Goal: Task Accomplishment & Management: Complete application form

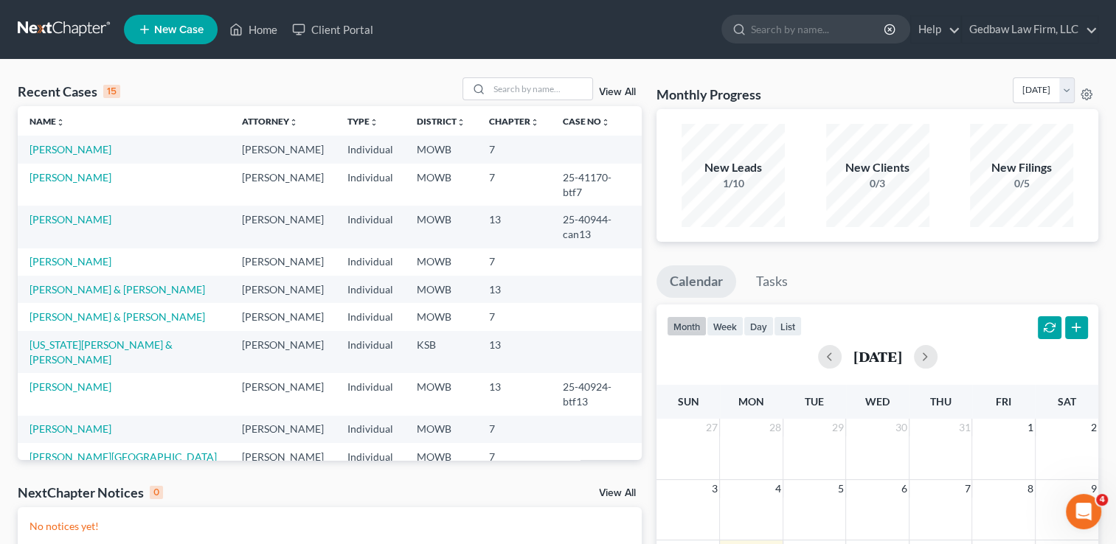
click at [194, 29] on span "New Case" at bounding box center [178, 29] width 49 height 11
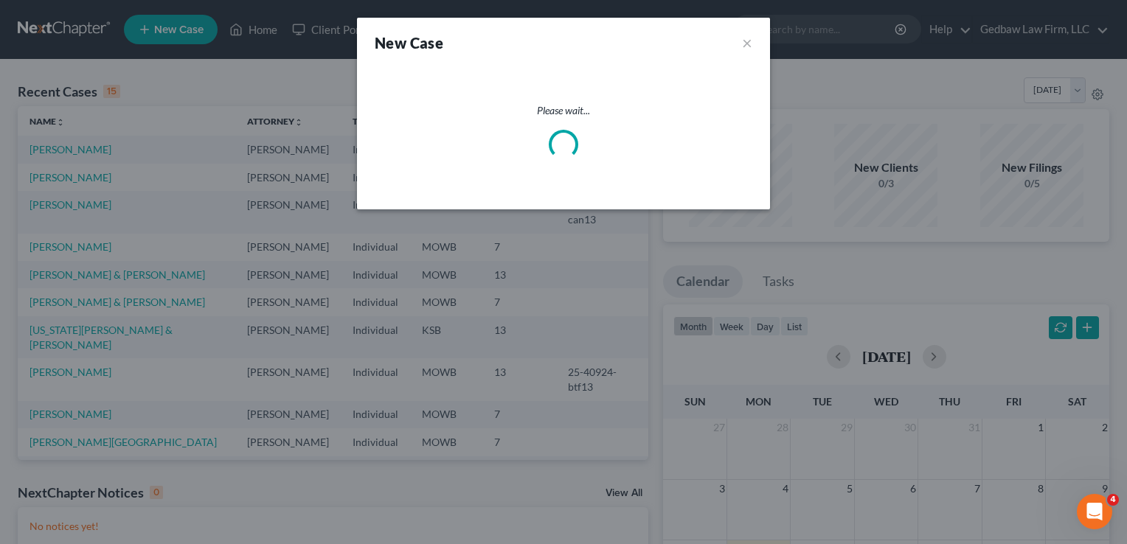
select select "46"
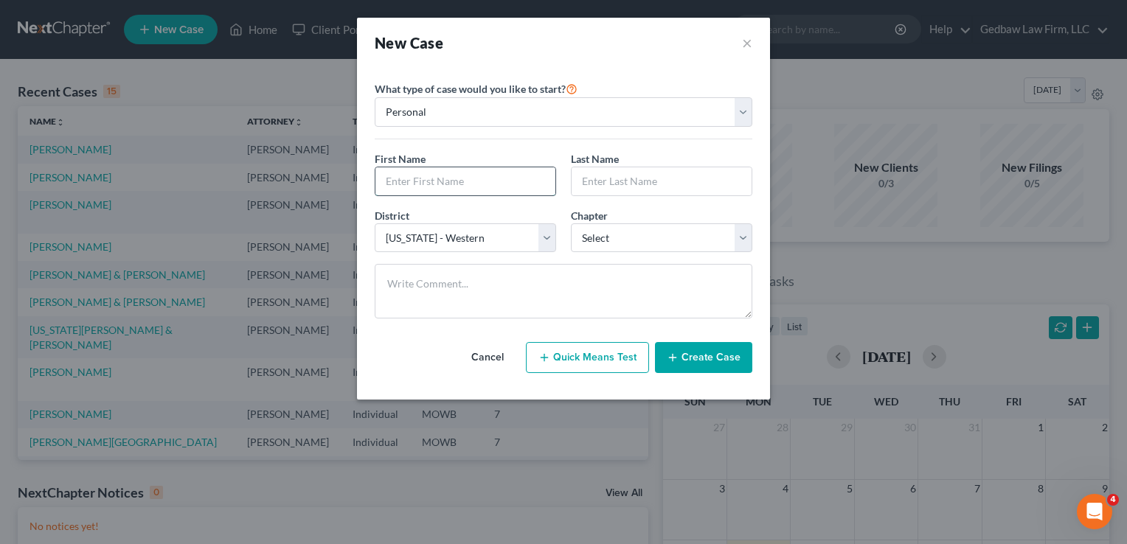
click at [471, 181] on input "text" at bounding box center [465, 181] width 180 height 28
type input "[PERSON_NAME]"
click at [497, 237] on select "Select [US_STATE] - [GEOGRAPHIC_DATA] [US_STATE] - [GEOGRAPHIC_DATA][US_STATE] …" at bounding box center [465, 238] width 181 height 30
select select "31"
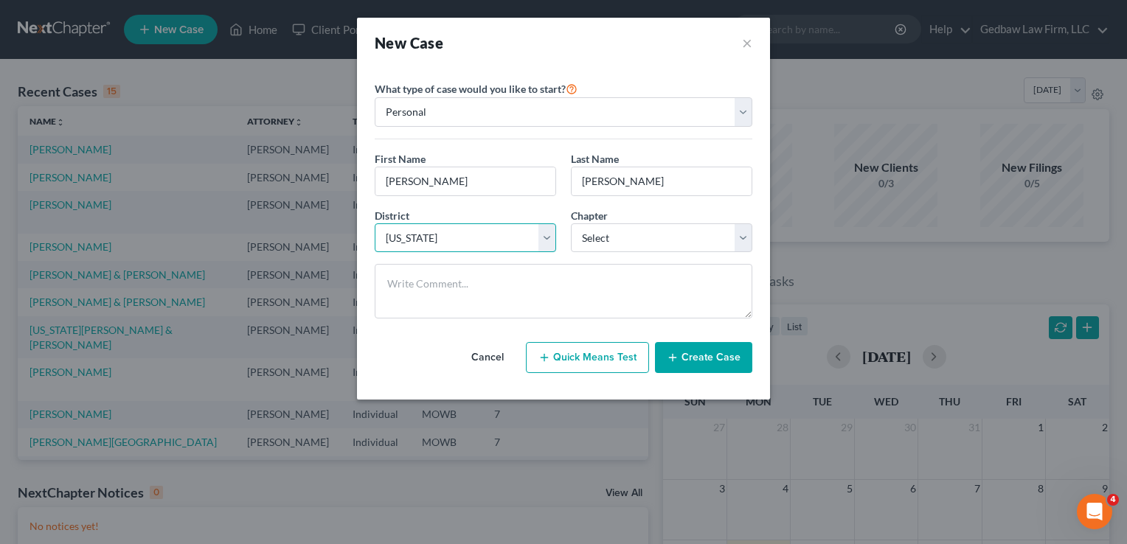
click at [375, 223] on select "Select [US_STATE] - [GEOGRAPHIC_DATA] [US_STATE] - [GEOGRAPHIC_DATA][US_STATE] …" at bounding box center [465, 238] width 181 height 30
click at [659, 237] on select "Select 7 11 12 13" at bounding box center [661, 238] width 181 height 30
select select "0"
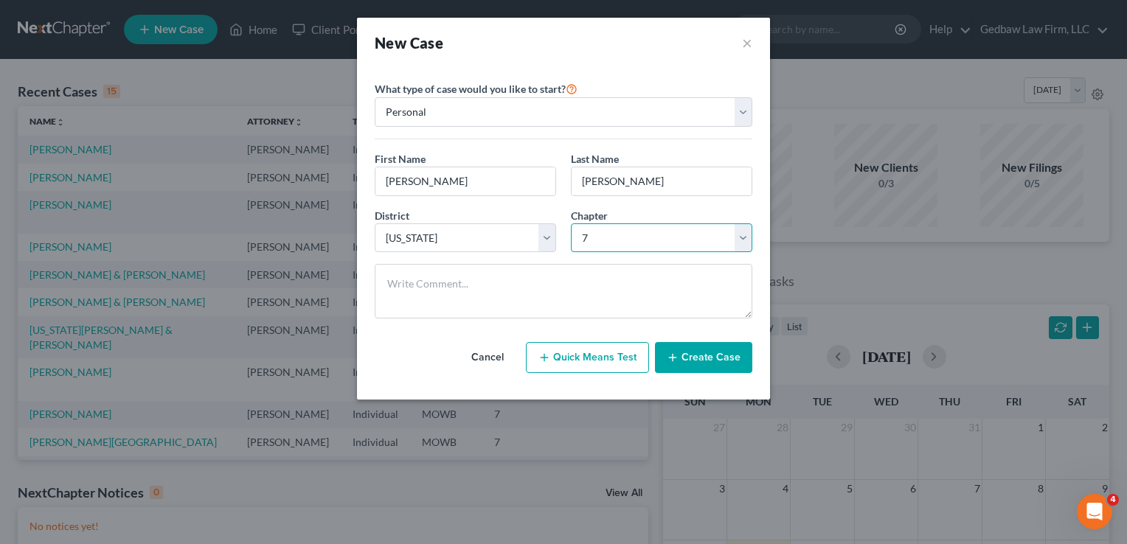
click at [571, 223] on select "Select 7 11 12 13" at bounding box center [661, 238] width 181 height 30
click at [726, 358] on button "Create Case" at bounding box center [703, 357] width 97 height 31
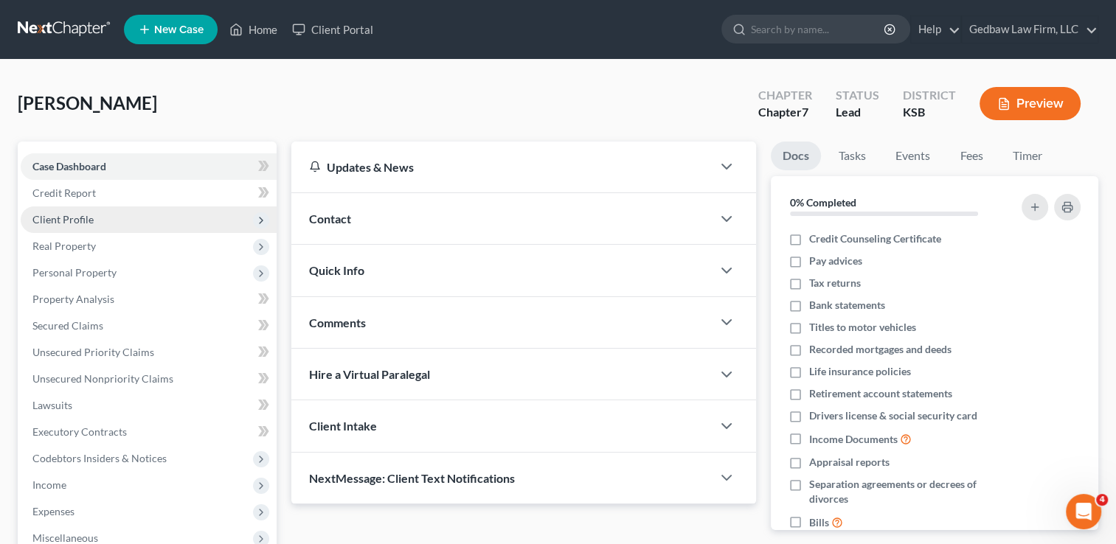
click at [85, 223] on span "Client Profile" at bounding box center [62, 219] width 61 height 13
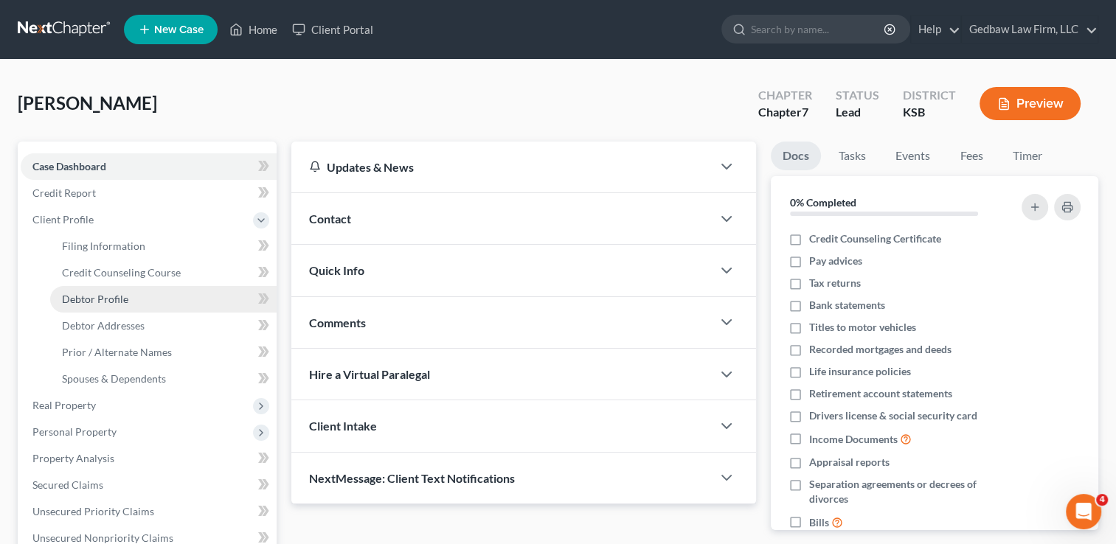
click at [105, 299] on span "Debtor Profile" at bounding box center [95, 299] width 66 height 13
select select "0"
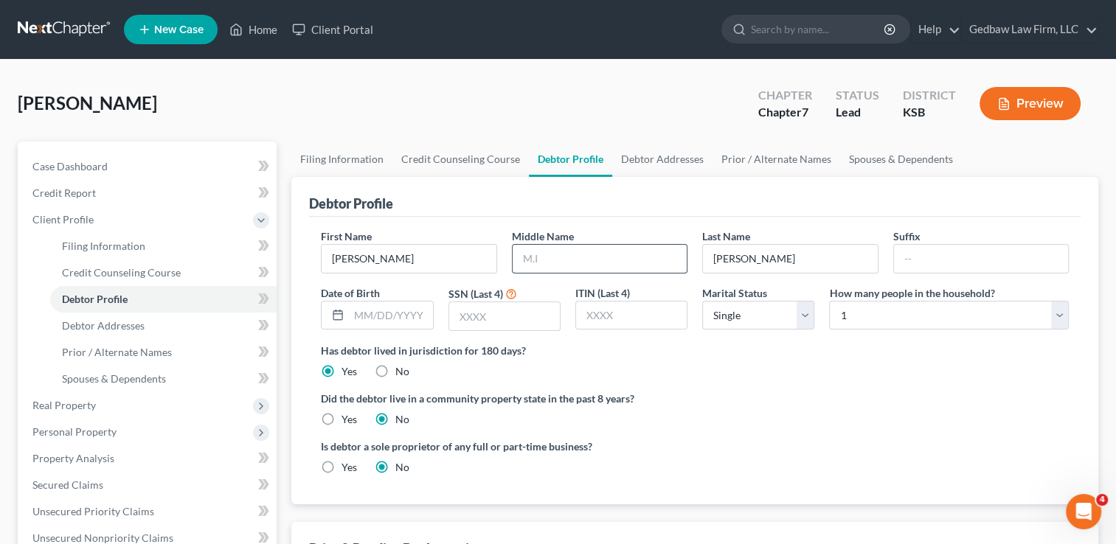
click at [558, 259] on input "text" at bounding box center [600, 259] width 174 height 28
type input "[PERSON_NAME]"
click at [502, 308] on input "text" at bounding box center [504, 316] width 111 height 28
type input "4235"
click at [720, 379] on ng-include "First Name [PERSON_NAME] Middle Name [PERSON_NAME] Last Name [PERSON_NAME] Suff…" at bounding box center [695, 358] width 748 height 258
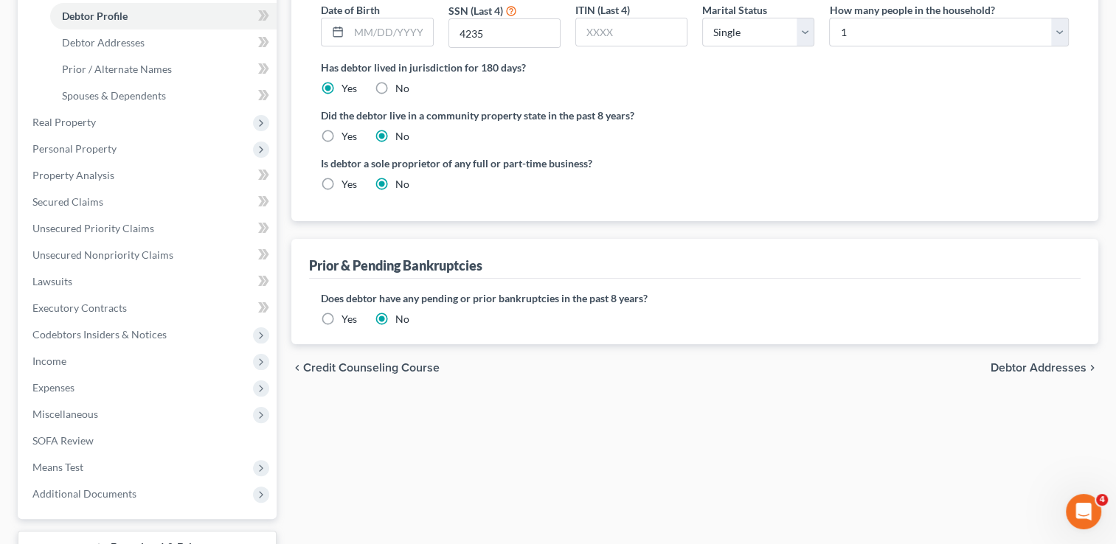
scroll to position [295, 0]
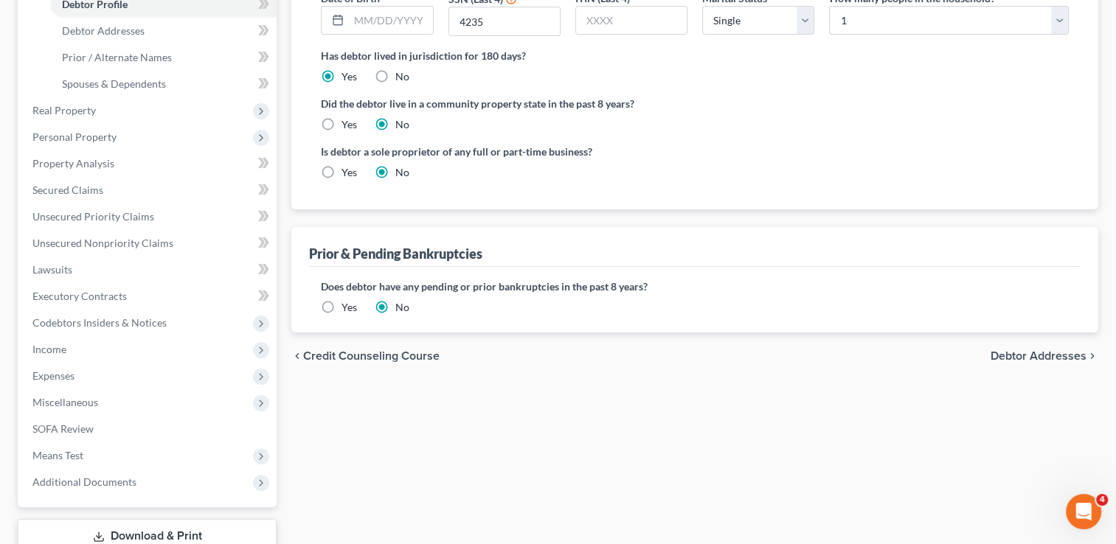
click at [1041, 356] on span "Debtor Addresses" at bounding box center [1039, 356] width 96 height 12
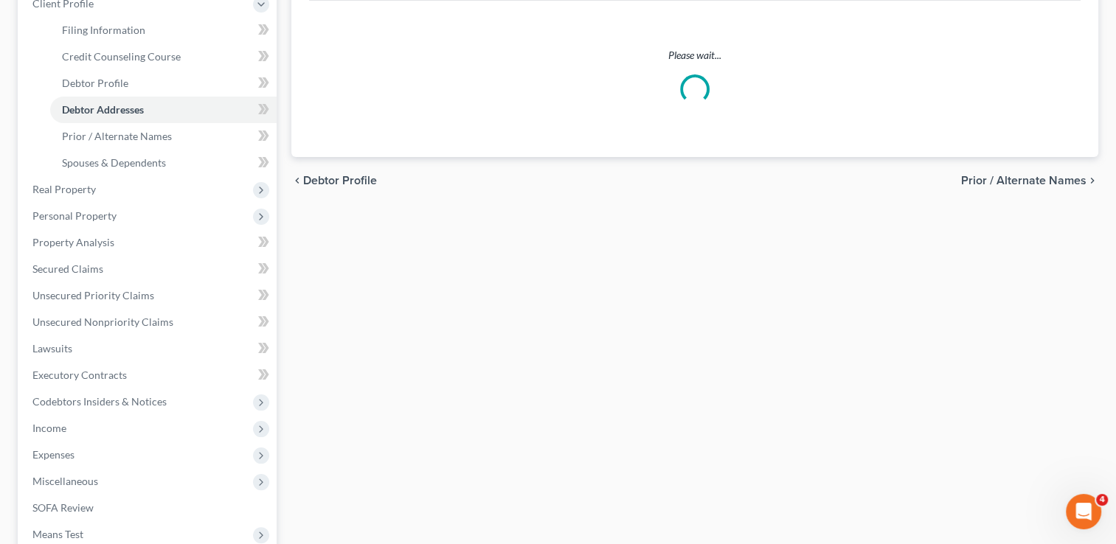
scroll to position [66, 0]
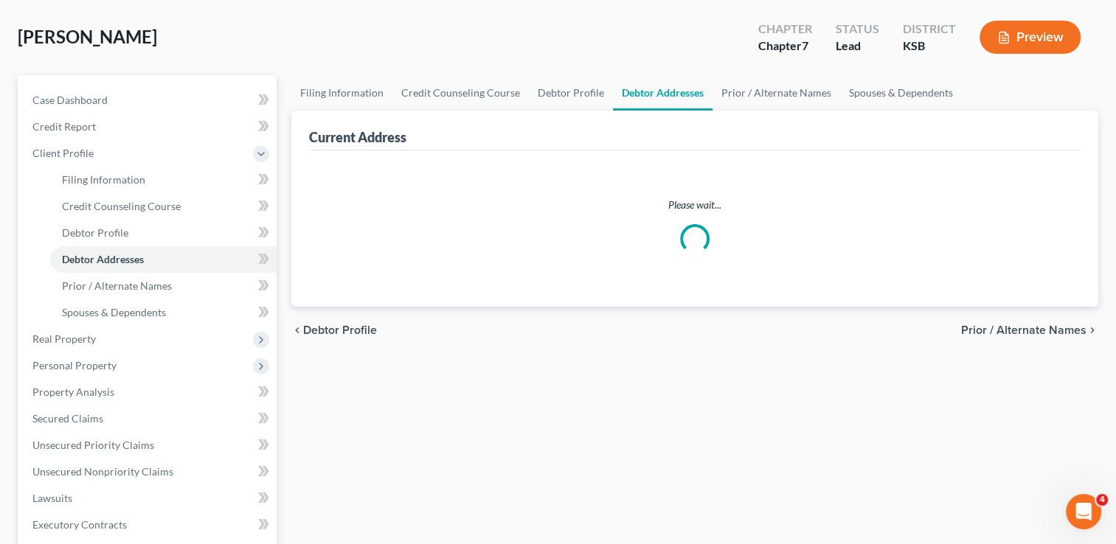
select select "0"
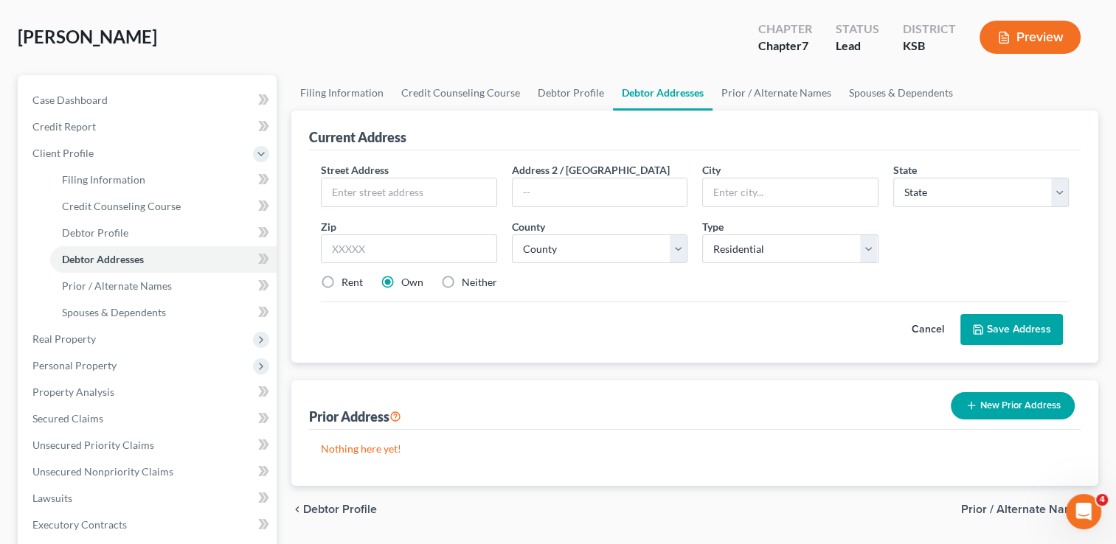
scroll to position [0, 0]
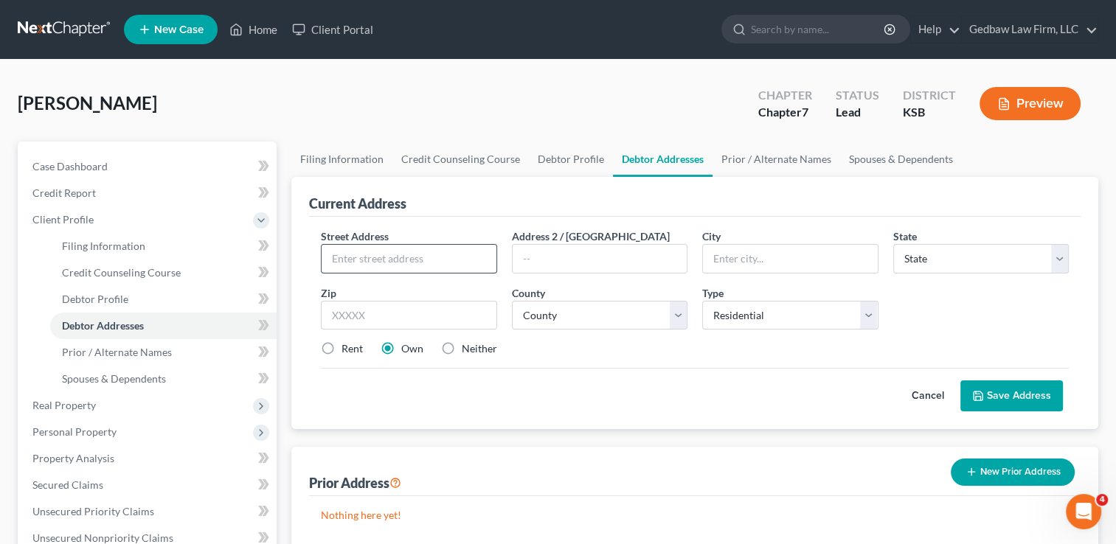
click at [440, 260] on input "text" at bounding box center [409, 259] width 174 height 28
type input "[STREET_ADDRESS]"
click at [460, 314] on input "text" at bounding box center [409, 316] width 176 height 30
type input "66204"
type input "Shawnee Mission"
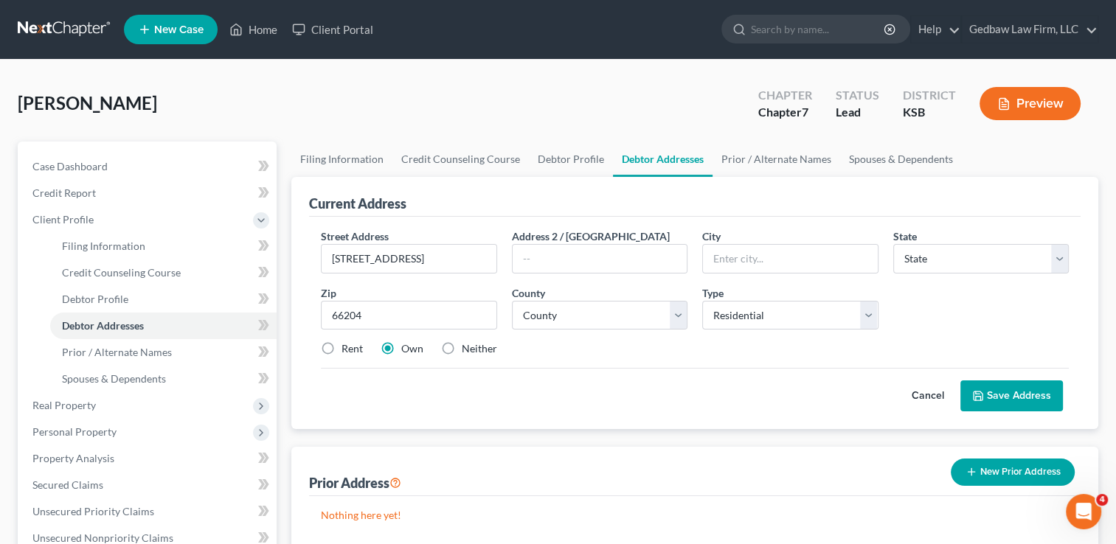
select select "17"
click at [612, 358] on div "Street Address * [STREET_ADDRESS] * Shawnee Mission State * State [US_STATE] AK…" at bounding box center [694, 299] width 763 height 140
drag, startPoint x: 794, startPoint y: 257, endPoint x: 711, endPoint y: 259, distance: 82.6
click at [711, 259] on input "Shawnee Mission" at bounding box center [790, 259] width 174 height 28
type input "[GEOGRAPHIC_DATA]"
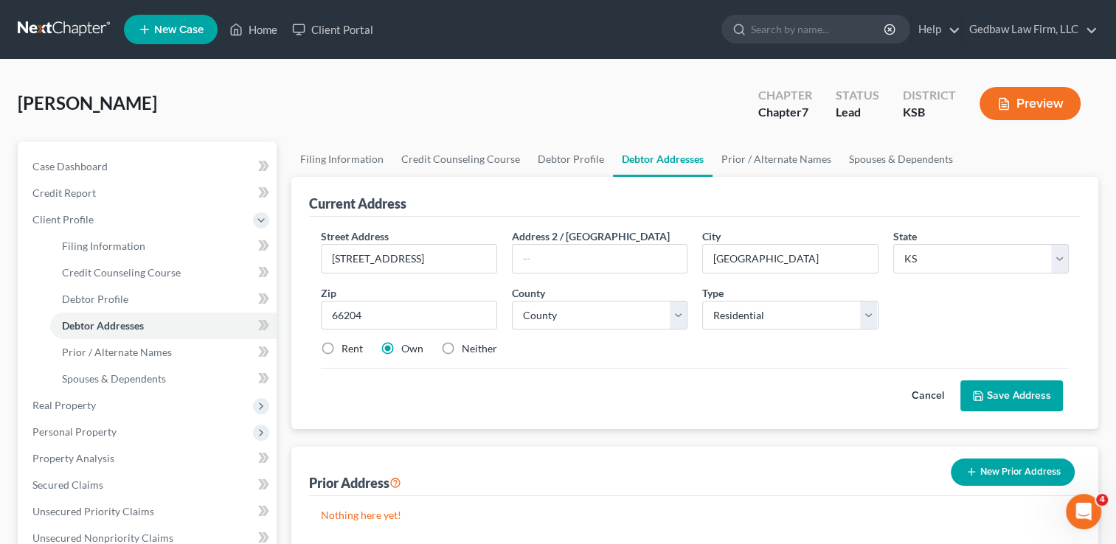
click at [341, 346] on label "Rent" at bounding box center [351, 348] width 21 height 15
click at [347, 346] on input "Rent" at bounding box center [352, 346] width 10 height 10
radio input "true"
click at [580, 316] on select "County [GEOGRAPHIC_DATA] [GEOGRAPHIC_DATA] [GEOGRAPHIC_DATA] [GEOGRAPHIC_DATA] …" at bounding box center [600, 316] width 176 height 30
select select "45"
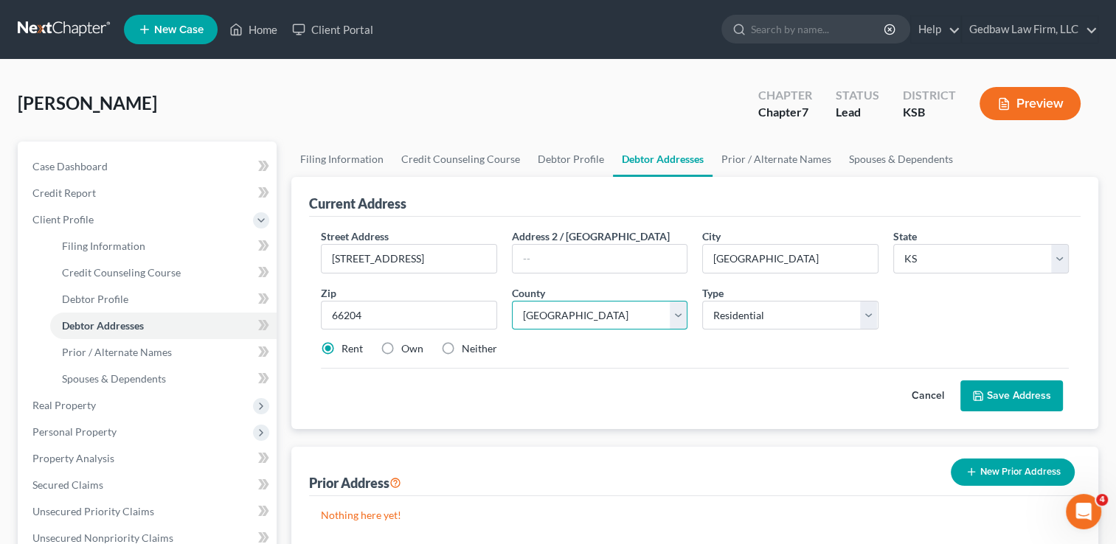
click at [512, 301] on select "County [GEOGRAPHIC_DATA] [GEOGRAPHIC_DATA] [GEOGRAPHIC_DATA] [GEOGRAPHIC_DATA] …" at bounding box center [600, 316] width 176 height 30
click at [1038, 397] on button "Save Address" at bounding box center [1011, 396] width 103 height 31
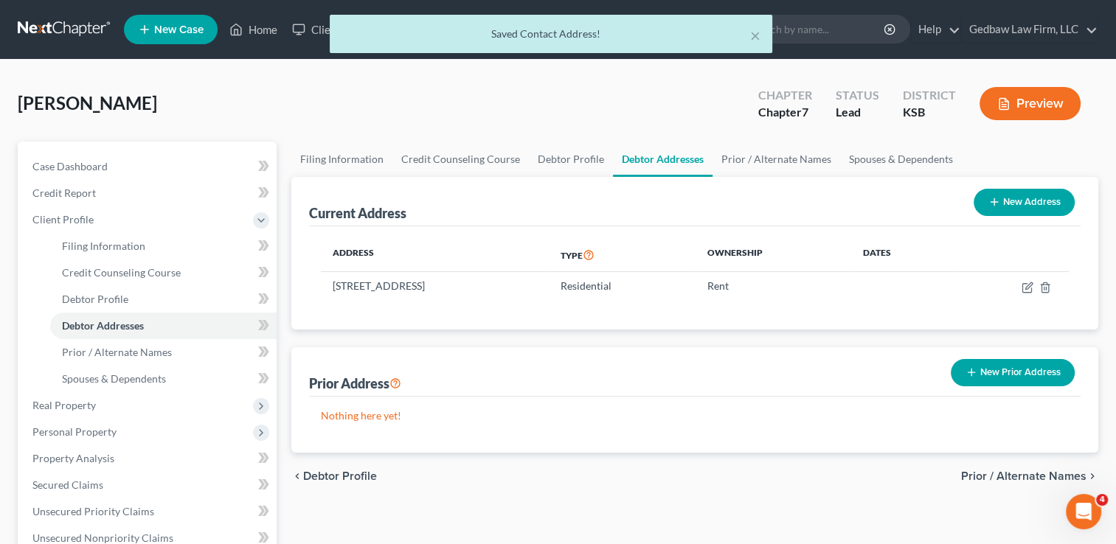
click at [999, 473] on span "Prior / Alternate Names" at bounding box center [1023, 477] width 125 height 12
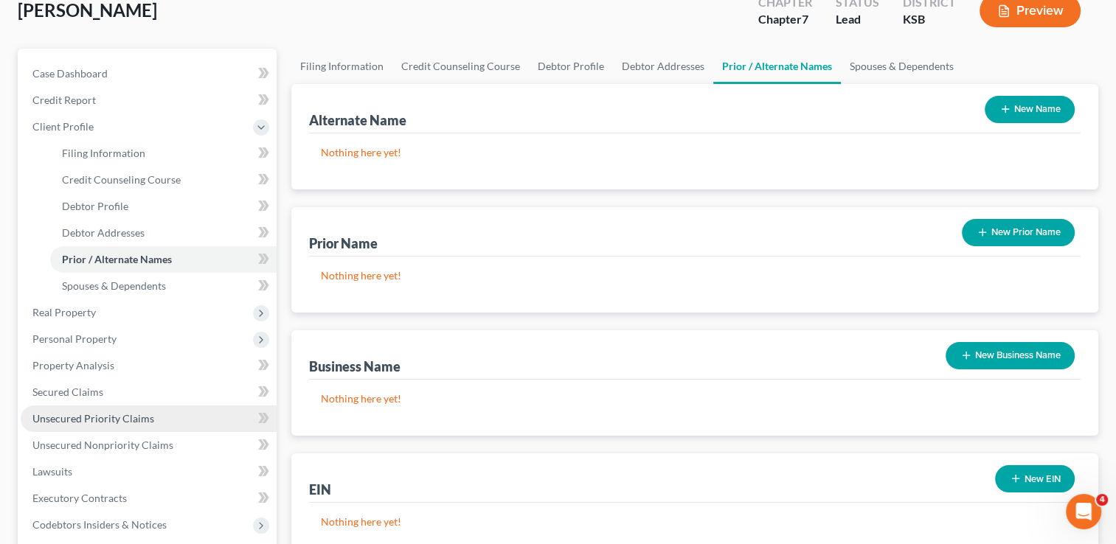
scroll to position [91, 0]
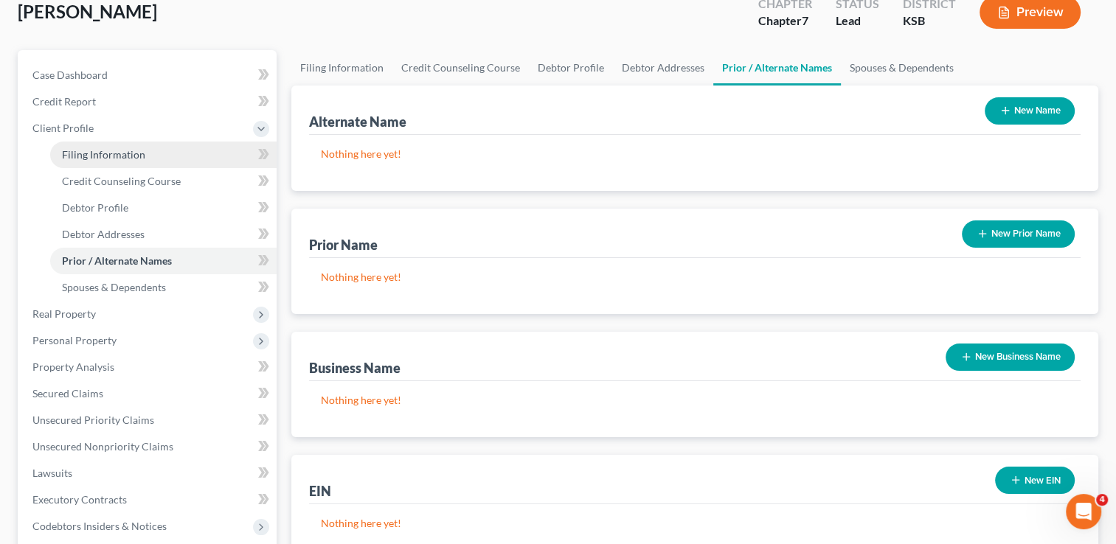
click at [128, 155] on span "Filing Information" at bounding box center [103, 154] width 83 height 13
select select "1"
select select "0"
select select "31"
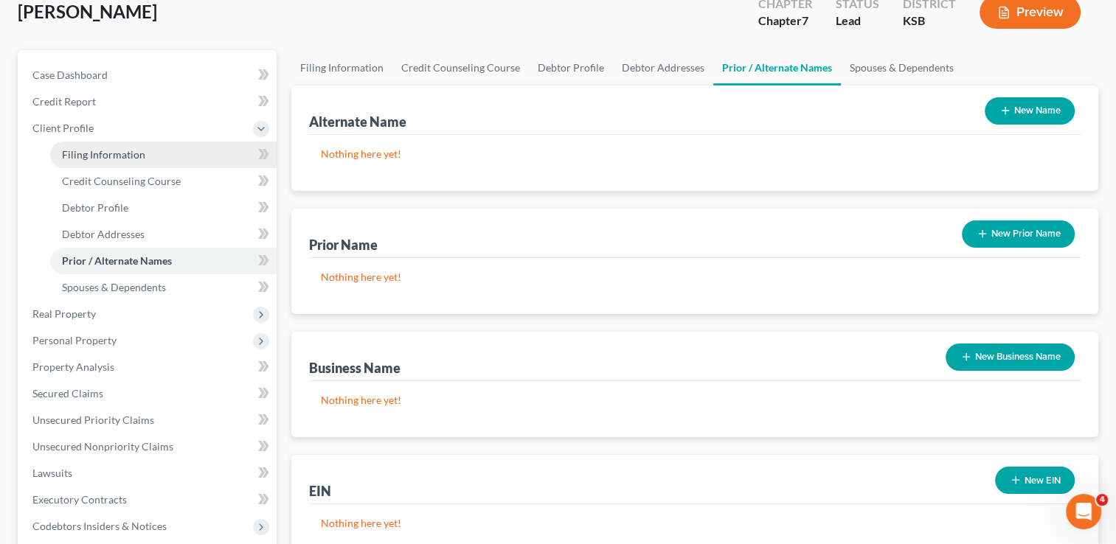
select select "17"
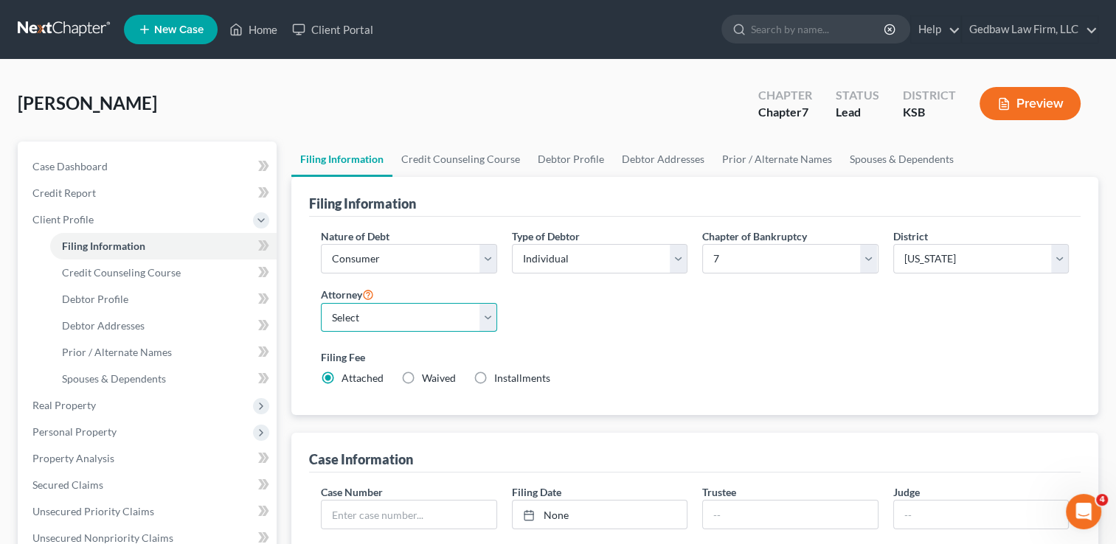
click at [484, 323] on select "Select [PERSON_NAME] - MOWB [PERSON_NAME] - KSB" at bounding box center [409, 318] width 176 height 30
select select "1"
click at [321, 303] on select "Select [PERSON_NAME] - MOWB [PERSON_NAME] - KSB" at bounding box center [409, 318] width 176 height 30
click at [494, 377] on label "Installments Installments" at bounding box center [522, 378] width 56 height 15
click at [500, 377] on input "Installments Installments" at bounding box center [505, 376] width 10 height 10
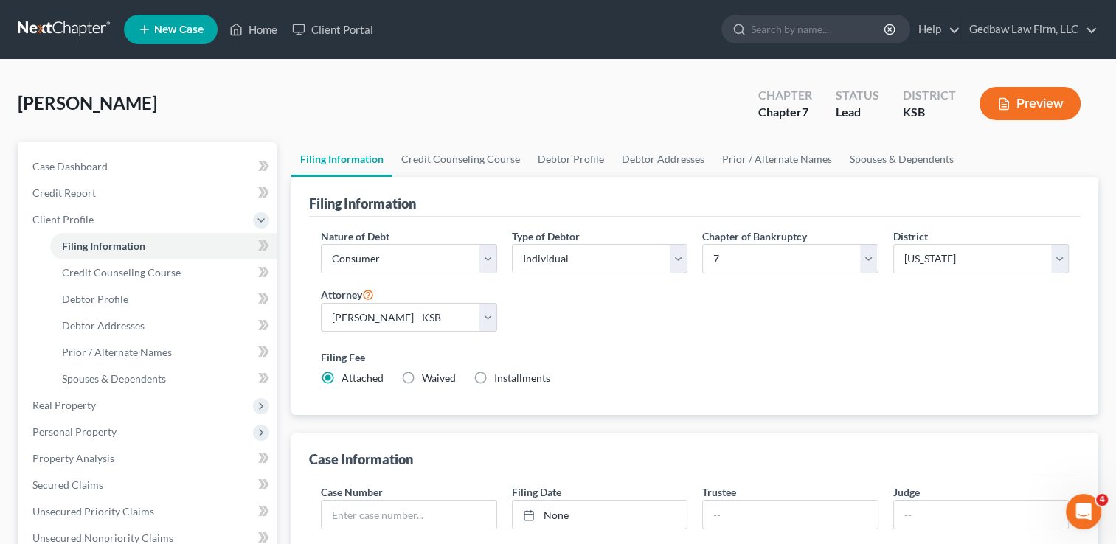
radio input "true"
radio input "false"
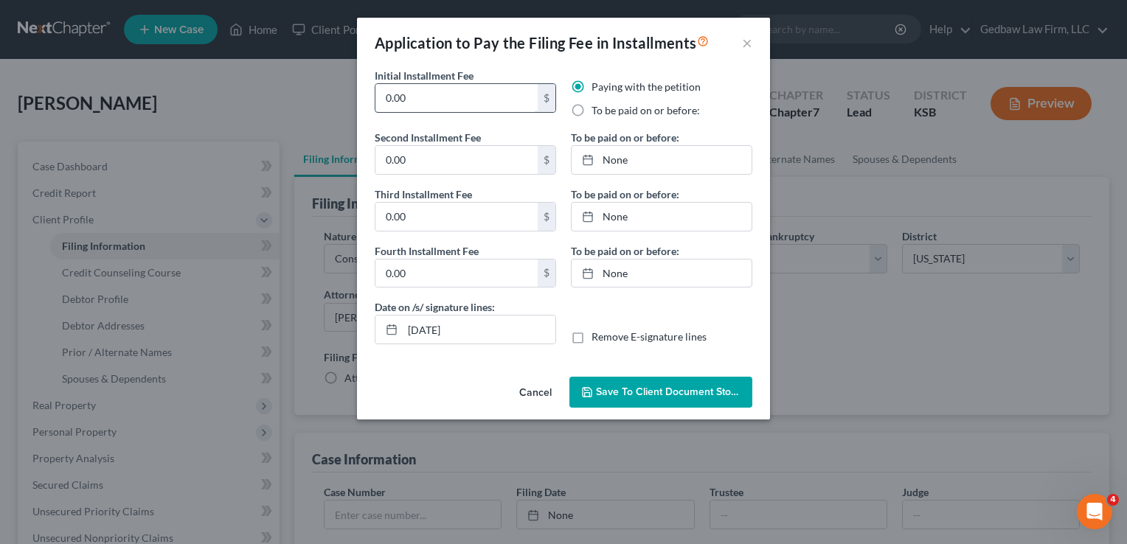
click at [432, 97] on input "0.00" at bounding box center [456, 98] width 162 height 28
type input "0"
type input "90"
click at [415, 160] on input "0.00" at bounding box center [456, 160] width 162 height 28
type input "90"
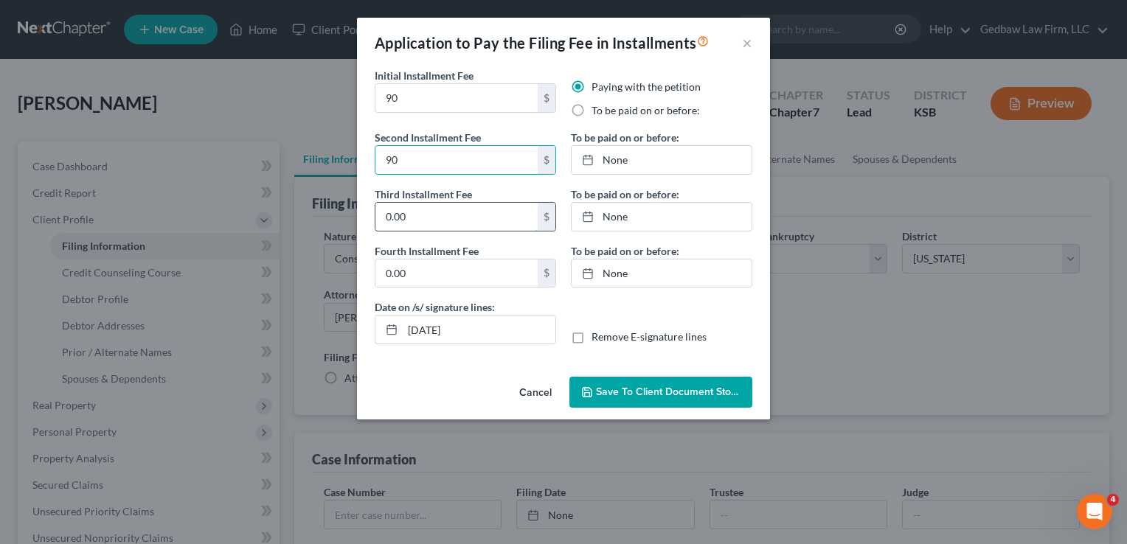
click at [433, 212] on input "0.00" at bounding box center [456, 217] width 162 height 28
type input "90"
click at [429, 271] on input "0.00" at bounding box center [456, 274] width 162 height 28
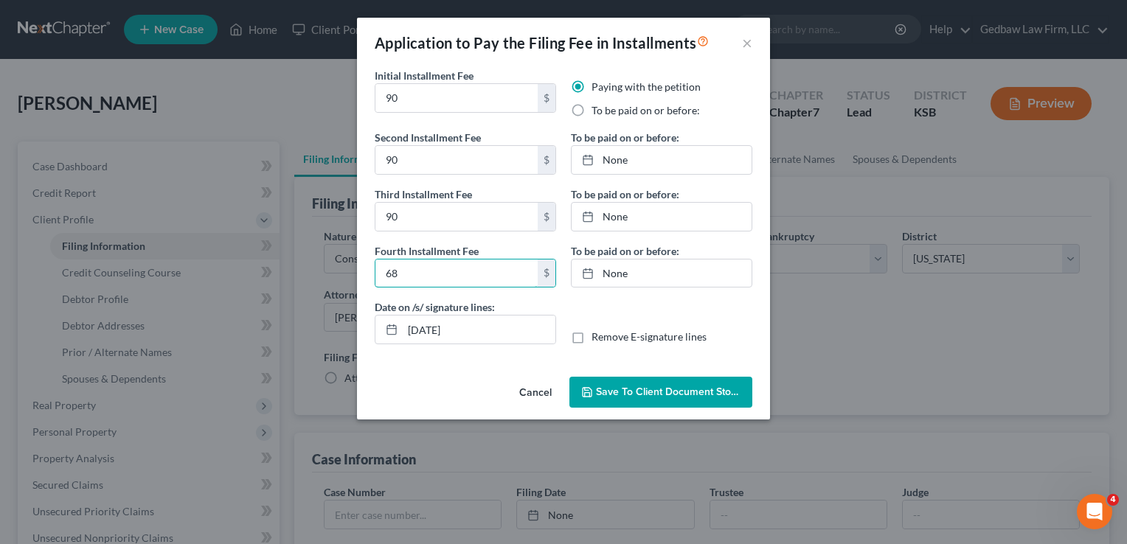
type input "68"
click at [592, 111] on label "To be paid on or before:" at bounding box center [646, 110] width 108 height 15
click at [597, 111] on input "To be paid on or before:" at bounding box center [602, 108] width 10 height 10
radio input "true"
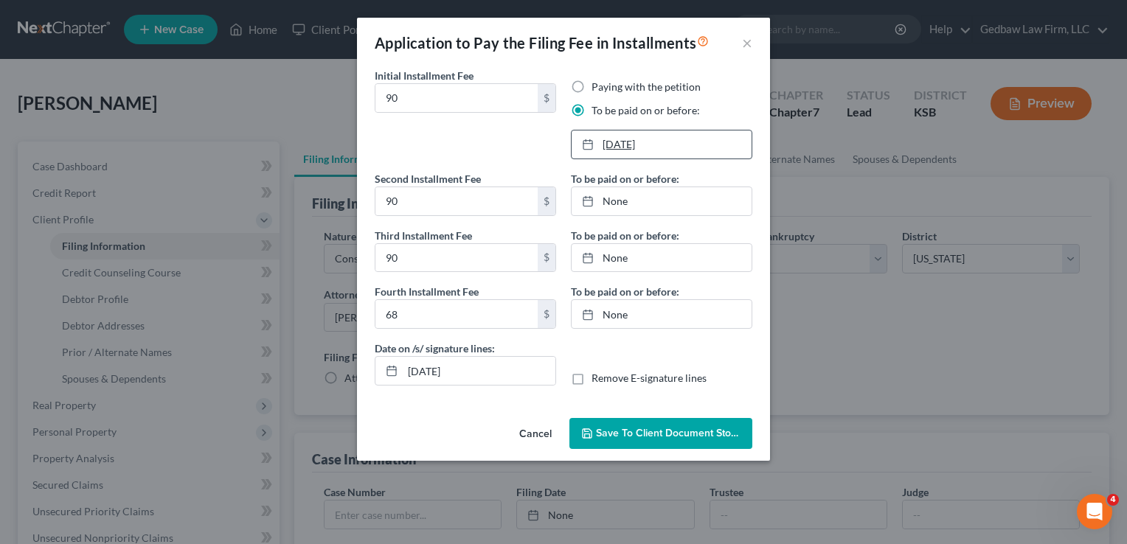
click at [623, 143] on link "[DATE]" at bounding box center [662, 145] width 180 height 28
type input "[DATE]"
click at [615, 201] on link "[DATE]" at bounding box center [662, 201] width 180 height 28
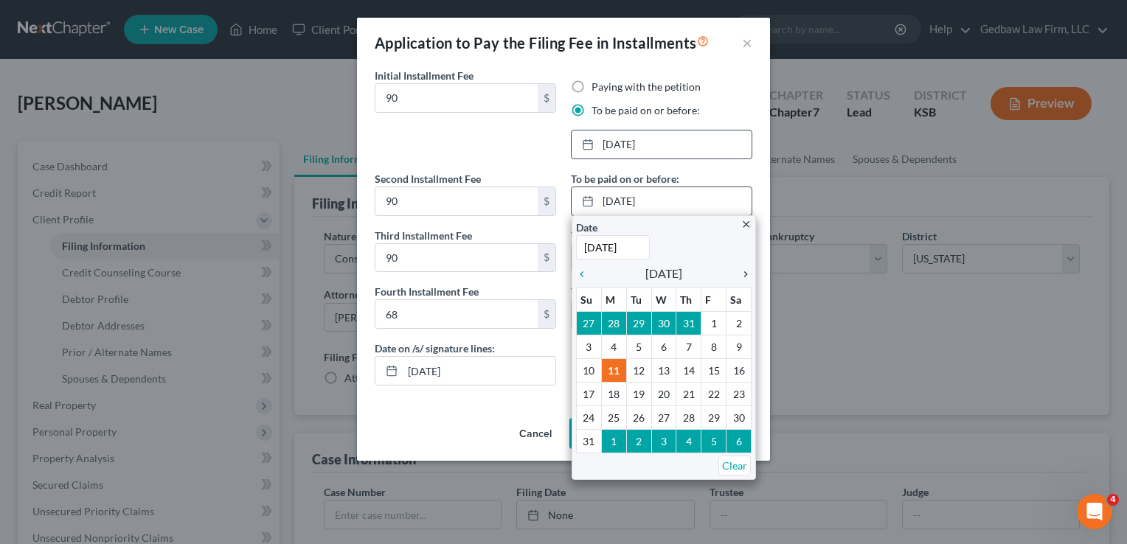
click at [744, 274] on icon "chevron_right" at bounding box center [741, 274] width 19 height 12
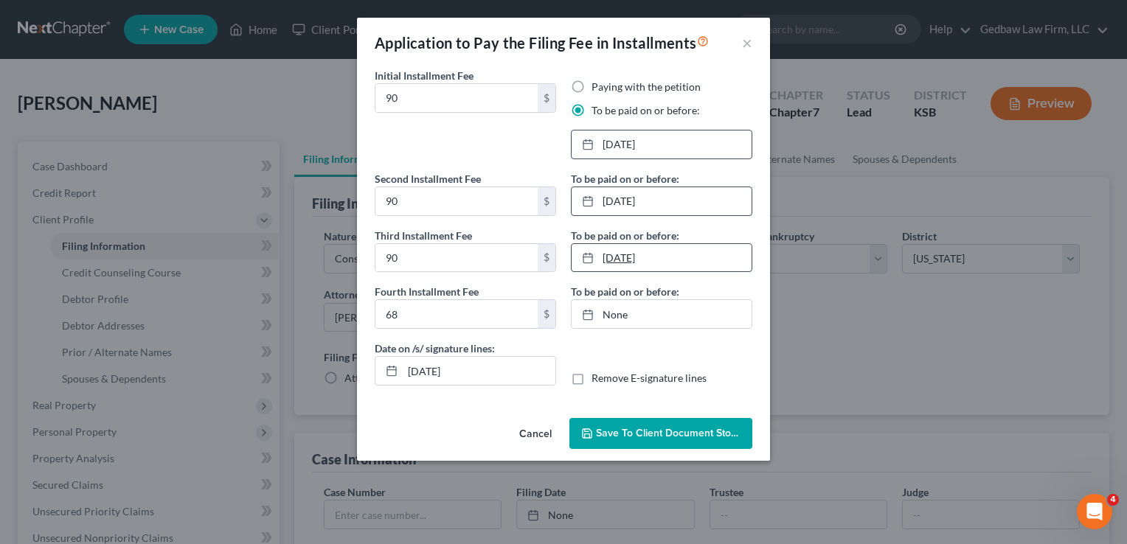
type input "[DATE]"
click at [623, 258] on link "[DATE]" at bounding box center [662, 258] width 180 height 28
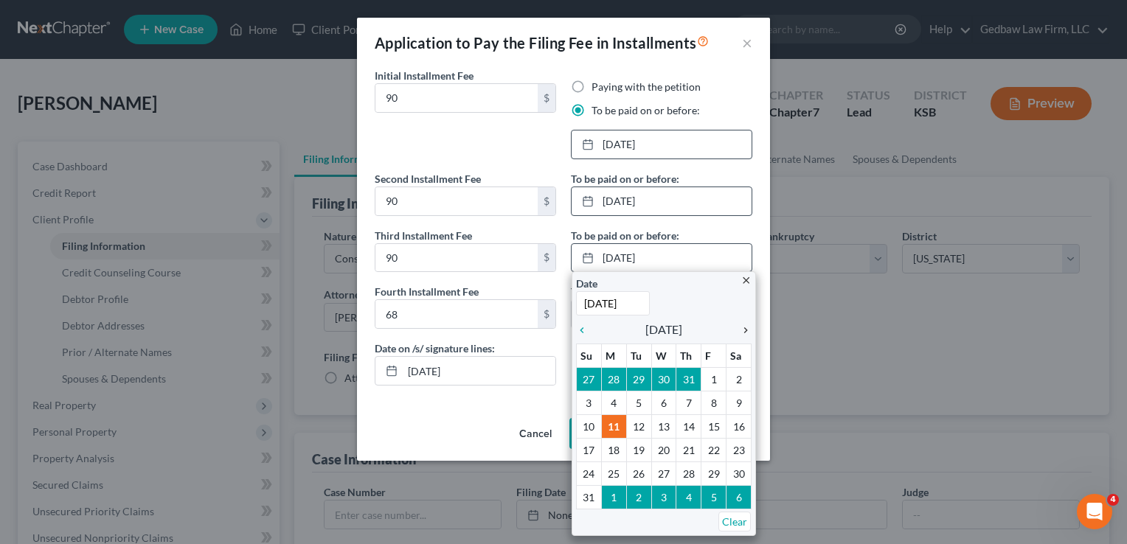
click at [746, 329] on icon "chevron_right" at bounding box center [741, 331] width 19 height 12
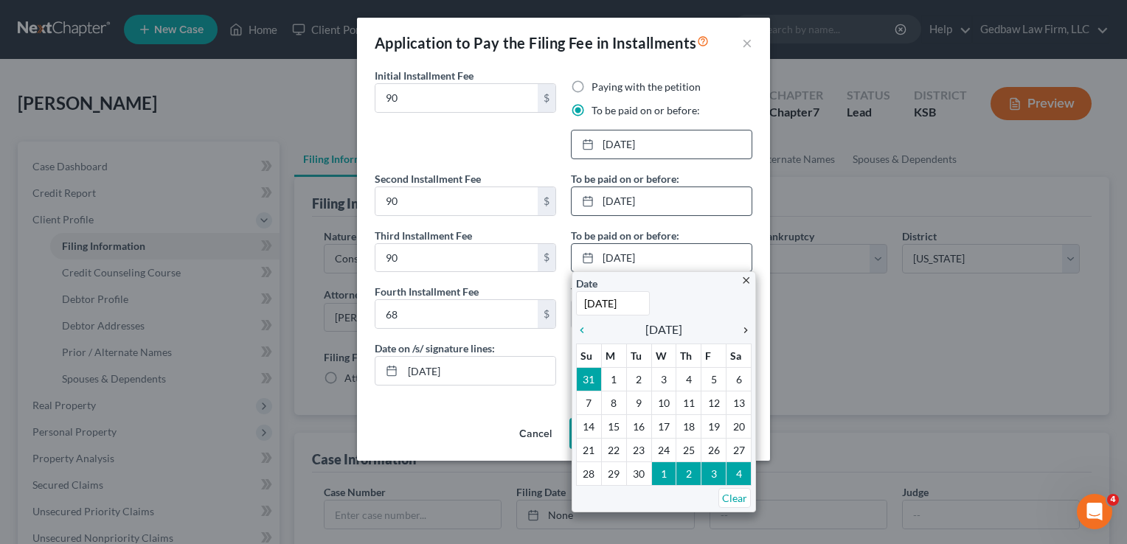
click at [746, 329] on icon "chevron_right" at bounding box center [741, 331] width 19 height 12
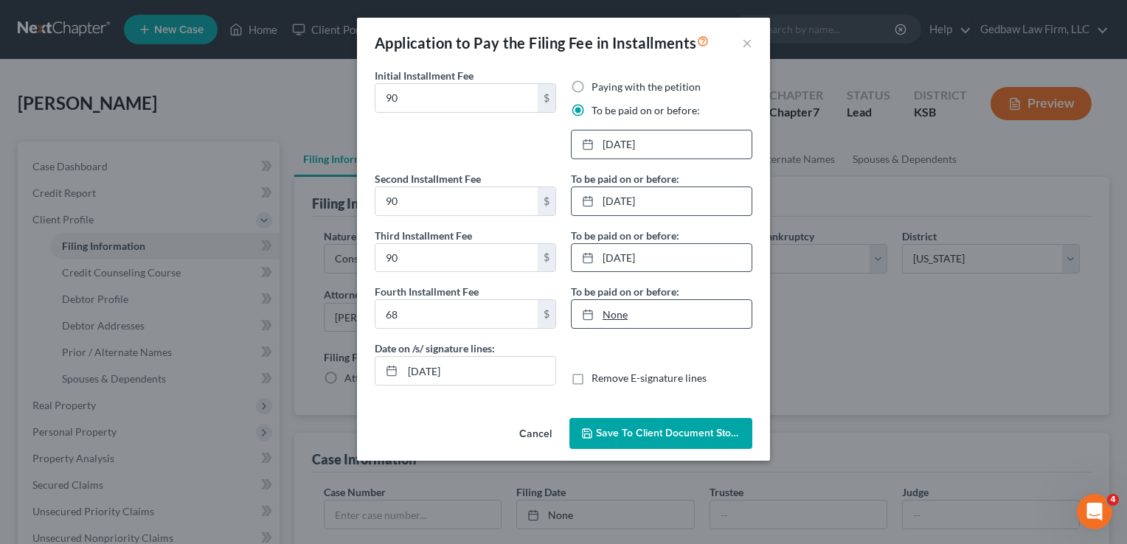
type input "[DATE]"
click at [627, 314] on link "[DATE]" at bounding box center [662, 314] width 180 height 28
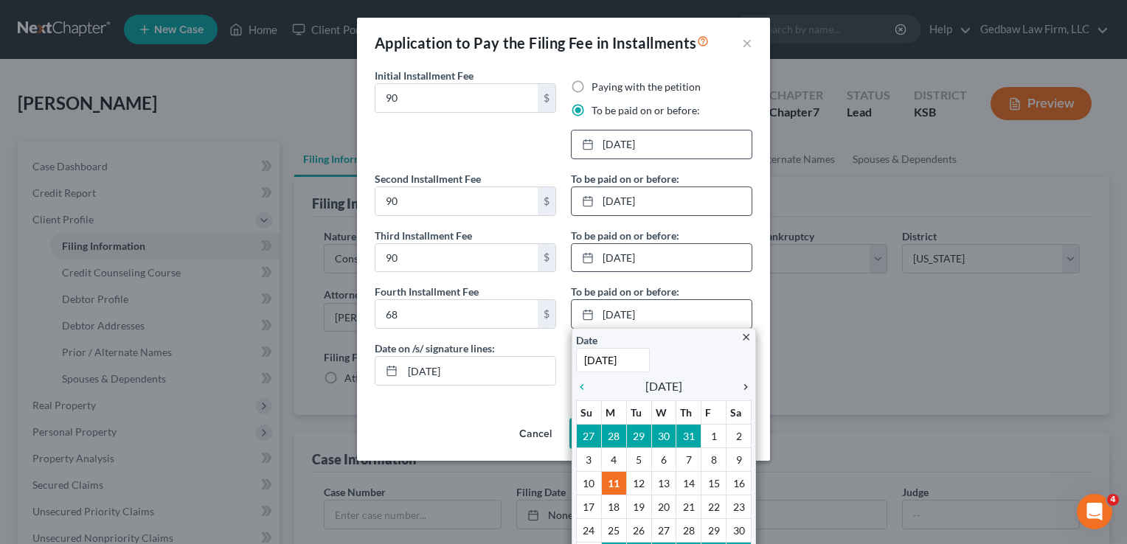
click at [738, 386] on icon "chevron_right" at bounding box center [741, 387] width 19 height 12
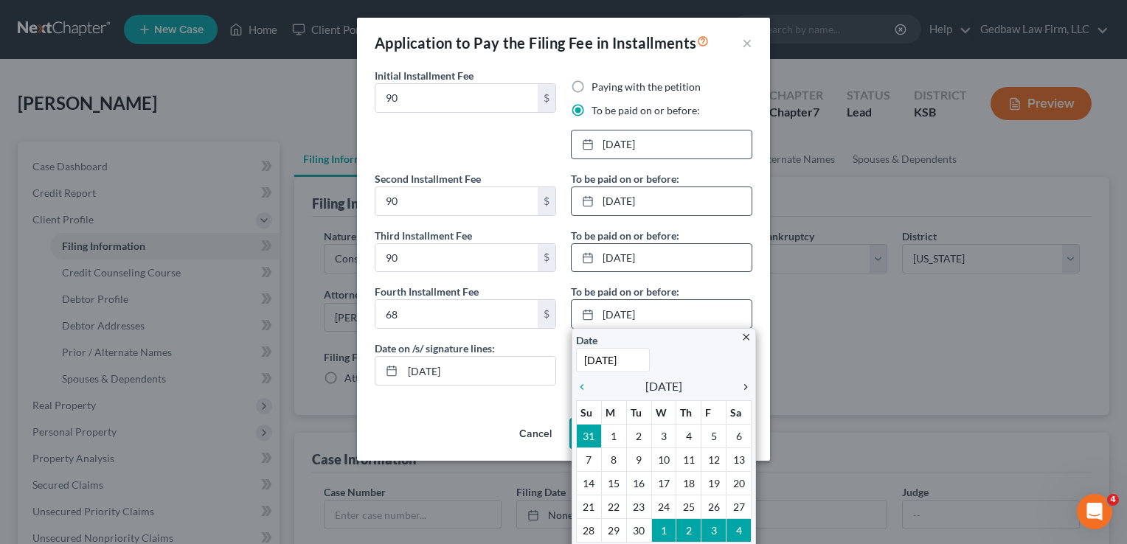
click at [738, 386] on icon "chevron_right" at bounding box center [741, 387] width 19 height 12
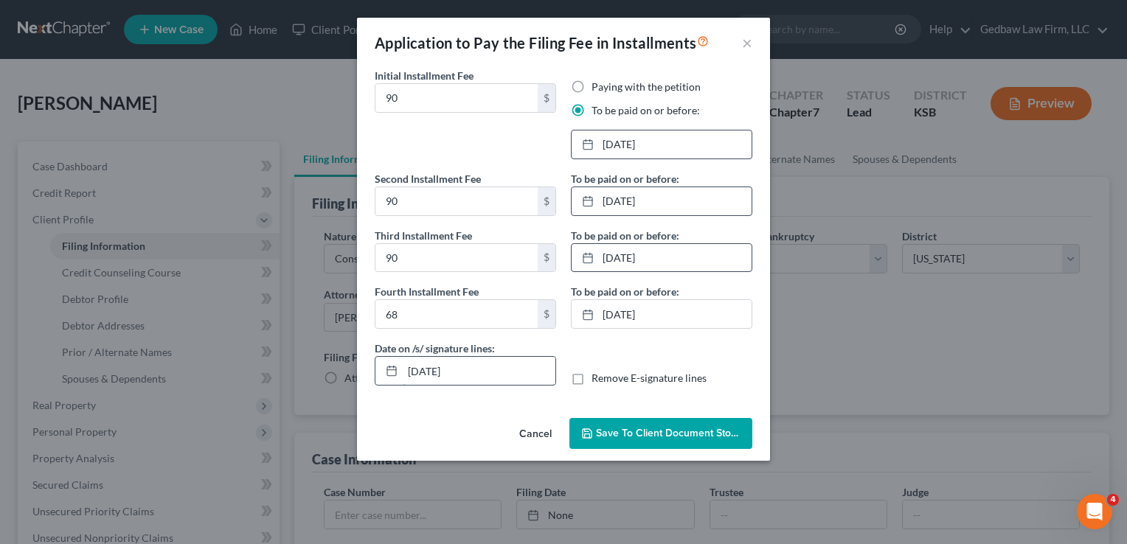
click at [434, 370] on input "[DATE]" at bounding box center [479, 371] width 153 height 28
type input "[DATE]"
click at [685, 429] on span "Save to Client Document Storage" at bounding box center [674, 433] width 156 height 13
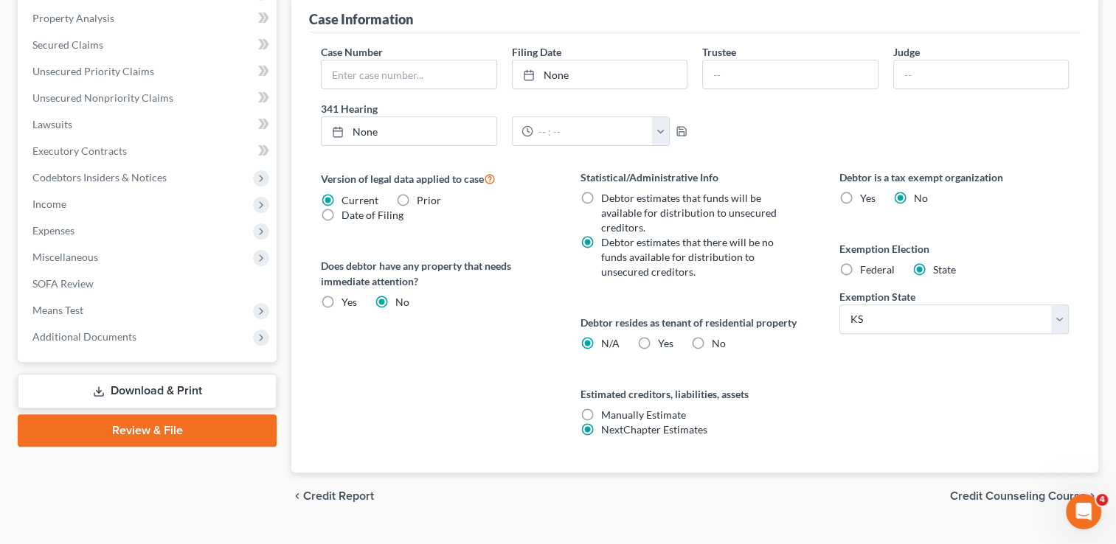
scroll to position [443, 0]
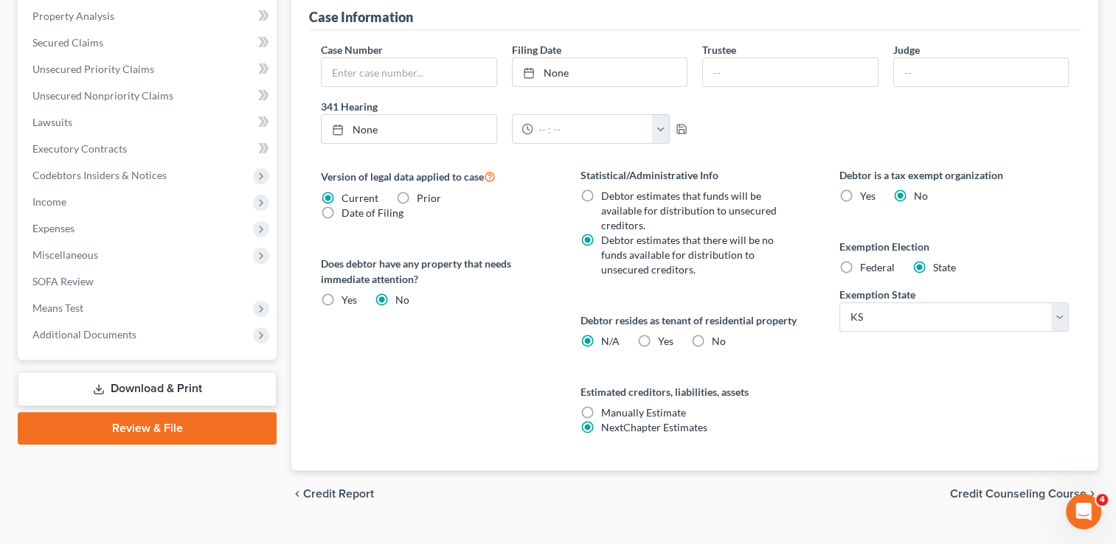
click at [658, 342] on label "Yes Yes" at bounding box center [665, 341] width 15 height 15
click at [664, 342] on input "Yes Yes" at bounding box center [669, 339] width 10 height 10
radio input "true"
radio input "false"
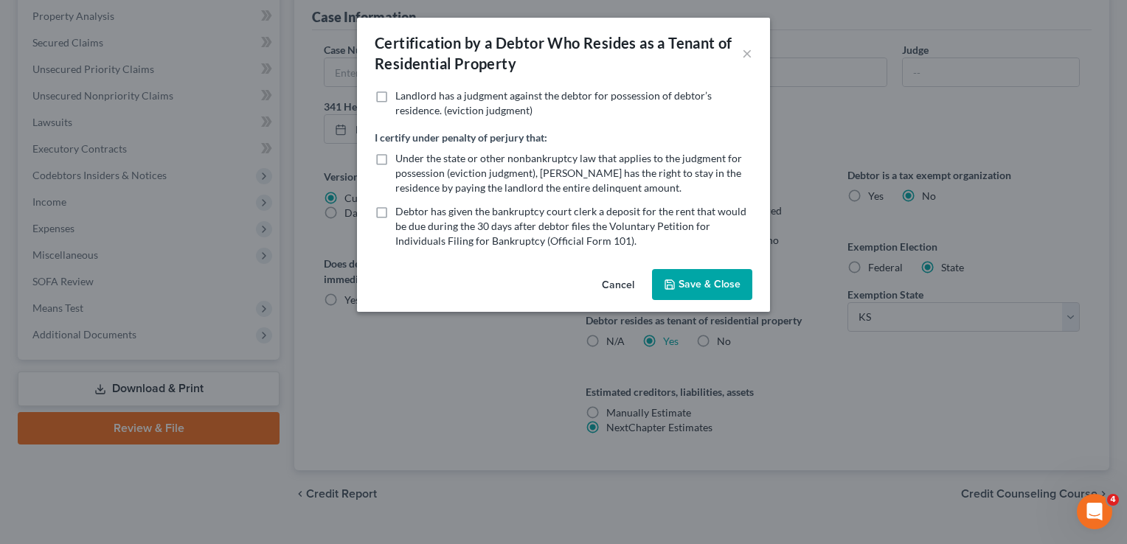
click at [721, 284] on button "Save & Close" at bounding box center [702, 284] width 100 height 31
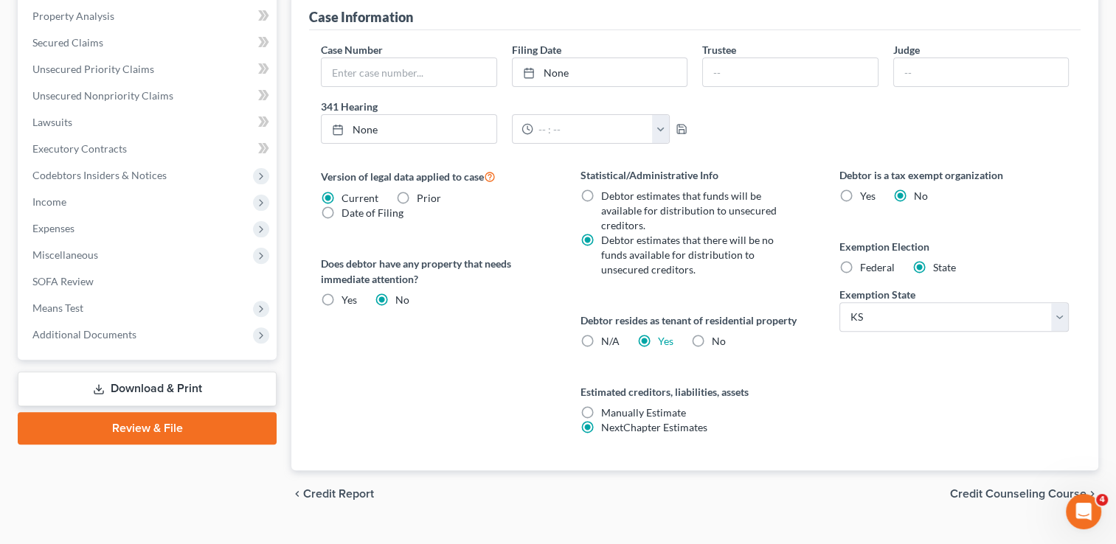
click at [987, 491] on span "Credit Counseling Course" at bounding box center [1018, 494] width 136 height 12
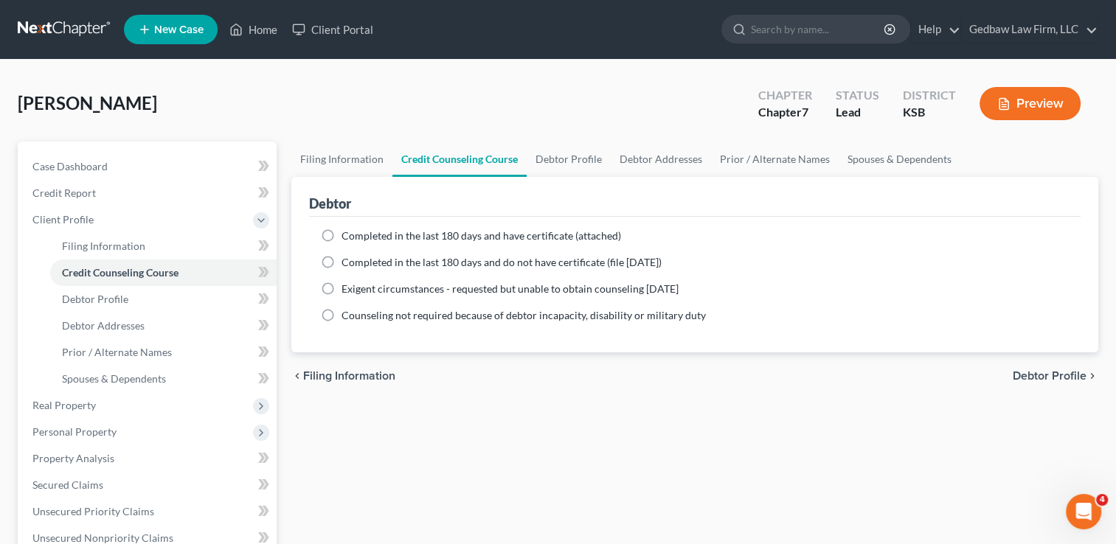
click at [1050, 375] on span "Debtor Profile" at bounding box center [1050, 376] width 74 height 12
select select "0"
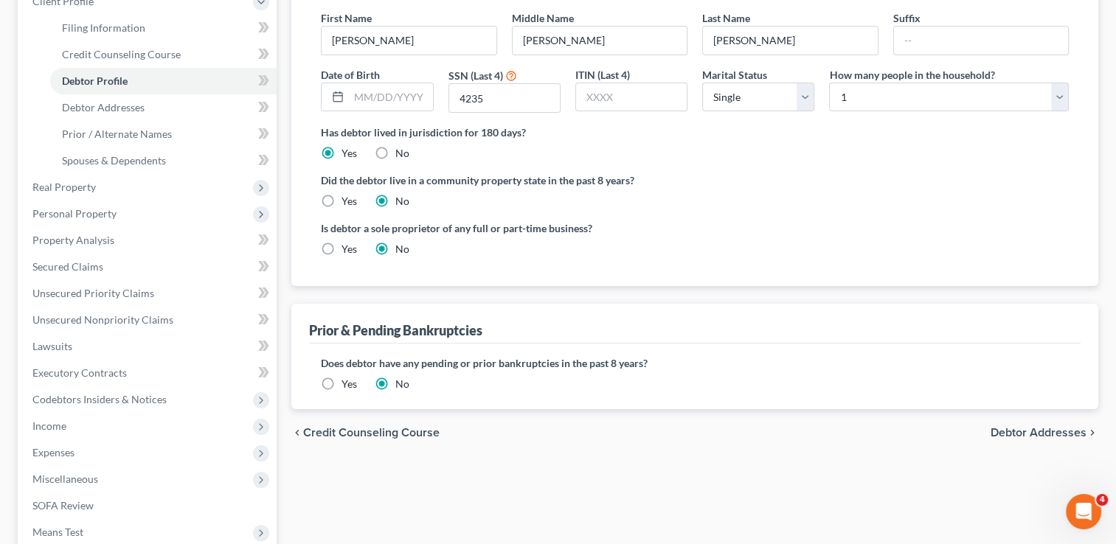
scroll to position [221, 0]
click at [395, 427] on span "Credit Counseling Course" at bounding box center [371, 430] width 136 height 12
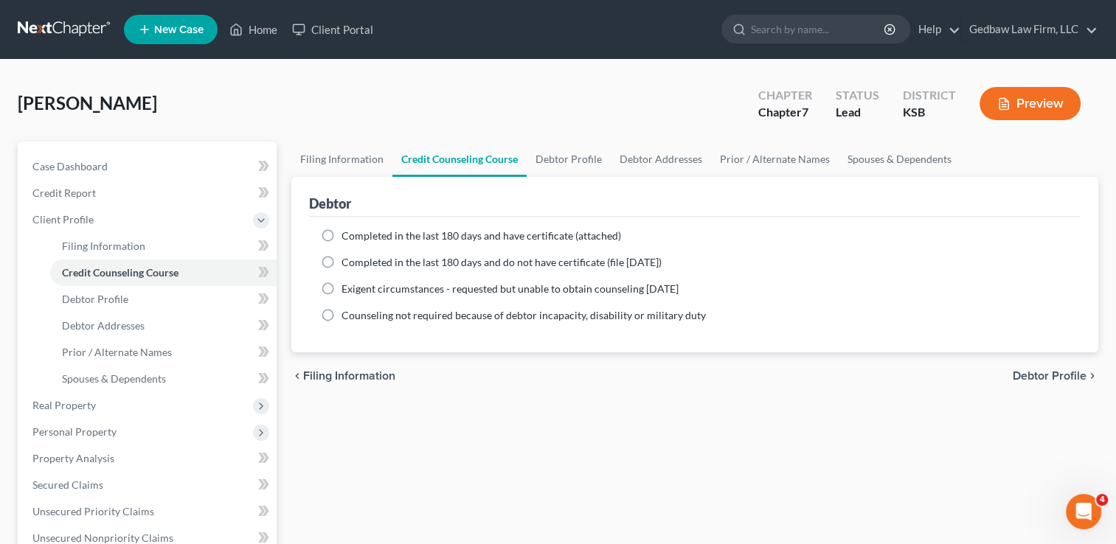
click at [341, 233] on label "Completed in the last 180 days and have certificate (attached)" at bounding box center [481, 236] width 280 height 15
click at [347, 233] on input "Completed in the last 180 days and have certificate (attached)" at bounding box center [352, 234] width 10 height 10
radio input "true"
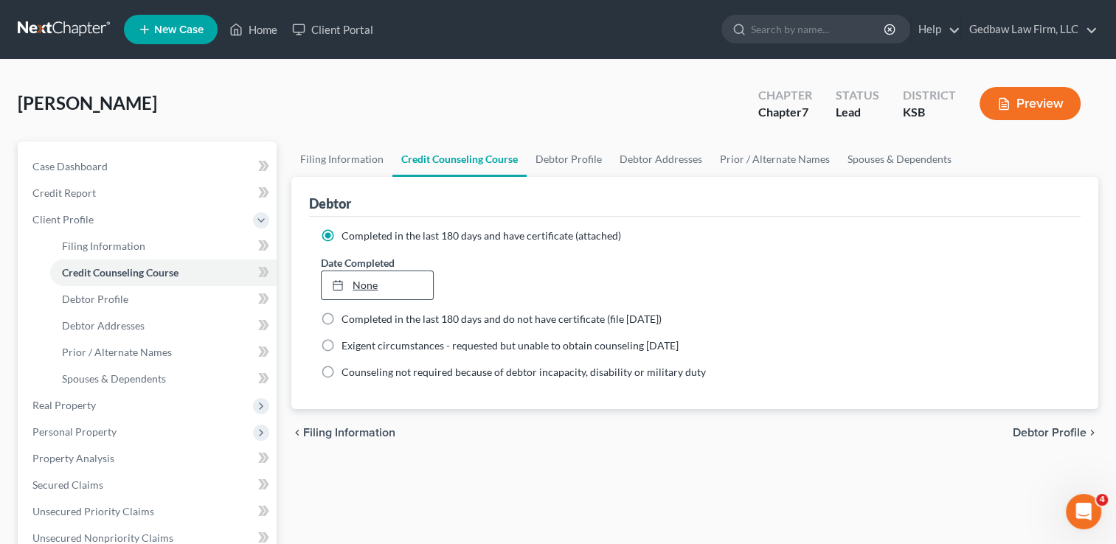
type input "[DATE]"
click at [375, 286] on link "[DATE]" at bounding box center [377, 285] width 111 height 28
click at [1071, 429] on span "Debtor Profile" at bounding box center [1050, 433] width 74 height 12
select select "0"
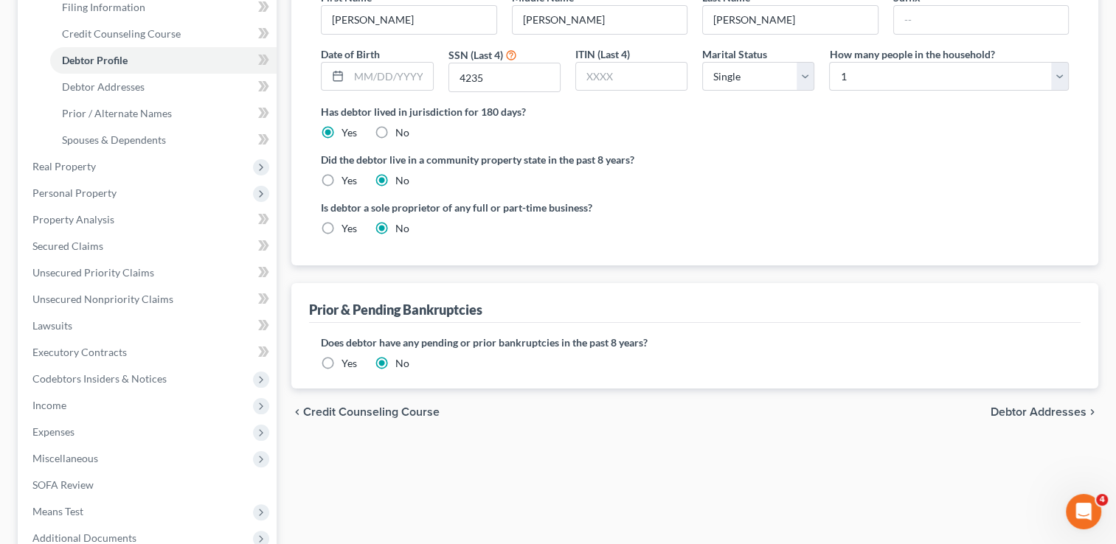
scroll to position [239, 0]
click at [1072, 412] on span "Debtor Addresses" at bounding box center [1039, 412] width 96 height 12
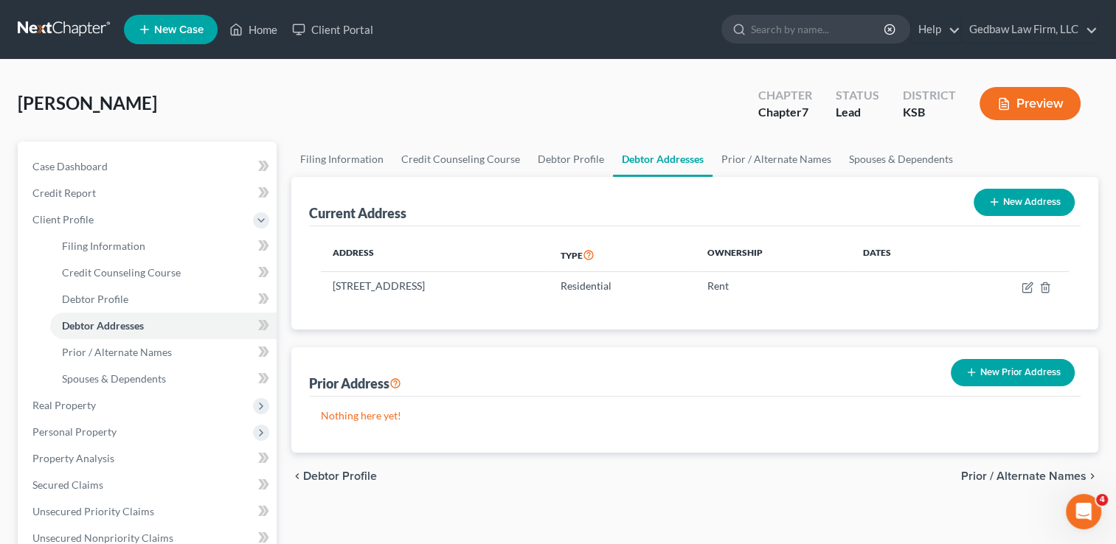
click at [1022, 482] on span "Prior / Alternate Names" at bounding box center [1023, 477] width 125 height 12
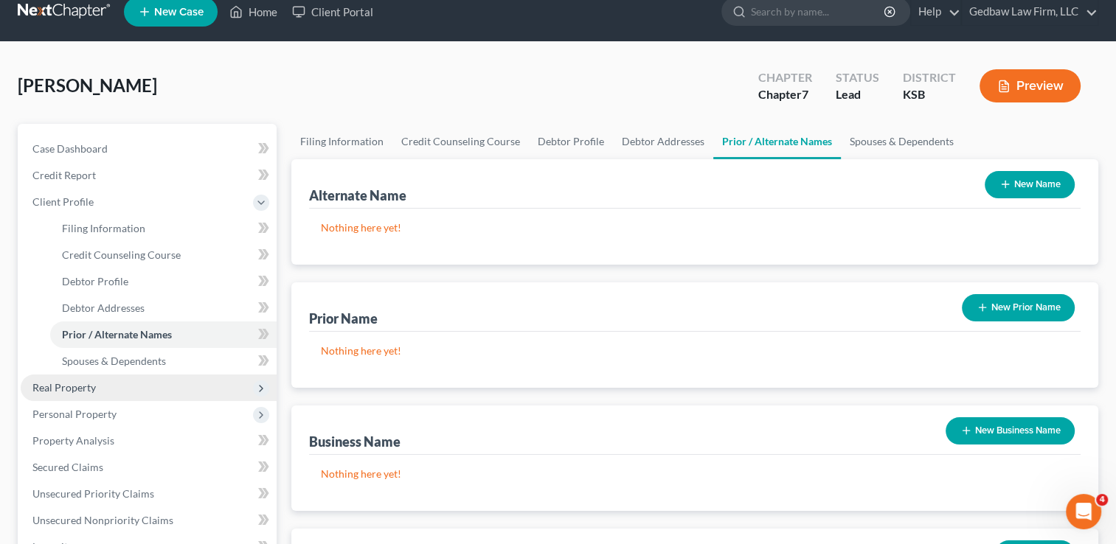
scroll to position [37, 0]
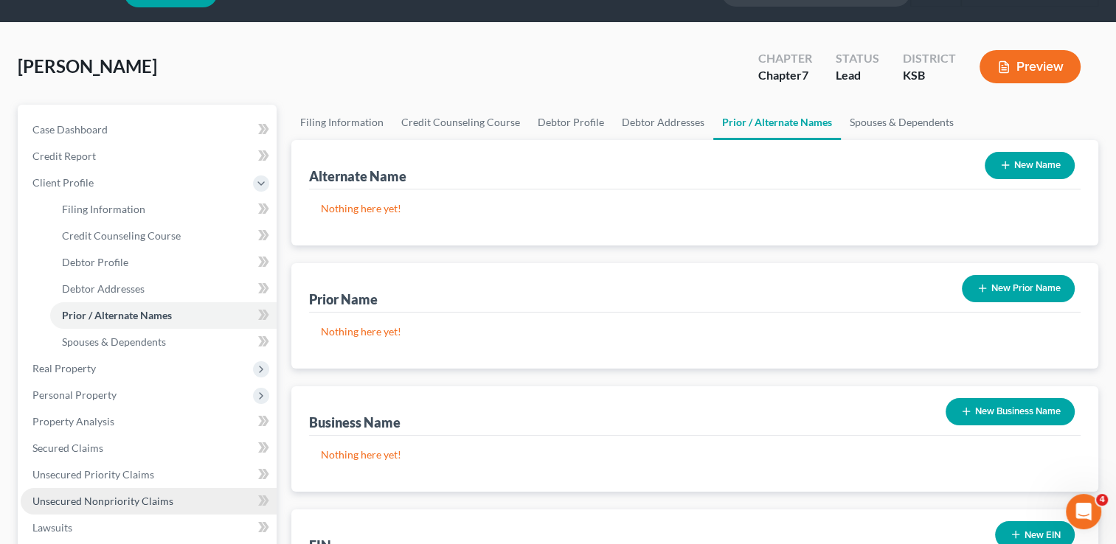
click at [103, 502] on span "Unsecured Nonpriority Claims" at bounding box center [102, 501] width 141 height 13
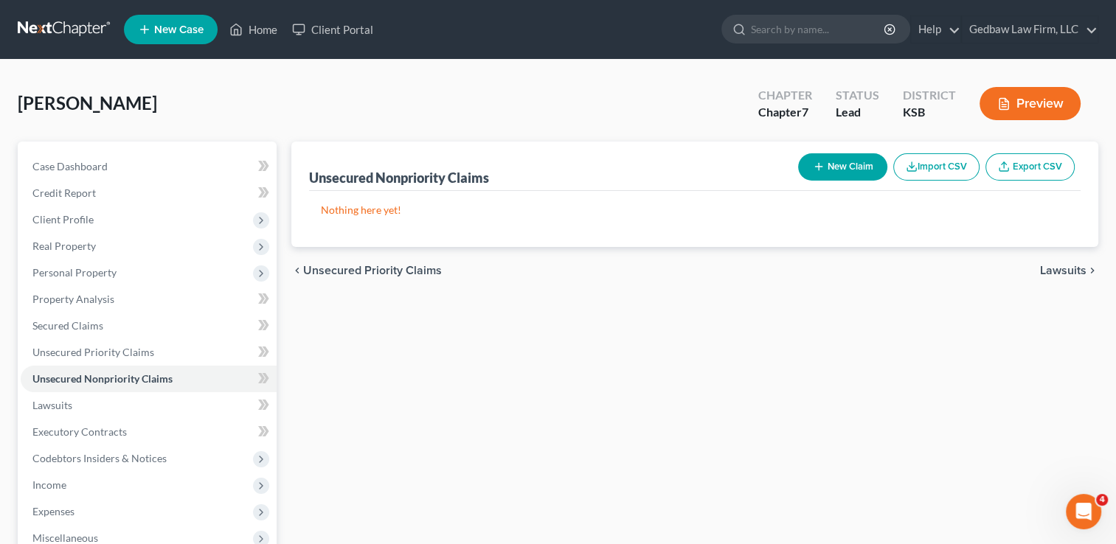
click at [848, 166] on button "New Claim" at bounding box center [842, 166] width 89 height 27
select select "0"
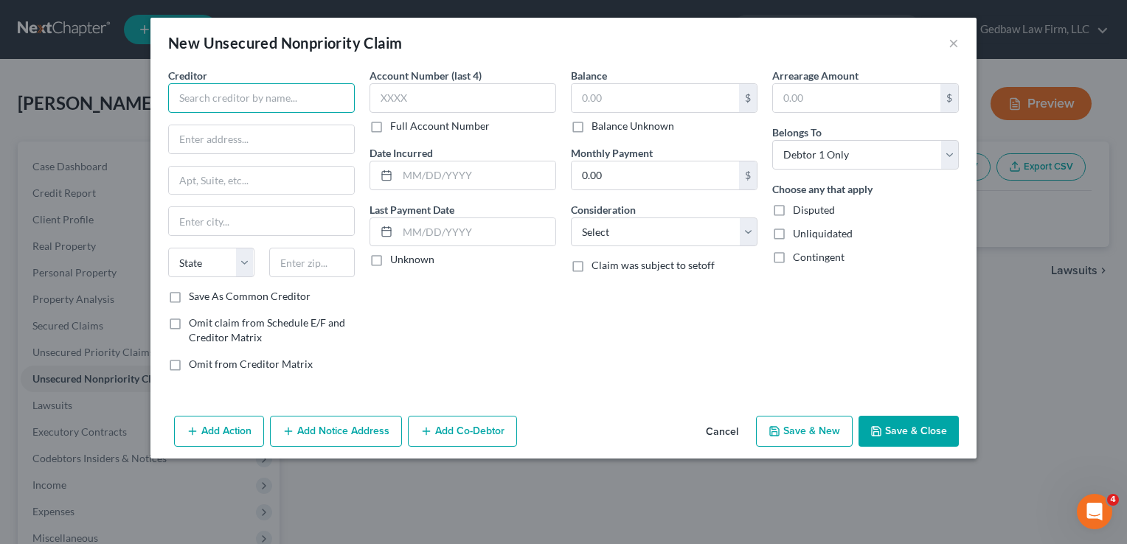
click at [271, 99] on input "text" at bounding box center [261, 98] width 187 height 30
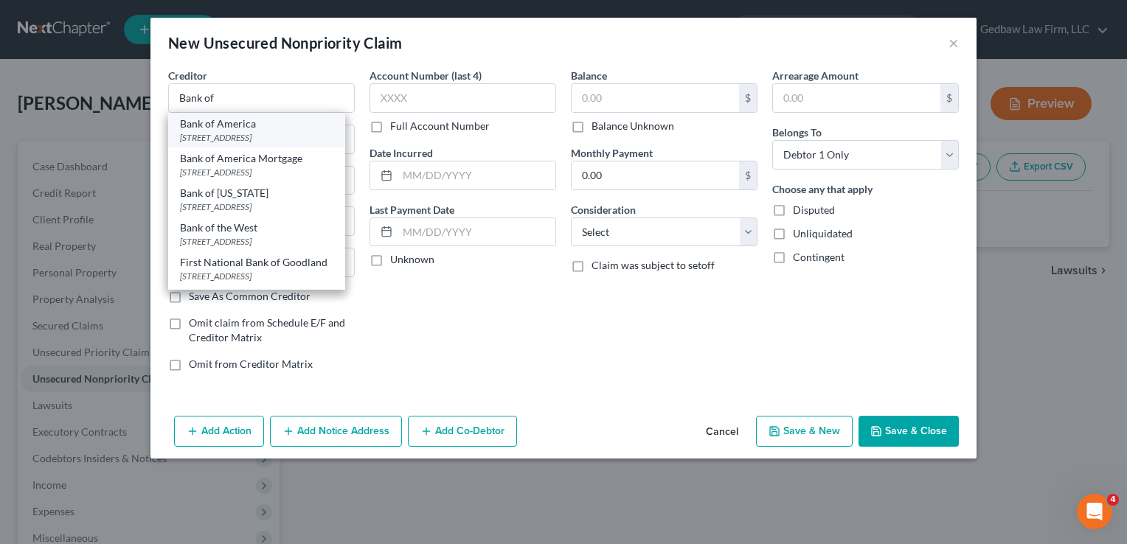
click at [276, 141] on div "[STREET_ADDRESS]" at bounding box center [256, 137] width 153 height 13
type input "Bank of America"
type input "PO Box 15168"
type input "Wilmington"
select select "7"
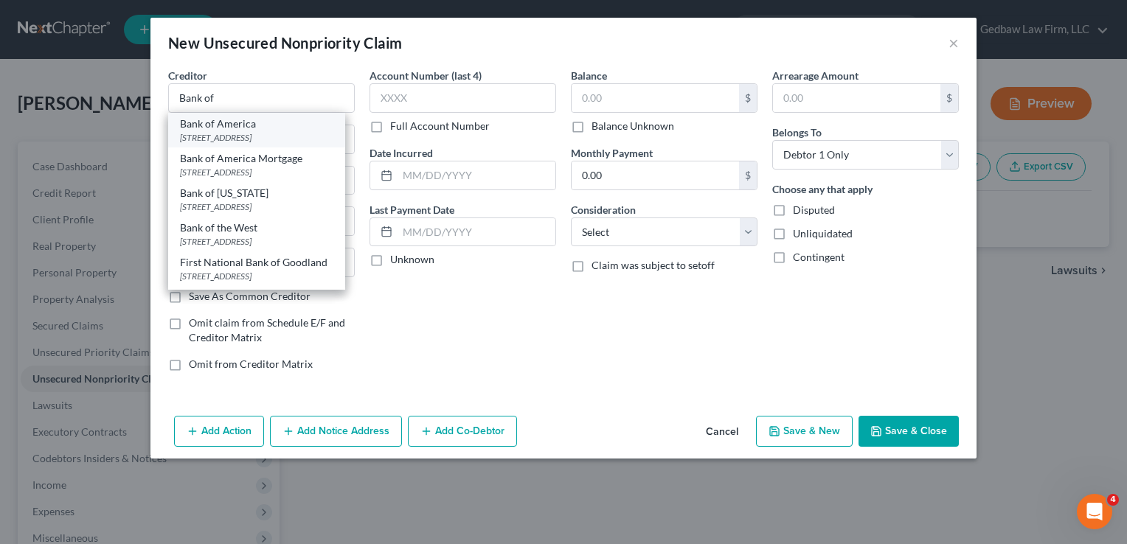
type input "19850"
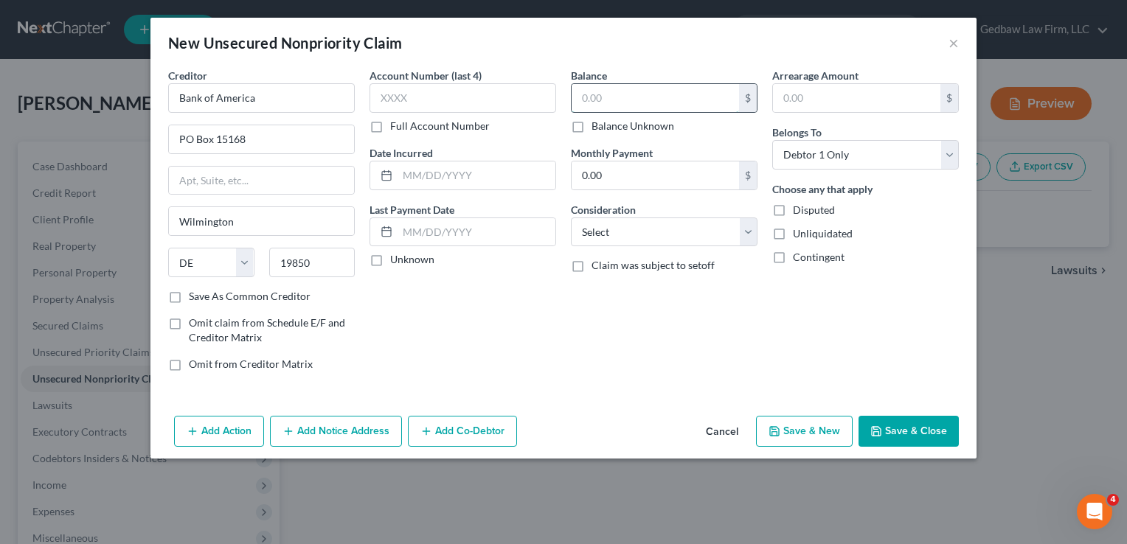
click at [663, 100] on input "text" at bounding box center [655, 98] width 167 height 28
type input "3,730"
click at [703, 235] on select "Select Cable / Satellite Services Collection Agency Credit Card Debt Debt Couns…" at bounding box center [664, 233] width 187 height 30
select select "2"
click at [571, 218] on select "Select Cable / Satellite Services Collection Agency Credit Card Debt Debt Couns…" at bounding box center [664, 233] width 187 height 30
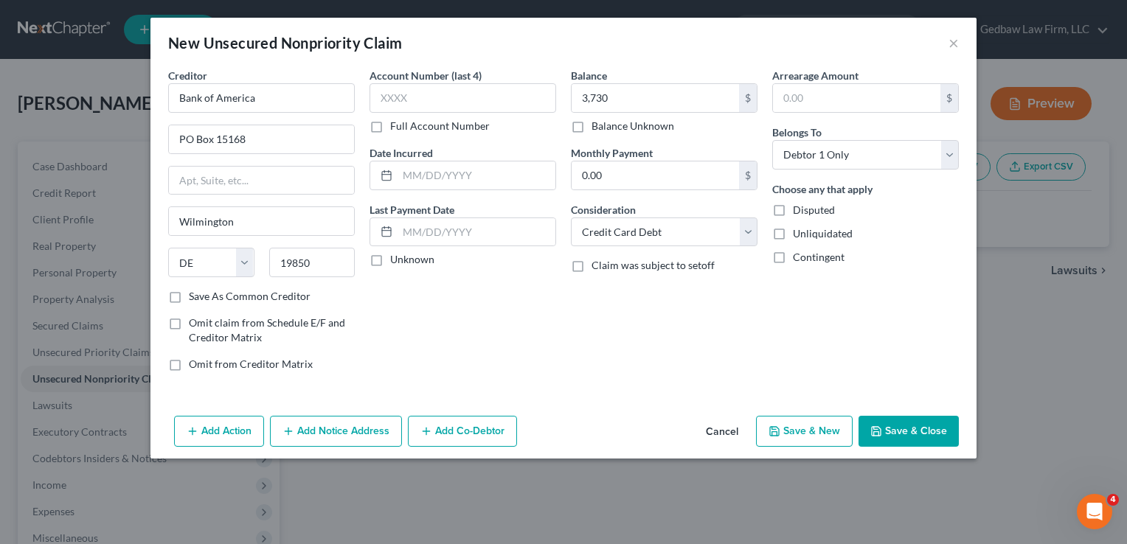
click at [817, 434] on button "Save & New" at bounding box center [804, 431] width 97 height 31
select select "0"
type input "3,730.00"
click at [625, 99] on input "text" at bounding box center [655, 98] width 167 height 28
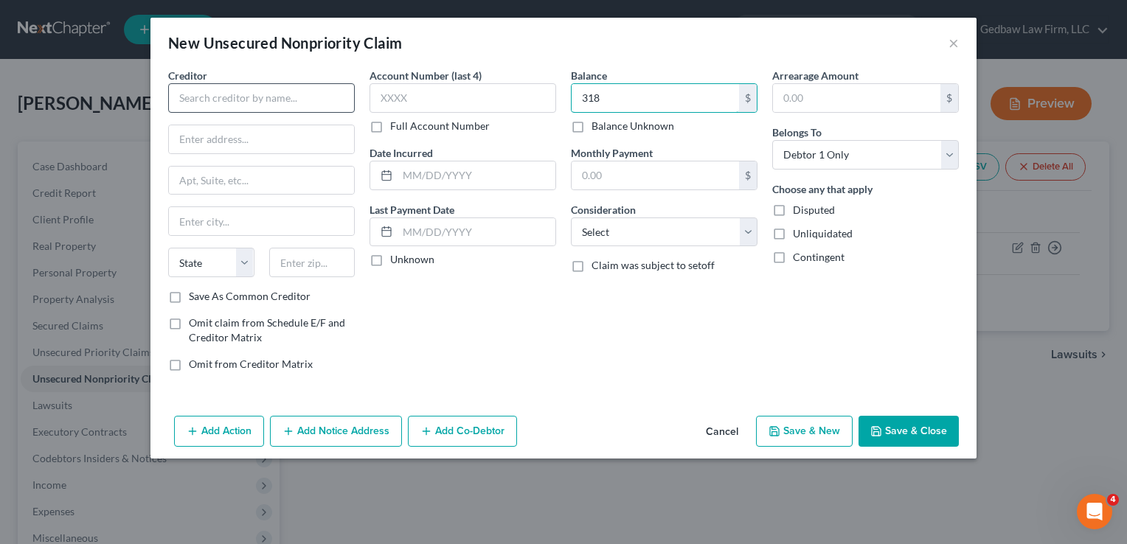
type input "318"
click at [315, 96] on input "text" at bounding box center [261, 98] width 187 height 30
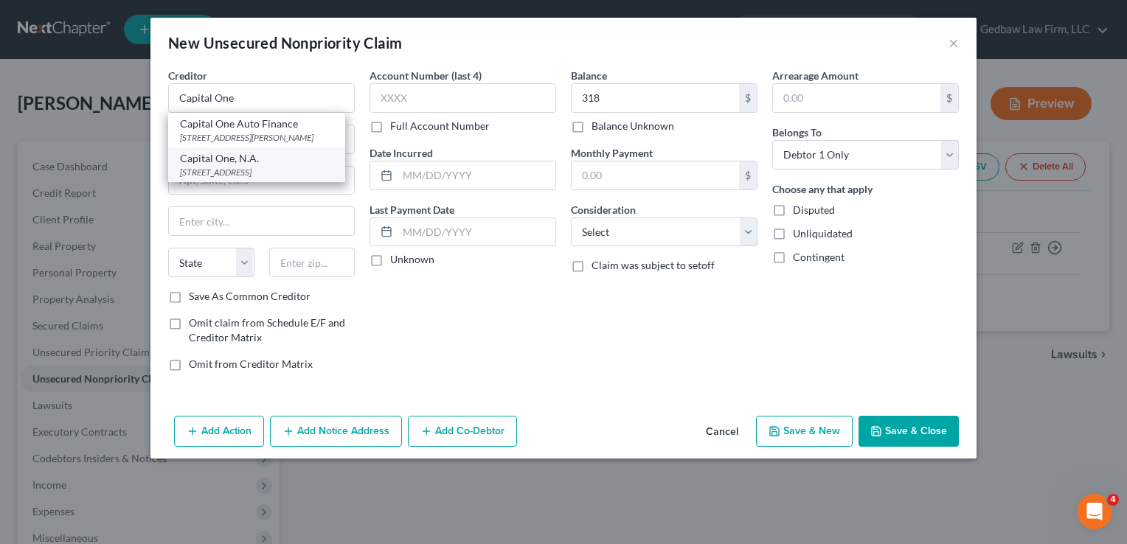
click at [272, 163] on div "Capital One, N.A." at bounding box center [256, 158] width 153 height 15
type input "Capital One, N.A."
type input "PO Box 30281"
type input "[GEOGRAPHIC_DATA]"
select select "46"
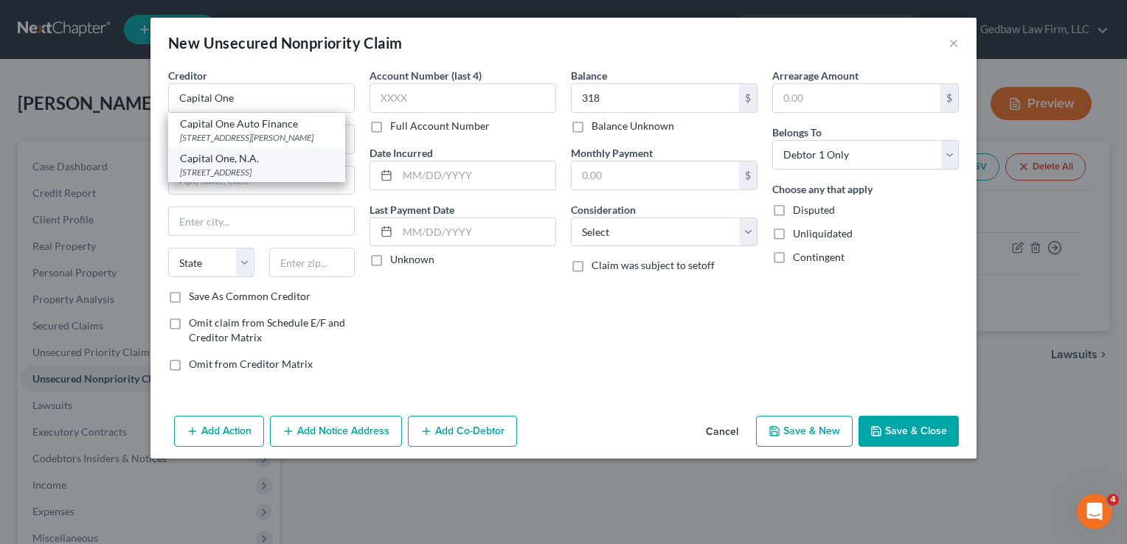
type input "84130"
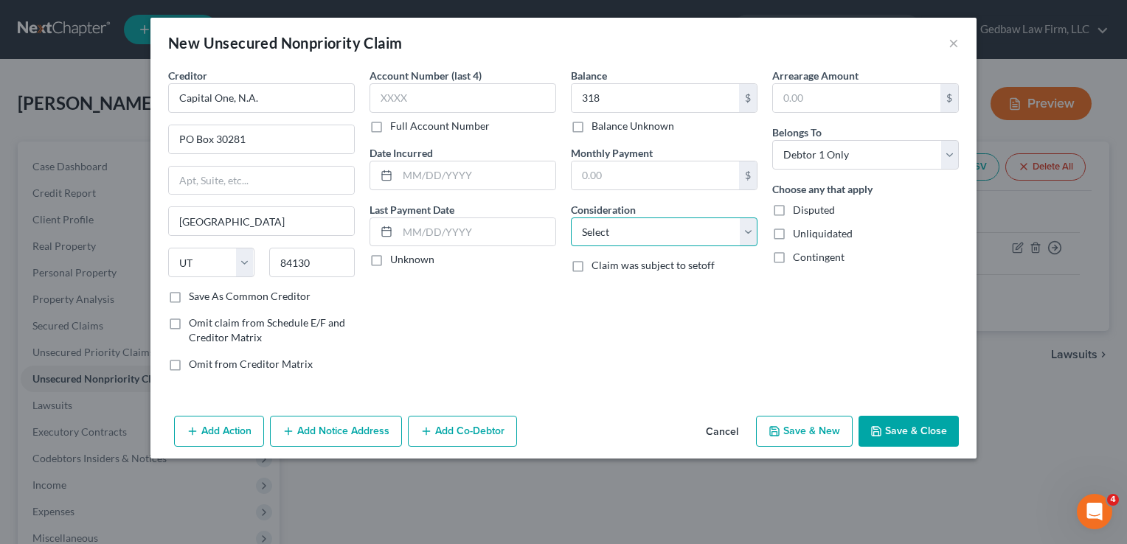
click at [702, 232] on select "Select Cable / Satellite Services Collection Agency Credit Card Debt Debt Couns…" at bounding box center [664, 233] width 187 height 30
select select "2"
click at [571, 218] on select "Select Cable / Satellite Services Collection Agency Credit Card Debt Debt Couns…" at bounding box center [664, 233] width 187 height 30
click at [812, 431] on button "Save & New" at bounding box center [804, 431] width 97 height 31
select select "0"
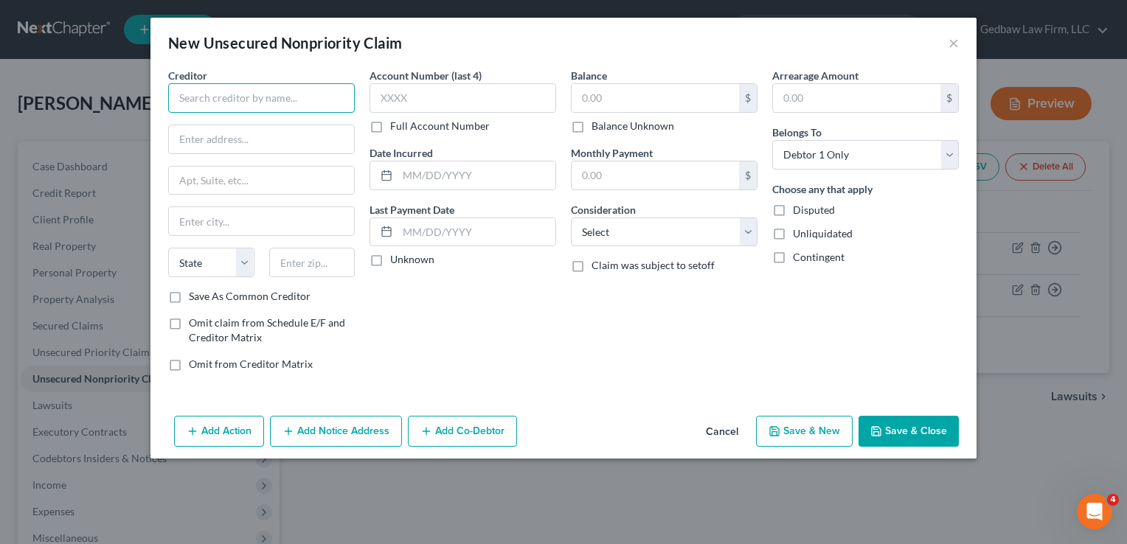
click at [268, 91] on input "text" at bounding box center [261, 98] width 187 height 30
click at [663, 100] on input "text" at bounding box center [655, 98] width 167 height 28
type input "2,652"
click at [322, 98] on input "text" at bounding box center [261, 98] width 187 height 30
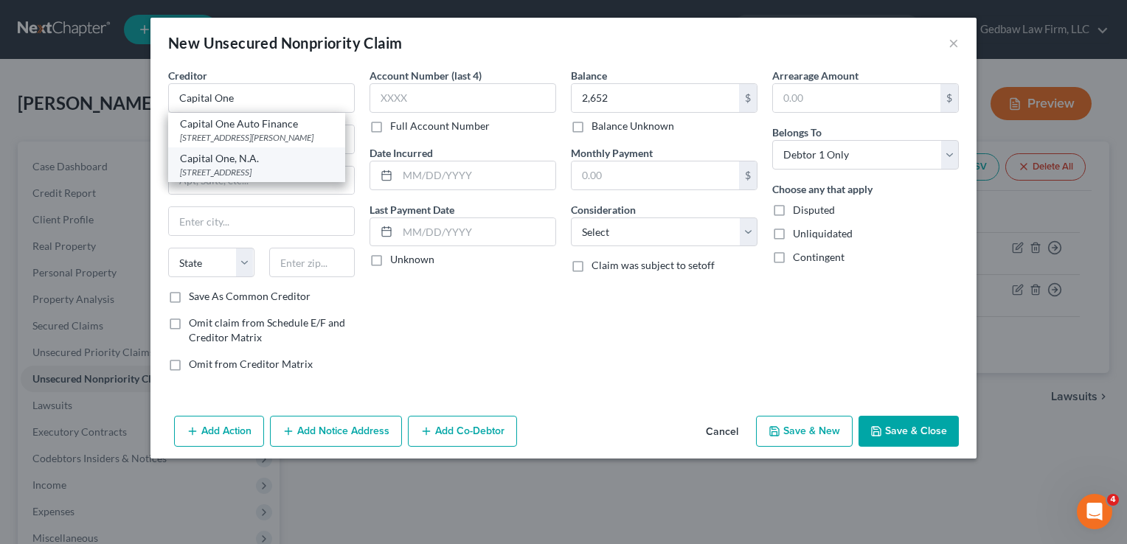
click at [271, 174] on div "[STREET_ADDRESS]" at bounding box center [256, 172] width 153 height 13
type input "Capital One, N.A."
type input "PO Box 30281"
type input "[GEOGRAPHIC_DATA]"
select select "46"
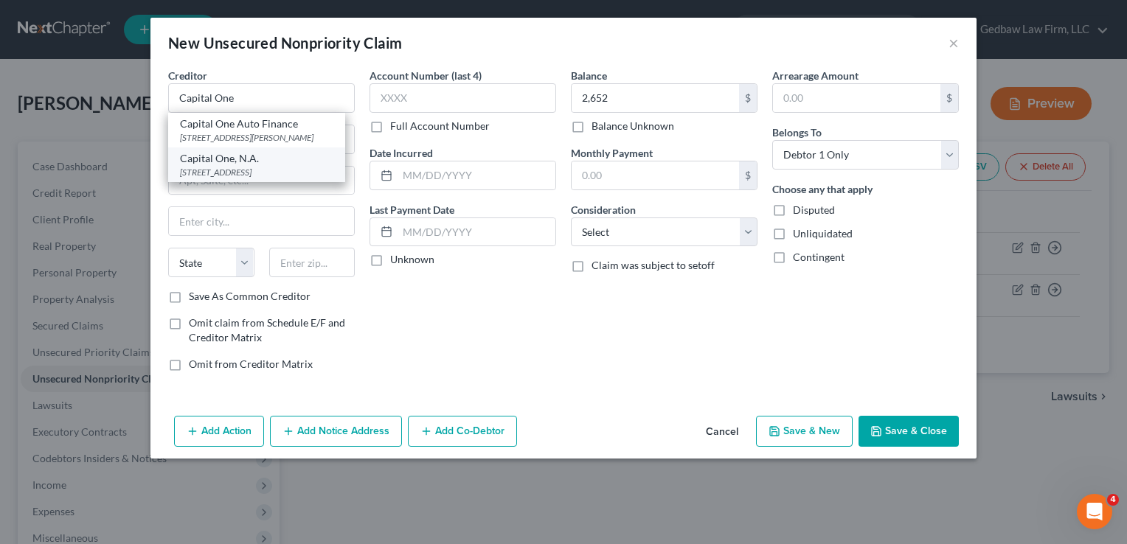
type input "84130"
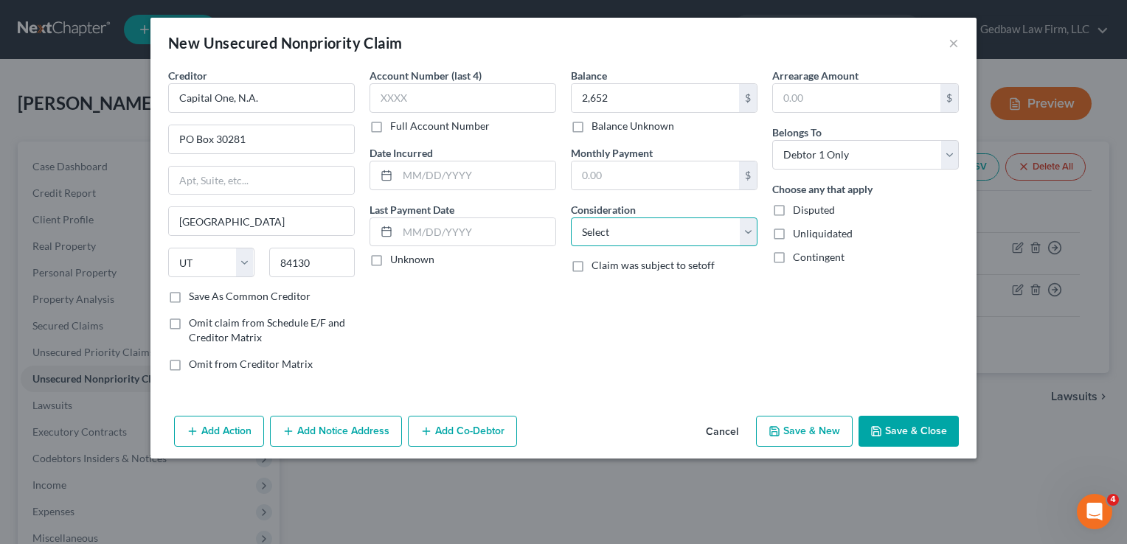
click at [708, 240] on select "Select Cable / Satellite Services Collection Agency Credit Card Debt Debt Couns…" at bounding box center [664, 233] width 187 height 30
select select "2"
click at [571, 218] on select "Select Cable / Satellite Services Collection Agency Credit Card Debt Debt Couns…" at bounding box center [664, 233] width 187 height 30
click at [831, 435] on button "Save & New" at bounding box center [804, 431] width 97 height 31
select select "0"
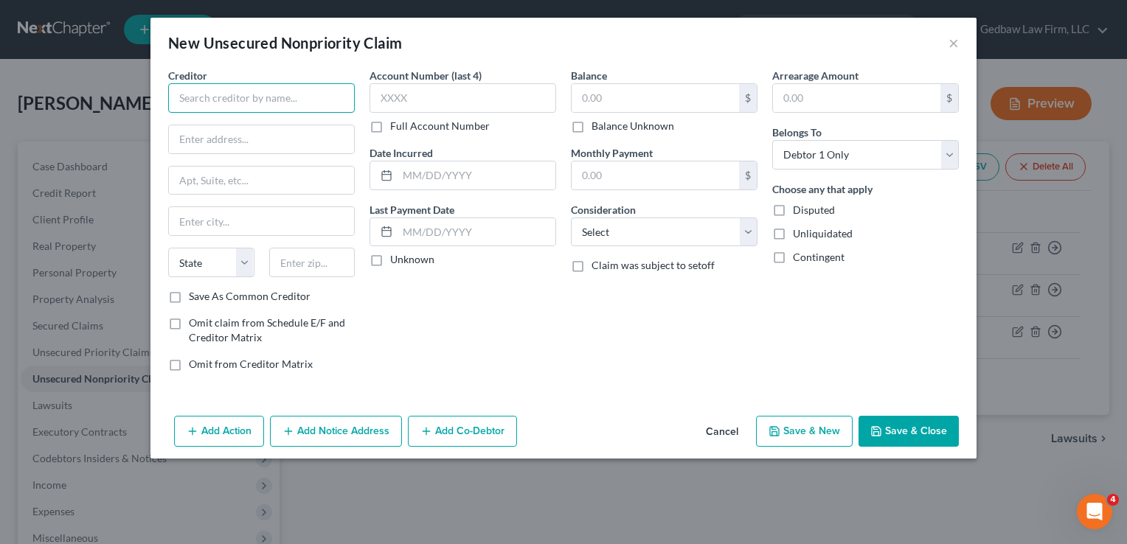
click at [273, 100] on input "text" at bounding box center [261, 98] width 187 height 30
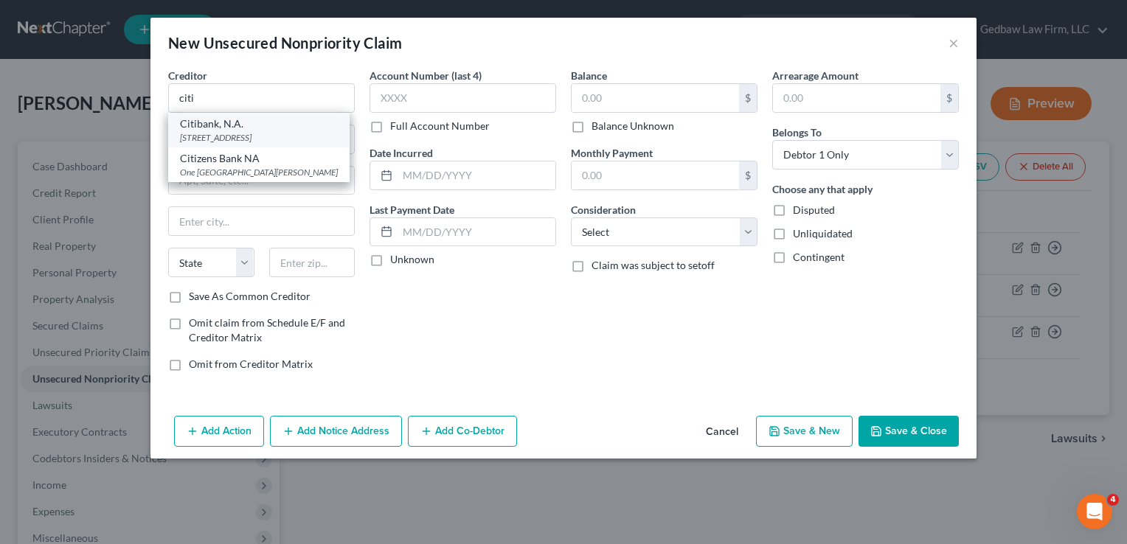
click at [271, 131] on div "[STREET_ADDRESS]" at bounding box center [259, 137] width 158 height 13
type input "Citibank, N.A."
type input "PO Box 6500"
type input "[GEOGRAPHIC_DATA]"
select select "43"
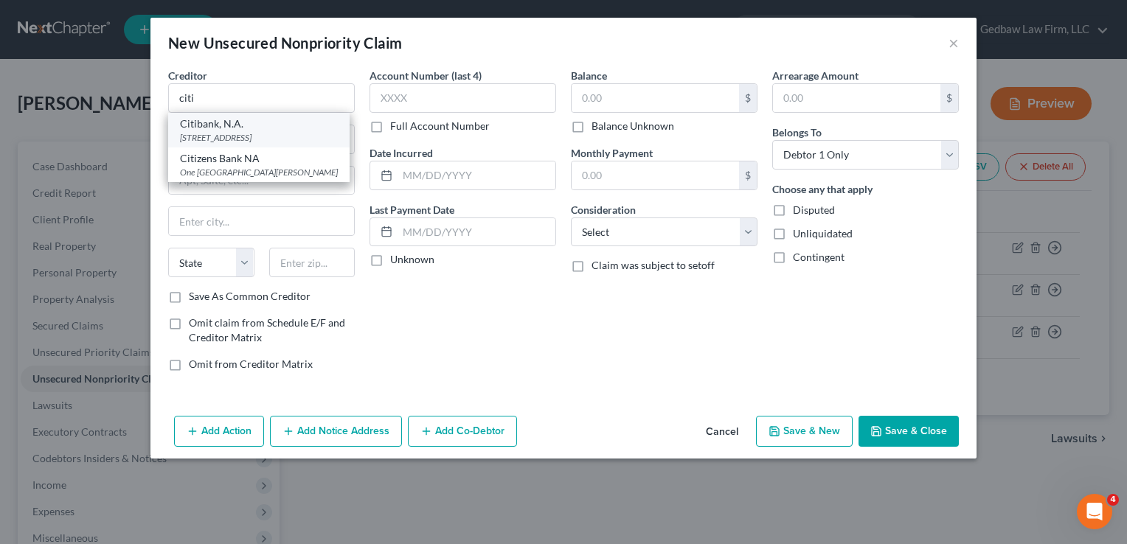
type input "57117"
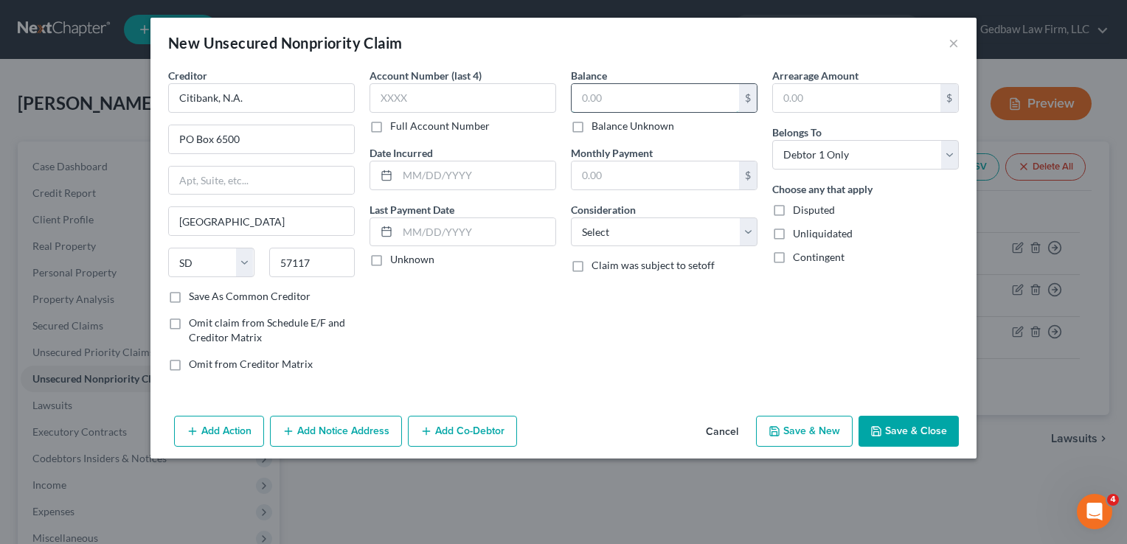
click at [617, 105] on input "text" at bounding box center [655, 98] width 167 height 28
type input "4,712"
click at [707, 233] on select "Select Cable / Satellite Services Collection Agency Credit Card Debt Debt Couns…" at bounding box center [664, 233] width 187 height 30
select select "2"
click at [571, 218] on select "Select Cable / Satellite Services Collection Agency Credit Card Debt Debt Couns…" at bounding box center [664, 233] width 187 height 30
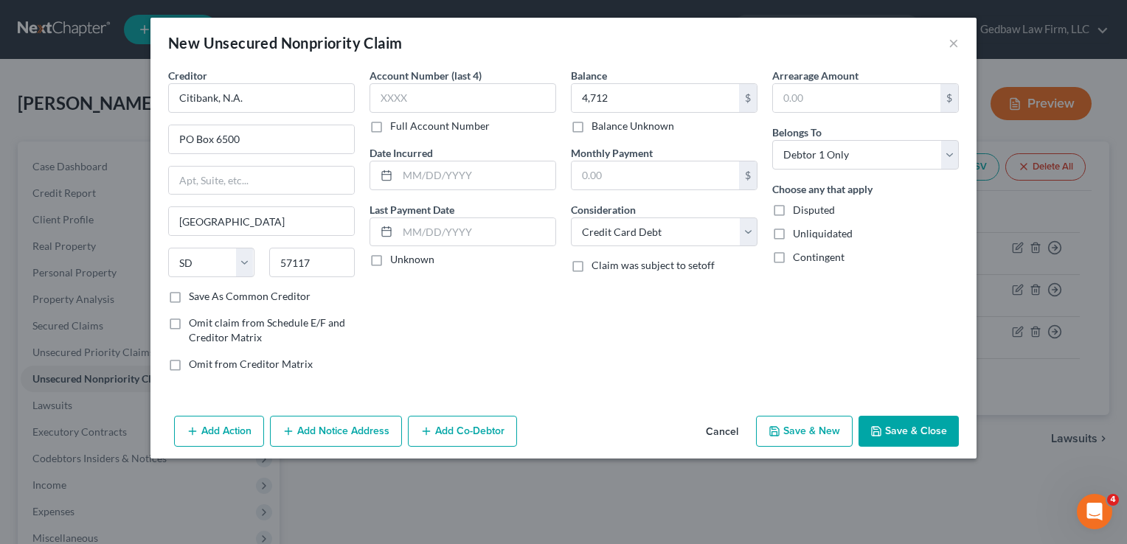
click at [346, 427] on button "Add Notice Address" at bounding box center [336, 431] width 132 height 31
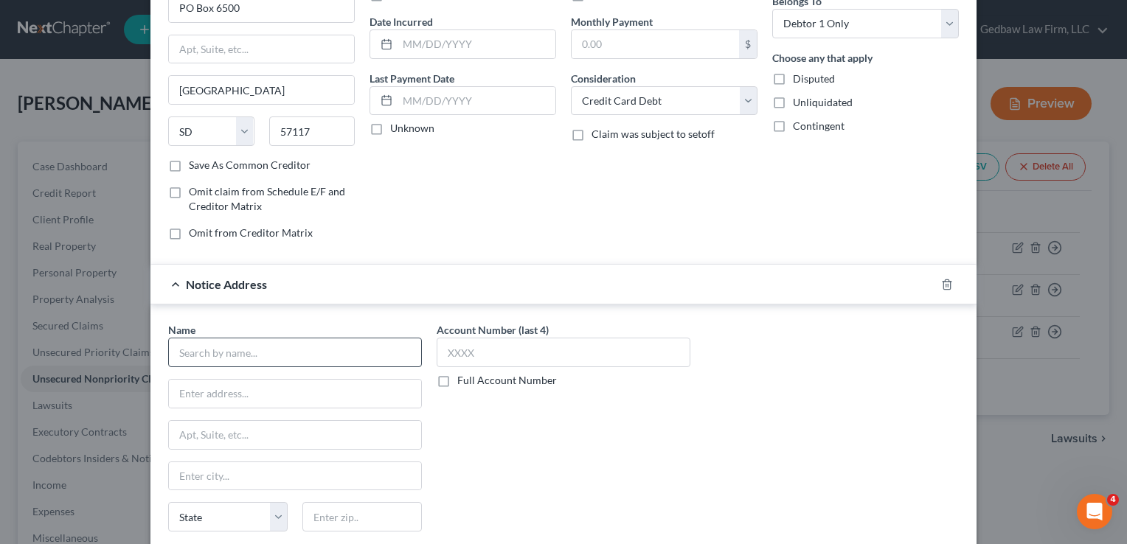
scroll to position [165, 0]
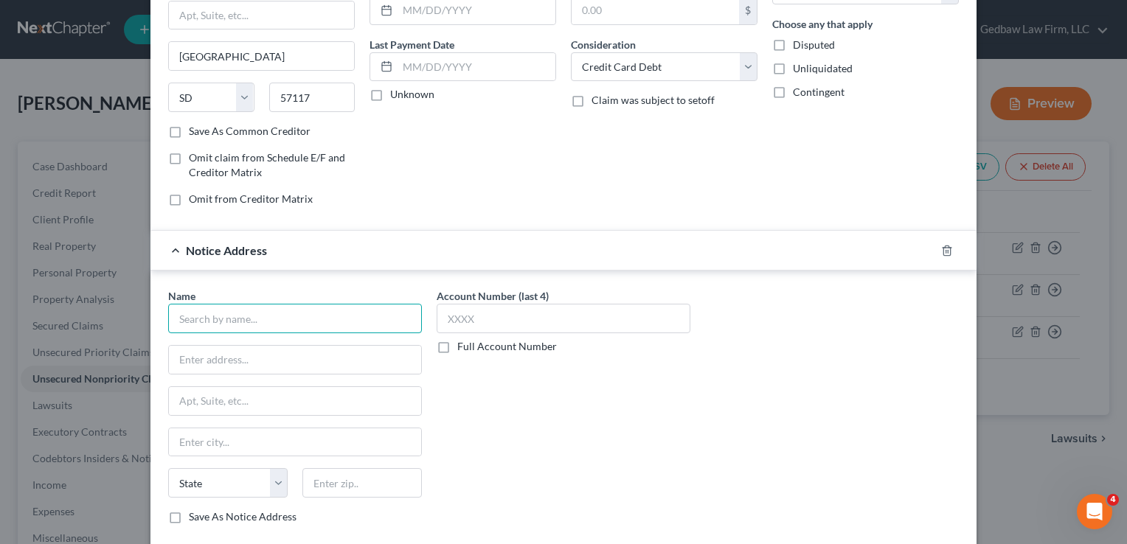
click at [351, 318] on input "text" at bounding box center [295, 319] width 254 height 30
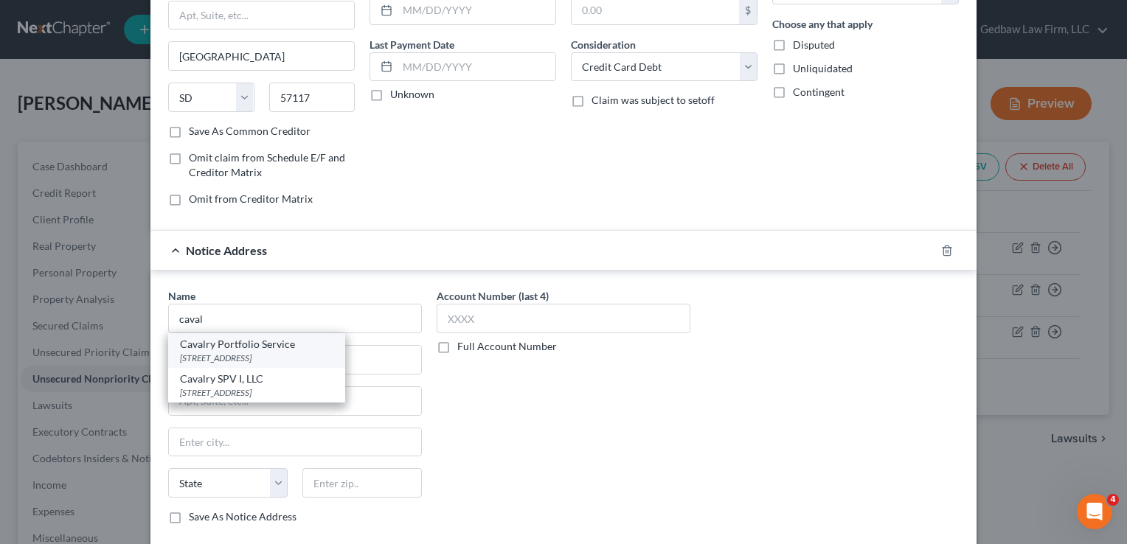
click at [321, 352] on div "[STREET_ADDRESS]" at bounding box center [256, 358] width 153 height 13
type input "Cavalry Portfolio Service"
type input "[STREET_ADDRESS]"
type input "Suite 220"
type input "[GEOGRAPHIC_DATA]"
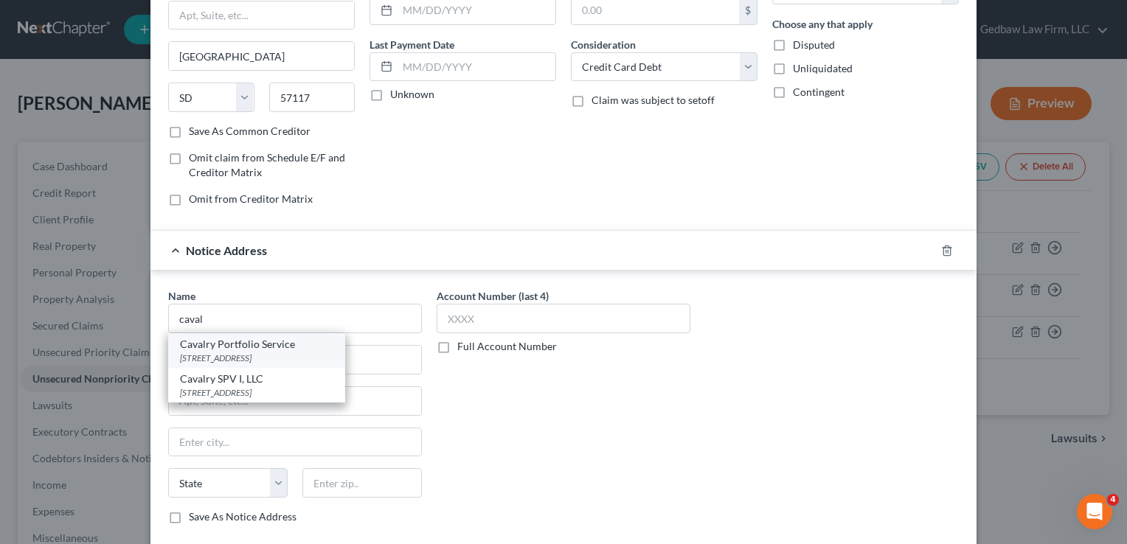
select select "6"
type input "06831"
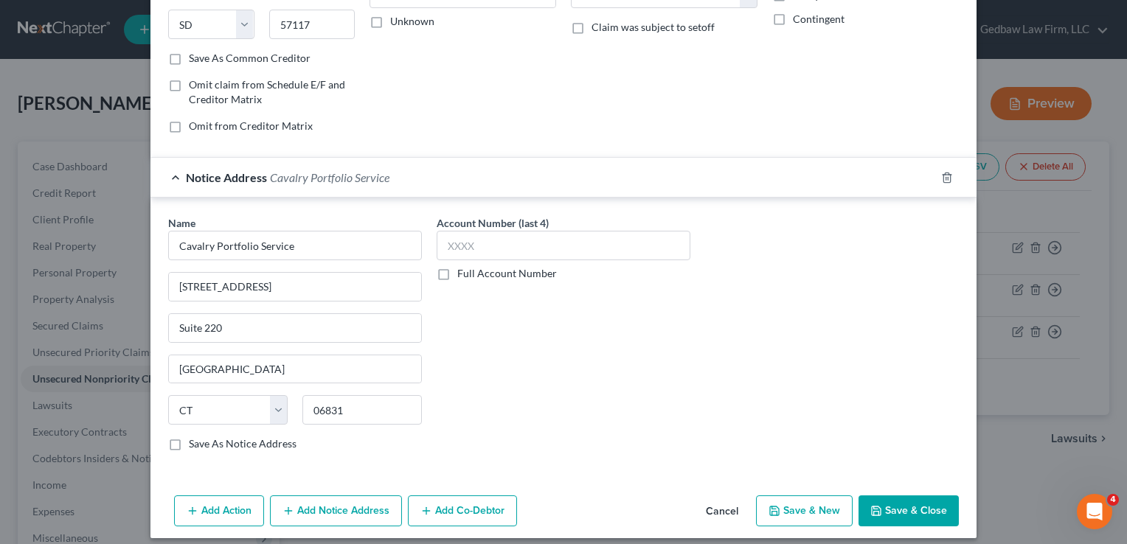
scroll to position [246, 0]
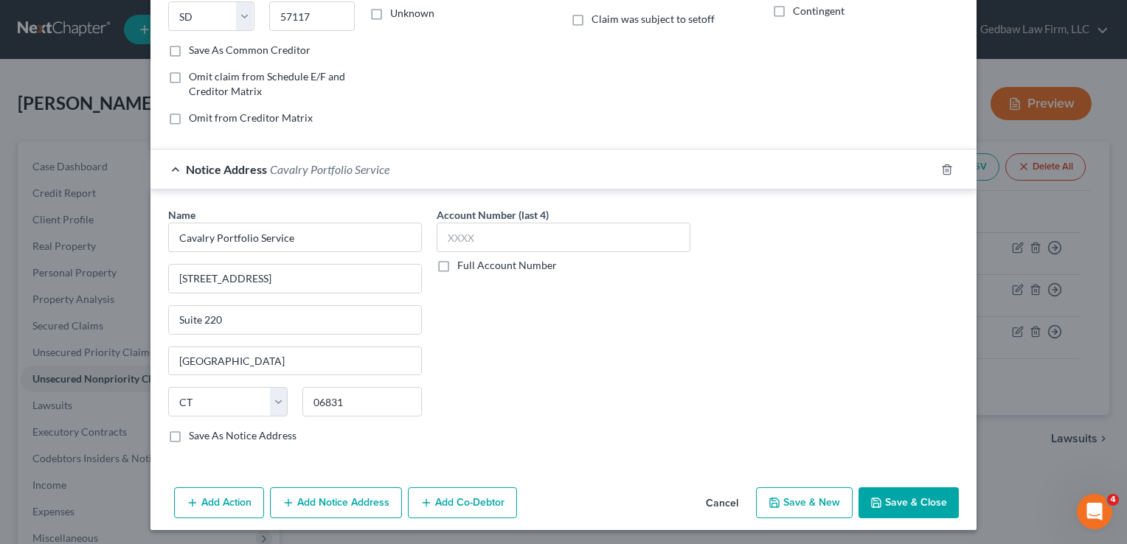
click at [816, 499] on button "Save & New" at bounding box center [804, 503] width 97 height 31
select select "0"
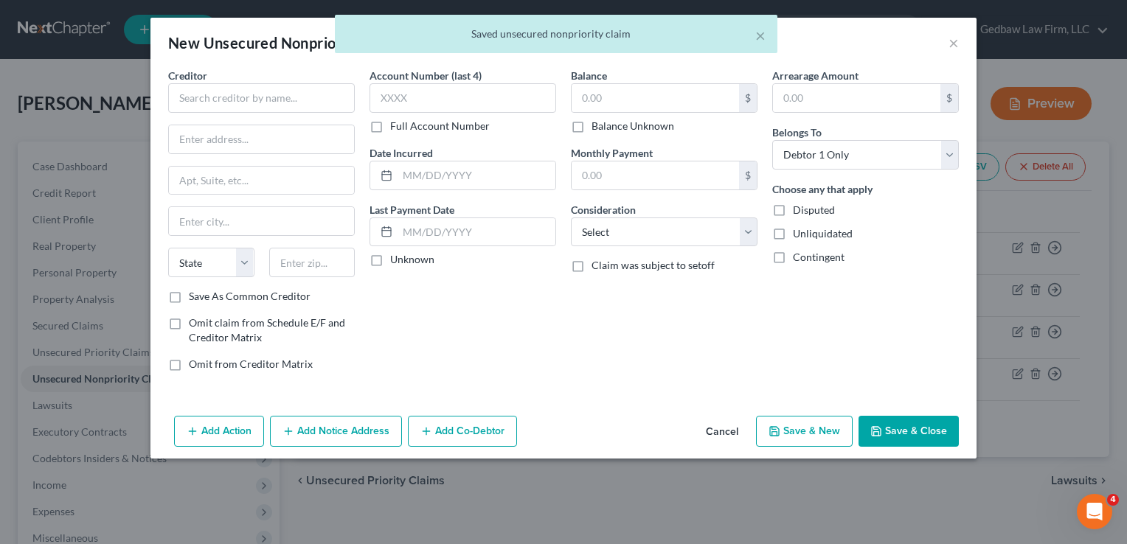
type input "4,712.00"
type input "0.00"
click at [340, 98] on input "text" at bounding box center [261, 98] width 187 height 30
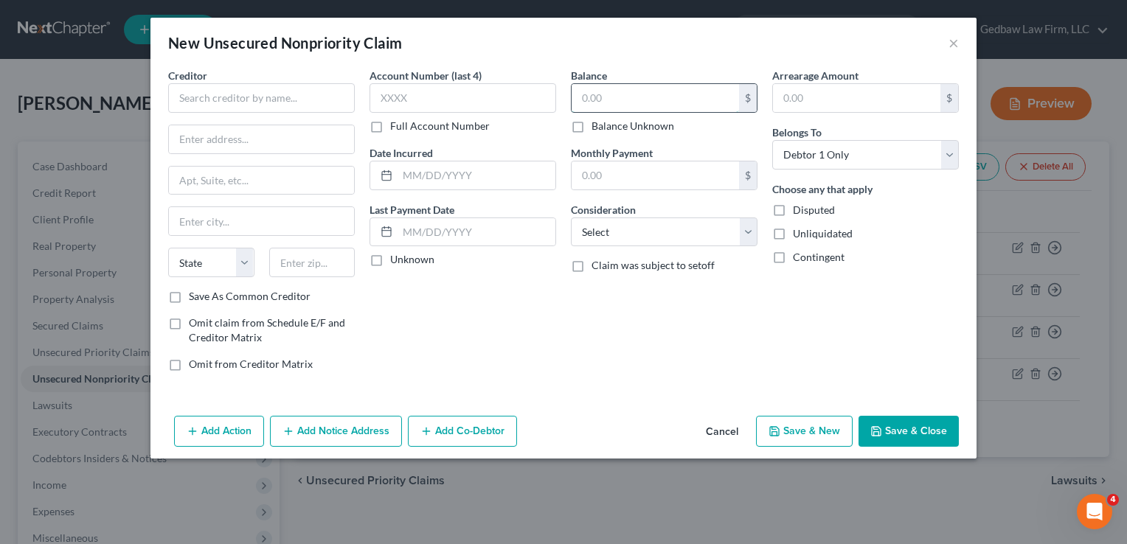
click at [656, 93] on input "text" at bounding box center [655, 98] width 167 height 28
type input "2,672"
click at [313, 102] on input "text" at bounding box center [261, 98] width 187 height 30
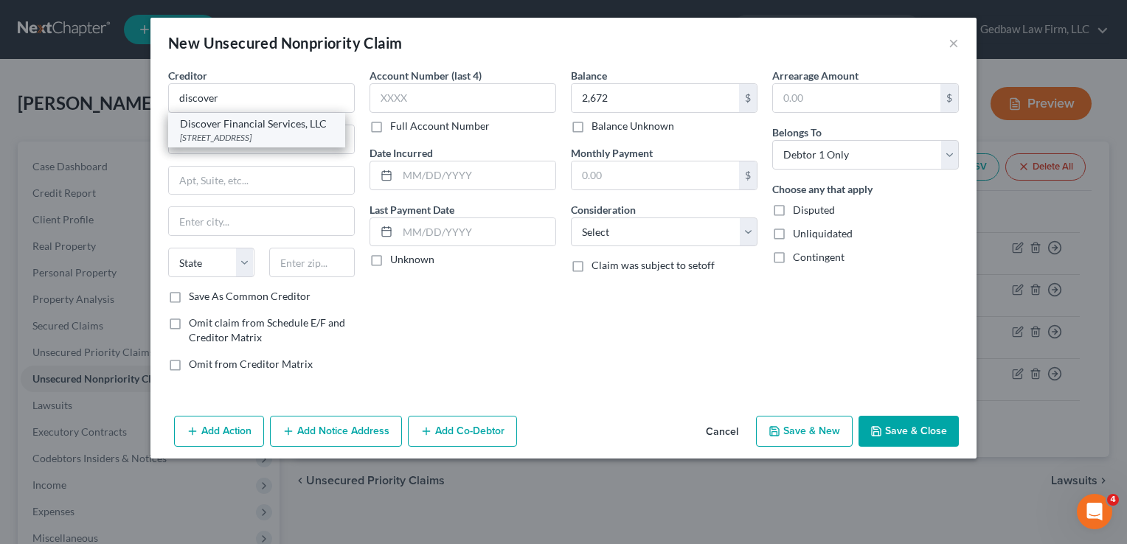
click at [274, 122] on div "Discover Financial Services, LLC" at bounding box center [256, 124] width 153 height 15
type input "Discover Financial Services, LLC"
type input "PO Box 3025"
type input "[GEOGRAPHIC_DATA]"
select select "36"
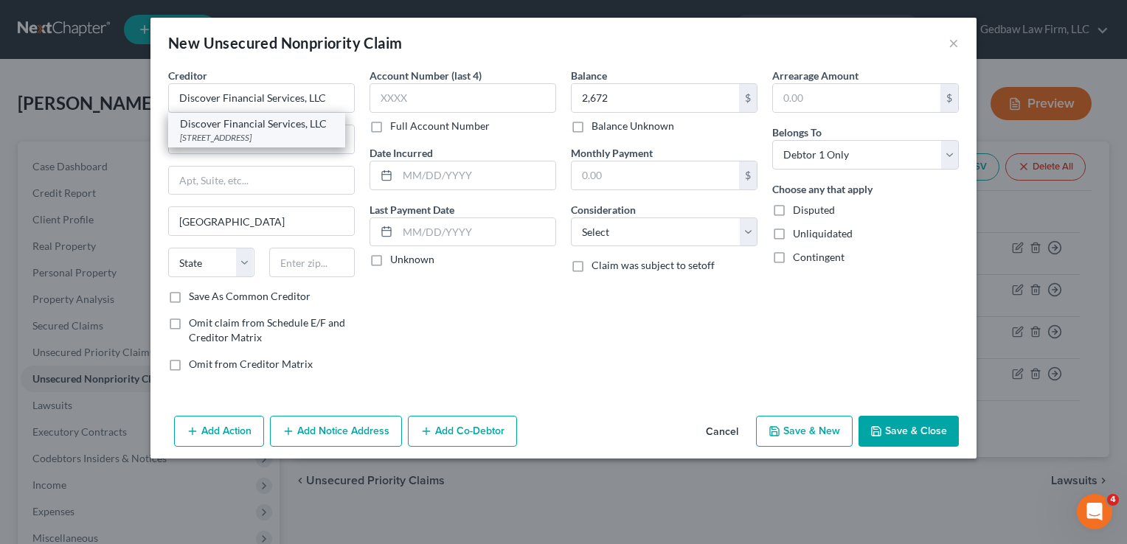
type input "43054"
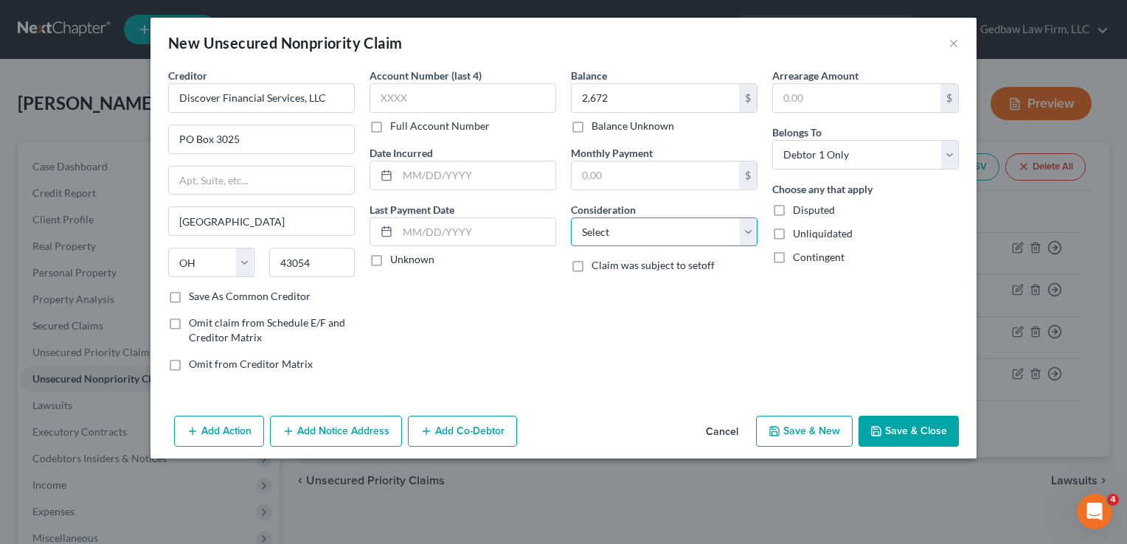
click at [703, 233] on select "Select Cable / Satellite Services Collection Agency Credit Card Debt Debt Couns…" at bounding box center [664, 233] width 187 height 30
select select "2"
click at [571, 218] on select "Select Cable / Satellite Services Collection Agency Credit Card Debt Debt Couns…" at bounding box center [664, 233] width 187 height 30
click at [808, 429] on button "Save & New" at bounding box center [804, 431] width 97 height 31
select select "0"
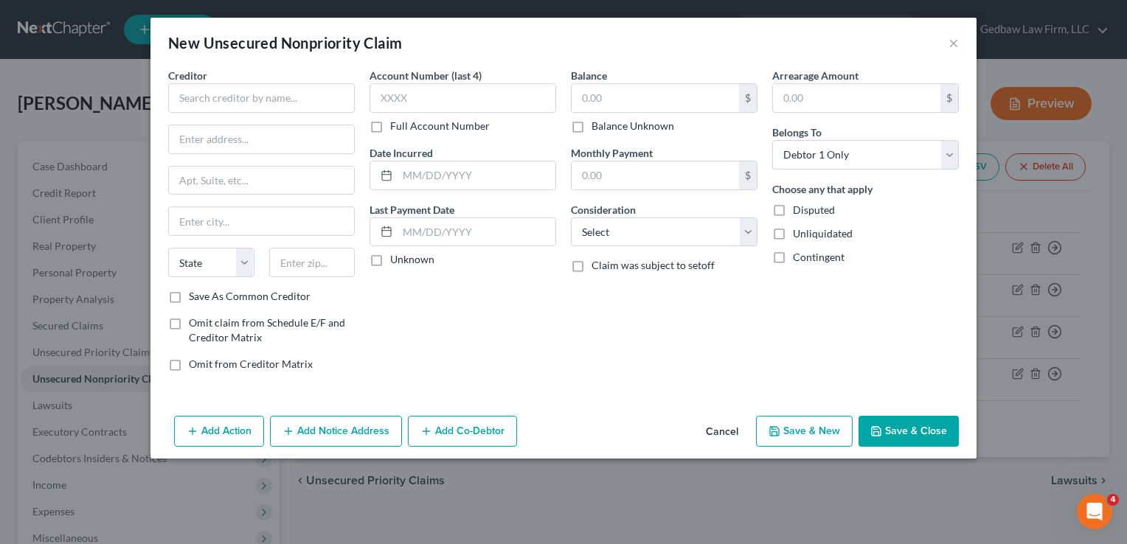
type input "2,672.00"
type input "0.00"
click at [646, 96] on input "text" at bounding box center [655, 98] width 167 height 28
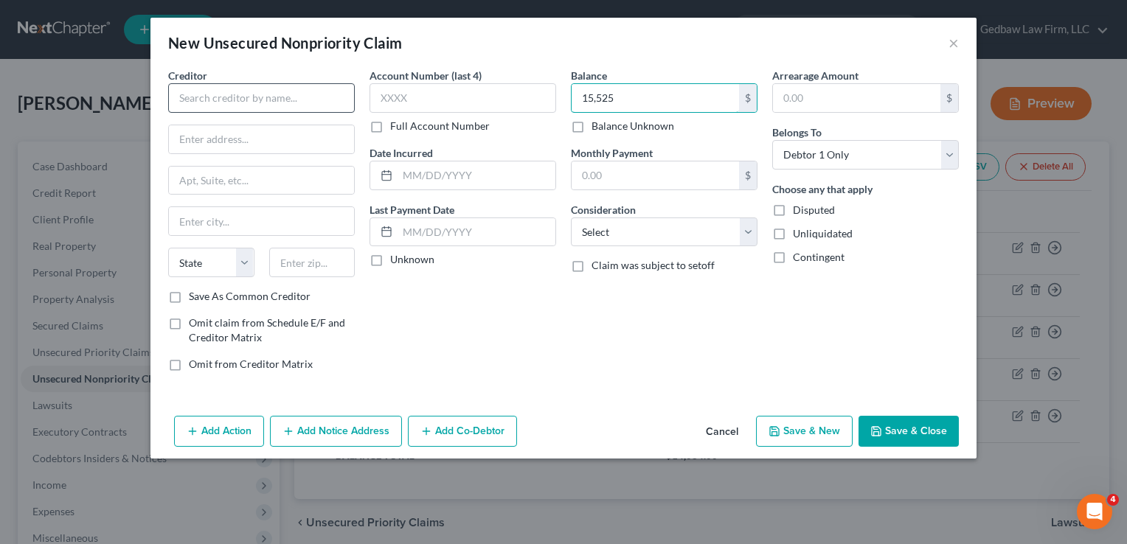
type input "15,525"
click at [327, 102] on input "text" at bounding box center [261, 98] width 187 height 30
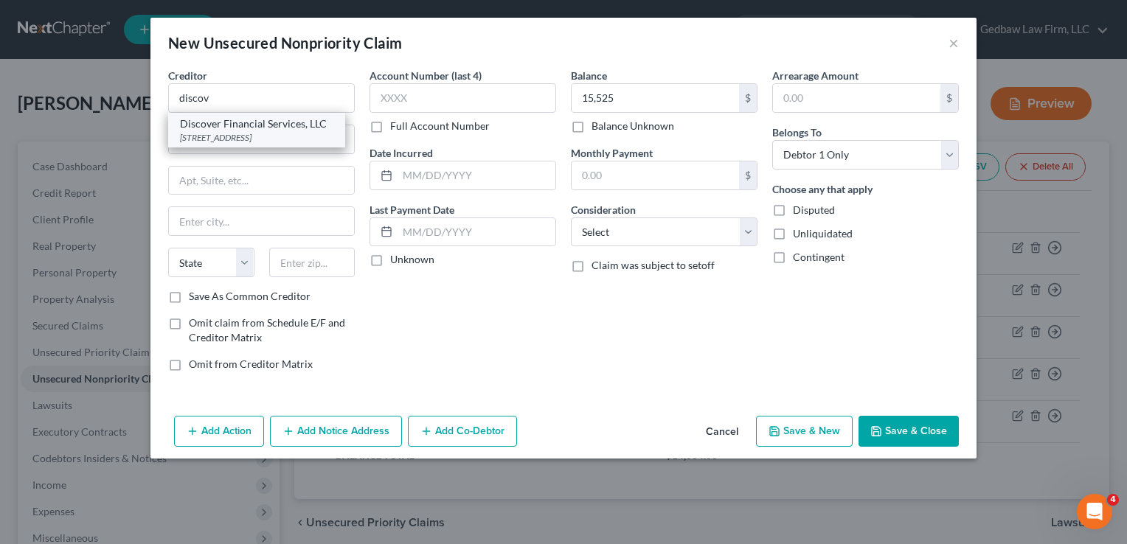
click at [257, 130] on div "Discover Financial Services, LLC" at bounding box center [256, 124] width 153 height 15
type input "Discover Financial Services, LLC"
type input "PO Box 3025"
type input "[GEOGRAPHIC_DATA]"
select select "36"
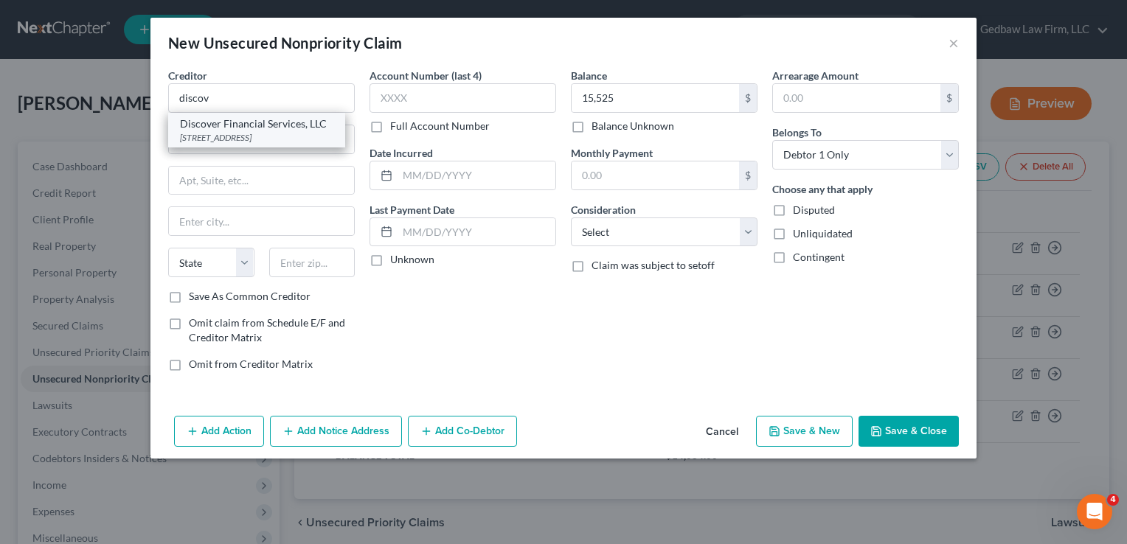
type input "43054"
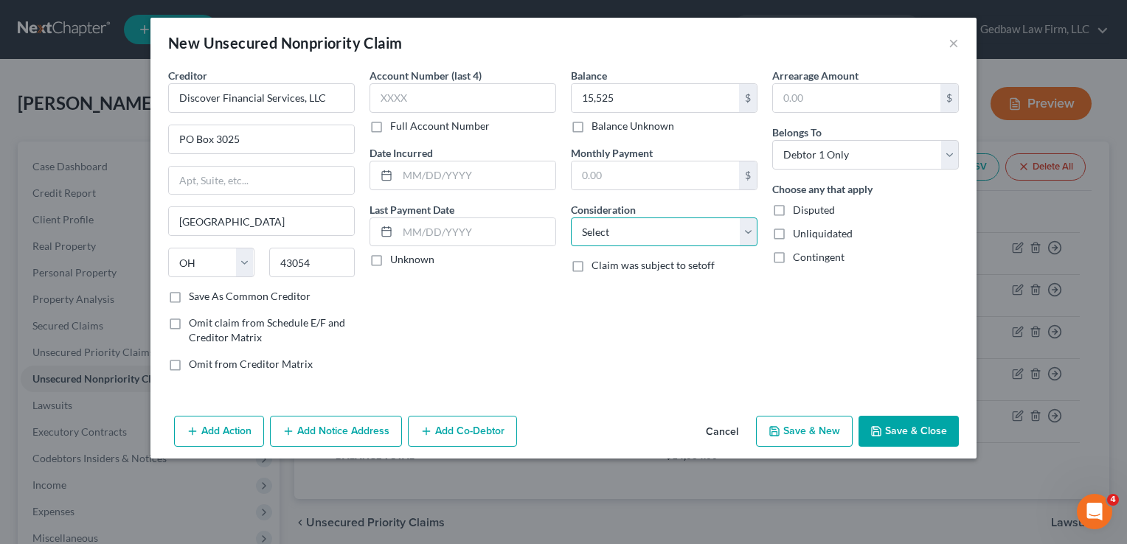
click at [710, 235] on select "Select Cable / Satellite Services Collection Agency Credit Card Debt Debt Couns…" at bounding box center [664, 233] width 187 height 30
select select "2"
click at [571, 218] on select "Select Cable / Satellite Services Collection Agency Credit Card Debt Debt Couns…" at bounding box center [664, 233] width 187 height 30
click at [819, 431] on button "Save & New" at bounding box center [804, 431] width 97 height 31
select select "0"
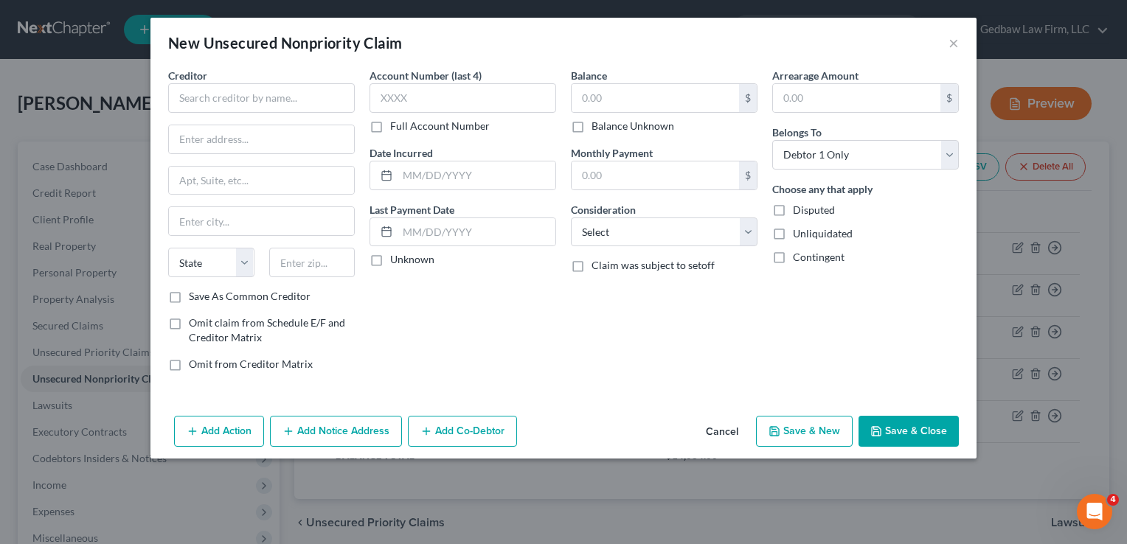
type input "15,525.00"
type input "0.00"
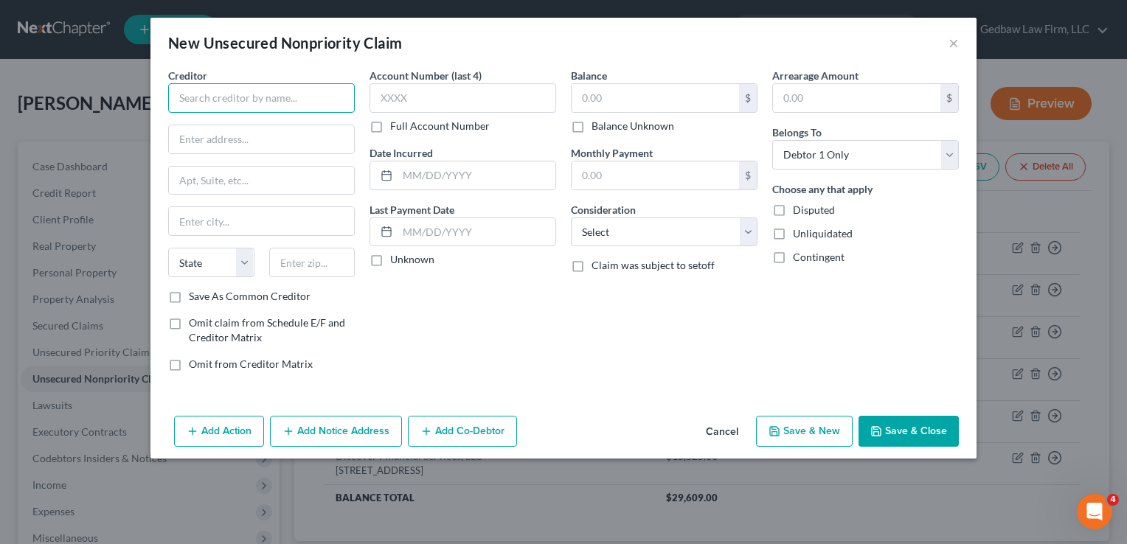
click at [300, 91] on input "text" at bounding box center [261, 98] width 187 height 30
type input "Chase Auto"
click at [296, 137] on input "text" at bounding box center [261, 139] width 185 height 28
paste input "[STREET_ADDRESS][US_STATE]"
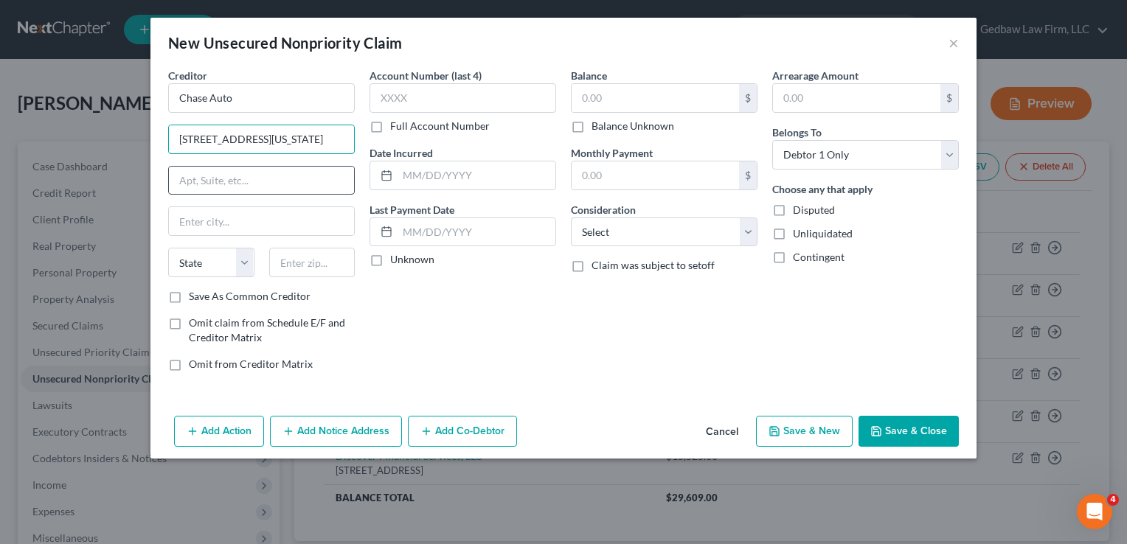
type input "[STREET_ADDRESS][US_STATE]"
click at [313, 180] on input "text" at bounding box center [261, 181] width 185 height 28
paste input "LA4 - 4025"
type input "LA4 - 4025"
click at [327, 264] on input "text" at bounding box center [312, 263] width 86 height 30
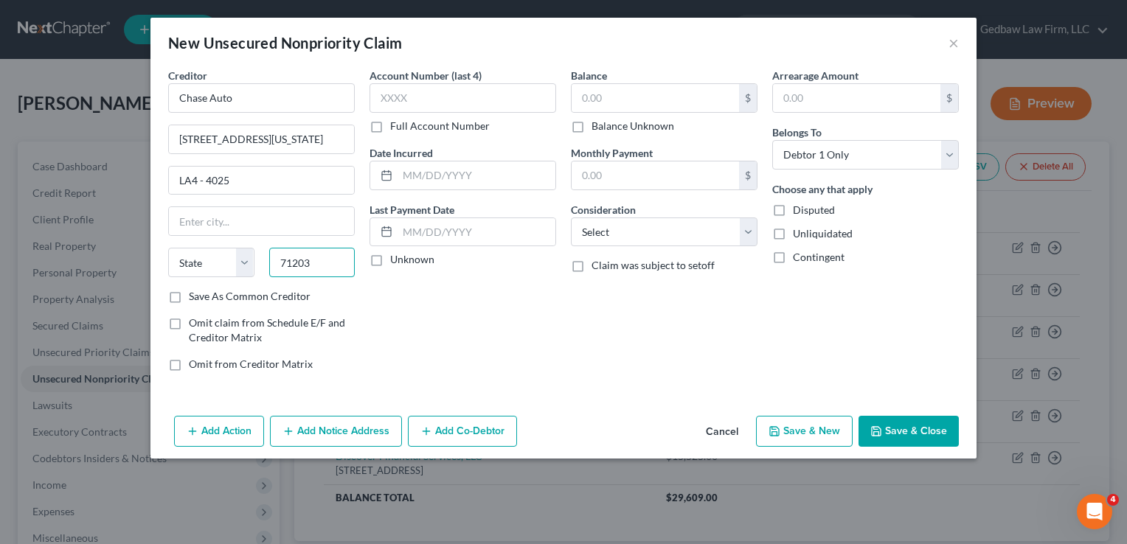
type input "71203"
click at [503, 294] on div "Account Number (last 4) Full Account Number Date Incurred Last Payment Date Unk…" at bounding box center [462, 226] width 201 height 316
type input "Monroe"
select select "19"
click at [189, 297] on label "Save As Common Creditor" at bounding box center [250, 296] width 122 height 15
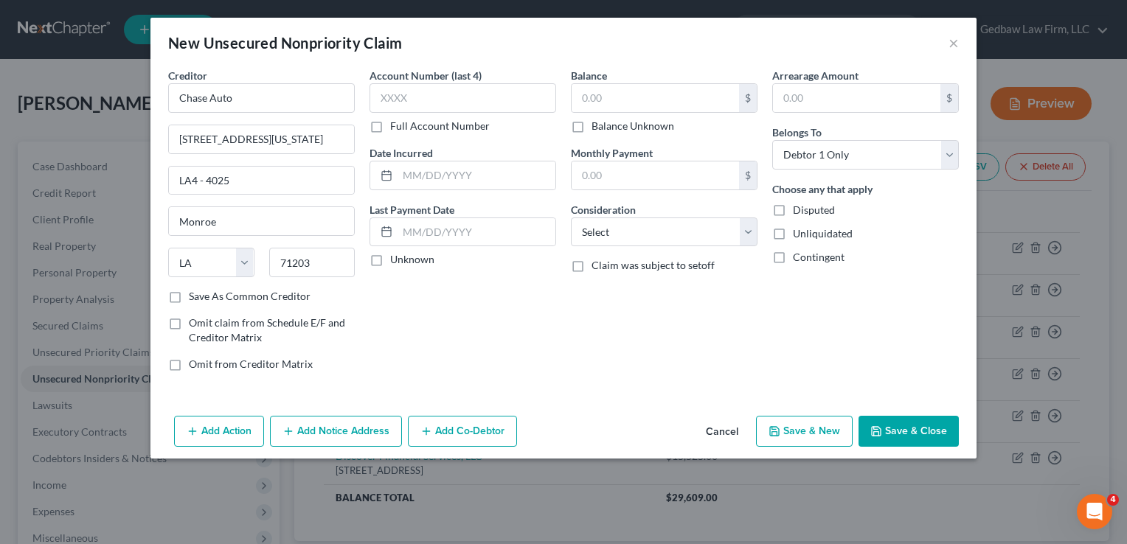
click at [195, 297] on input "Save As Common Creditor" at bounding box center [200, 294] width 10 height 10
checkbox input "true"
click at [648, 95] on input "text" at bounding box center [655, 98] width 167 height 28
type input "31,662"
click at [921, 432] on button "Save & Close" at bounding box center [909, 431] width 100 height 31
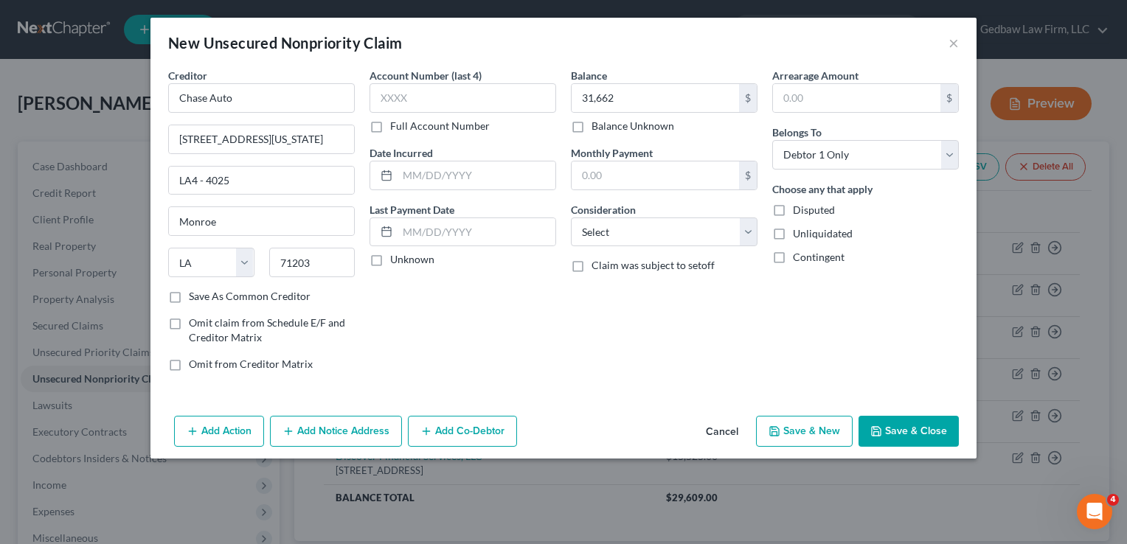
checkbox input "false"
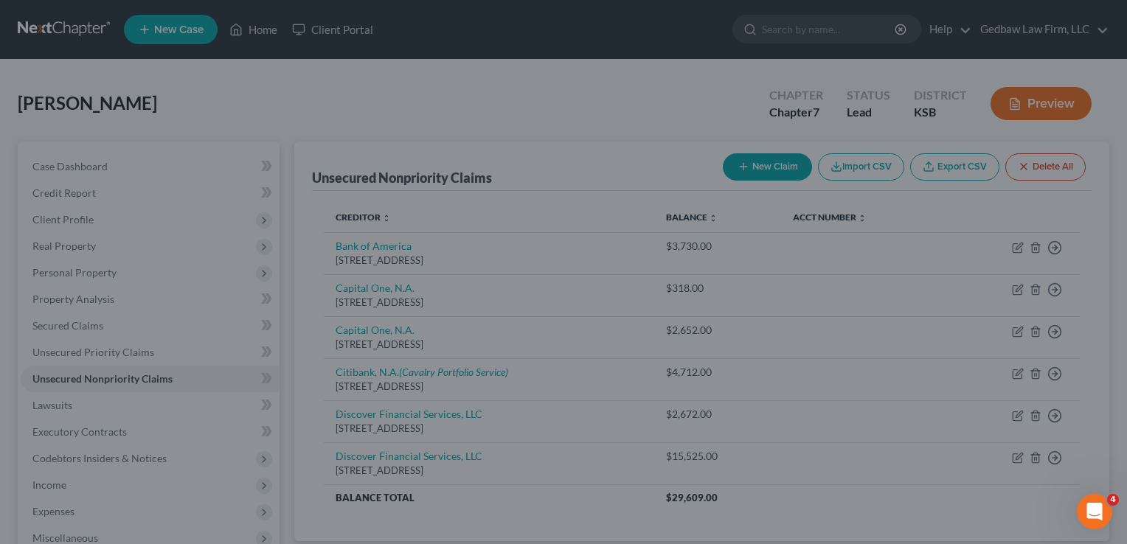
type input "31,662.00"
type input "0.00"
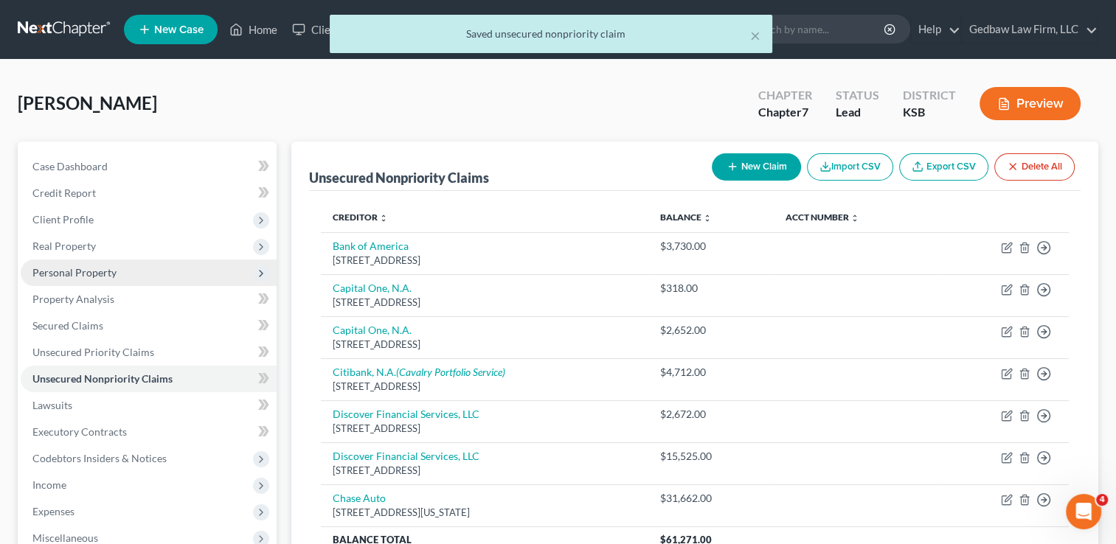
click at [108, 276] on span "Personal Property" at bounding box center [74, 272] width 84 height 13
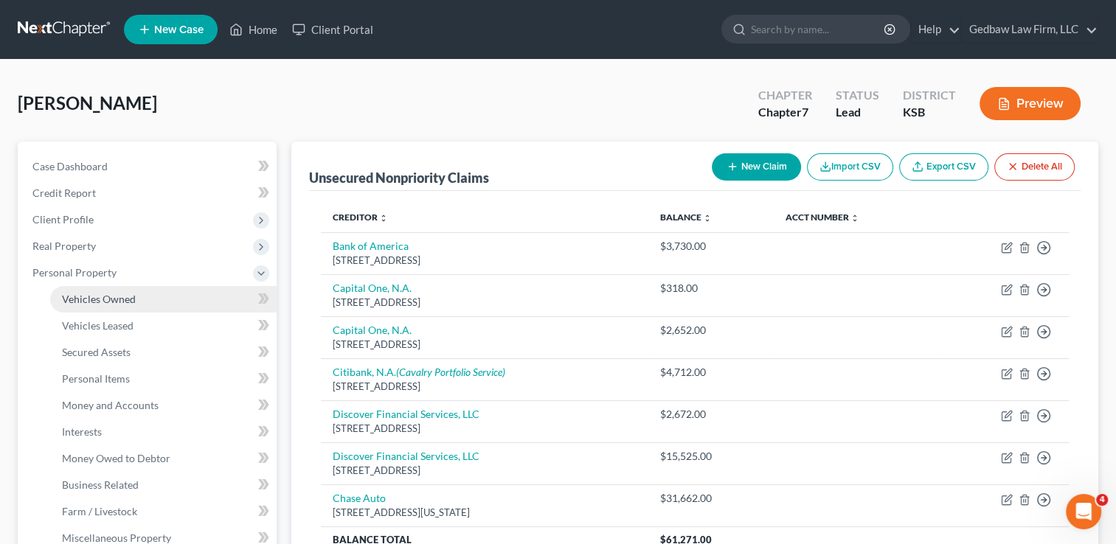
click at [112, 305] on link "Vehicles Owned" at bounding box center [163, 299] width 226 height 27
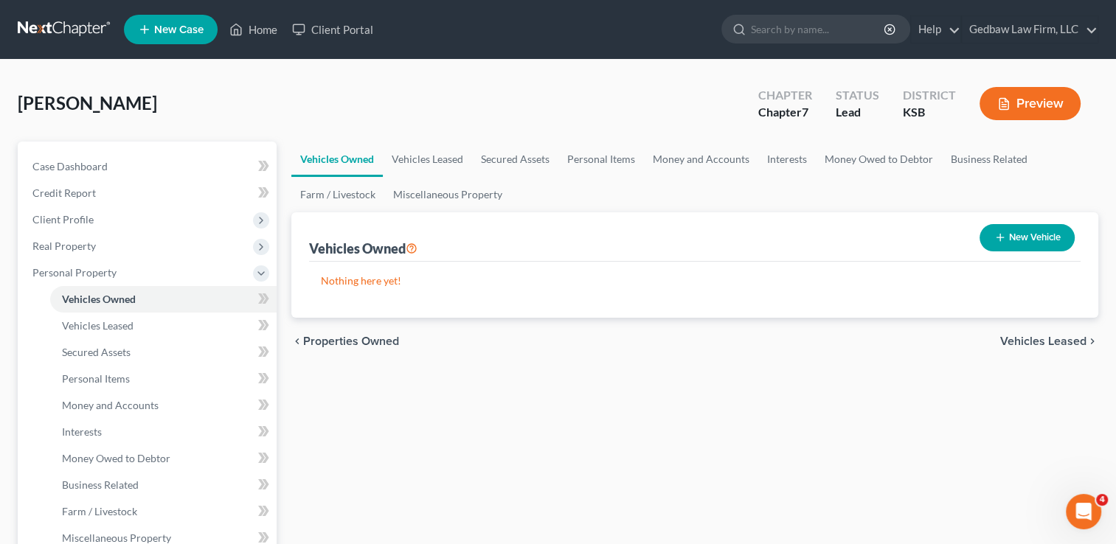
click at [1059, 237] on button "New Vehicle" at bounding box center [1026, 237] width 95 height 27
select select "0"
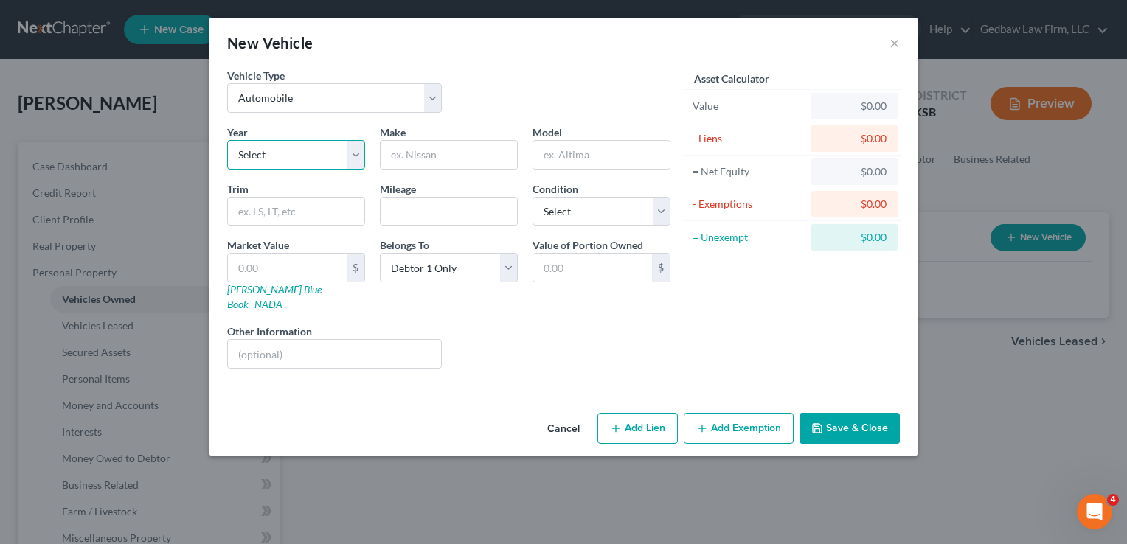
click at [354, 155] on select "Select 2026 2025 2024 2023 2022 2021 2020 2019 2018 2017 2016 2015 2014 2013 20…" at bounding box center [296, 155] width 138 height 30
select select "3"
click at [227, 140] on select "Select 2026 2025 2024 2023 2022 2021 2020 2019 2018 2017 2016 2015 2014 2013 20…" at bounding box center [296, 155] width 138 height 30
click at [484, 158] on input "text" at bounding box center [449, 155] width 136 height 28
type input "car"
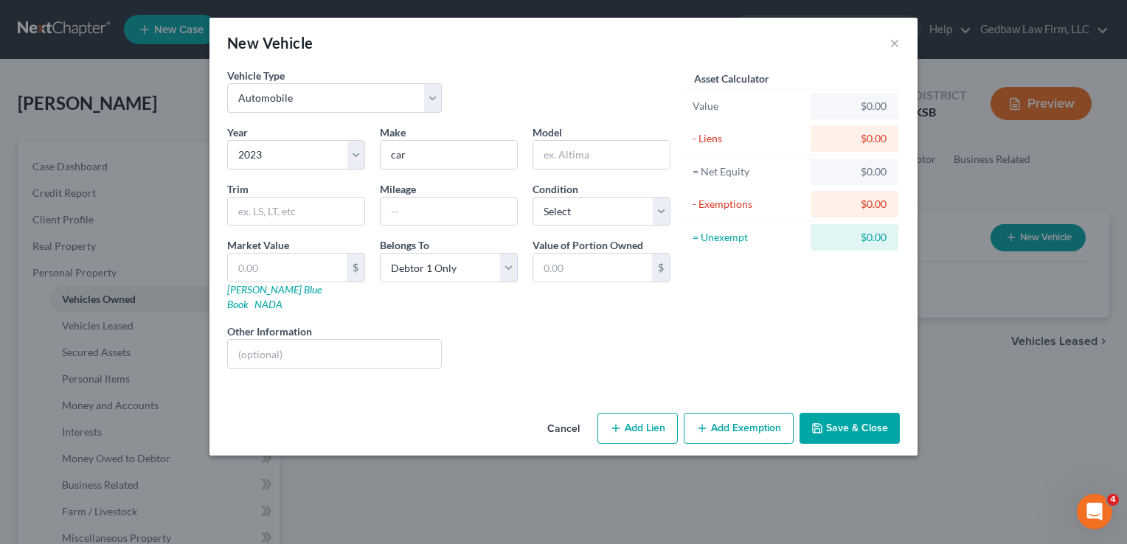
click at [547, 302] on div "Year Select 2026 2025 2024 2023 2022 2021 2020 2019 2018 2017 2016 2015 2014 20…" at bounding box center [449, 253] width 458 height 256
click at [260, 265] on input "text" at bounding box center [287, 268] width 119 height 28
type input "2"
type input "2.00"
type input "25"
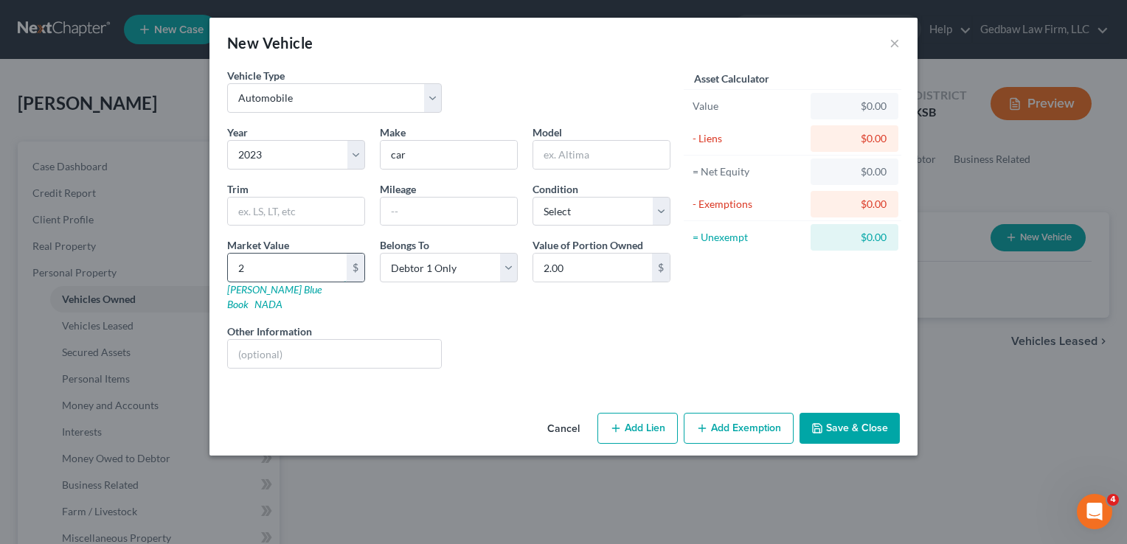
type input "25.00"
type input "250"
type input "250.00"
type input "2500"
type input "2,500.00"
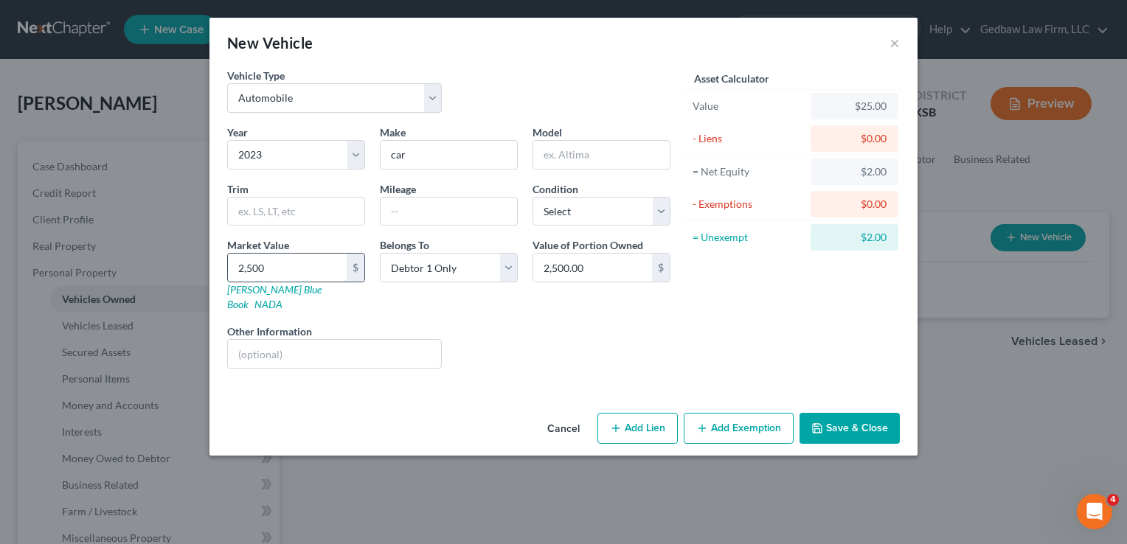
type input "2,5000"
type input "25,000.00"
type input "25,000"
click at [770, 417] on button "Add Exemption" at bounding box center [739, 428] width 110 height 31
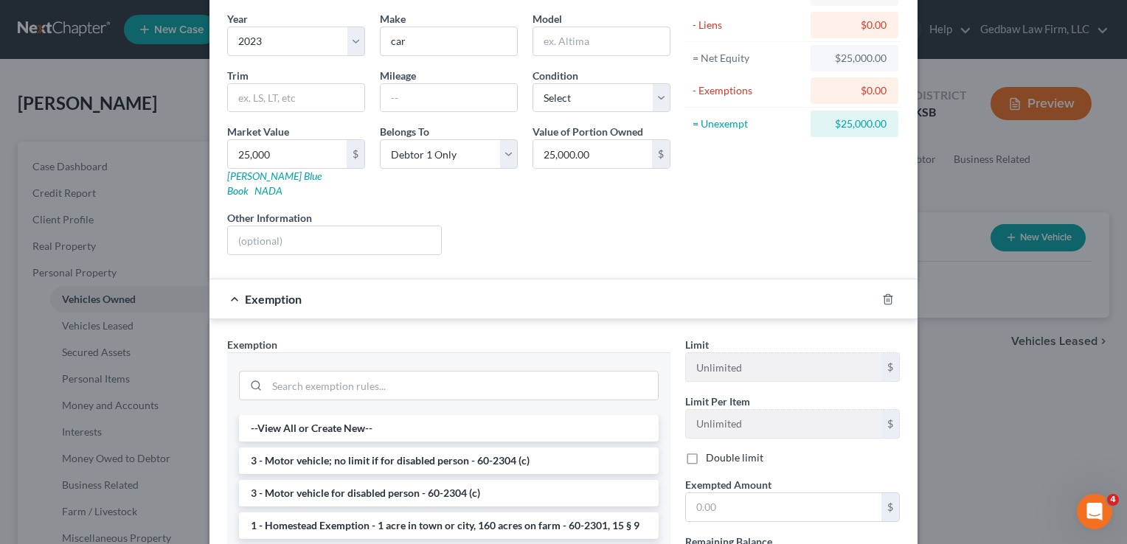
scroll to position [221, 0]
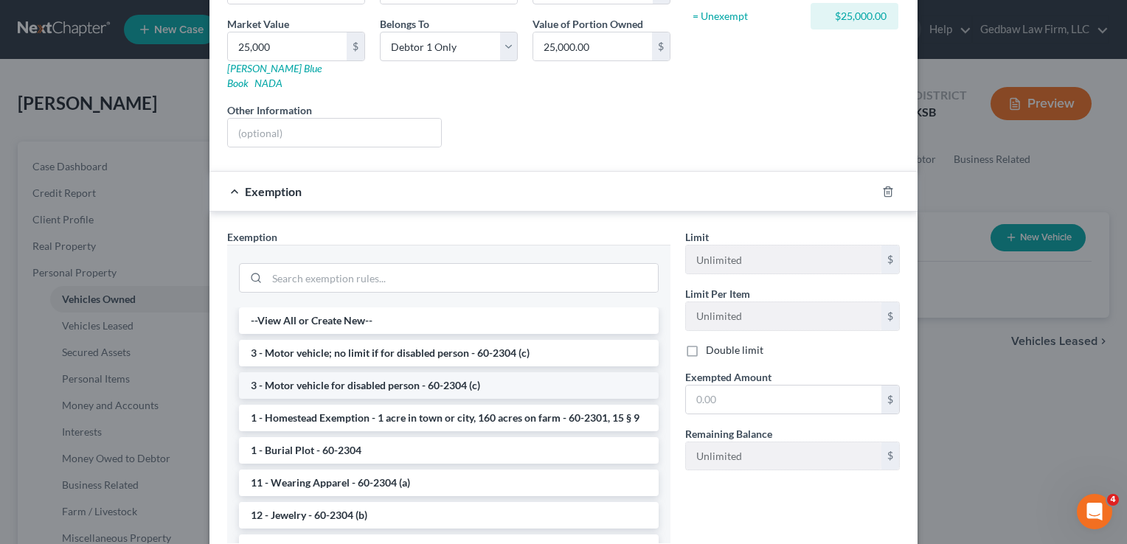
click at [443, 372] on li "3 - Motor vehicle for disabled person - 60-2304 (c)" at bounding box center [449, 385] width 420 height 27
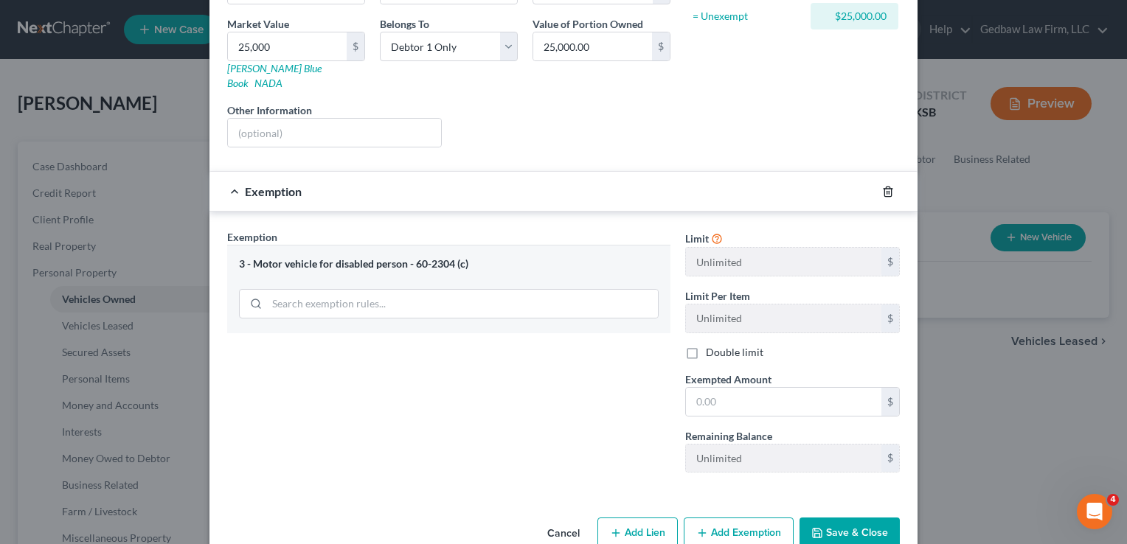
click at [884, 187] on icon "button" at bounding box center [887, 192] width 7 height 10
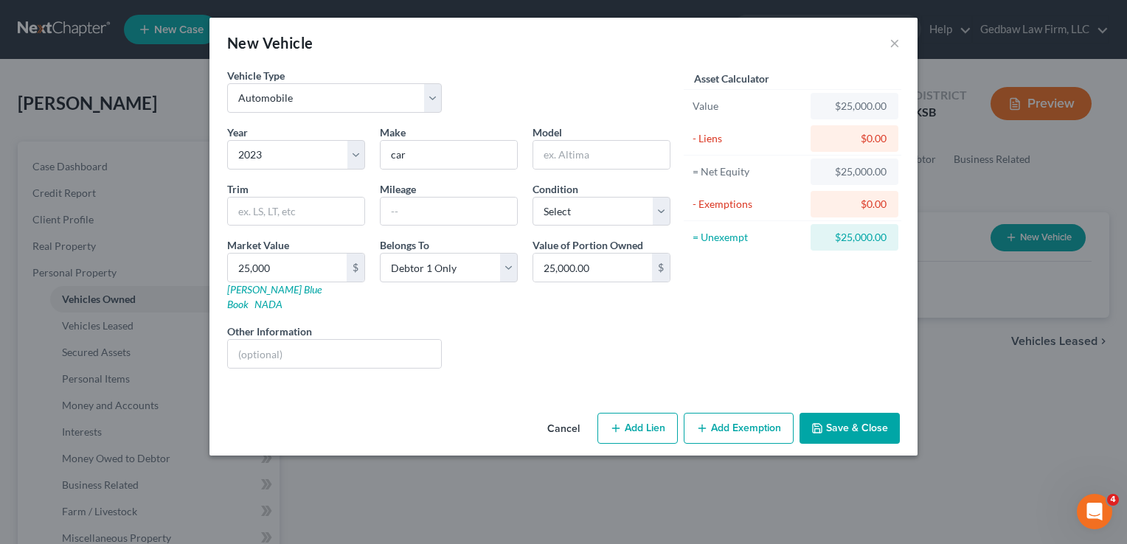
click at [755, 413] on button "Add Exemption" at bounding box center [739, 428] width 110 height 31
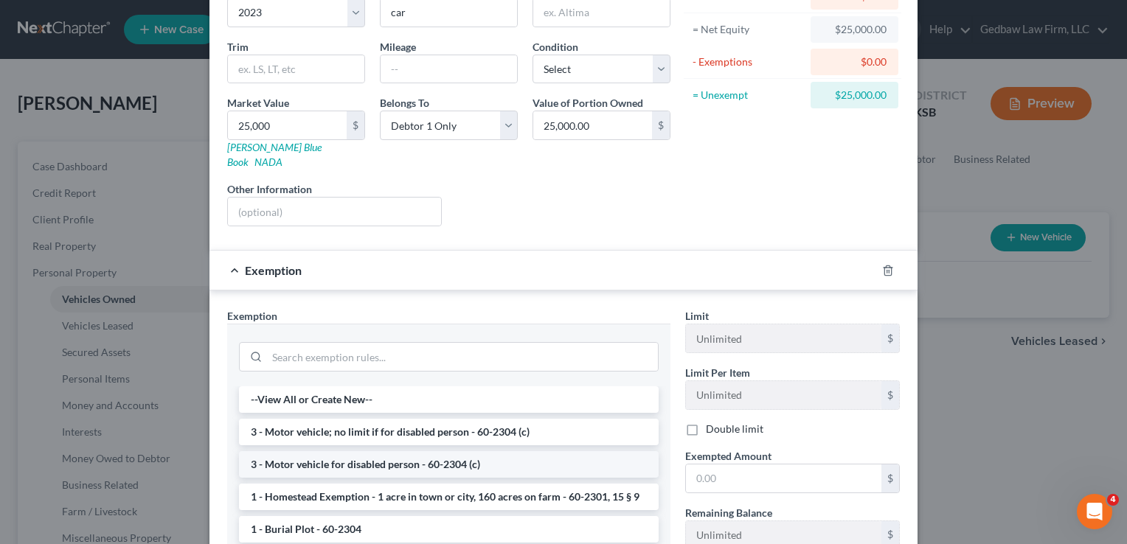
scroll to position [148, 0]
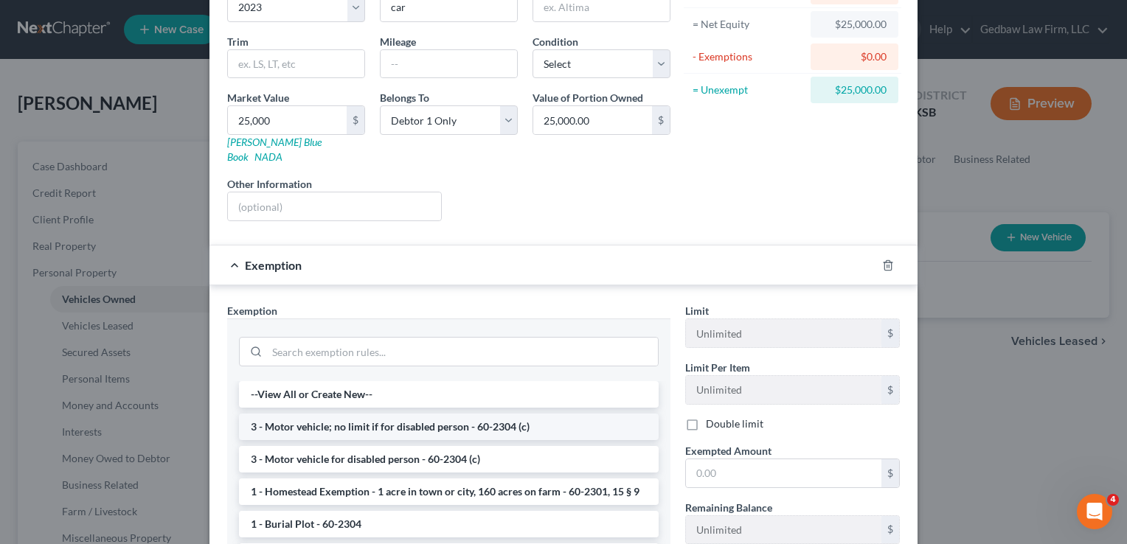
click at [424, 415] on li "3 - Motor vehicle; no limit if for disabled person - 60-2304 (c)" at bounding box center [449, 427] width 420 height 27
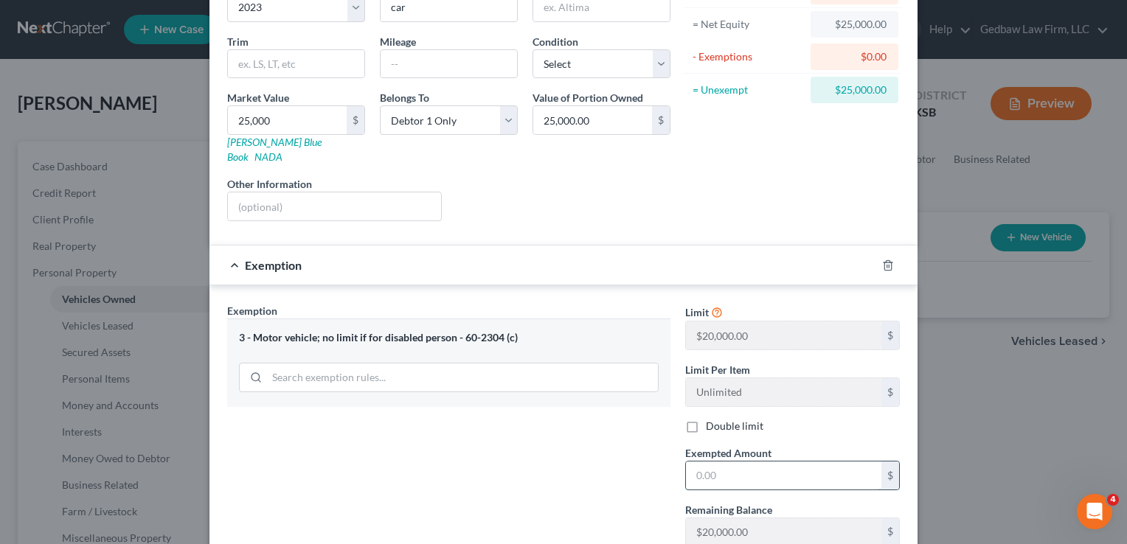
click at [729, 462] on input "text" at bounding box center [783, 476] width 195 height 28
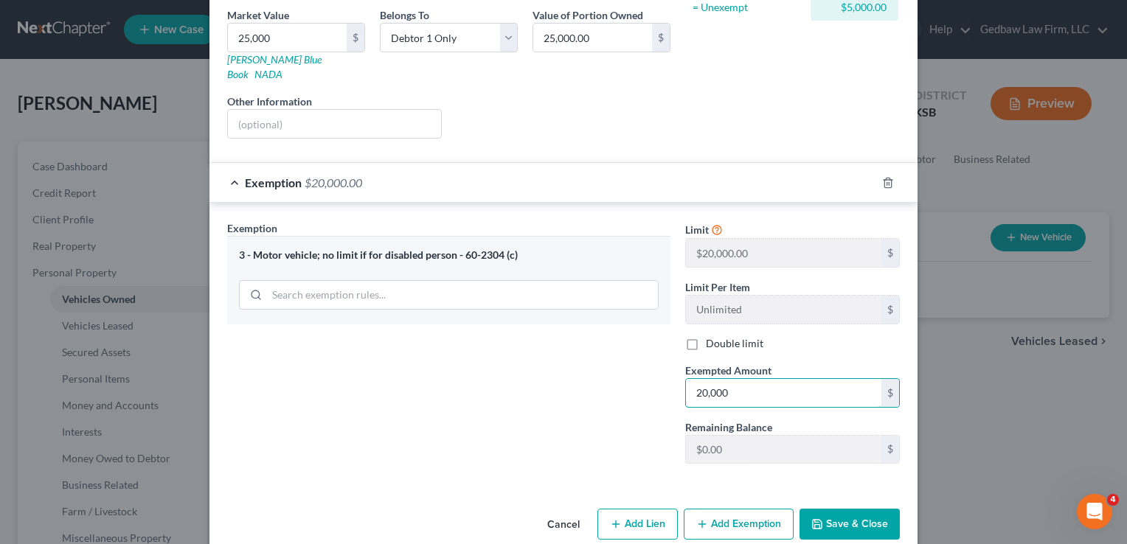
scroll to position [237, 0]
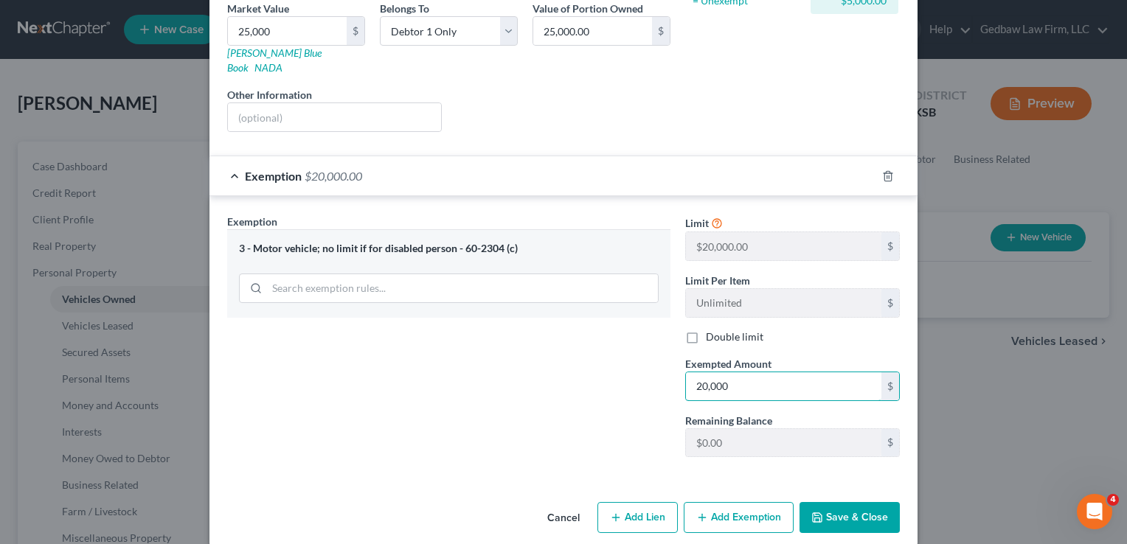
type input "20,000"
click at [643, 503] on button "Add Lien" at bounding box center [637, 517] width 80 height 31
select select "0"
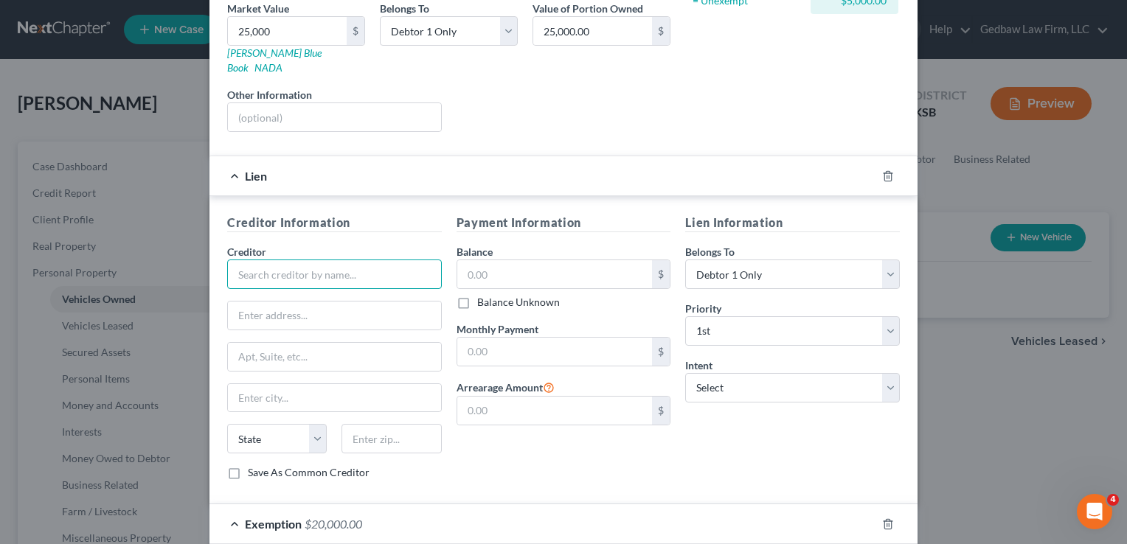
click at [344, 260] on input "text" at bounding box center [334, 275] width 215 height 30
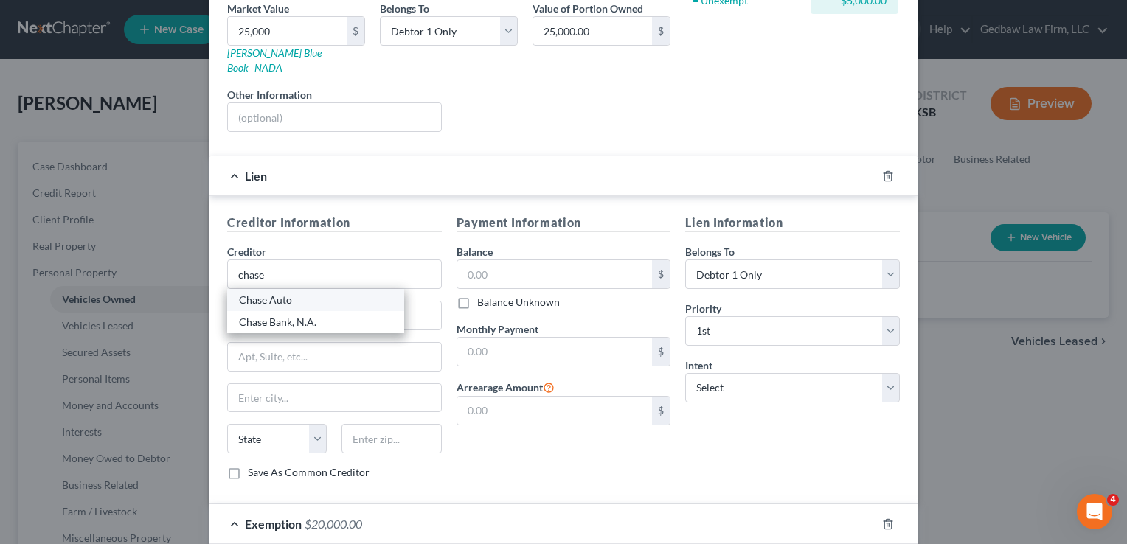
click at [327, 293] on div "Chase Auto" at bounding box center [315, 300] width 153 height 15
type input "Chase Auto"
type input "[STREET_ADDRESS][US_STATE]"
type input "LA4 - 4025"
type input "Monroe"
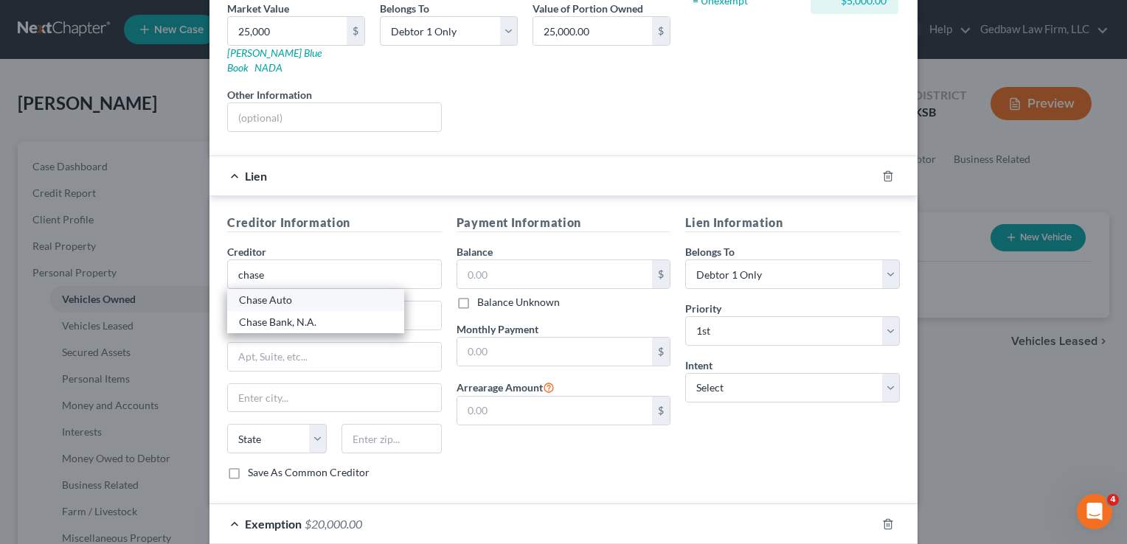
select select "19"
type input "71203"
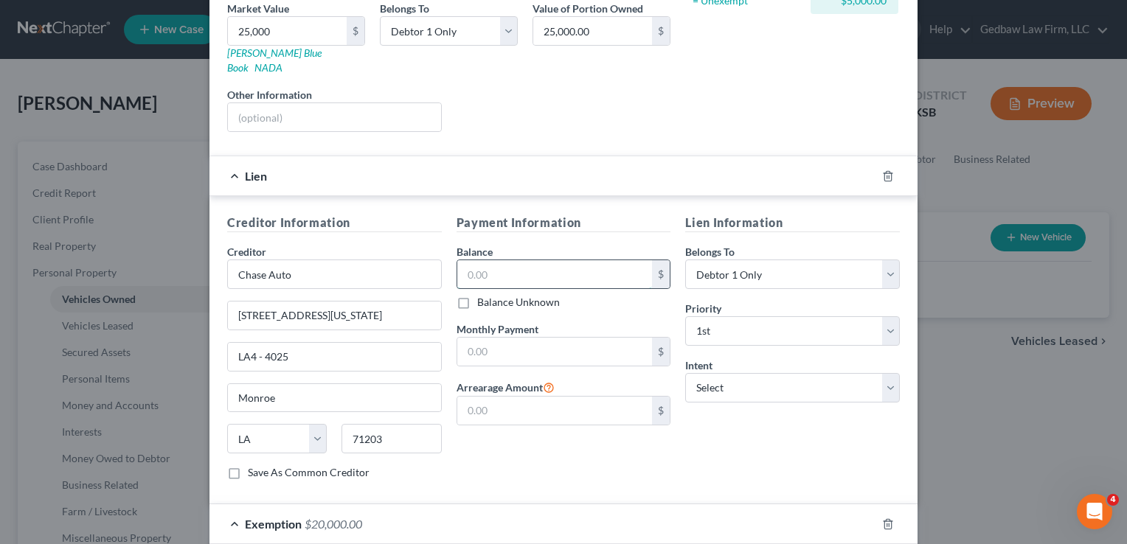
click at [537, 262] on input "text" at bounding box center [554, 274] width 195 height 28
type input "31,662"
click at [537, 338] on input "text" at bounding box center [554, 352] width 195 height 28
type input "737"
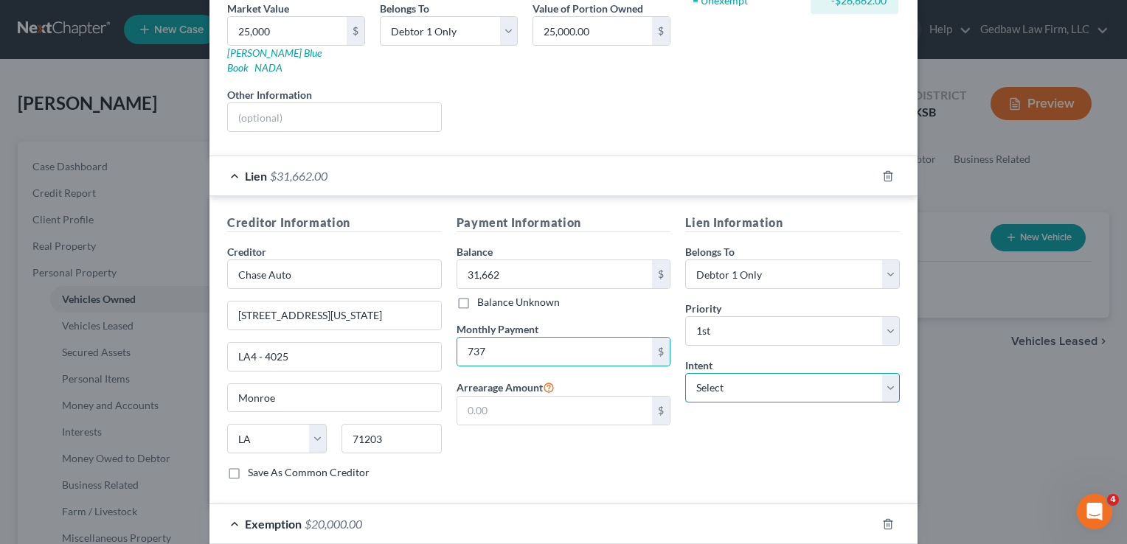
click at [831, 375] on select "Select Surrender Redeem Reaffirm Avoid Other" at bounding box center [792, 388] width 215 height 30
select select "2"
click at [685, 373] on select "Select Surrender Redeem Reaffirm Avoid Other" at bounding box center [792, 388] width 215 height 30
click at [785, 435] on div "Lien Information Belongs To * Select Debtor 1 Only Debtor 2 Only Debtor 1 And D…" at bounding box center [792, 353] width 229 height 278
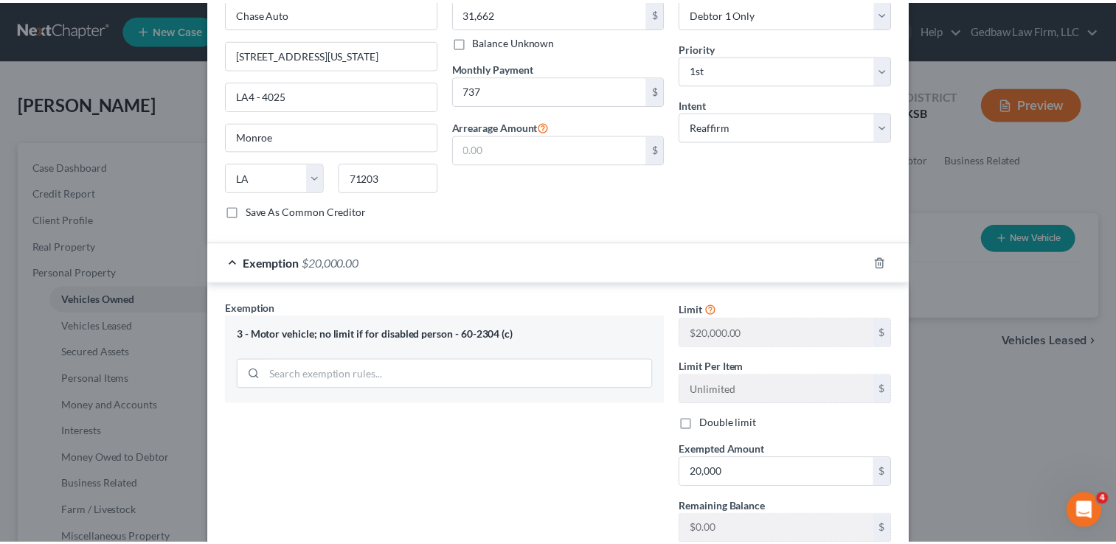
scroll to position [584, 0]
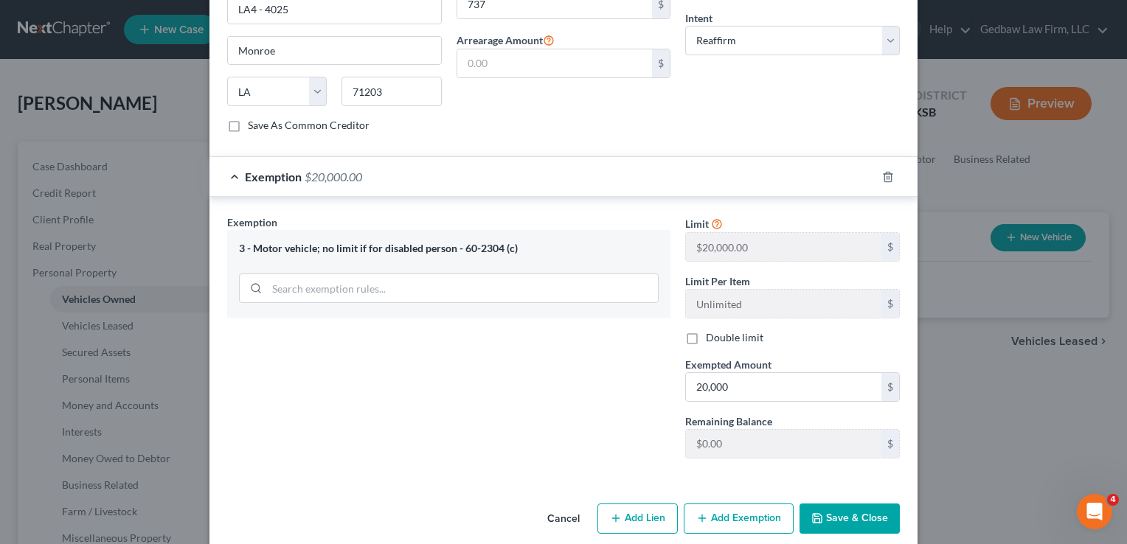
click at [870, 504] on button "Save & Close" at bounding box center [850, 519] width 100 height 31
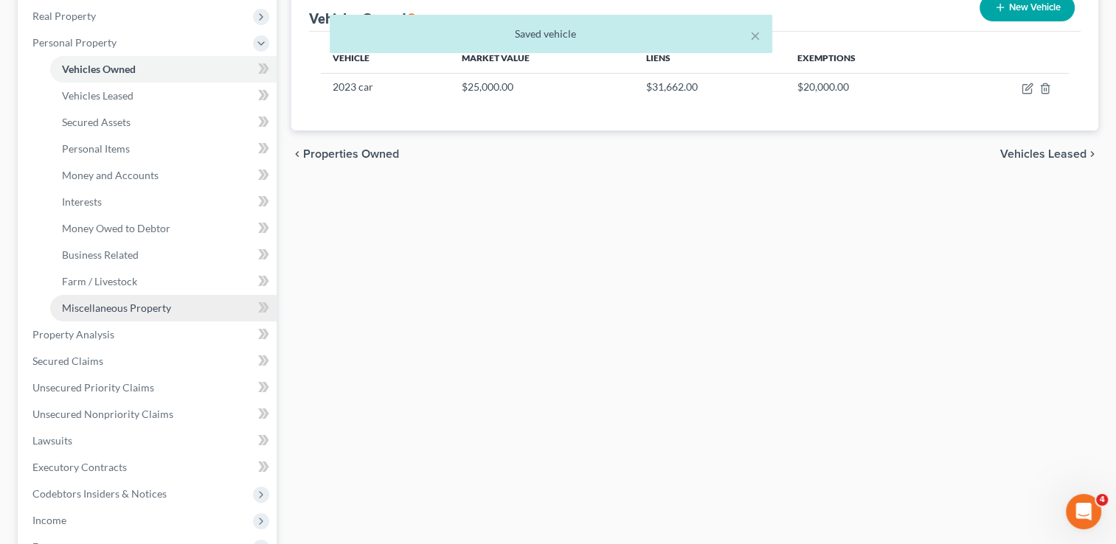
scroll to position [258, 0]
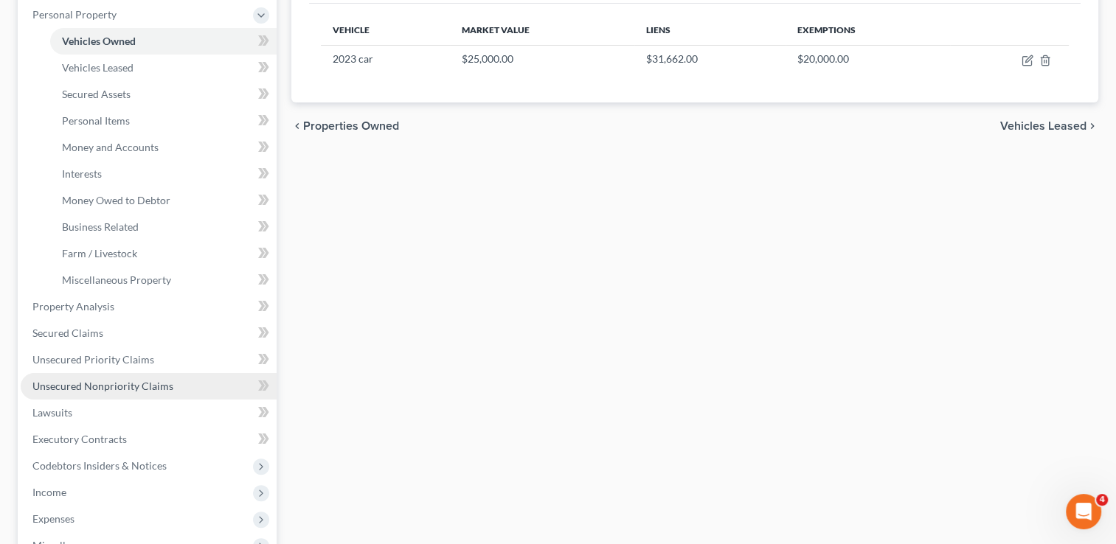
click at [145, 392] on link "Unsecured Nonpriority Claims" at bounding box center [149, 386] width 256 height 27
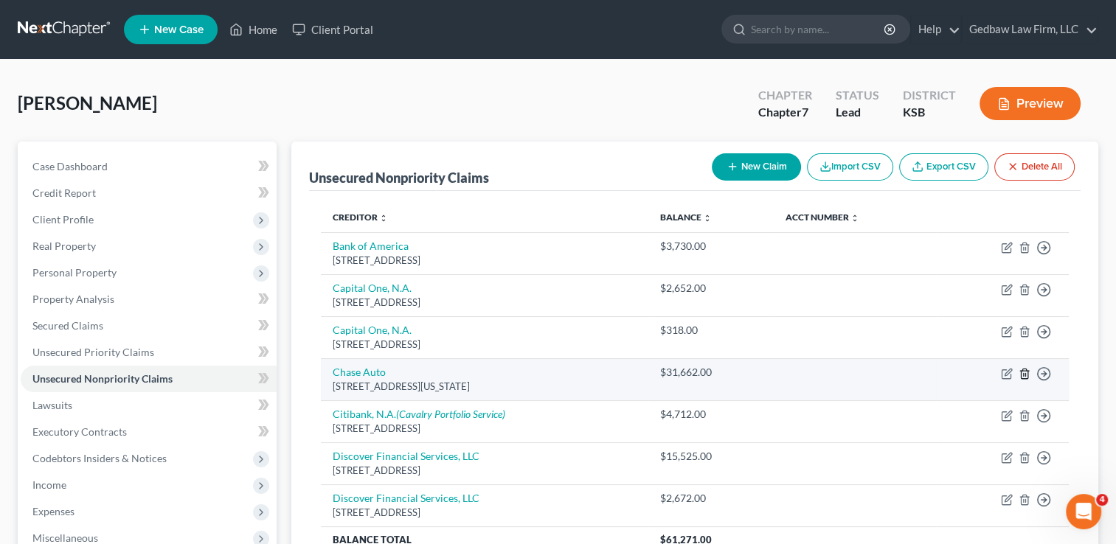
click at [1025, 377] on icon "button" at bounding box center [1024, 374] width 7 height 10
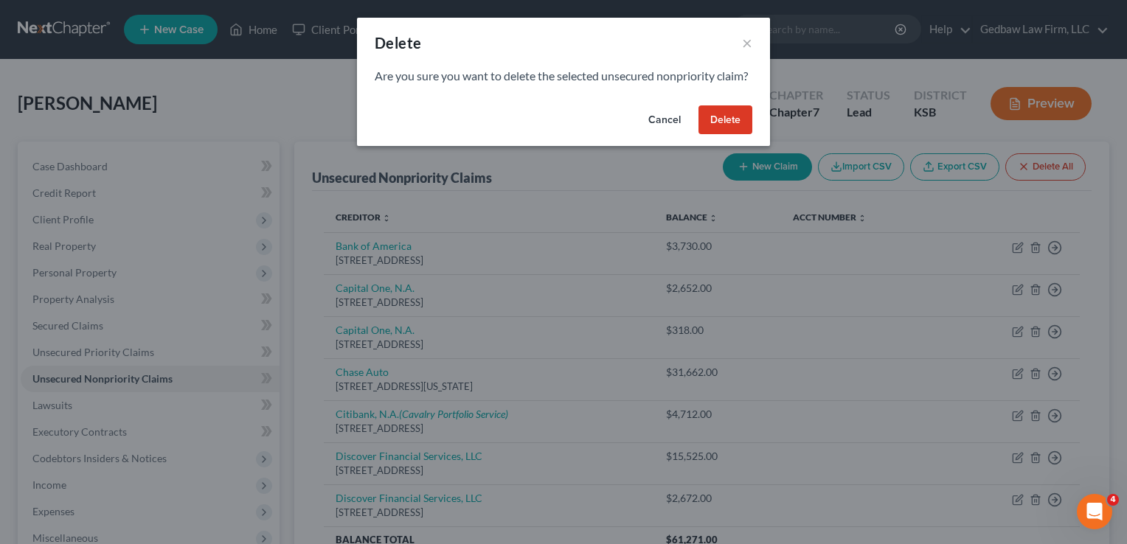
click at [735, 131] on button "Delete" at bounding box center [725, 120] width 54 height 30
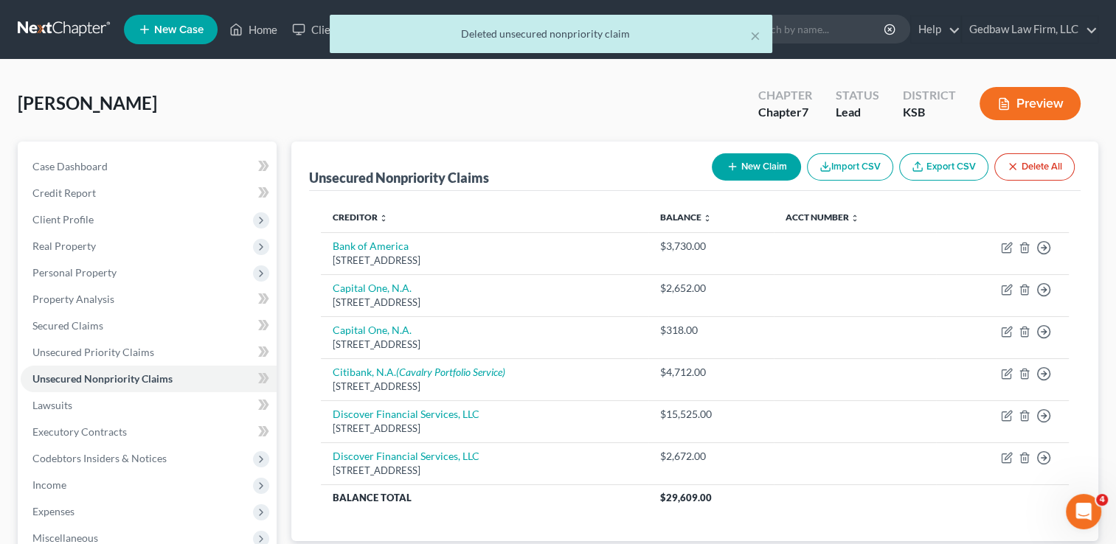
click at [769, 165] on button "New Claim" at bounding box center [756, 166] width 89 height 27
select select "0"
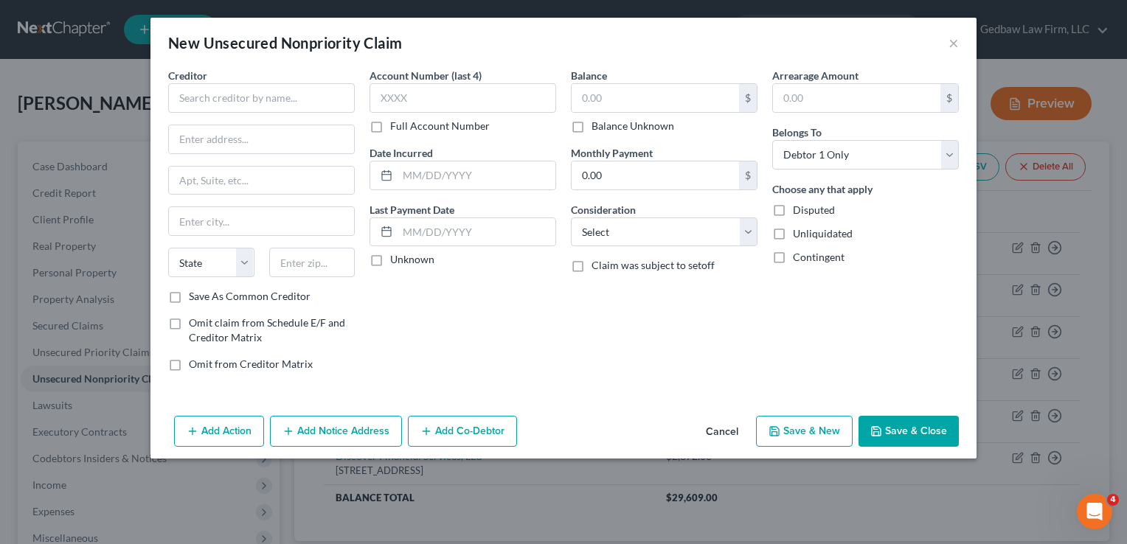
click at [726, 426] on button "Cancel" at bounding box center [722, 432] width 56 height 30
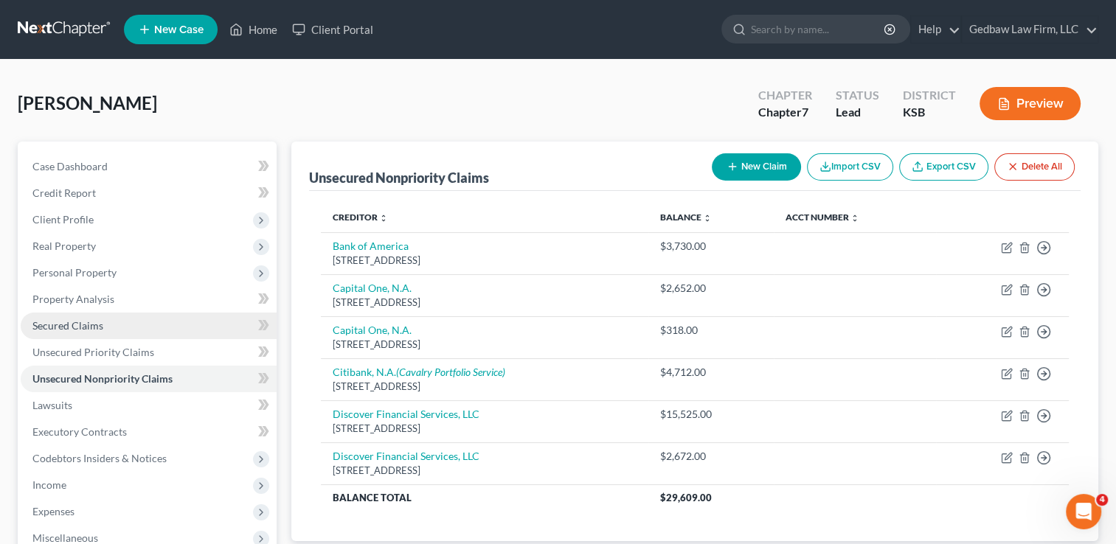
click at [95, 321] on span "Secured Claims" at bounding box center [67, 325] width 71 height 13
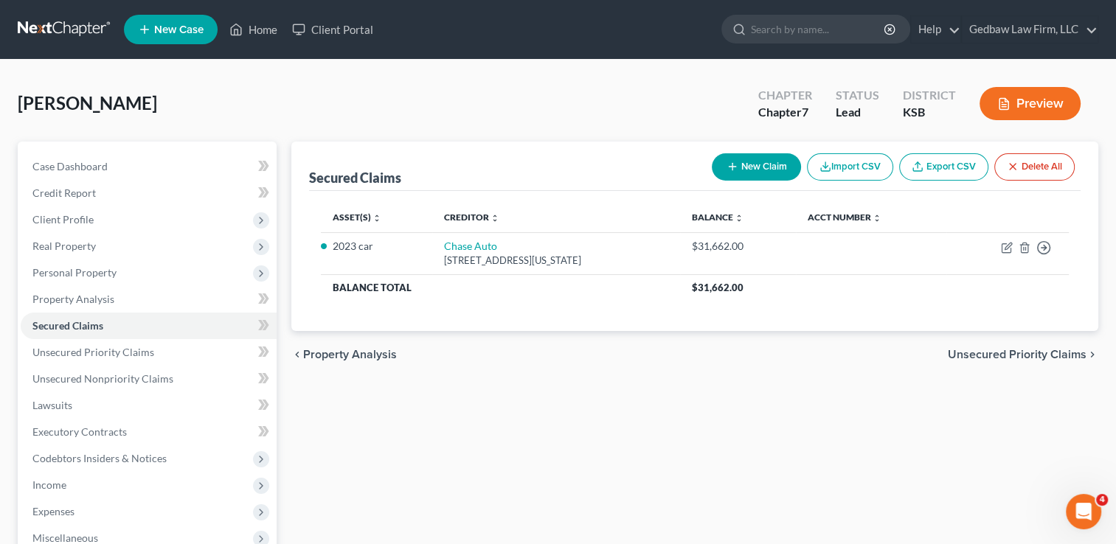
click at [769, 164] on button "New Claim" at bounding box center [756, 166] width 89 height 27
select select "0"
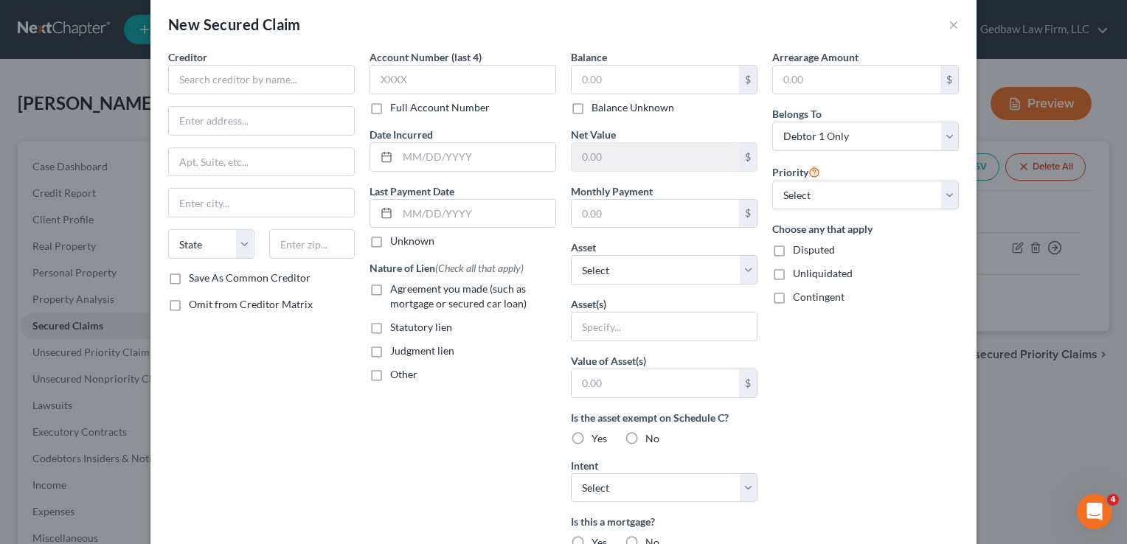
scroll to position [18, 0]
click at [235, 81] on input "text" at bounding box center [261, 81] width 187 height 30
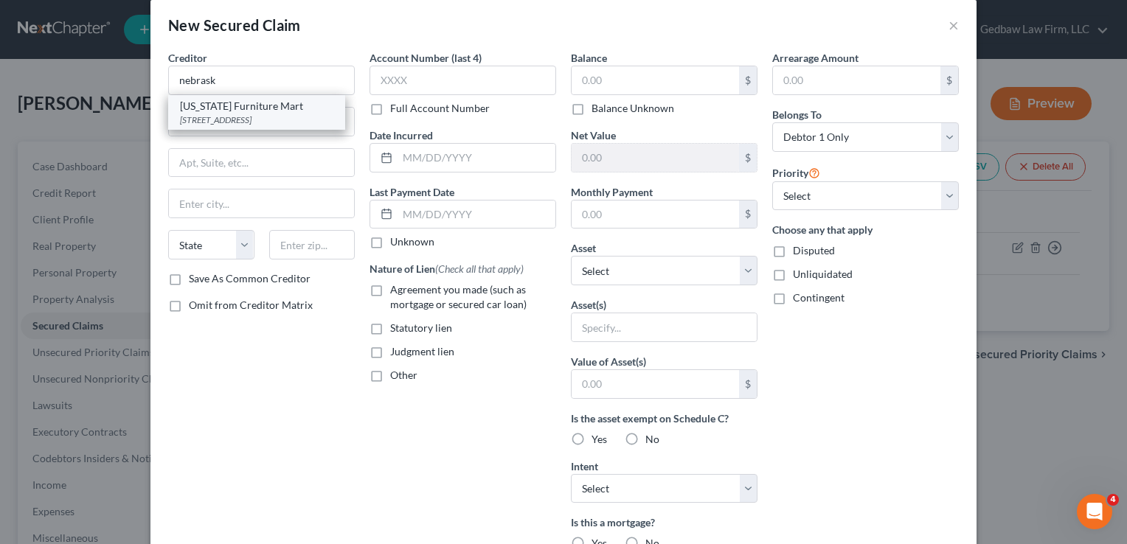
click at [227, 108] on div "[US_STATE] Furniture Mart" at bounding box center [256, 106] width 153 height 15
type input "[US_STATE] Furniture Mart"
type input "PO Box 3000"
type input "[GEOGRAPHIC_DATA]"
select select "30"
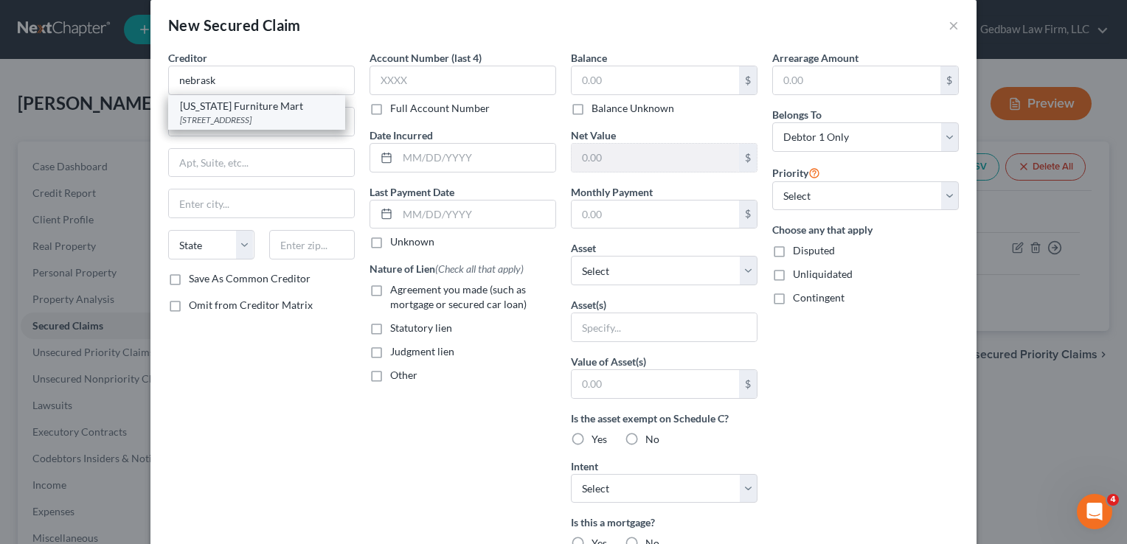
type input "68103"
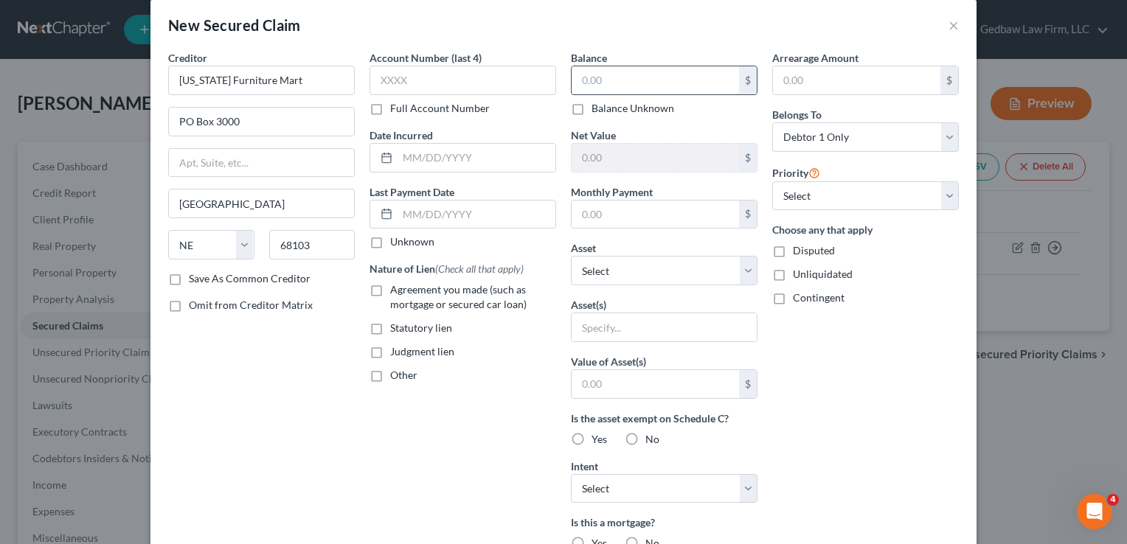
click at [621, 74] on input "text" at bounding box center [655, 80] width 167 height 28
type input "1,609"
click at [621, 266] on select "Select Other Multiple Assets 2023 car - $25000.0" at bounding box center [664, 271] width 187 height 30
select select "1"
click at [571, 256] on select "Select Other Multiple Assets 2023 car - $25000.0" at bounding box center [664, 271] width 187 height 30
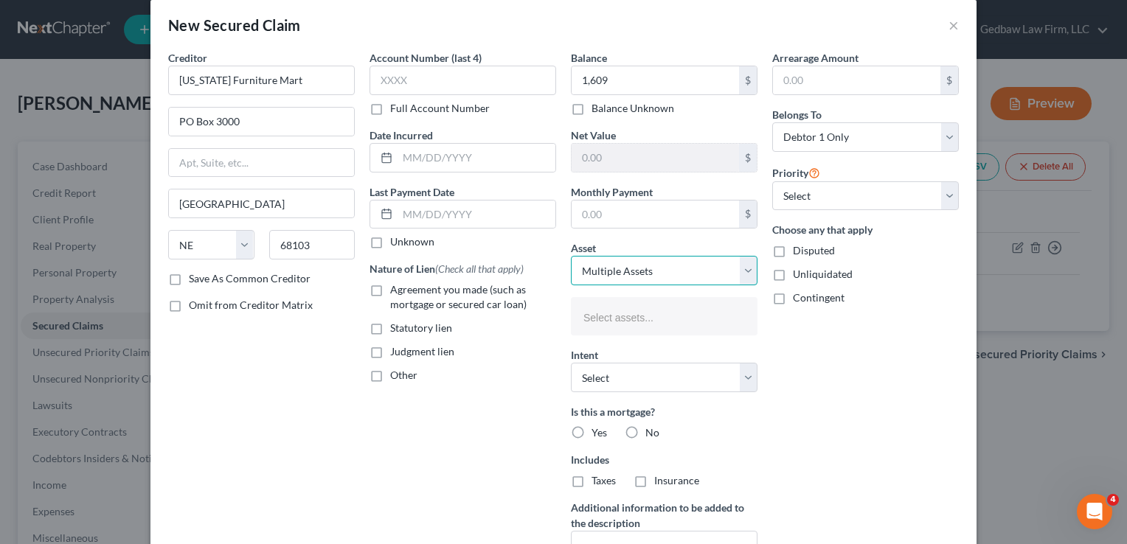
drag, startPoint x: 649, startPoint y: 268, endPoint x: 593, endPoint y: 261, distance: 56.5
click at [593, 261] on select "Select Other Multiple Assets 2023 car - $25000.0" at bounding box center [664, 271] width 187 height 30
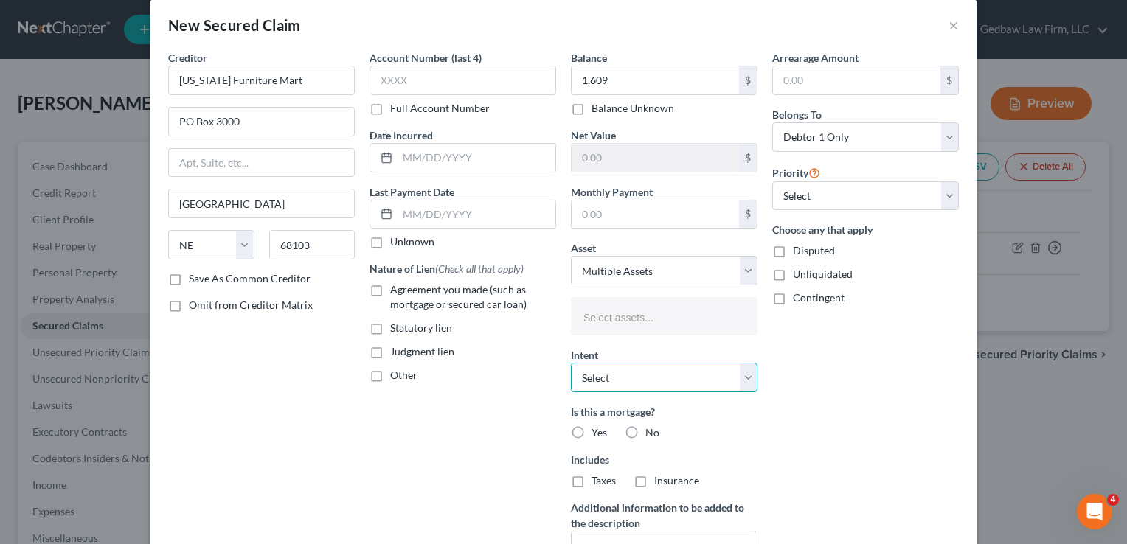
click at [597, 372] on select "Select Surrender Redeem Reaffirm Avoid Other" at bounding box center [664, 378] width 187 height 30
select select "2"
click at [571, 363] on select "Select Surrender Redeem Reaffirm Avoid Other" at bounding box center [664, 378] width 187 height 30
click at [525, 357] on div "Judgment lien" at bounding box center [463, 351] width 187 height 15
click at [645, 431] on label "No" at bounding box center [652, 433] width 14 height 15
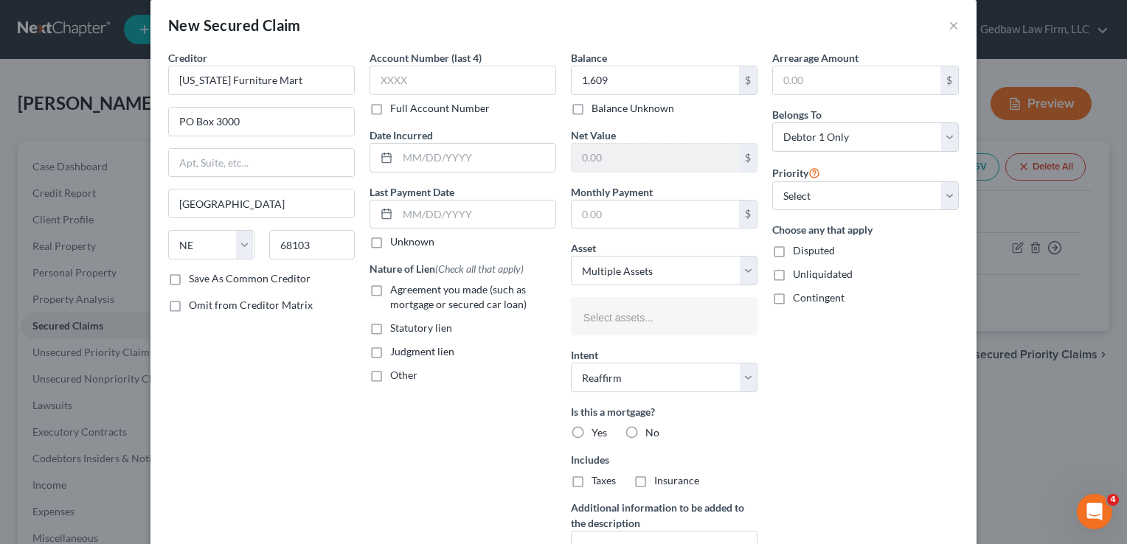
click at [651, 431] on input "No" at bounding box center [656, 431] width 10 height 10
radio input "true"
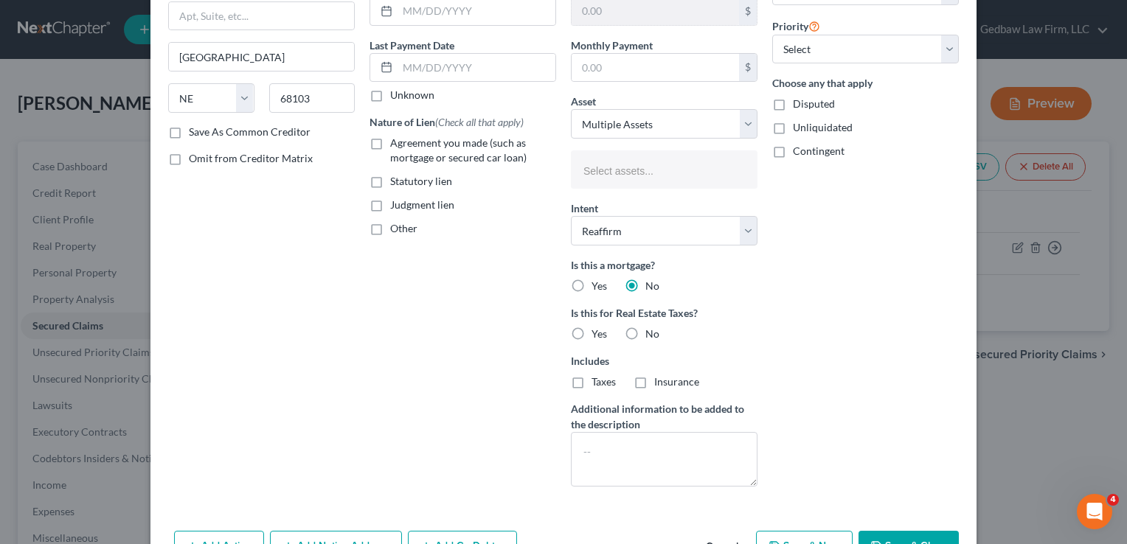
scroll to position [165, 0]
click at [645, 333] on label "No" at bounding box center [652, 333] width 14 height 15
click at [651, 333] on input "No" at bounding box center [656, 331] width 10 height 10
radio input "true"
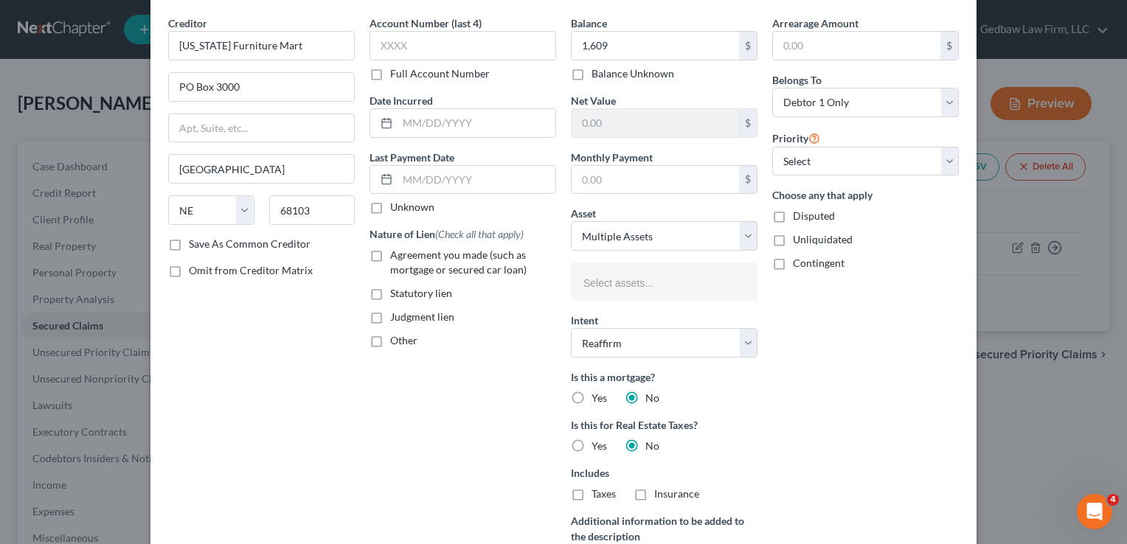
scroll to position [0, 0]
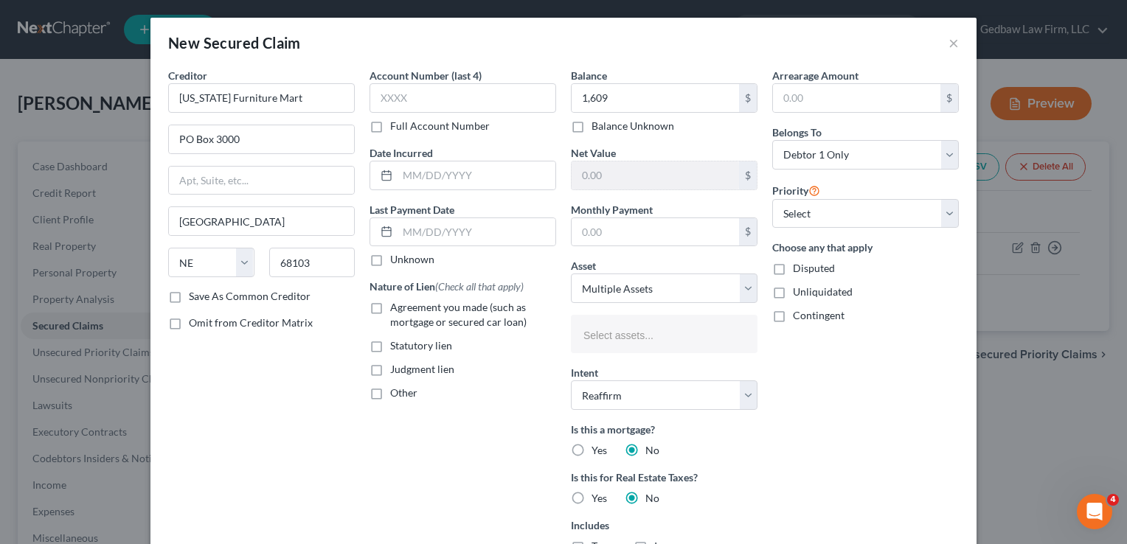
click at [390, 306] on label "Agreement you made (such as mortgage or secured car loan)" at bounding box center [473, 315] width 166 height 30
click at [396, 306] on input "Agreement you made (such as mortgage or secured car loan)" at bounding box center [401, 305] width 10 height 10
checkbox input "true"
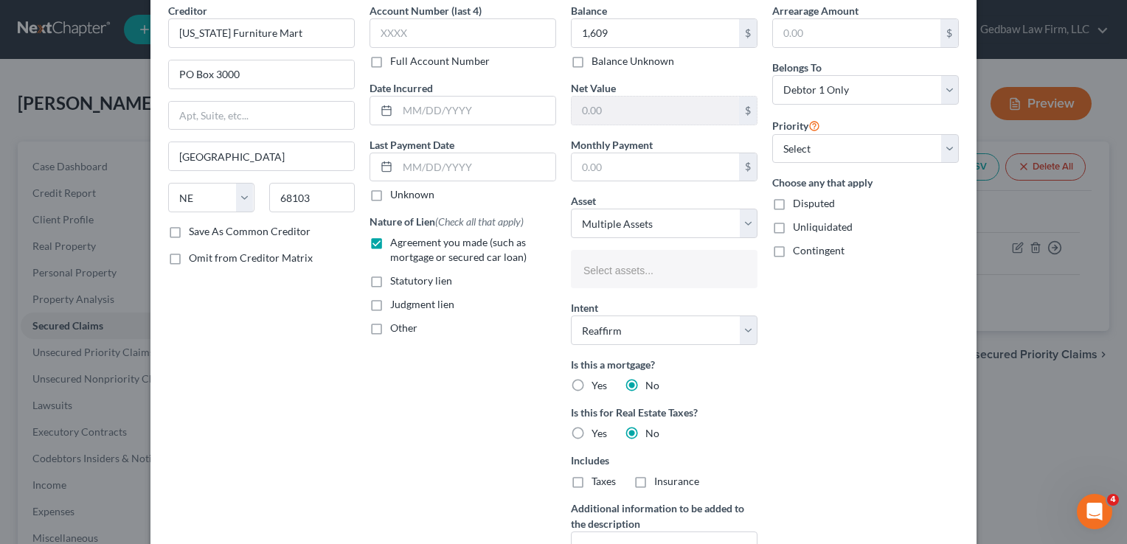
scroll to position [184, 0]
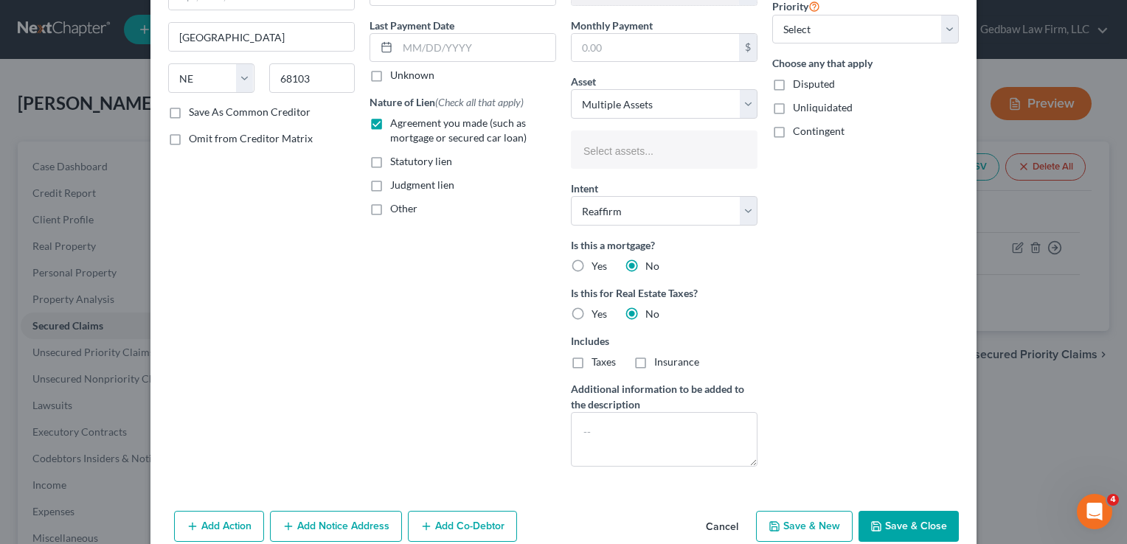
click at [719, 524] on button "Cancel" at bounding box center [722, 528] width 56 height 30
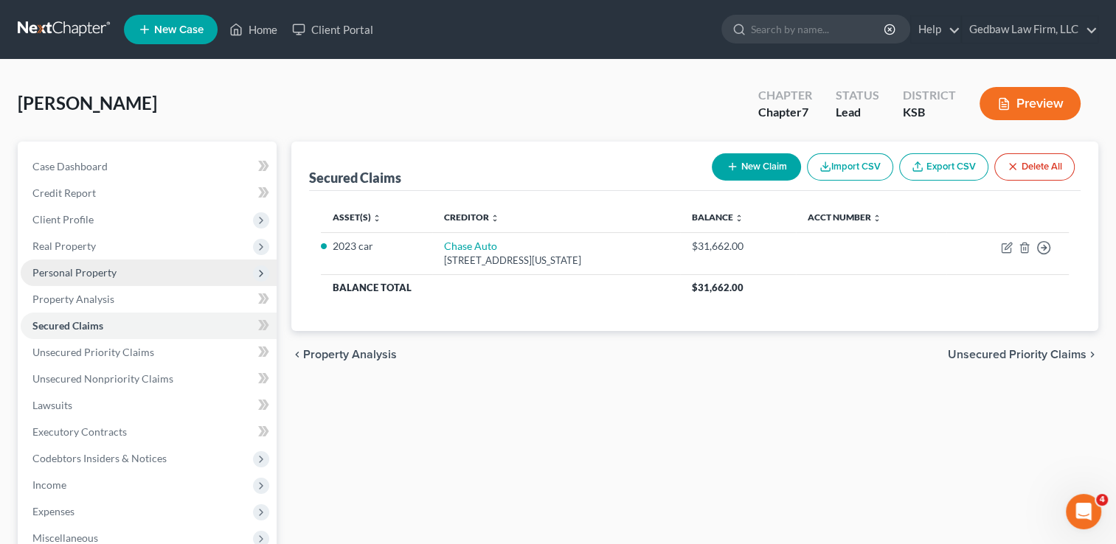
click at [97, 278] on span "Personal Property" at bounding box center [74, 272] width 84 height 13
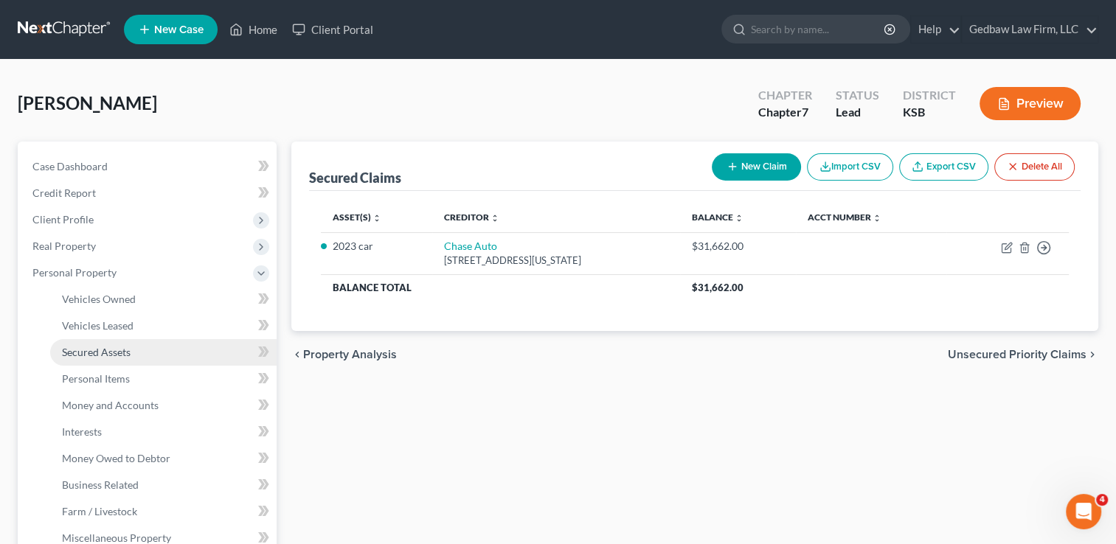
click at [130, 347] on span "Secured Assets" at bounding box center [96, 352] width 69 height 13
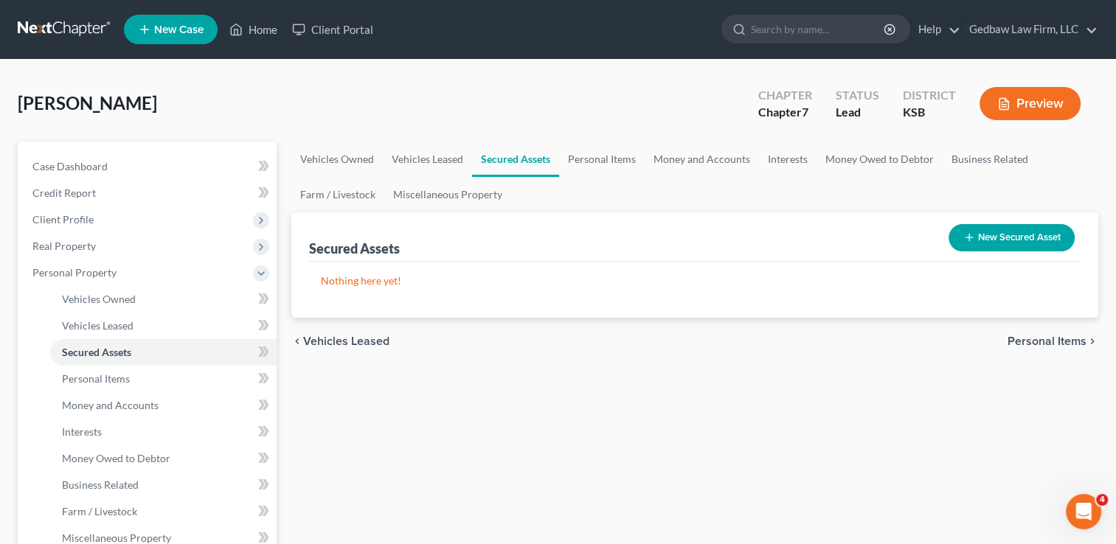
click at [1041, 233] on button "New Secured Asset" at bounding box center [1012, 237] width 126 height 27
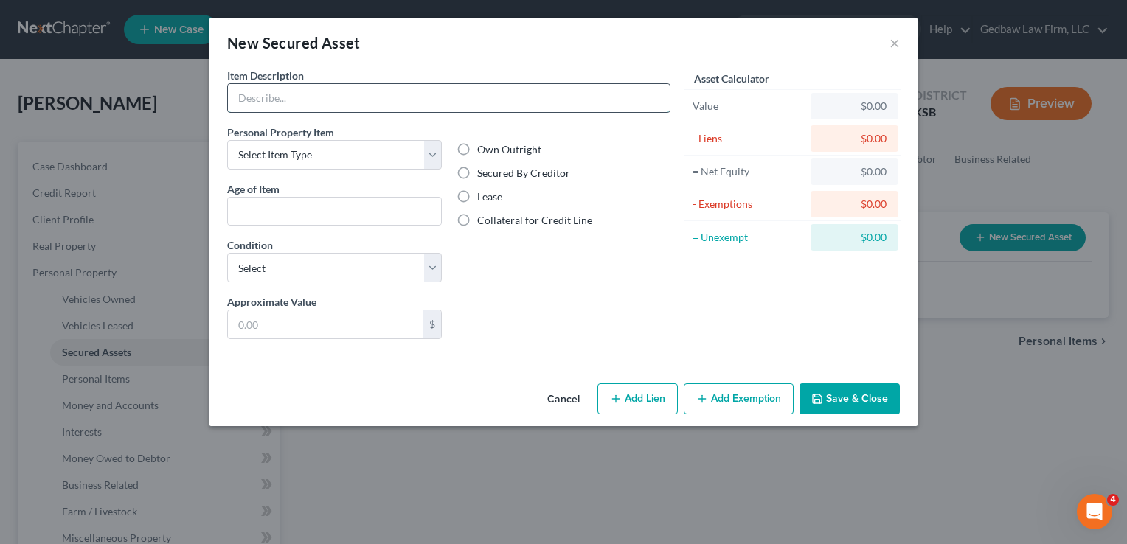
click at [353, 97] on input "text" at bounding box center [449, 98] width 442 height 28
type input "Furniture, household items"
click at [321, 156] on select "Select Item Type Clothing Collectibles Of Value Electronics Firearms Household …" at bounding box center [334, 155] width 215 height 30
select select "household_goods"
click at [227, 140] on select "Select Item Type Clothing Collectibles Of Value Electronics Firearms Household …" at bounding box center [334, 155] width 215 height 30
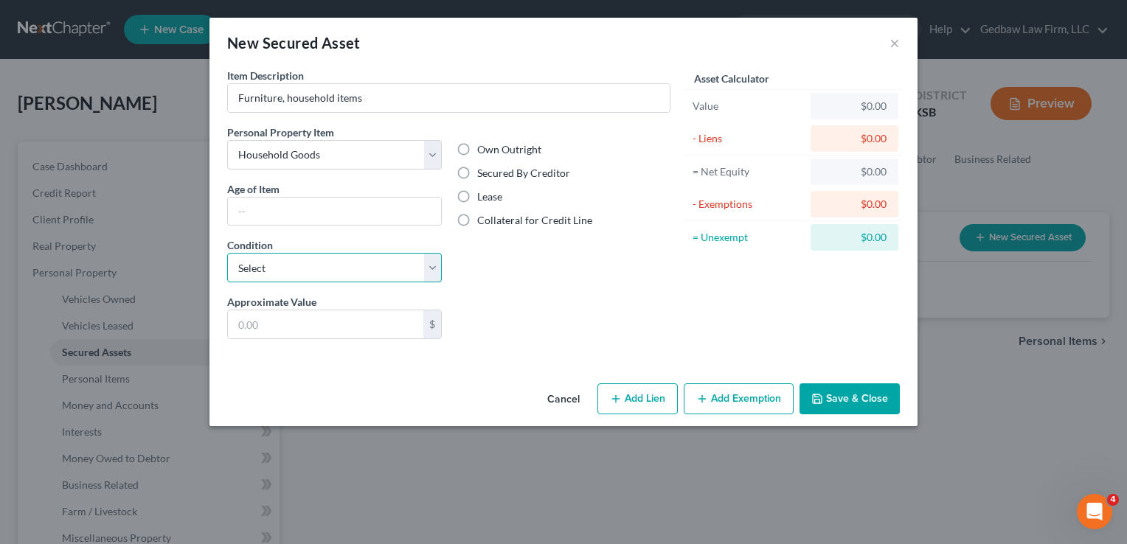
click at [325, 268] on select "Select Excellent Very Good Good Fair Poor" at bounding box center [334, 268] width 215 height 30
select select "3"
click at [227, 253] on select "Select Excellent Very Good Good Fair Poor" at bounding box center [334, 268] width 215 height 30
click at [326, 325] on input "text" at bounding box center [325, 325] width 195 height 28
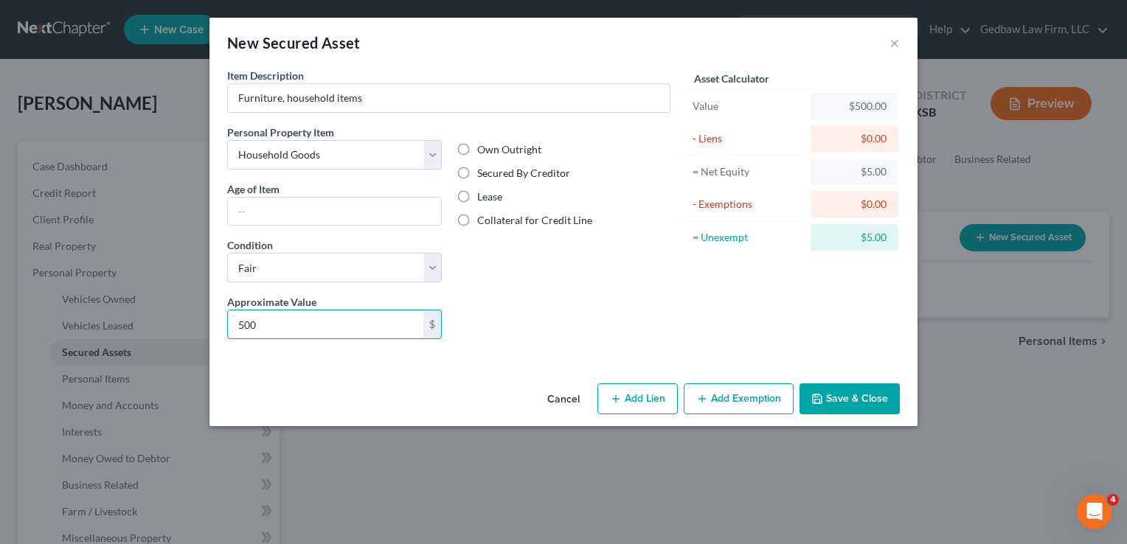
type input "500"
click at [477, 176] on label "Secured By Creditor" at bounding box center [523, 173] width 93 height 15
click at [483, 176] on input "Secured By Creditor" at bounding box center [488, 171] width 10 height 10
radio input "true"
click at [653, 401] on button "Add Lien" at bounding box center [637, 399] width 80 height 31
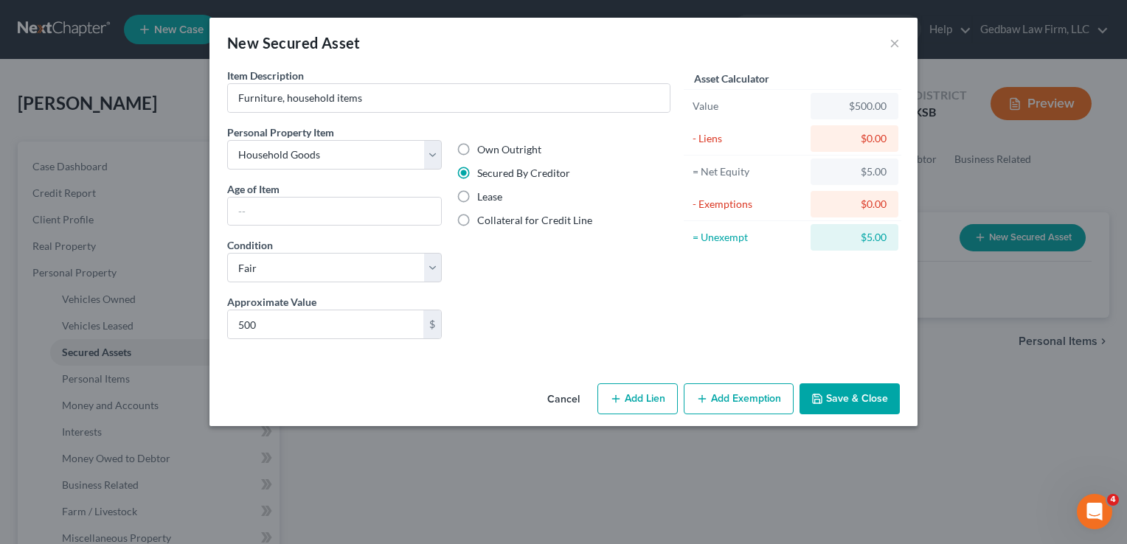
select select "0"
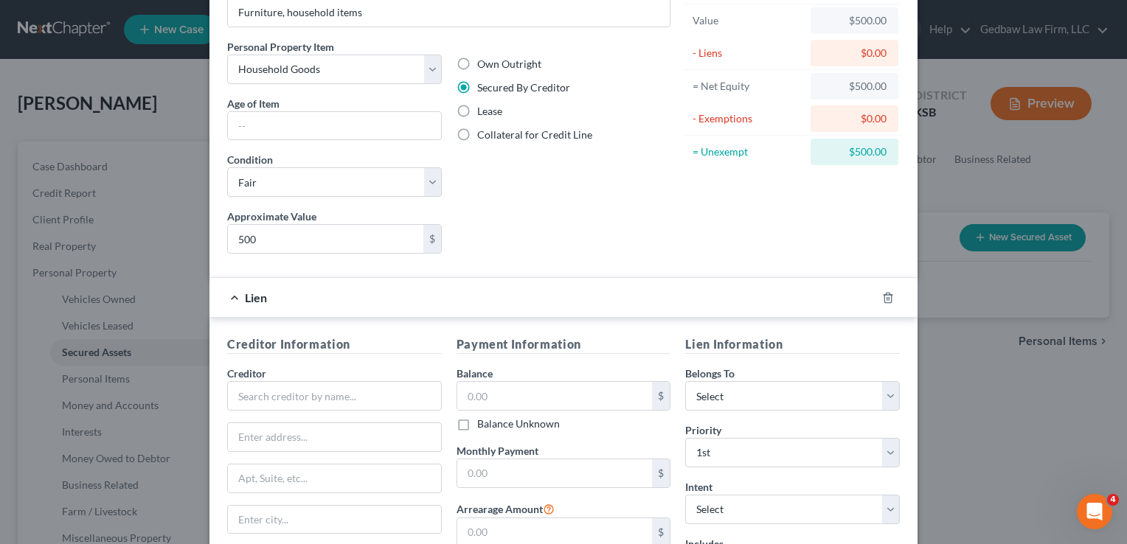
scroll to position [165, 0]
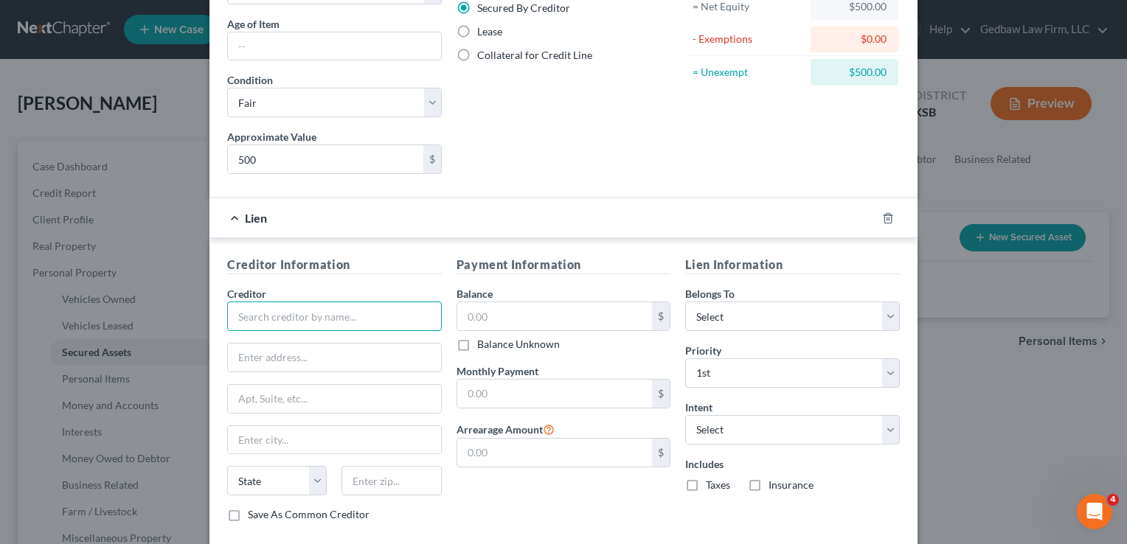
click at [403, 309] on input "text" at bounding box center [334, 317] width 215 height 30
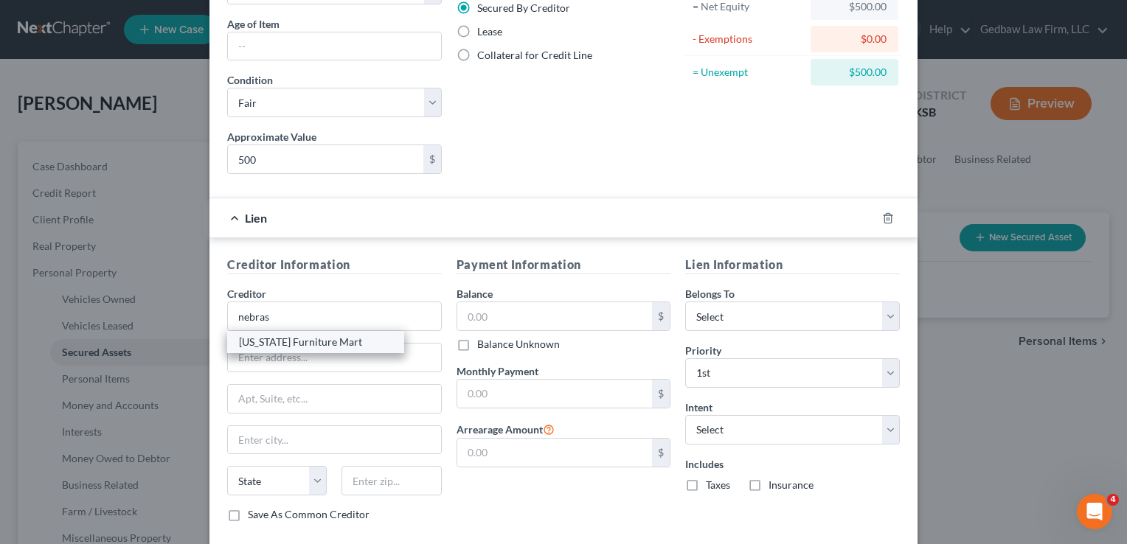
click at [353, 341] on div "[US_STATE] Furniture Mart" at bounding box center [315, 342] width 153 height 15
type input "[US_STATE] Furniture Mart"
type input "PO Box 3000"
type input "[GEOGRAPHIC_DATA]"
select select "30"
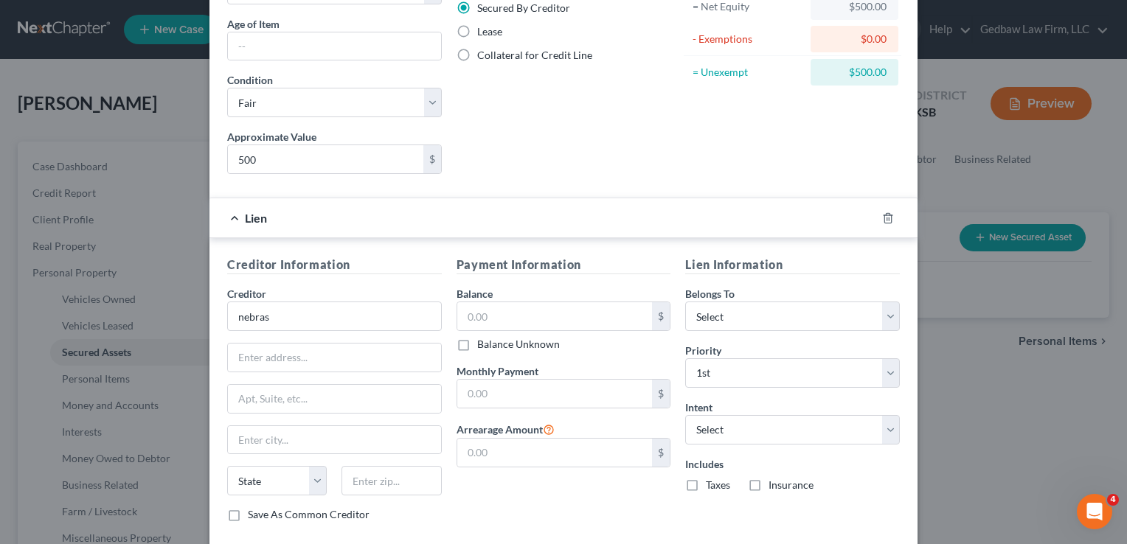
type input "68103"
click at [535, 314] on input "text" at bounding box center [554, 316] width 195 height 28
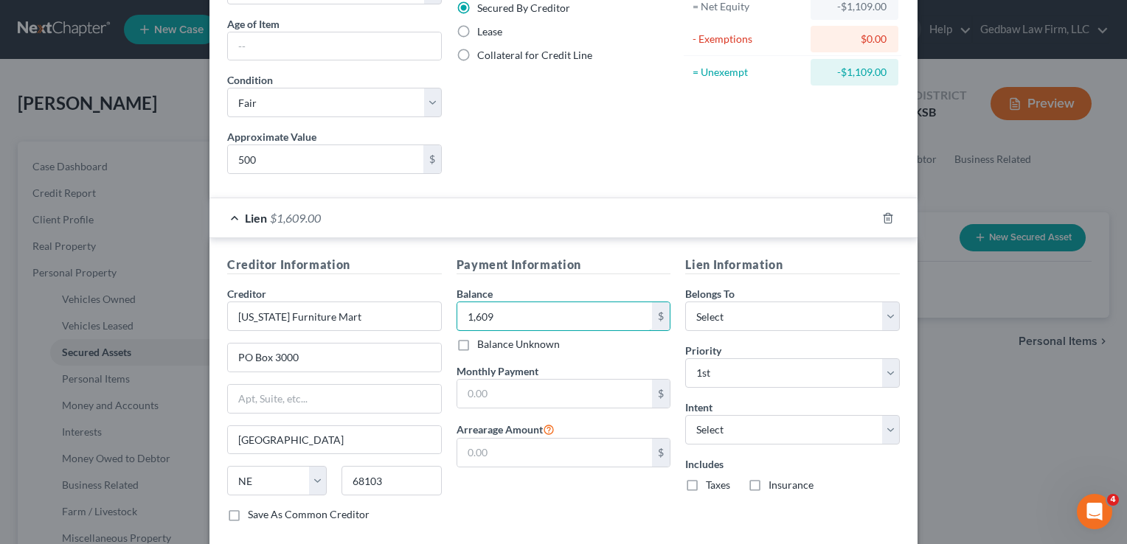
type input "1,609"
click at [600, 489] on div "Payment Information Balance 1,609.00 $ Balance Unknown Balance Undetermined 1,6…" at bounding box center [563, 395] width 229 height 278
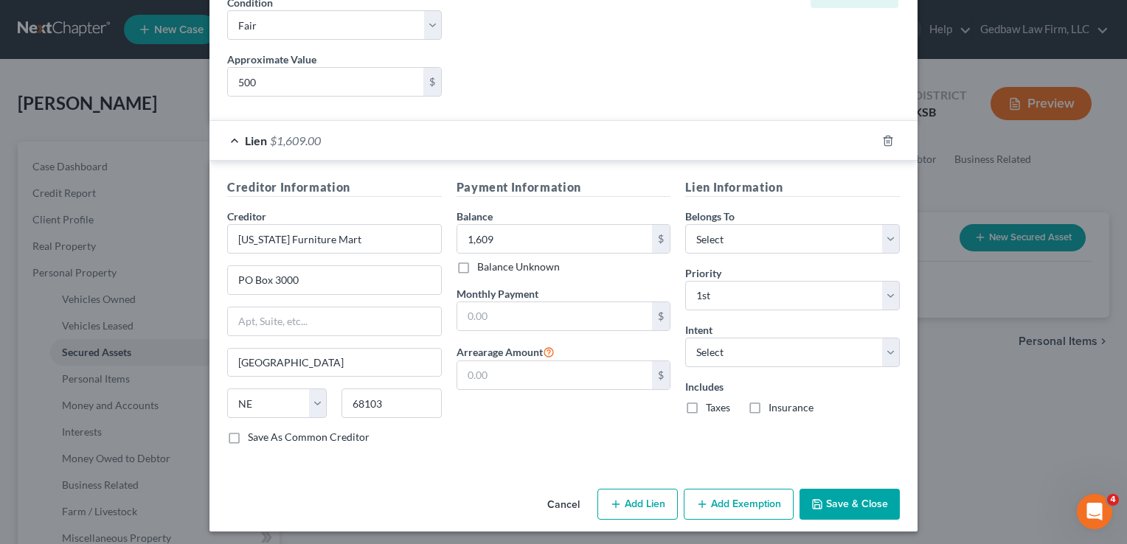
scroll to position [244, 0]
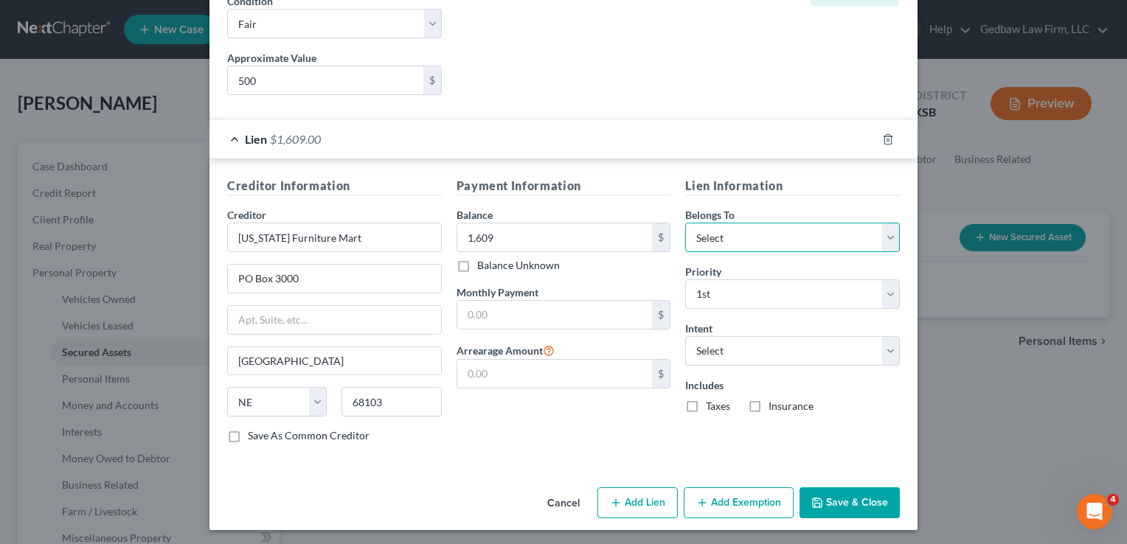
click at [838, 235] on select "Select Debtor 1 Only Debtor 2 Only Debtor 1 And Debtor 2 Only At Least One Of T…" at bounding box center [792, 238] width 215 height 30
select select "0"
click at [685, 223] on select "Select Debtor 1 Only Debtor 2 Only Debtor 1 And Debtor 2 Only At Least One Of T…" at bounding box center [792, 238] width 215 height 30
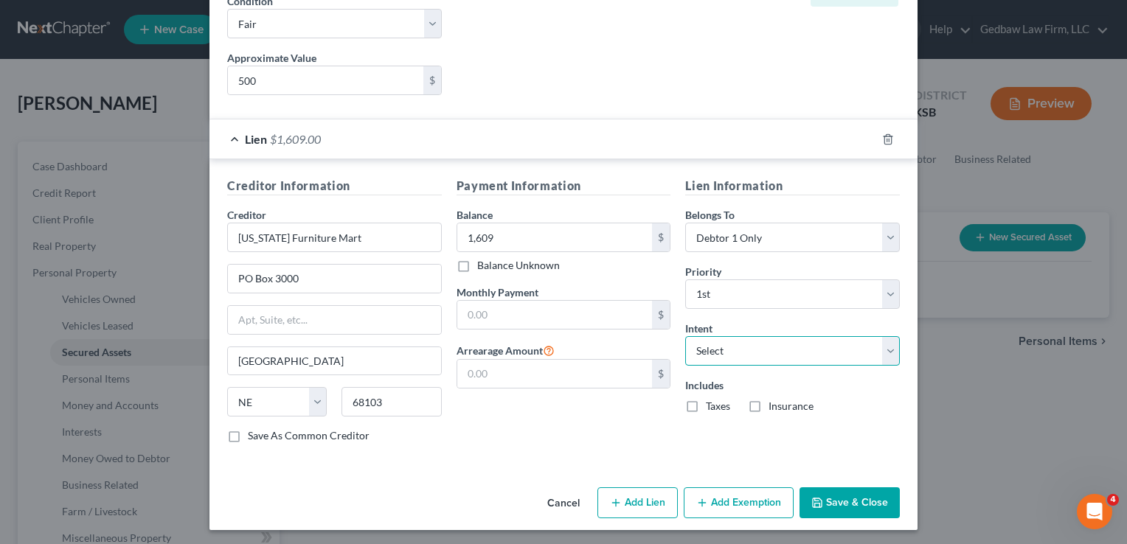
click at [812, 348] on select "Select Surrender Redeem Reaffirm Avoid Other" at bounding box center [792, 351] width 215 height 30
select select "2"
click at [685, 336] on select "Select Surrender Redeem Reaffirm Avoid Other" at bounding box center [792, 351] width 215 height 30
click at [876, 506] on button "Save & Close" at bounding box center [850, 503] width 100 height 31
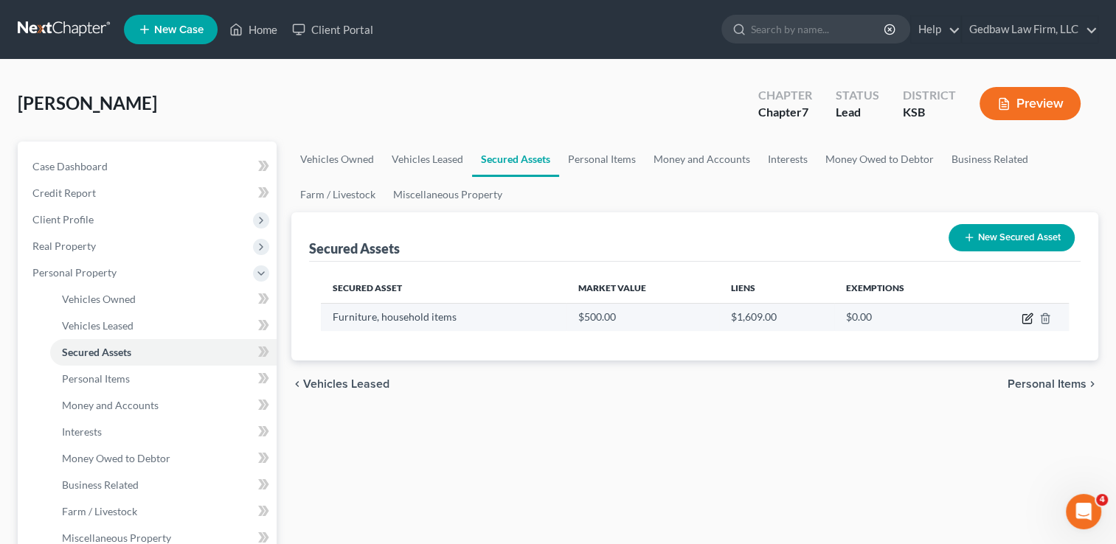
click at [1027, 320] on icon "button" at bounding box center [1028, 319] width 12 height 12
select select "household_goods"
select select "3"
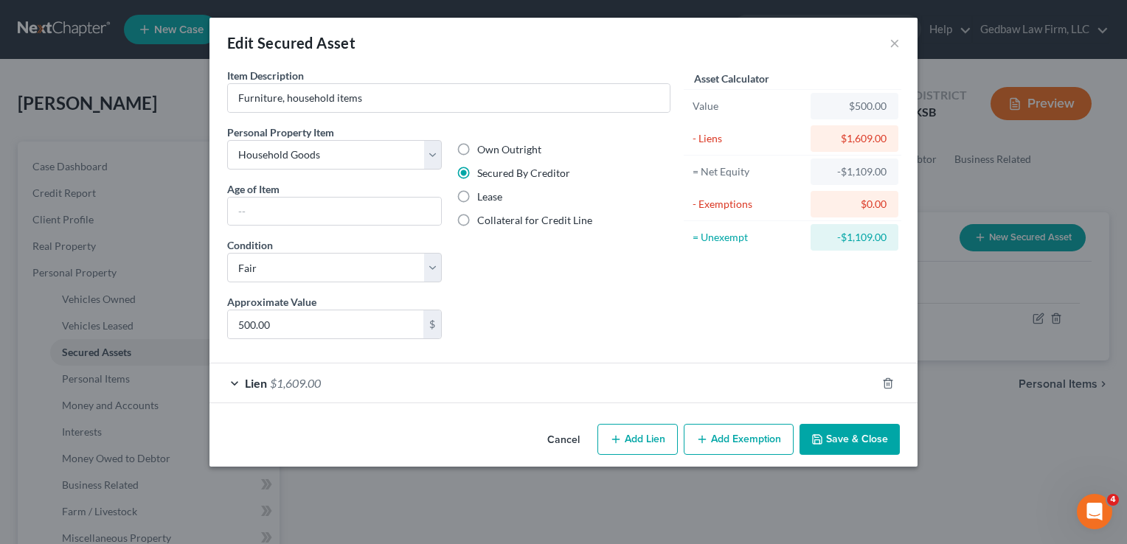
click at [233, 382] on div "Lien $1,609.00" at bounding box center [542, 383] width 667 height 39
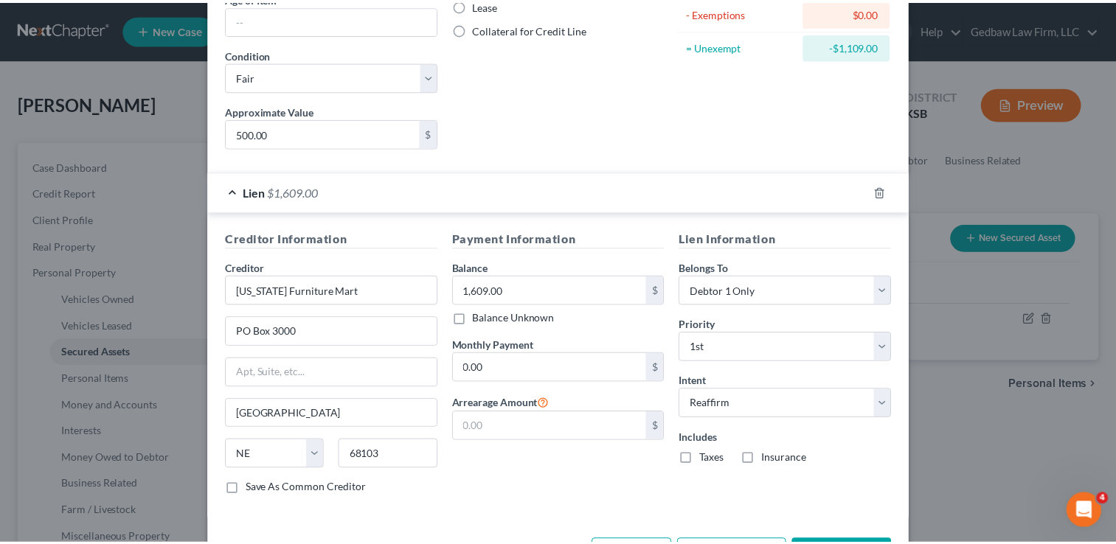
scroll to position [221, 0]
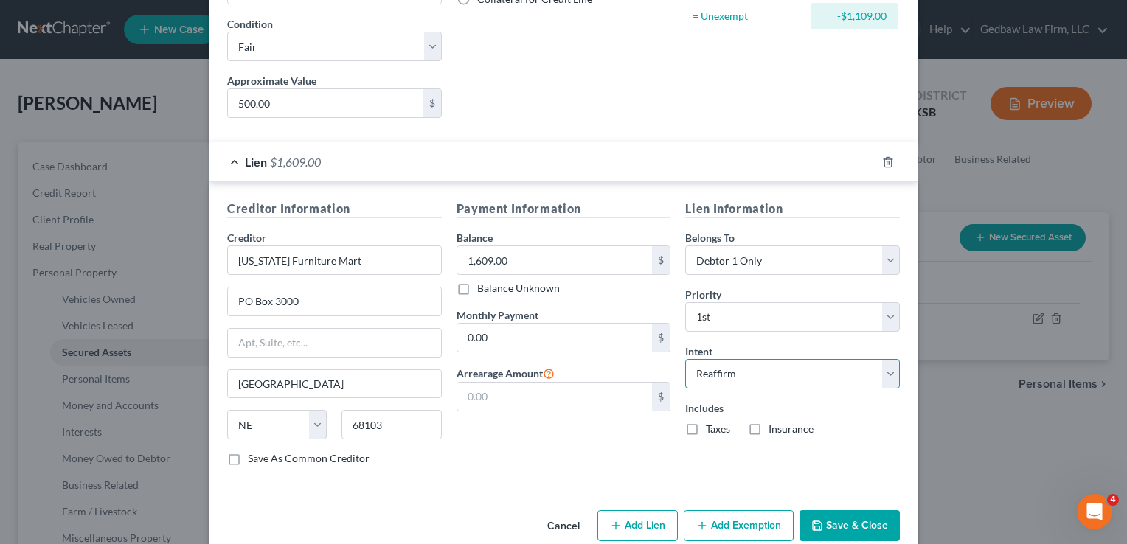
click at [752, 376] on select "Select Surrender Redeem Reaffirm Avoid Other" at bounding box center [792, 374] width 215 height 30
select select "0"
click at [685, 359] on select "Select Surrender Redeem Reaffirm Avoid Other" at bounding box center [792, 374] width 215 height 30
click at [867, 529] on button "Save & Close" at bounding box center [850, 525] width 100 height 31
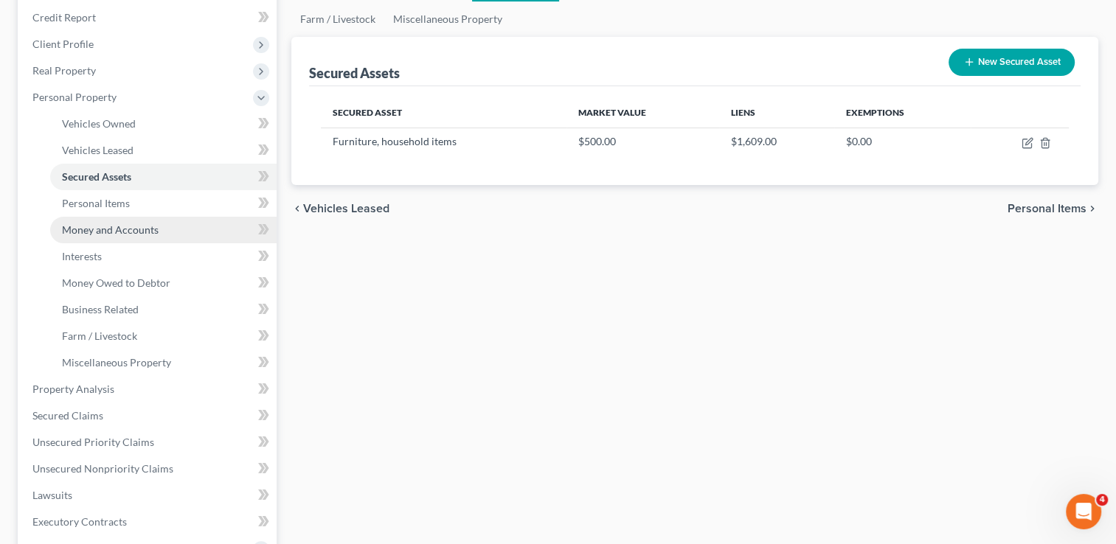
scroll to position [184, 0]
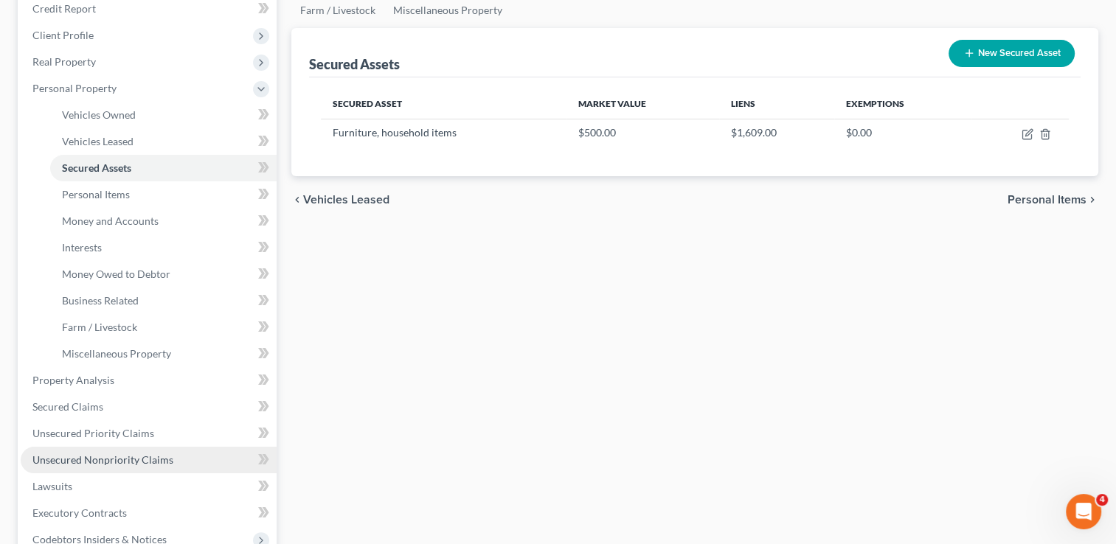
click at [129, 459] on span "Unsecured Nonpriority Claims" at bounding box center [102, 460] width 141 height 13
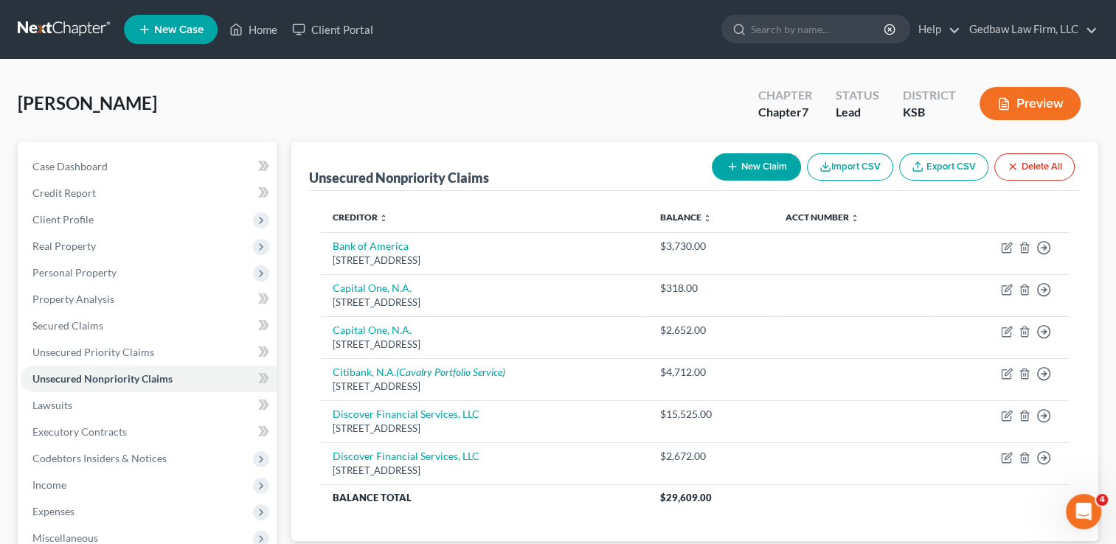
click at [761, 164] on button "New Claim" at bounding box center [756, 166] width 89 height 27
select select "0"
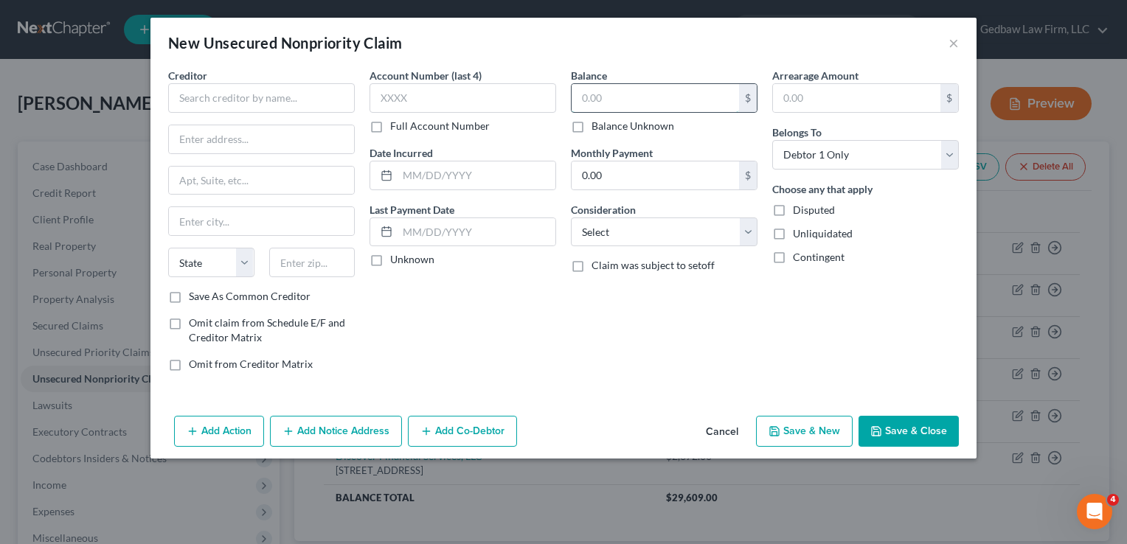
click at [654, 93] on input "text" at bounding box center [655, 98] width 167 height 28
type input "584"
click at [315, 98] on input "text" at bounding box center [261, 98] width 187 height 30
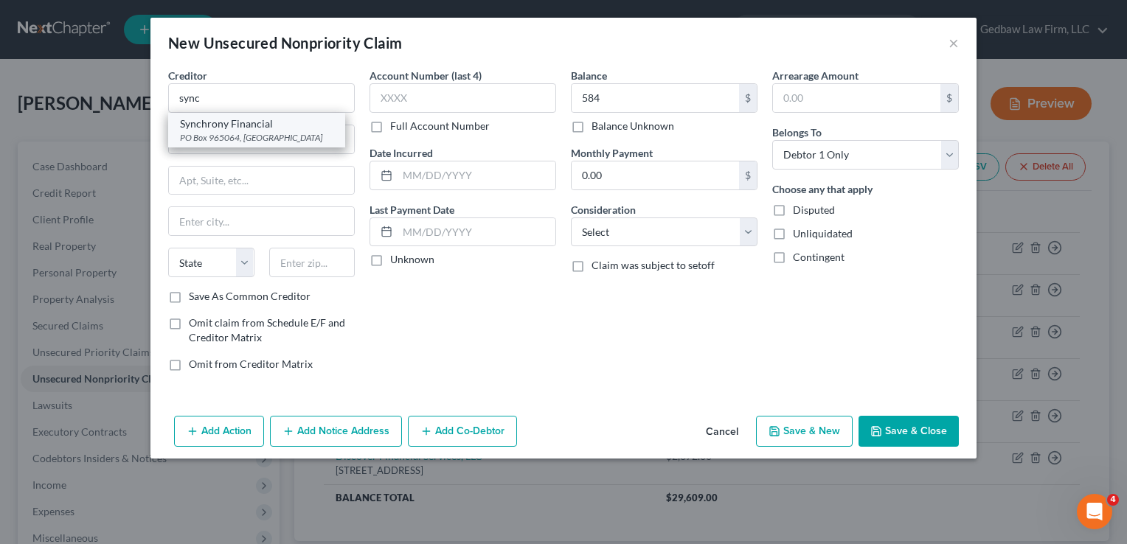
click at [270, 131] on div "PO Box 965064, [GEOGRAPHIC_DATA]" at bounding box center [256, 137] width 153 height 13
type input "Synchrony Financial"
type input "PO Box 965064"
type input "Orlando"
select select "9"
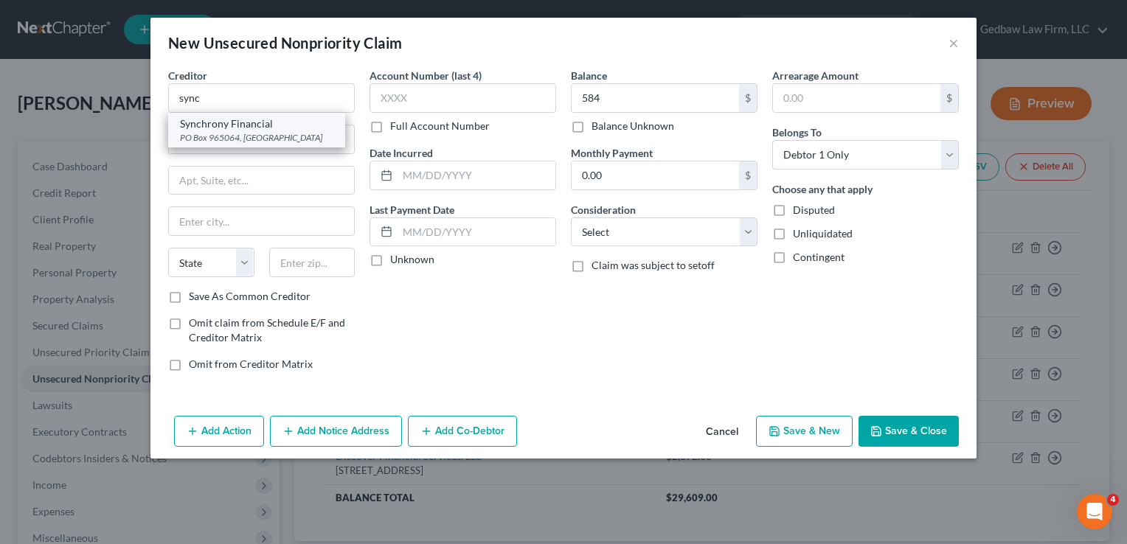
type input "32896"
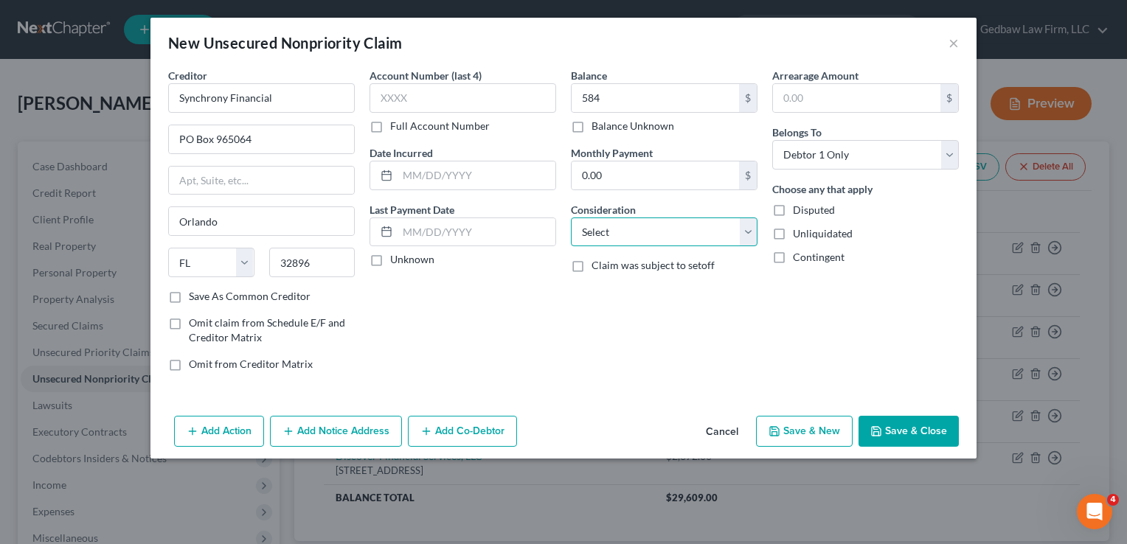
click at [710, 231] on select "Select Cable / Satellite Services Collection Agency Credit Card Debt Debt Couns…" at bounding box center [664, 233] width 187 height 30
select select "2"
click at [571, 218] on select "Select Cable / Satellite Services Collection Agency Credit Card Debt Debt Couns…" at bounding box center [664, 233] width 187 height 30
click at [363, 434] on button "Add Notice Address" at bounding box center [336, 431] width 132 height 31
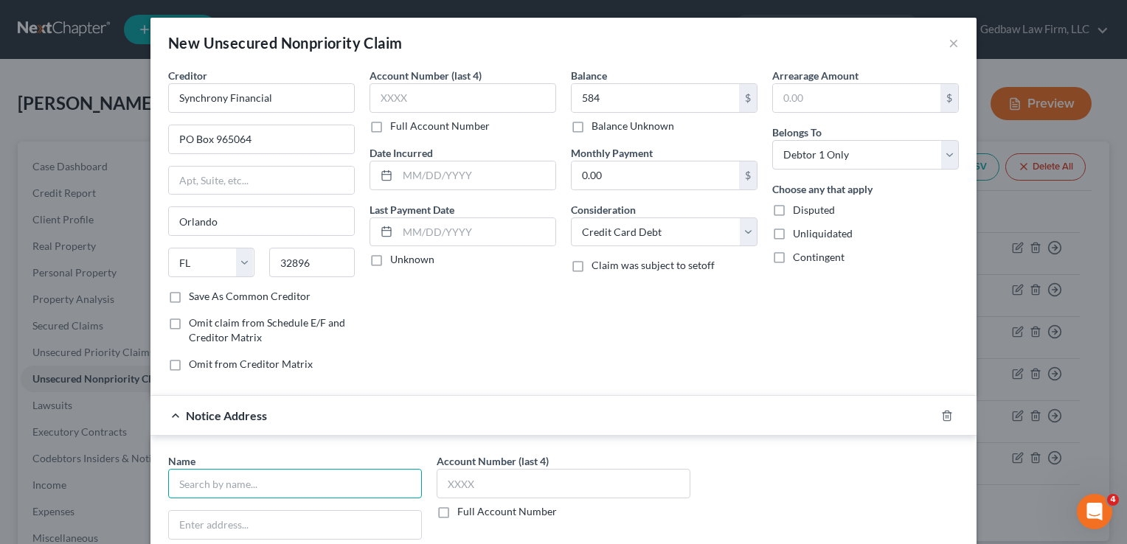
click at [321, 476] on input "text" at bounding box center [295, 484] width 254 height 30
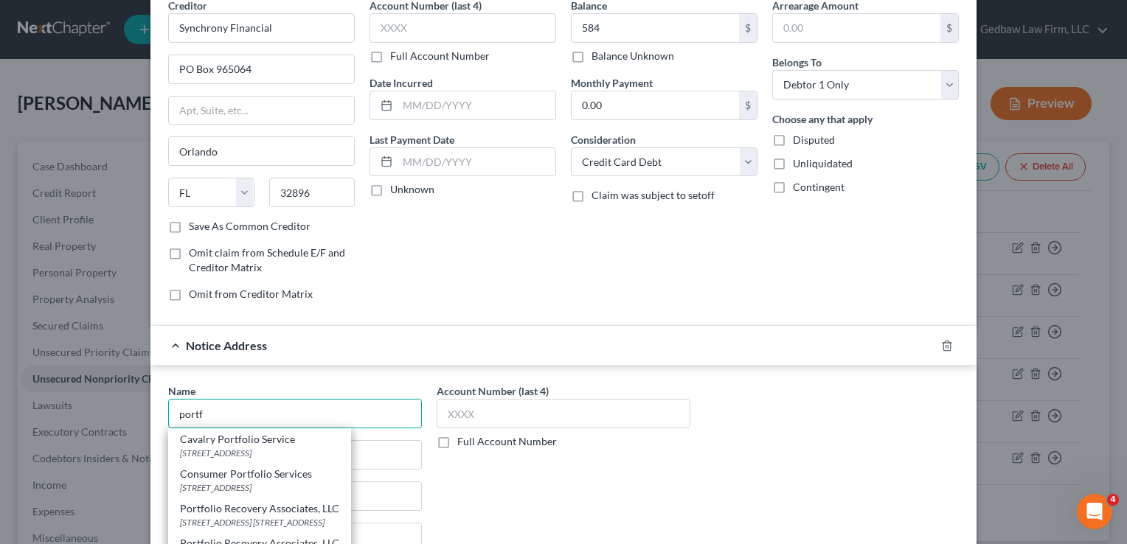
scroll to position [91, 0]
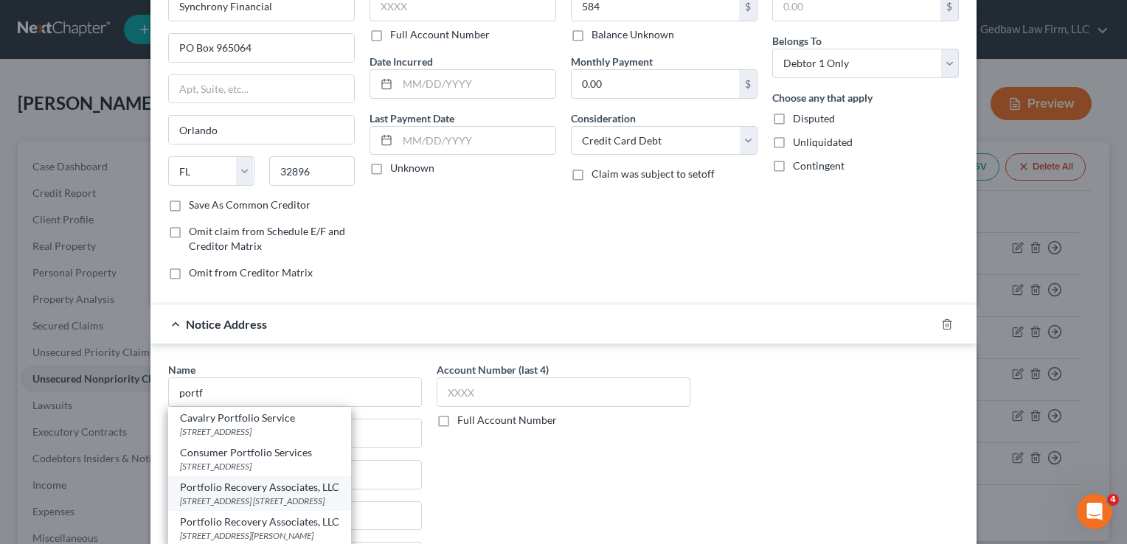
click at [294, 485] on div "Portfolio Recovery Associates, LLC" at bounding box center [259, 487] width 159 height 15
type input "Portfolio Recovery Associates, LLC"
type input "[STREET_ADDRESS]"
type input "Suite 100"
type input "[GEOGRAPHIC_DATA]"
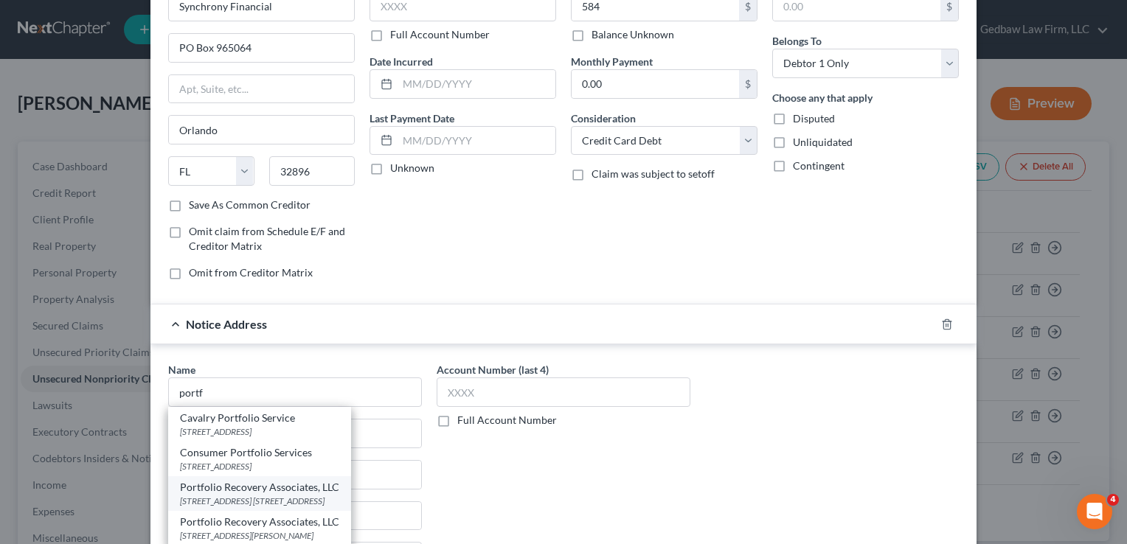
select select "48"
type input "23502"
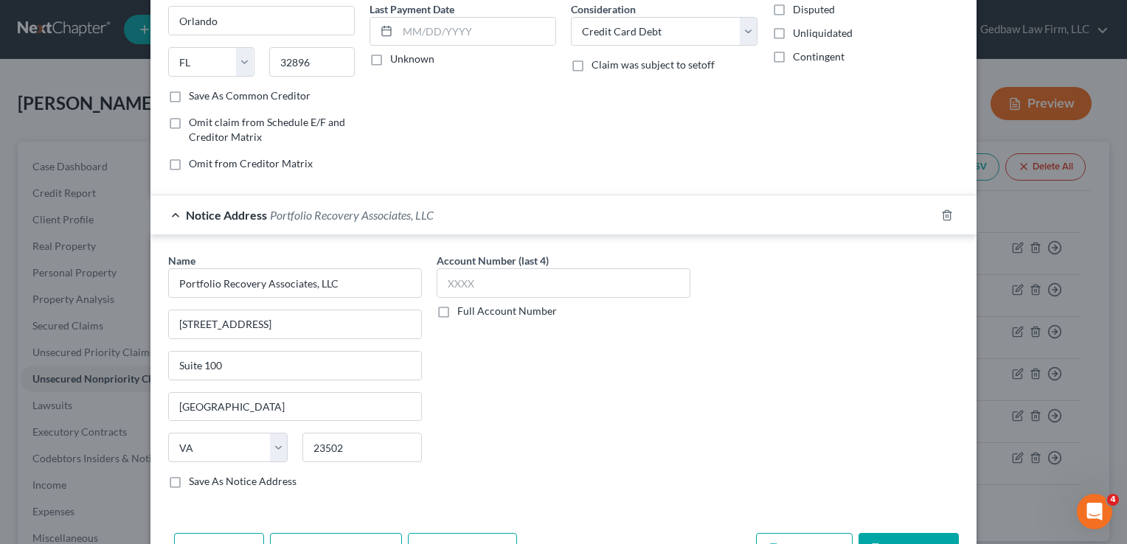
scroll to position [239, 0]
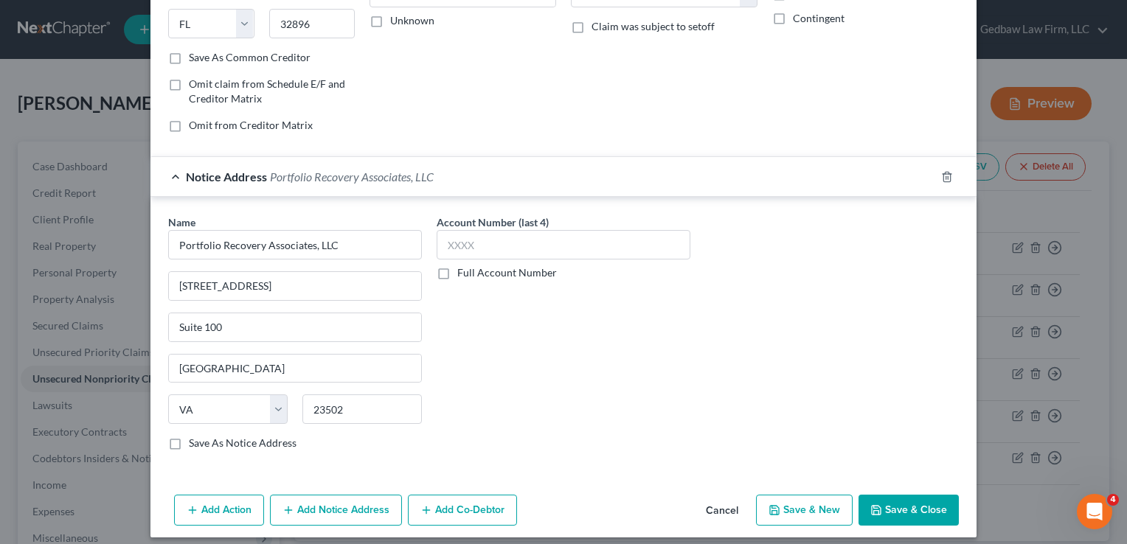
click at [811, 505] on button "Save & New" at bounding box center [804, 510] width 97 height 31
select select "0"
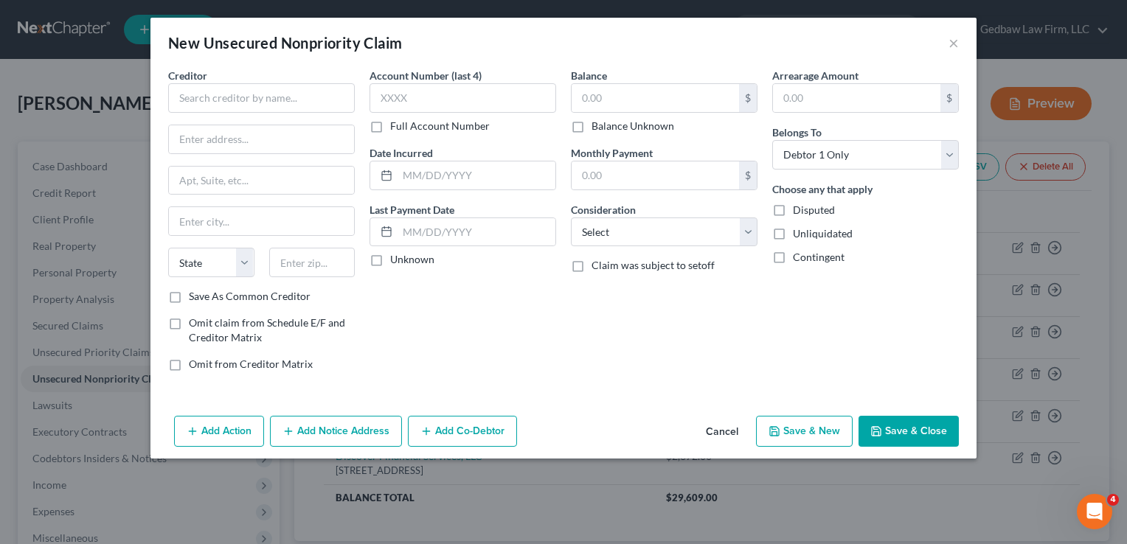
type input "584.00"
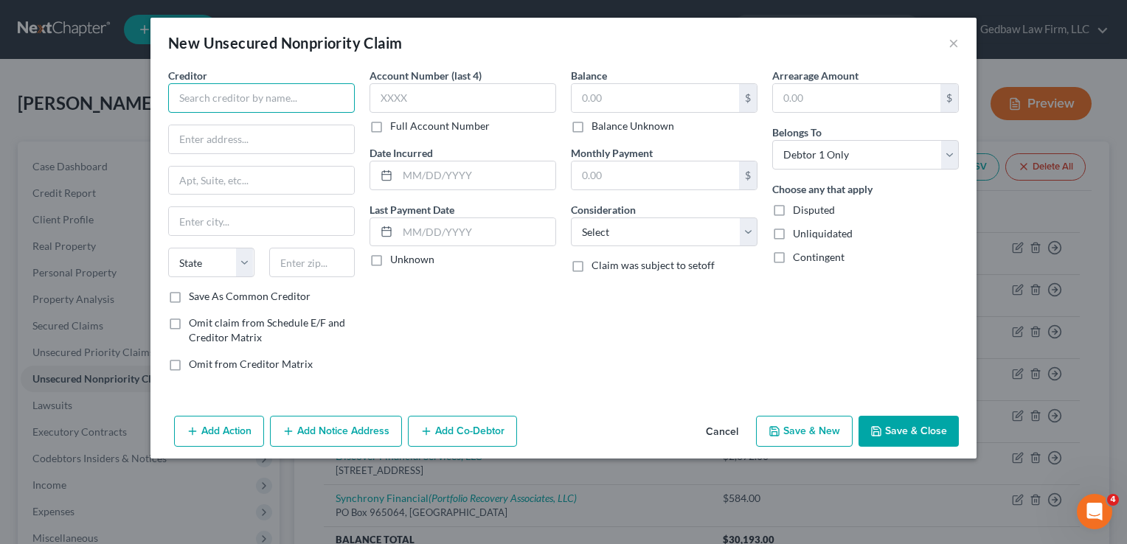
click at [327, 98] on input "text" at bounding box center [261, 98] width 187 height 30
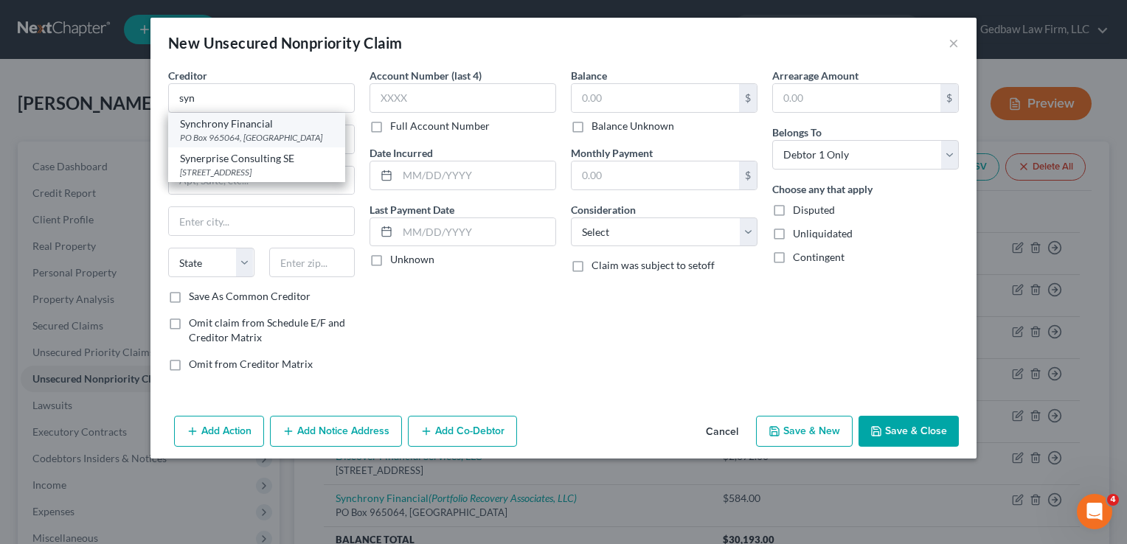
click at [307, 129] on div "Synchrony Financial" at bounding box center [256, 124] width 153 height 15
type input "Synchrony Financial"
type input "PO Box 965064"
type input "Orlando"
select select "9"
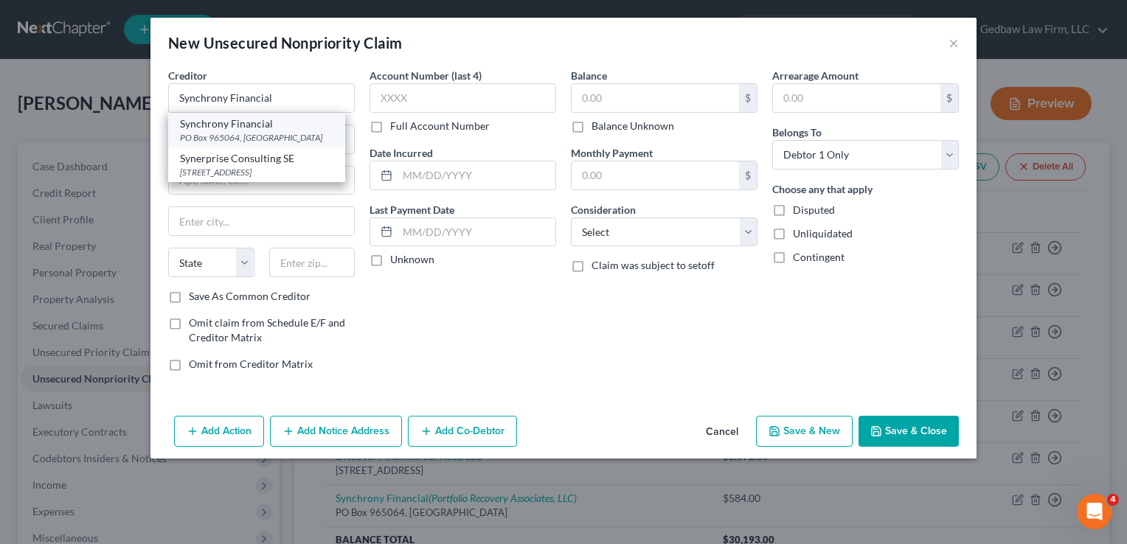
type input "32896"
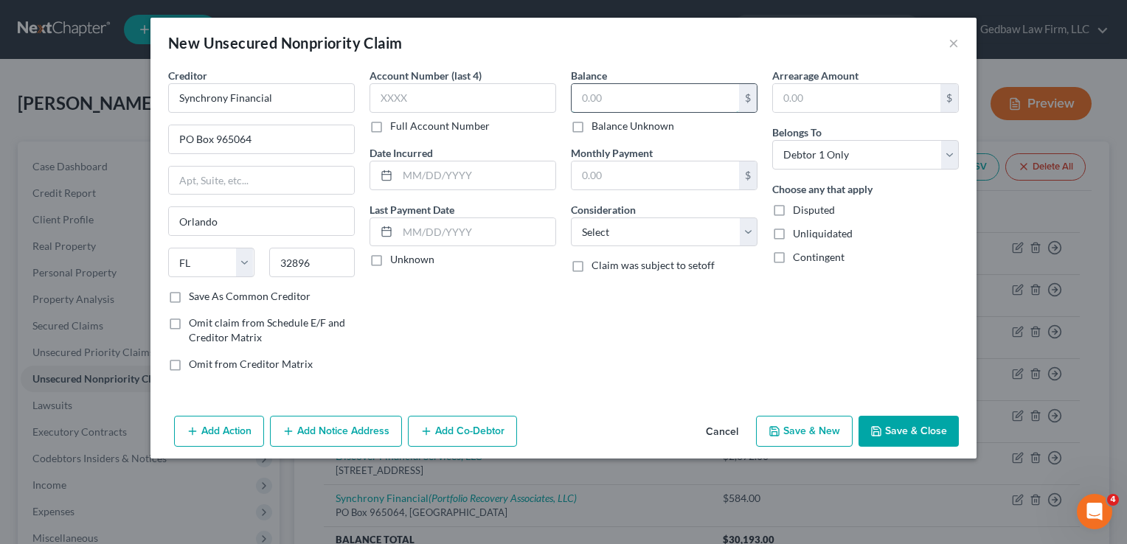
click at [631, 103] on input "text" at bounding box center [655, 98] width 167 height 28
type input "510"
click at [737, 230] on select "Select Cable / Satellite Services Collection Agency Credit Card Debt Debt Couns…" at bounding box center [664, 233] width 187 height 30
select select "2"
click at [571, 218] on select "Select Cable / Satellite Services Collection Agency Credit Card Debt Debt Couns…" at bounding box center [664, 233] width 187 height 30
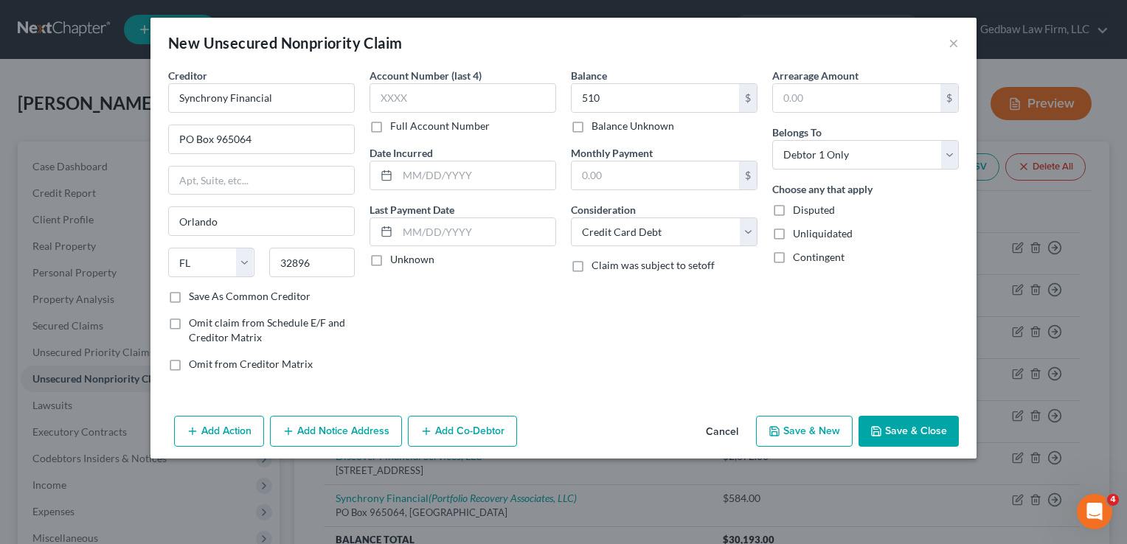
click at [368, 431] on button "Add Notice Address" at bounding box center [336, 431] width 132 height 31
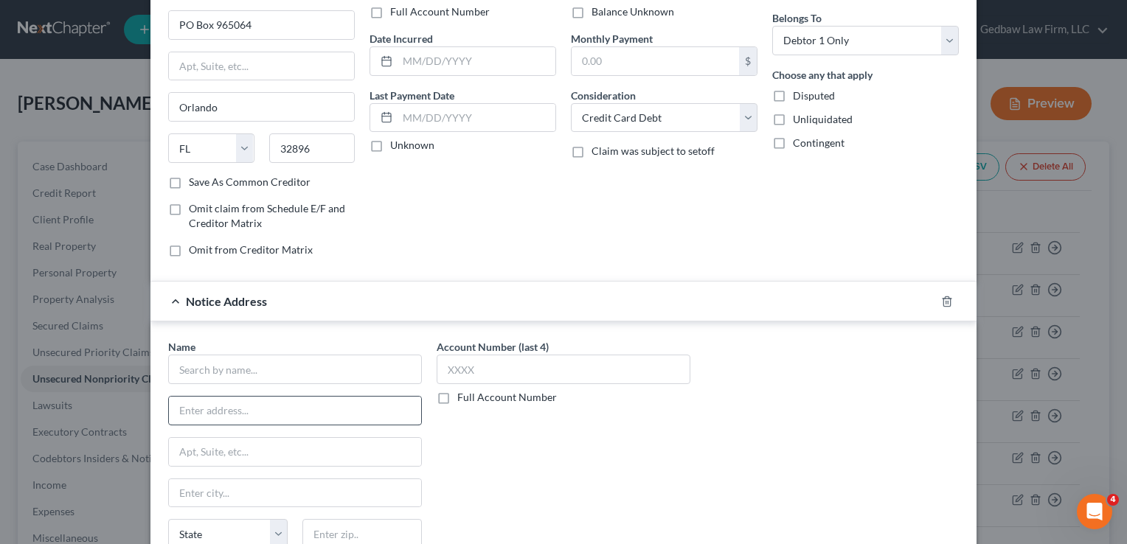
scroll to position [148, 0]
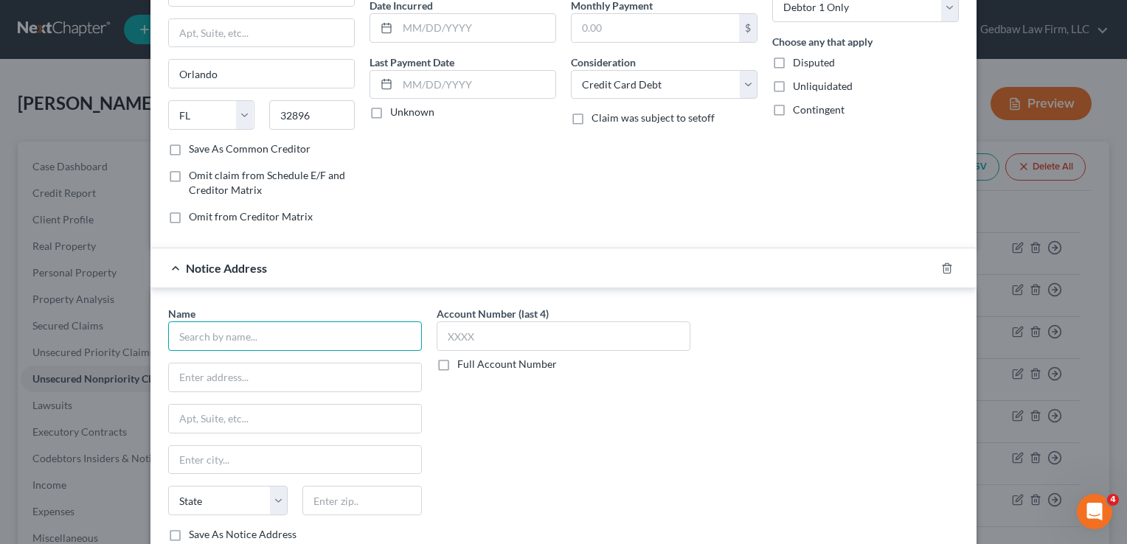
click at [372, 342] on input "text" at bounding box center [295, 337] width 254 height 30
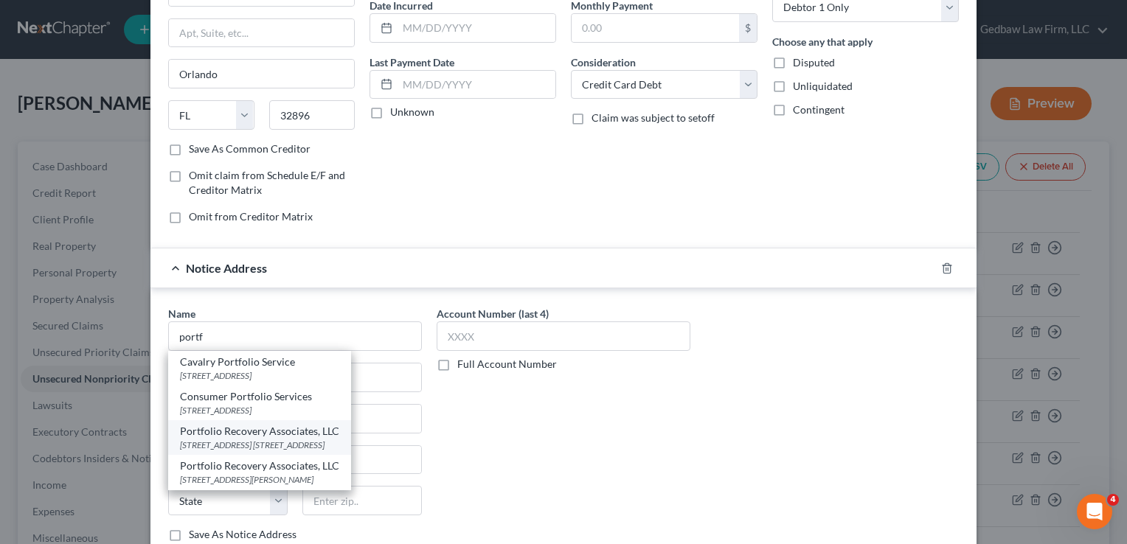
click at [266, 429] on div "Portfolio Recovery Associates, LLC" at bounding box center [259, 431] width 159 height 15
type input "Portfolio Recovery Associates, LLC"
type input "[STREET_ADDRESS]"
type input "Suite 100"
type input "[GEOGRAPHIC_DATA]"
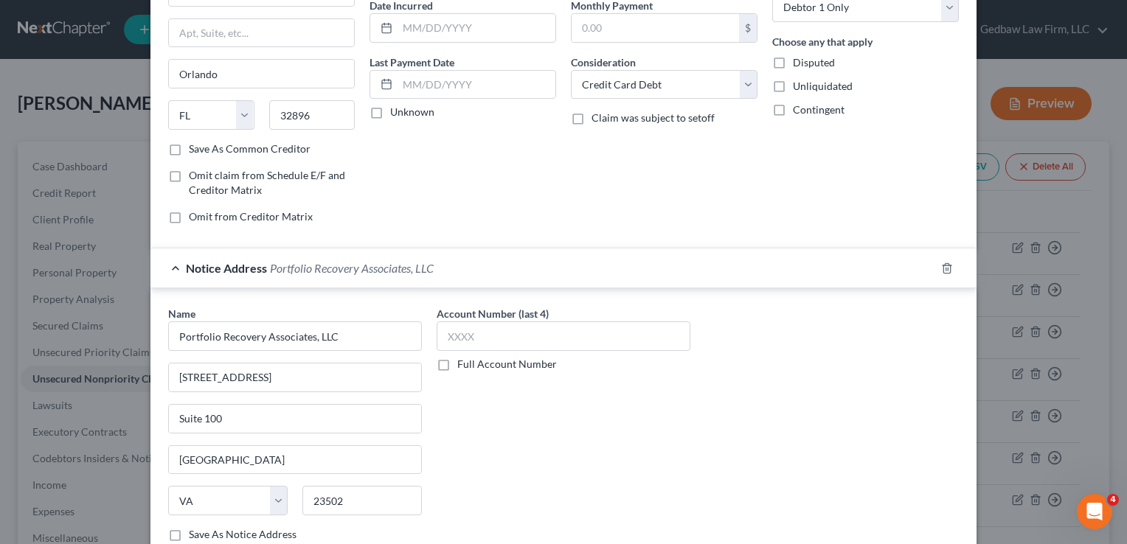
scroll to position [246, 0]
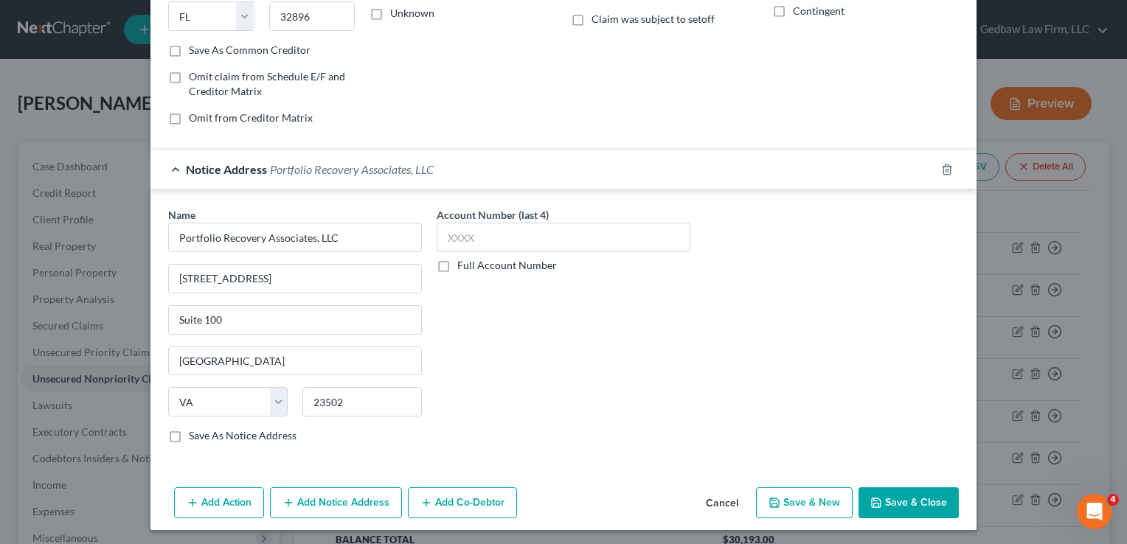
click at [825, 501] on button "Save & New" at bounding box center [804, 503] width 97 height 31
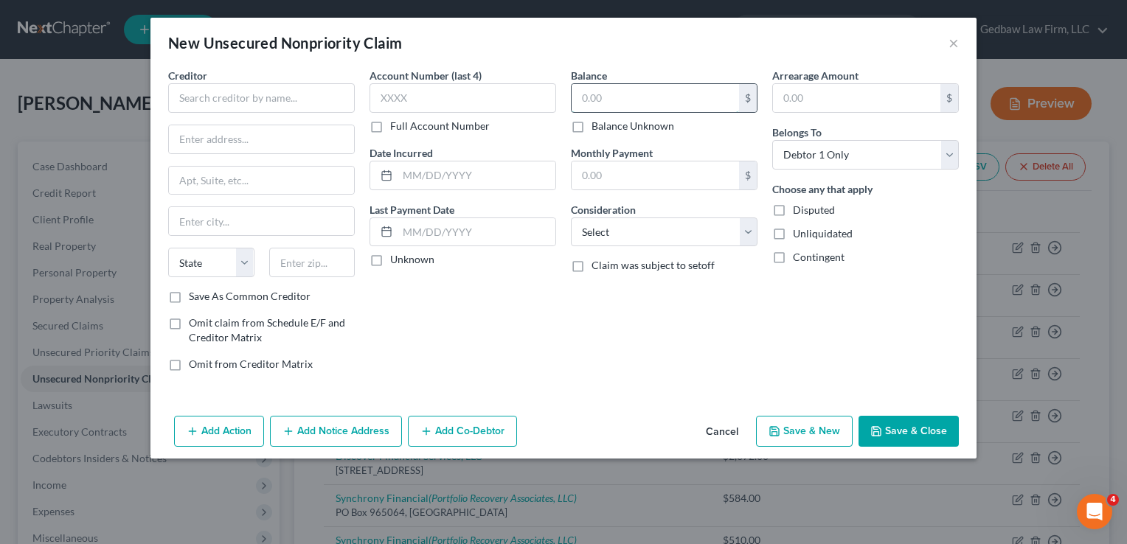
click at [635, 98] on input "text" at bounding box center [655, 98] width 167 height 28
click at [288, 93] on input "text" at bounding box center [261, 98] width 187 height 30
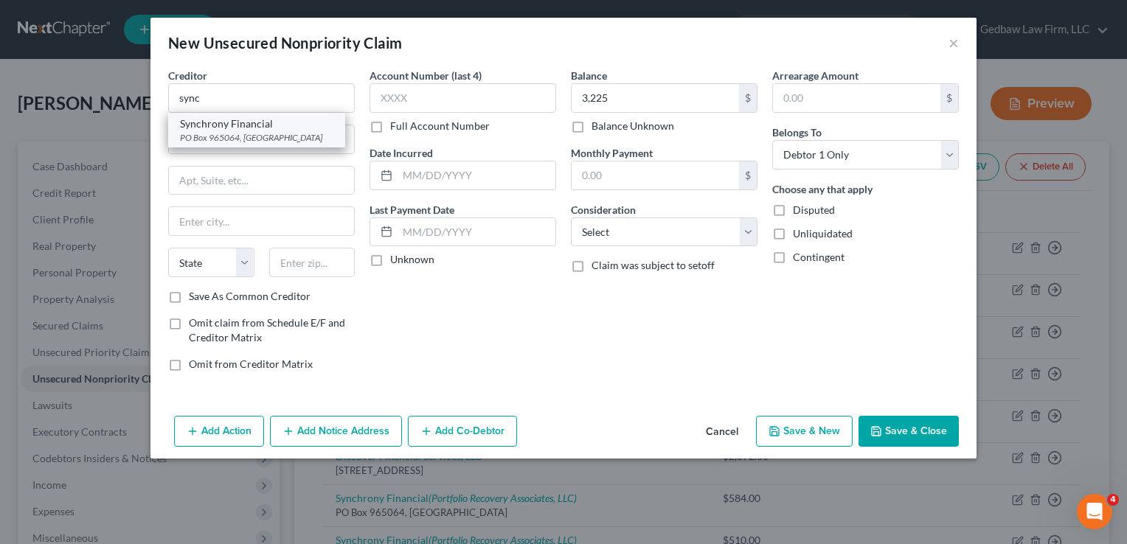
click at [274, 128] on div "Synchrony Financial" at bounding box center [256, 124] width 153 height 15
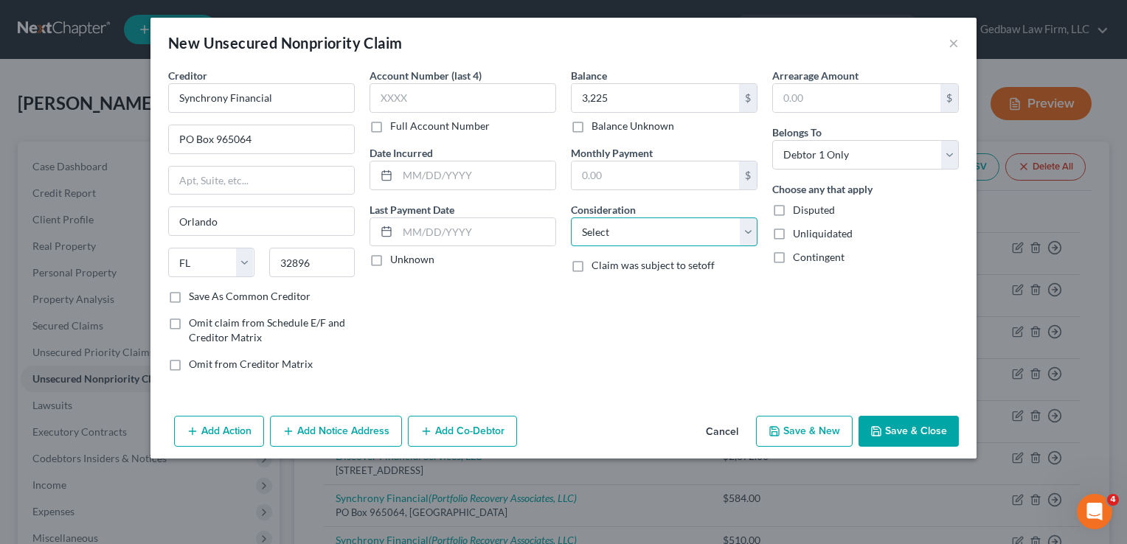
click at [654, 233] on select "Select Cable / Satellite Services Collection Agency Credit Card Debt Debt Couns…" at bounding box center [664, 233] width 187 height 30
click at [571, 218] on select "Select Cable / Satellite Services Collection Agency Credit Card Debt Debt Couns…" at bounding box center [664, 233] width 187 height 30
click at [357, 433] on button "Add Notice Address" at bounding box center [336, 431] width 132 height 31
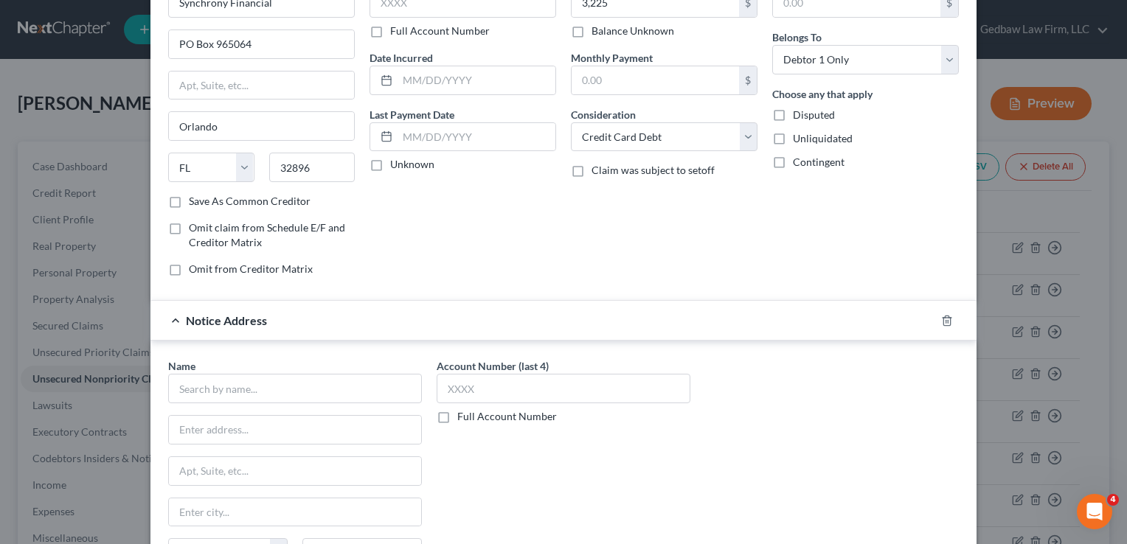
scroll to position [148, 0]
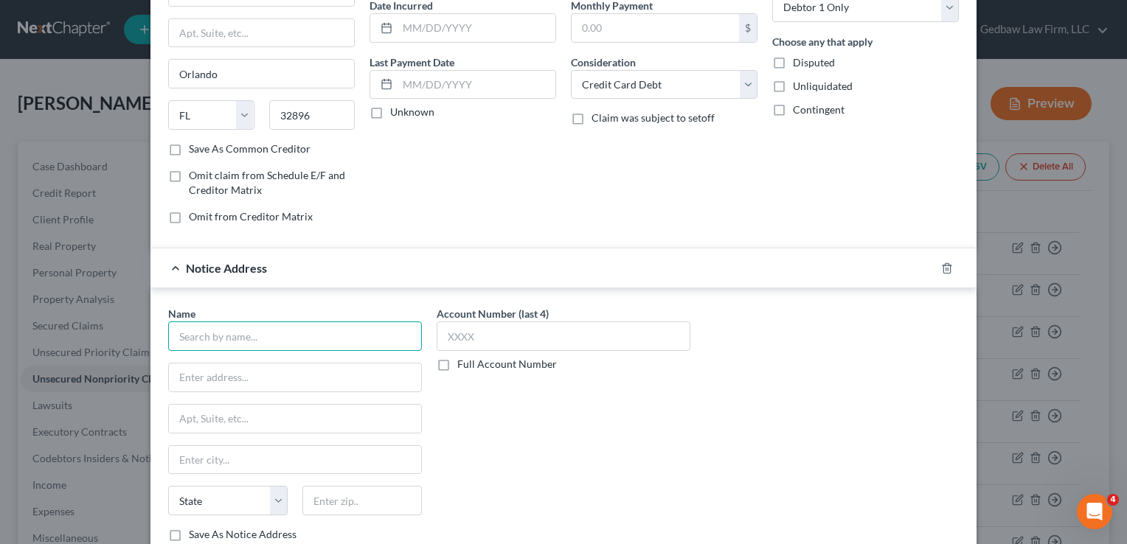
click at [361, 333] on input "text" at bounding box center [295, 337] width 254 height 30
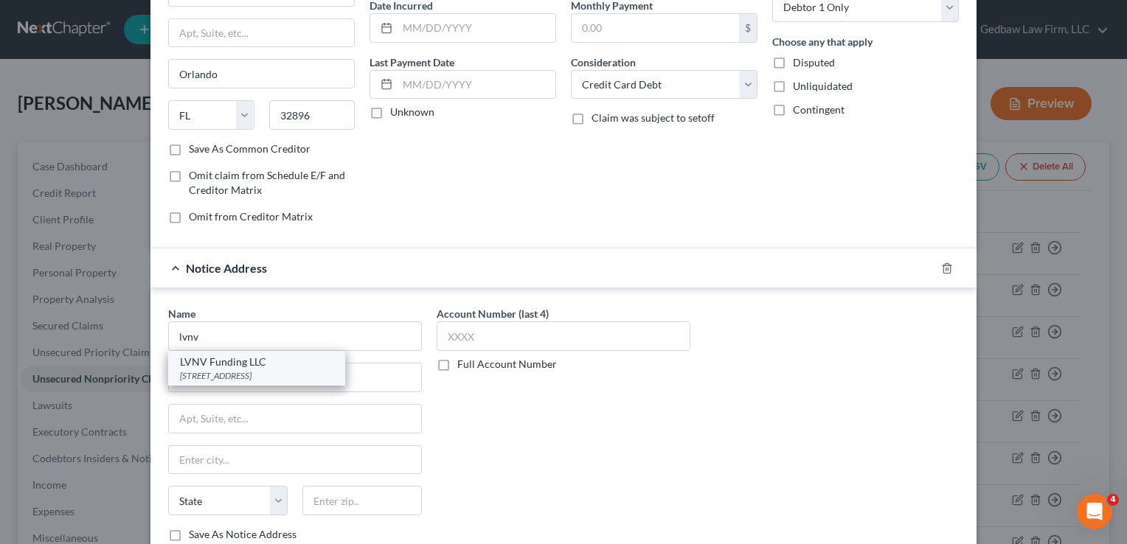
click at [300, 370] on div "[STREET_ADDRESS]" at bounding box center [256, 376] width 153 height 13
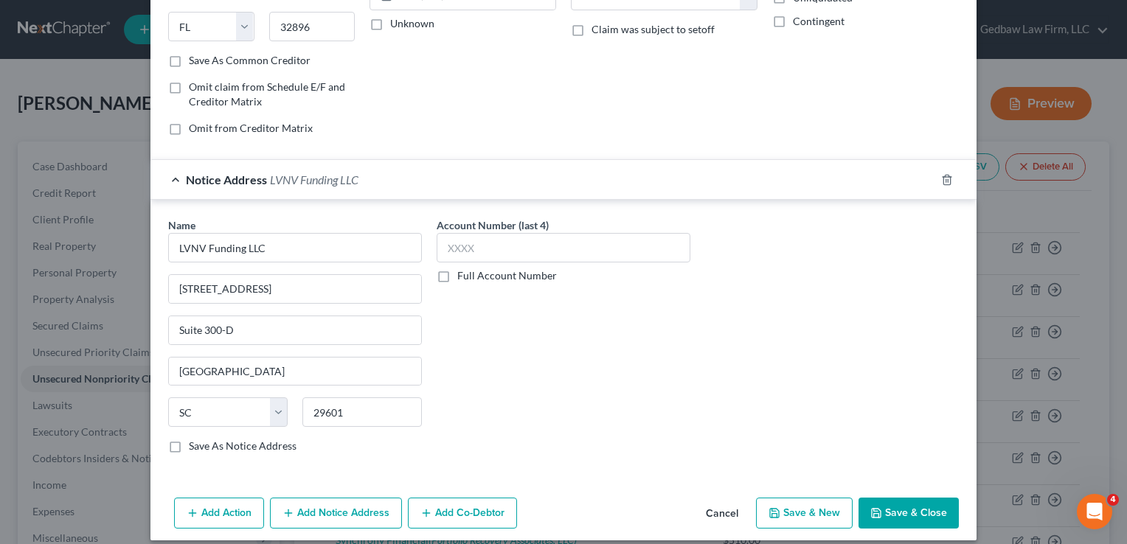
scroll to position [246, 0]
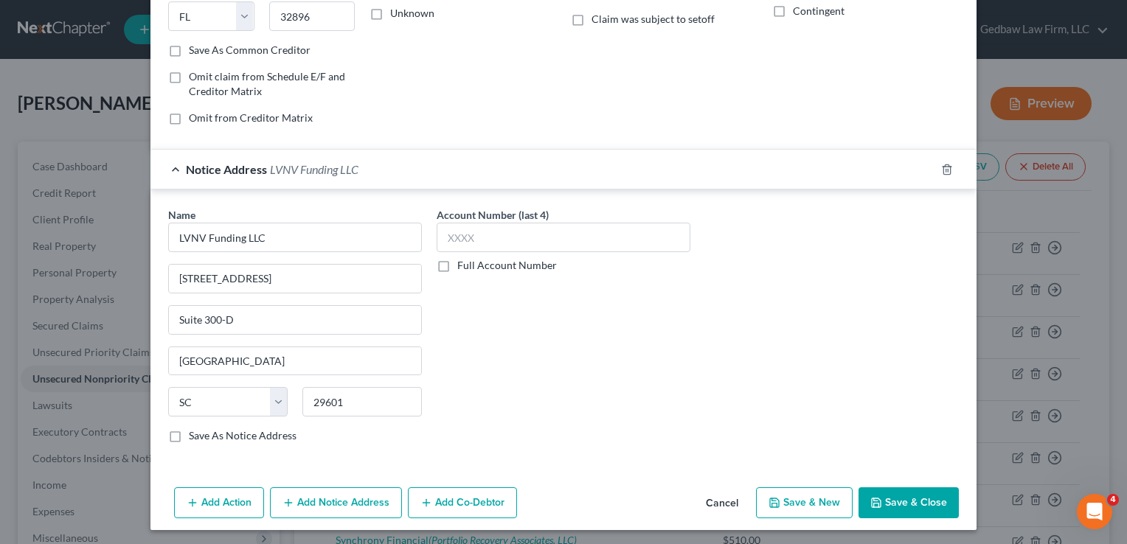
click at [816, 501] on button "Save & New" at bounding box center [804, 503] width 97 height 31
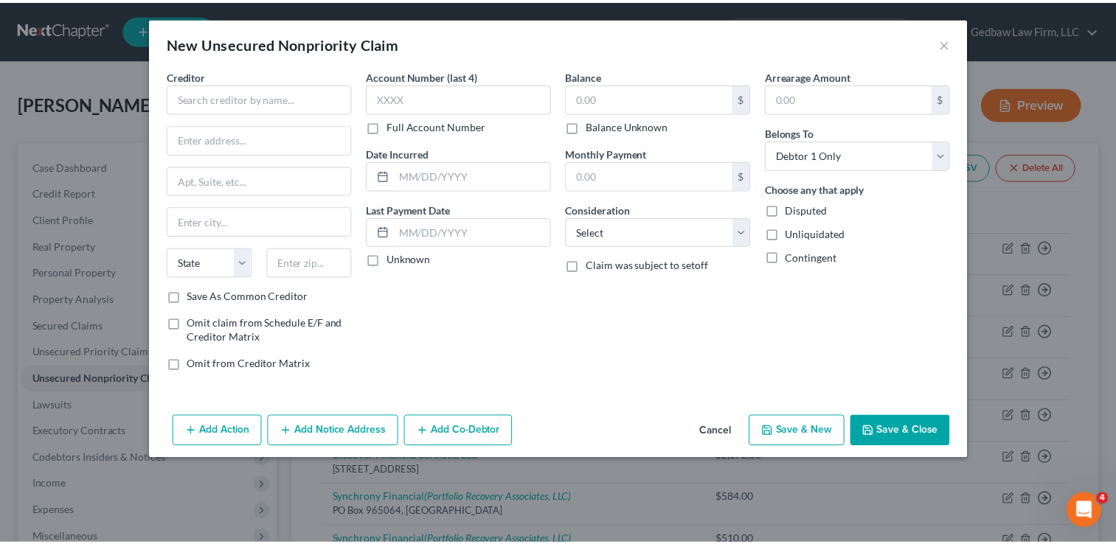
scroll to position [0, 0]
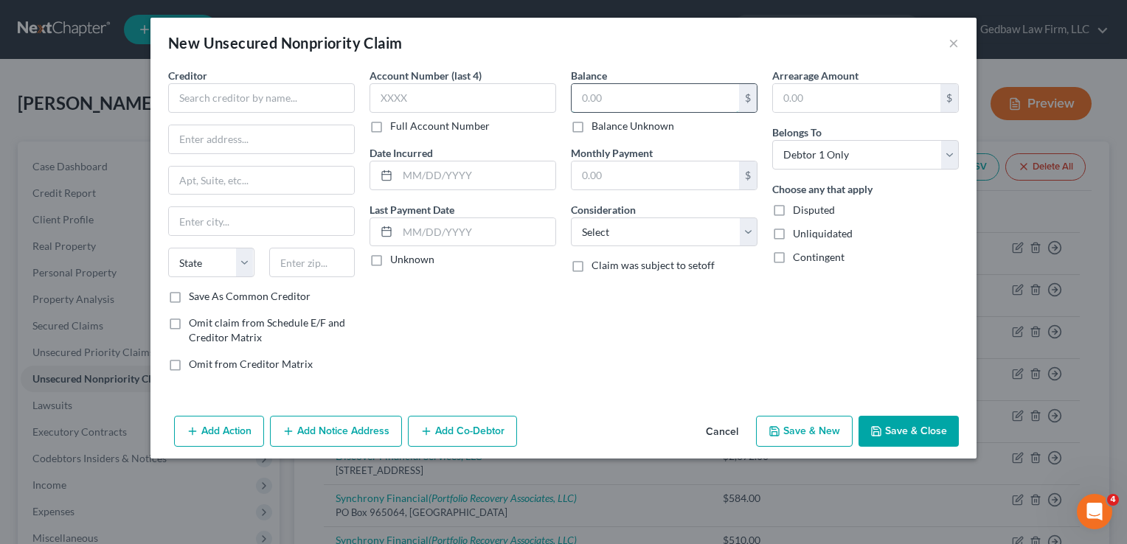
click at [685, 105] on input "text" at bounding box center [655, 98] width 167 height 28
click at [311, 96] on input "text" at bounding box center [261, 98] width 187 height 30
click at [314, 143] on input "text" at bounding box center [261, 139] width 185 height 28
paste input "PO BOX 33009"
click at [218, 138] on input "PO BOX 33009" at bounding box center [261, 139] width 185 height 28
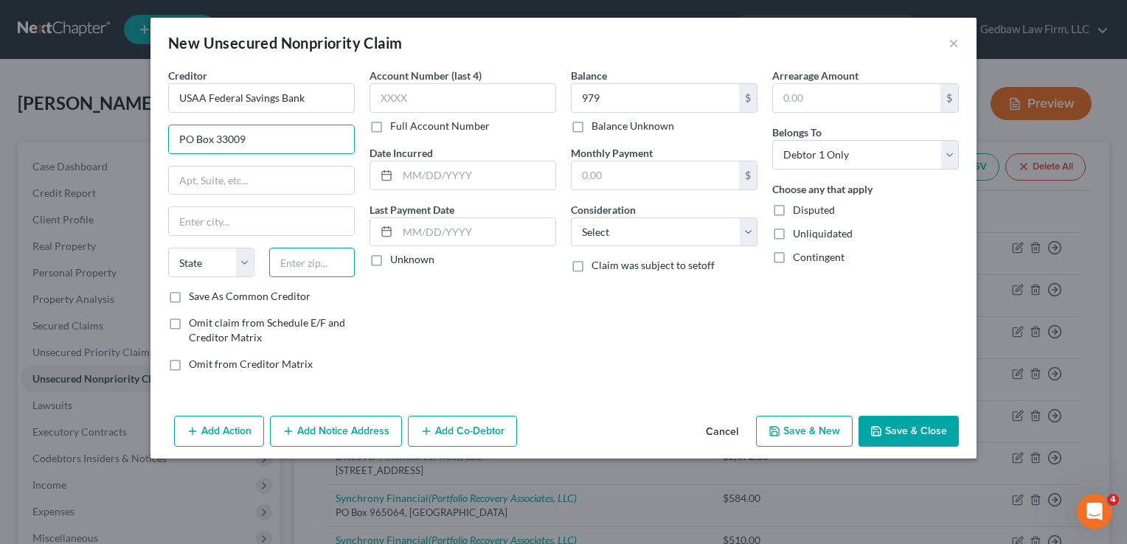
click at [330, 261] on input "text" at bounding box center [312, 263] width 86 height 30
click at [189, 297] on label "Save As Common Creditor" at bounding box center [250, 296] width 122 height 15
click at [195, 297] on input "Save As Common Creditor" at bounding box center [200, 294] width 10 height 10
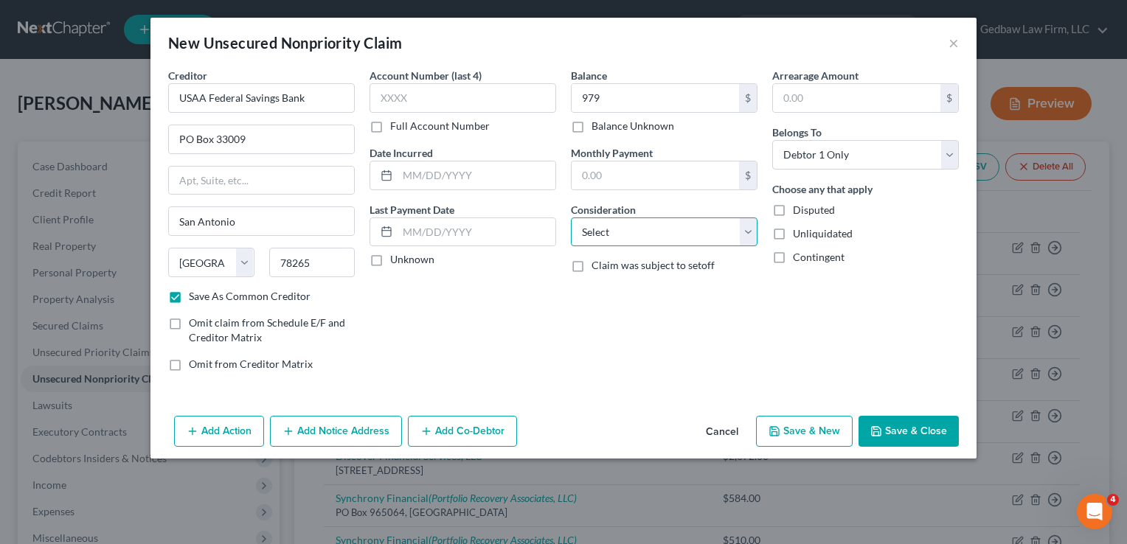
click at [676, 236] on select "Select Cable / Satellite Services Collection Agency Credit Card Debt Debt Couns…" at bounding box center [664, 233] width 187 height 30
click at [571, 218] on select "Select Cable / Satellite Services Collection Agency Credit Card Debt Debt Couns…" at bounding box center [664, 233] width 187 height 30
click at [828, 432] on button "Save & New" at bounding box center [804, 431] width 97 height 31
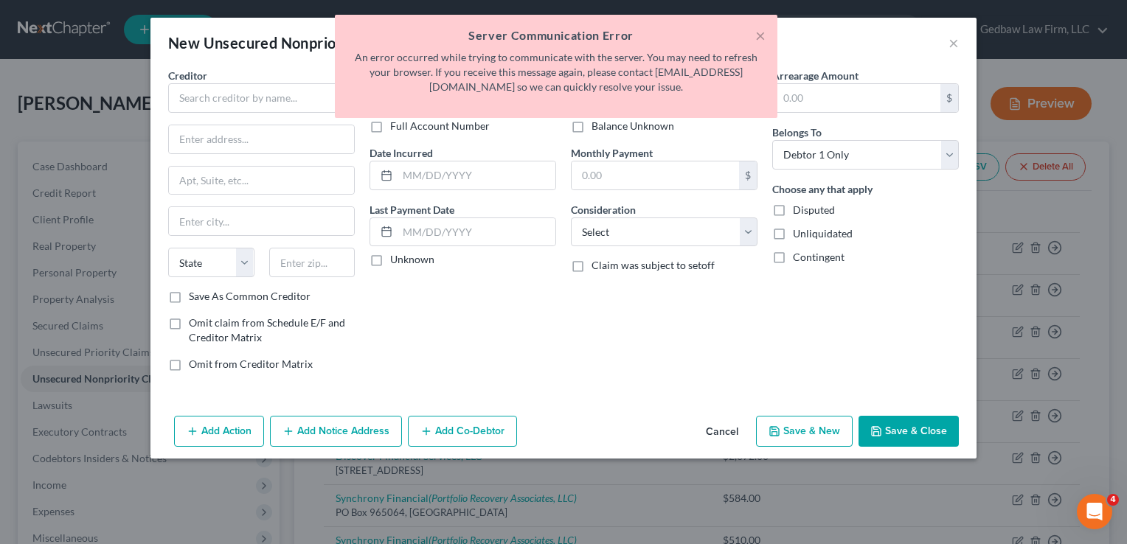
click at [721, 431] on button "Cancel" at bounding box center [722, 432] width 56 height 30
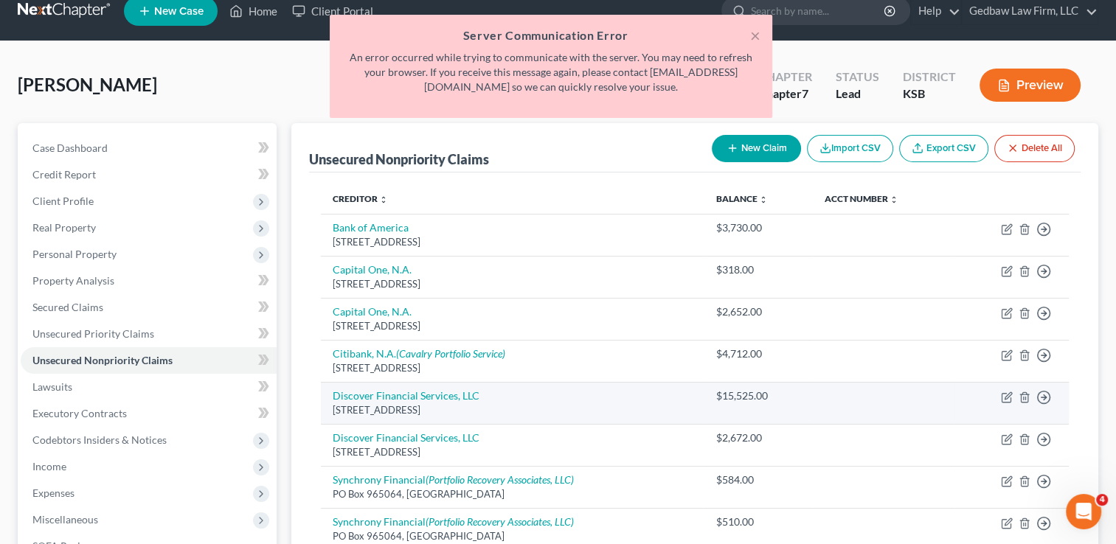
scroll to position [17, 0]
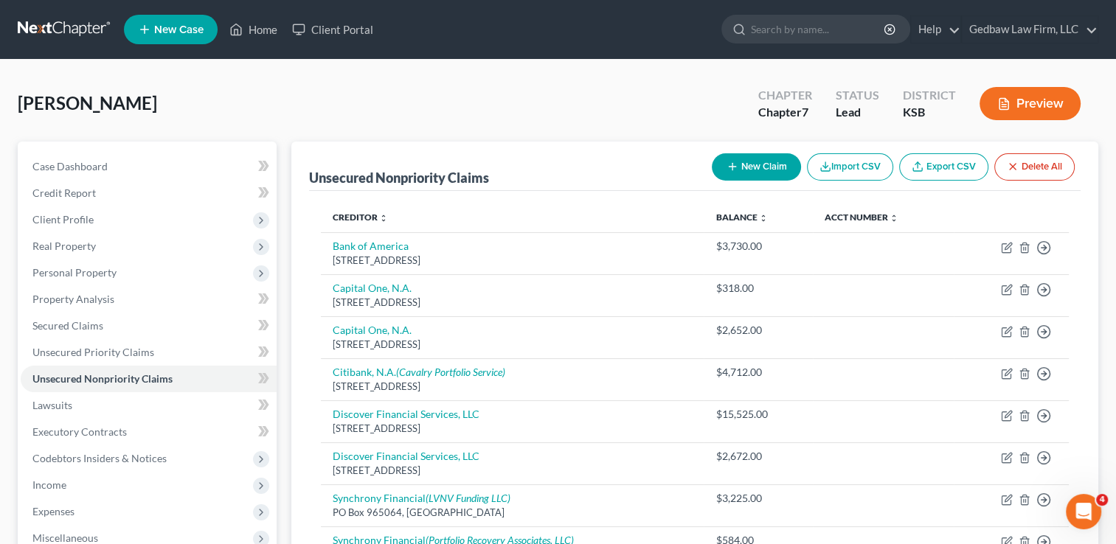
click at [769, 163] on button "New Claim" at bounding box center [756, 166] width 89 height 27
select select "0"
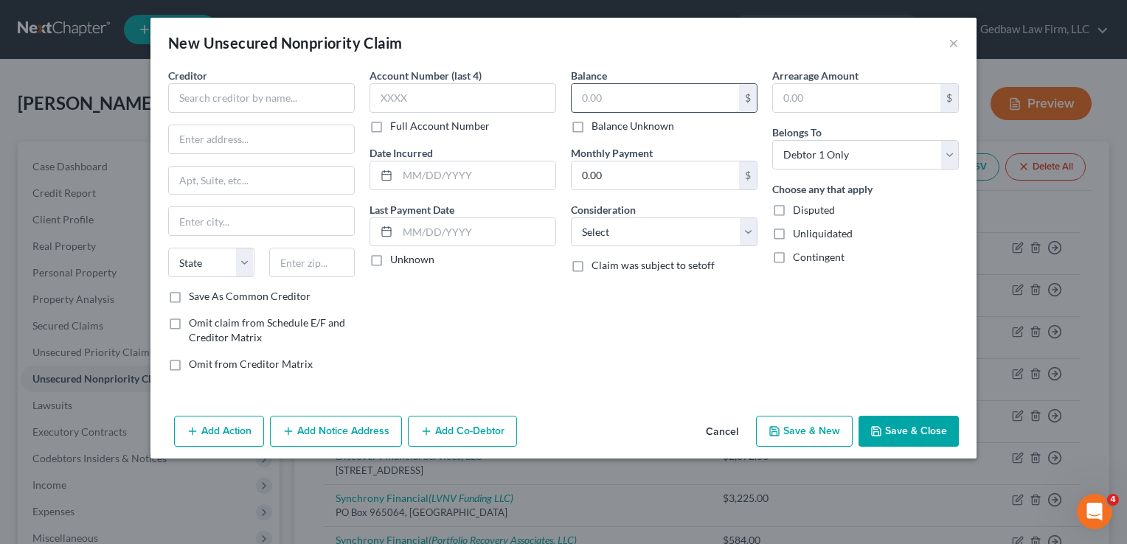
click at [684, 105] on input "text" at bounding box center [655, 98] width 167 height 28
type input "979"
click at [284, 97] on input "text" at bounding box center [261, 98] width 187 height 30
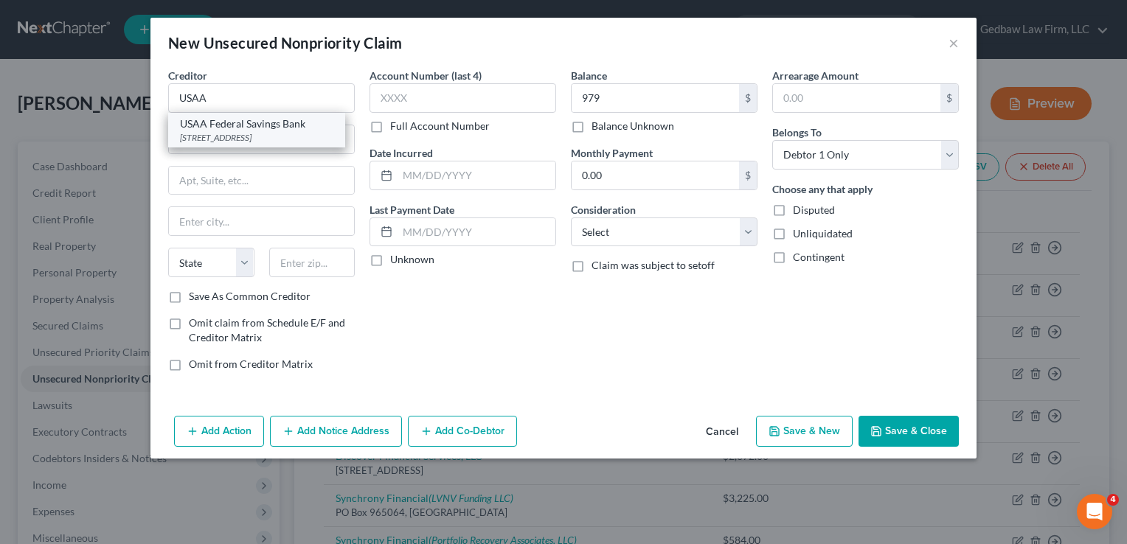
click at [285, 134] on div "PO Box 33009, San Antonio, TX 78265" at bounding box center [256, 137] width 153 height 13
type input "USAA Federal Savings Bank"
type input "PO Box 33009"
type input "San Antonio"
select select "45"
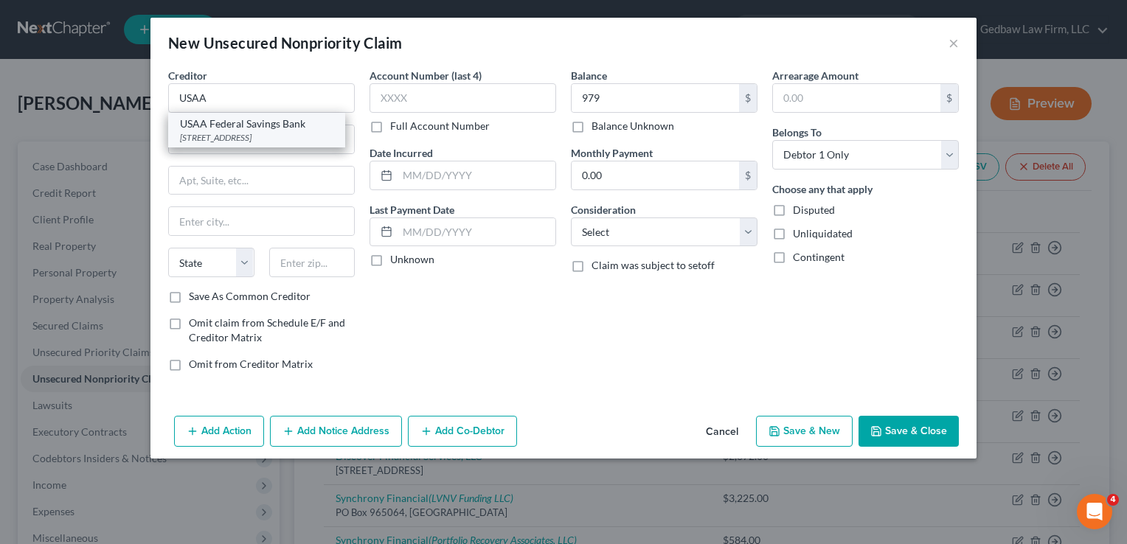
type input "78265"
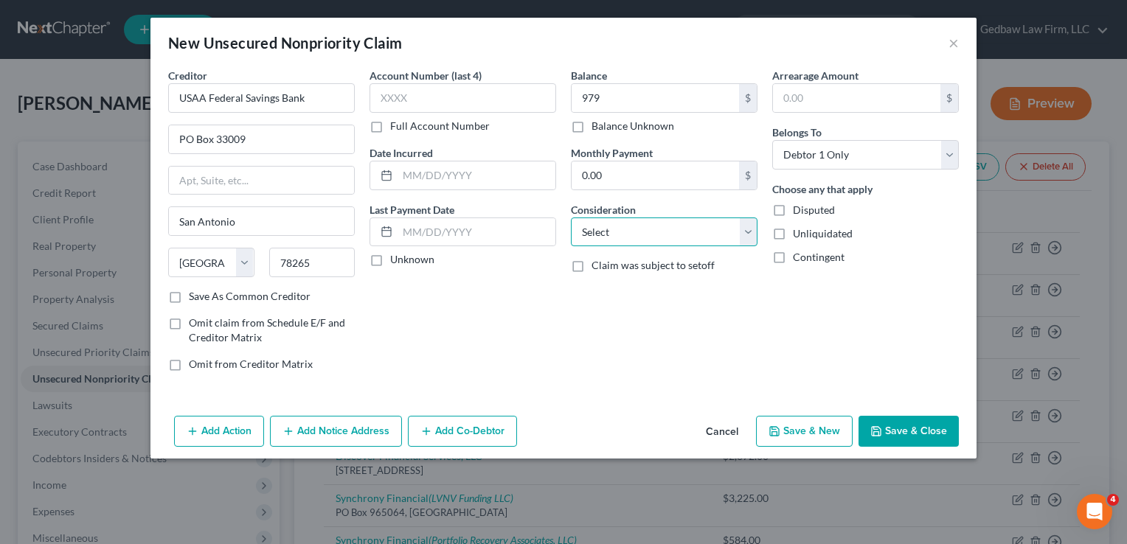
click at [695, 235] on select "Select Cable / Satellite Services Collection Agency Credit Card Debt Debt Couns…" at bounding box center [664, 233] width 187 height 30
select select "2"
click at [571, 218] on select "Select Cable / Satellite Services Collection Agency Credit Card Debt Debt Couns…" at bounding box center [664, 233] width 187 height 30
click at [823, 436] on button "Save & New" at bounding box center [804, 431] width 97 height 31
select select "0"
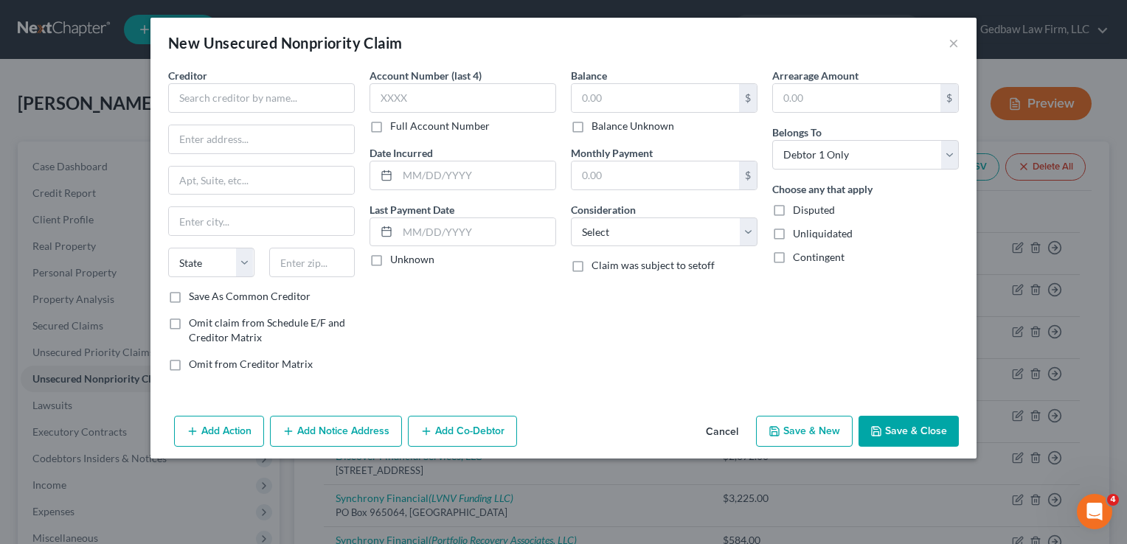
type input "979.00"
click at [696, 94] on input "text" at bounding box center [655, 98] width 167 height 28
type input "5,524"
click at [330, 96] on input "text" at bounding box center [261, 98] width 187 height 30
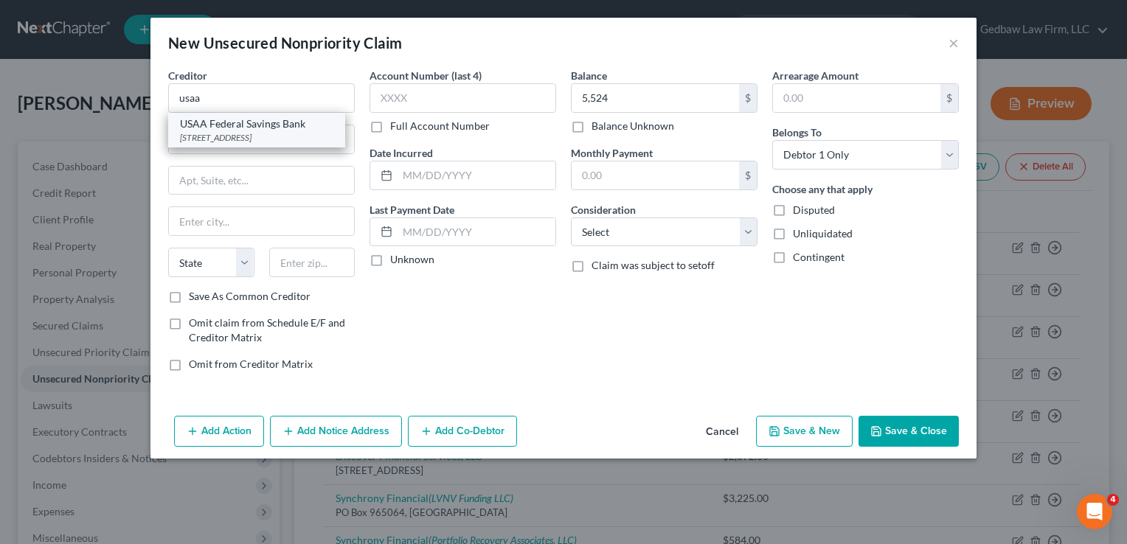
click at [278, 130] on div "USAA Federal Savings Bank" at bounding box center [256, 124] width 153 height 15
type input "USAA Federal Savings Bank"
type input "PO Box 33009"
type input "San Antonio"
select select "45"
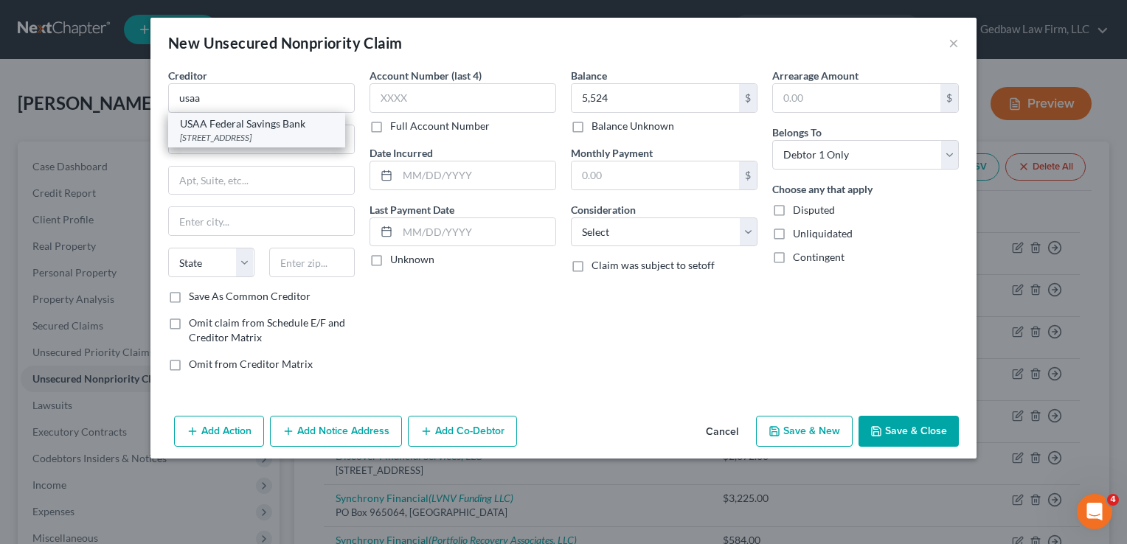
type input "78265"
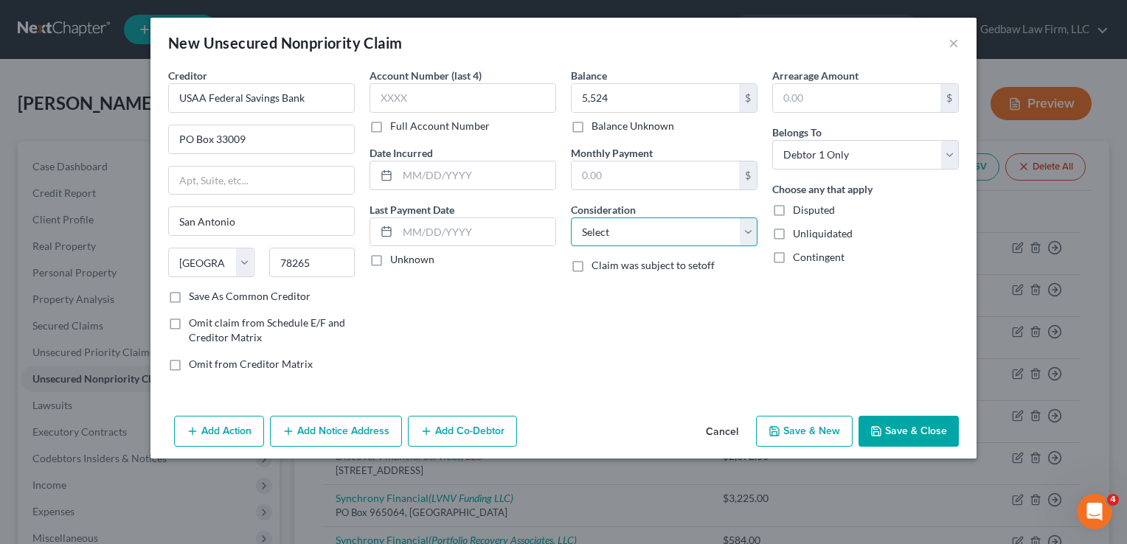
click at [685, 235] on select "Select Cable / Satellite Services Collection Agency Credit Card Debt Debt Couns…" at bounding box center [664, 233] width 187 height 30
select select "2"
click at [571, 218] on select "Select Cable / Satellite Services Collection Agency Credit Card Debt Debt Couns…" at bounding box center [664, 233] width 187 height 30
click at [835, 437] on button "Save & New" at bounding box center [804, 431] width 97 height 31
select select "0"
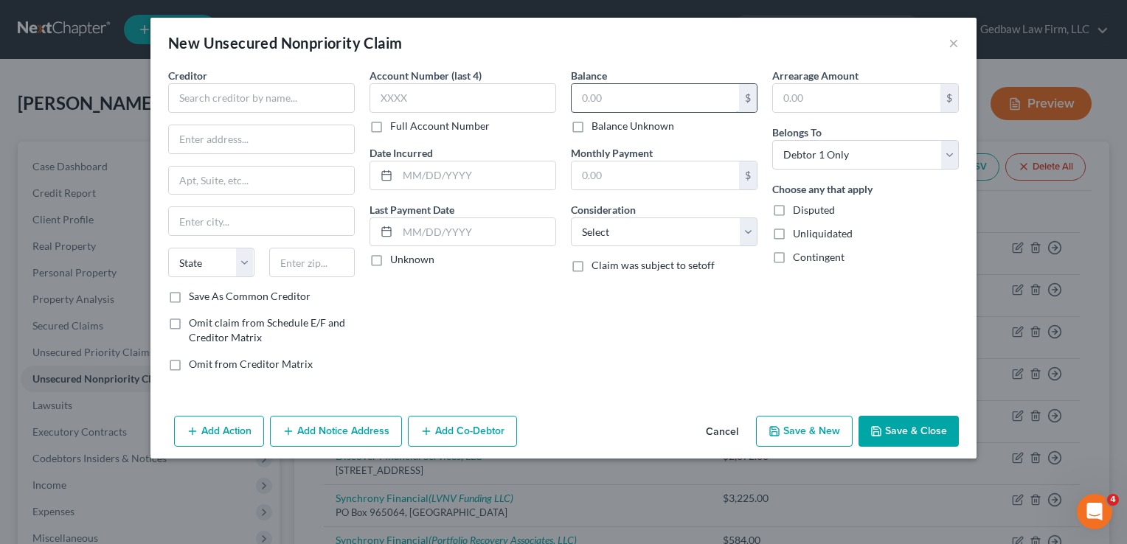
click at [716, 93] on input "text" at bounding box center [655, 98] width 167 height 28
type input "5,330"
click at [496, 317] on div "Account Number (last 4) Full Account Number Date Incurred Last Payment Date Unk…" at bounding box center [462, 226] width 201 height 316
click at [315, 102] on input "text" at bounding box center [261, 98] width 187 height 30
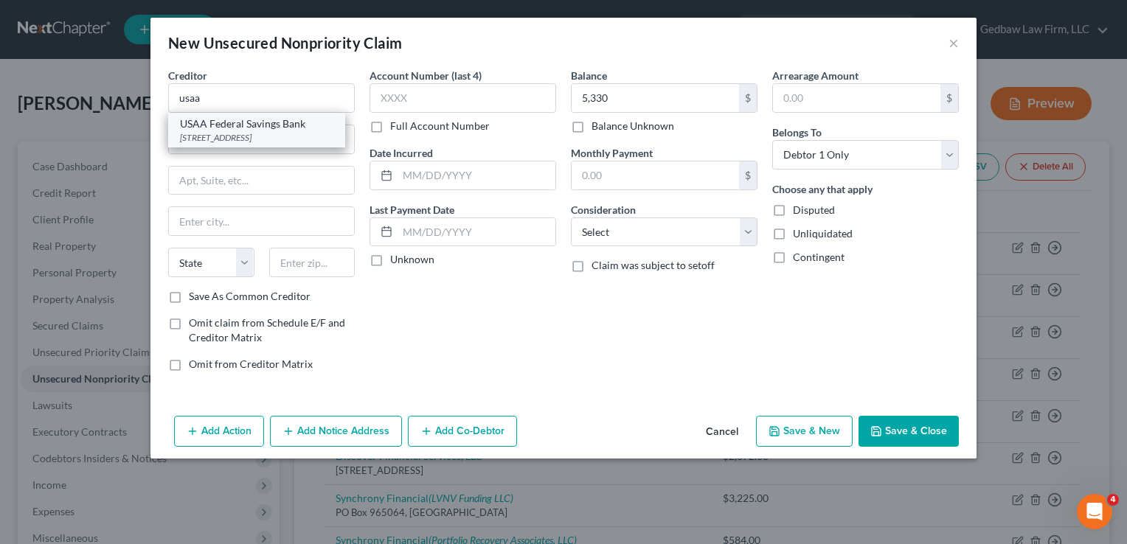
click at [279, 131] on div "PO Box 33009, San Antonio, TX 78265" at bounding box center [256, 137] width 153 height 13
type input "USAA Federal Savings Bank"
type input "PO Box 33009"
type input "San Antonio"
select select "45"
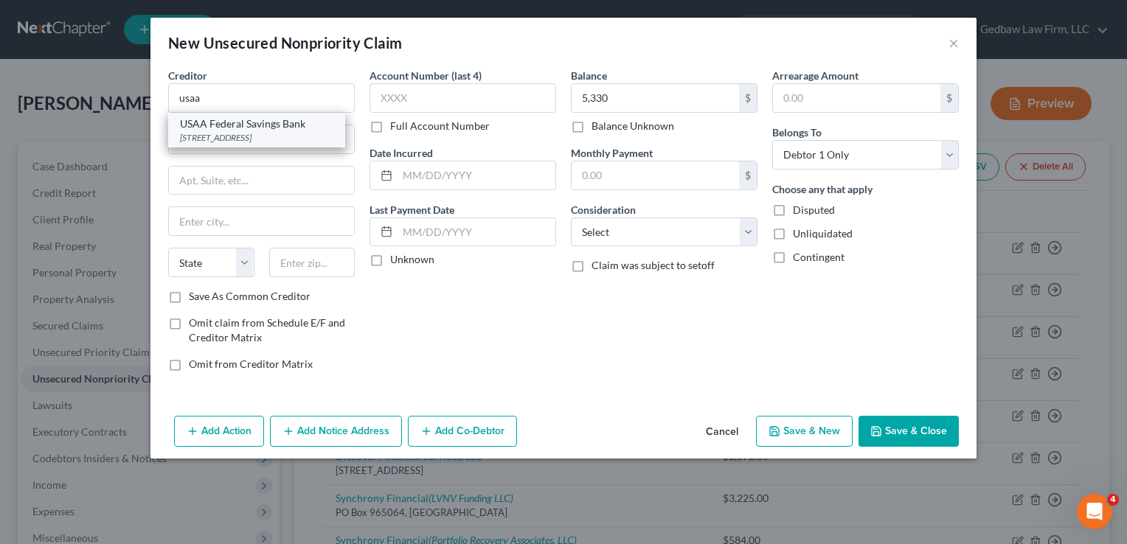
type input "78265"
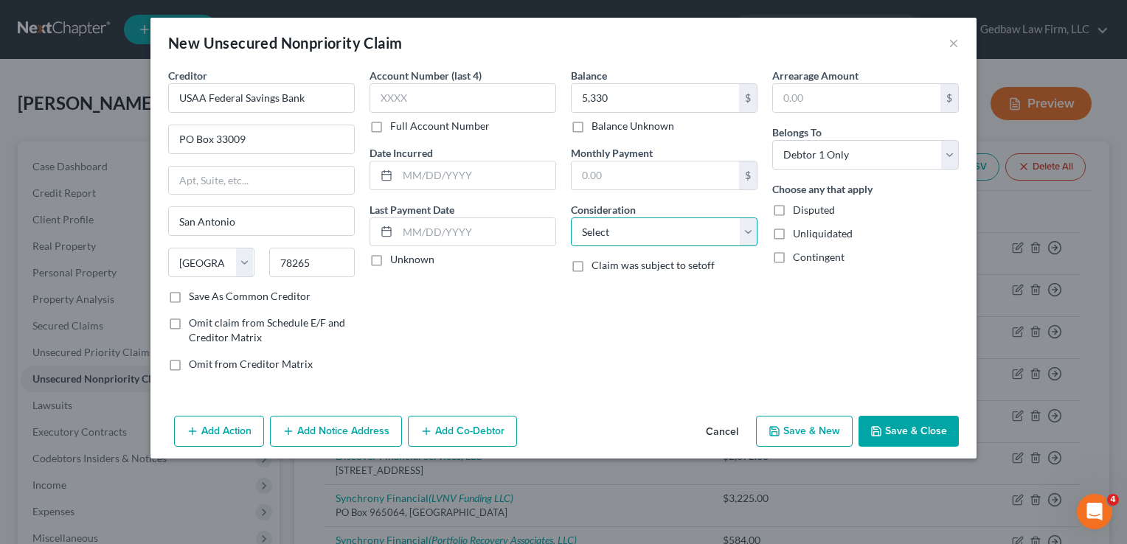
click at [718, 238] on select "Select Cable / Satellite Services Collection Agency Credit Card Debt Debt Couns…" at bounding box center [664, 233] width 187 height 30
select select "2"
click at [571, 218] on select "Select Cable / Satellite Services Collection Agency Credit Card Debt Debt Couns…" at bounding box center [664, 233] width 187 height 30
click at [828, 437] on button "Save & New" at bounding box center [804, 431] width 97 height 31
select select "0"
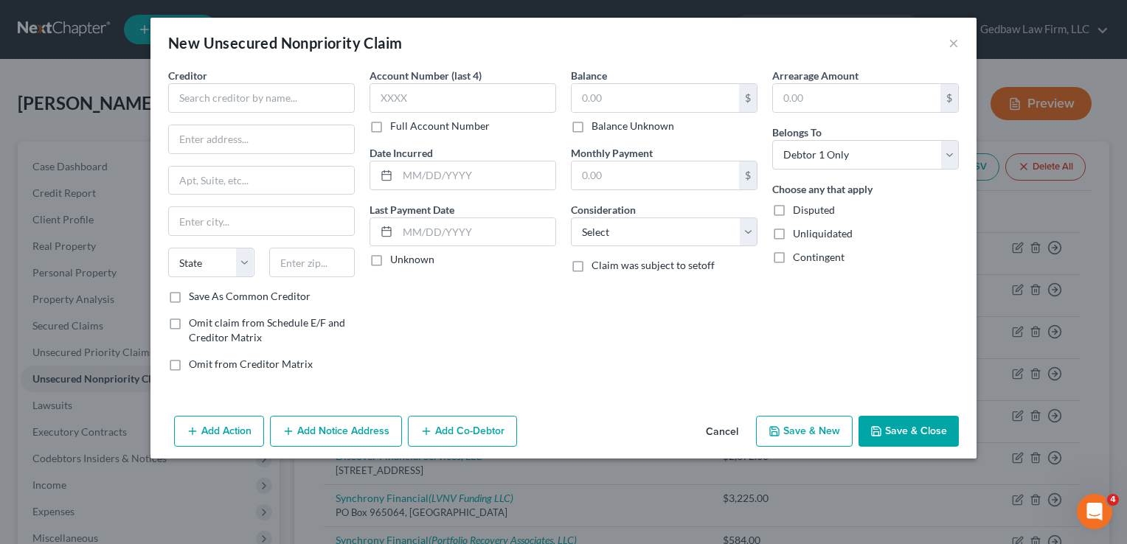
type input "5,330.00"
type input "0.00"
click at [730, 429] on button "Cancel" at bounding box center [722, 432] width 56 height 30
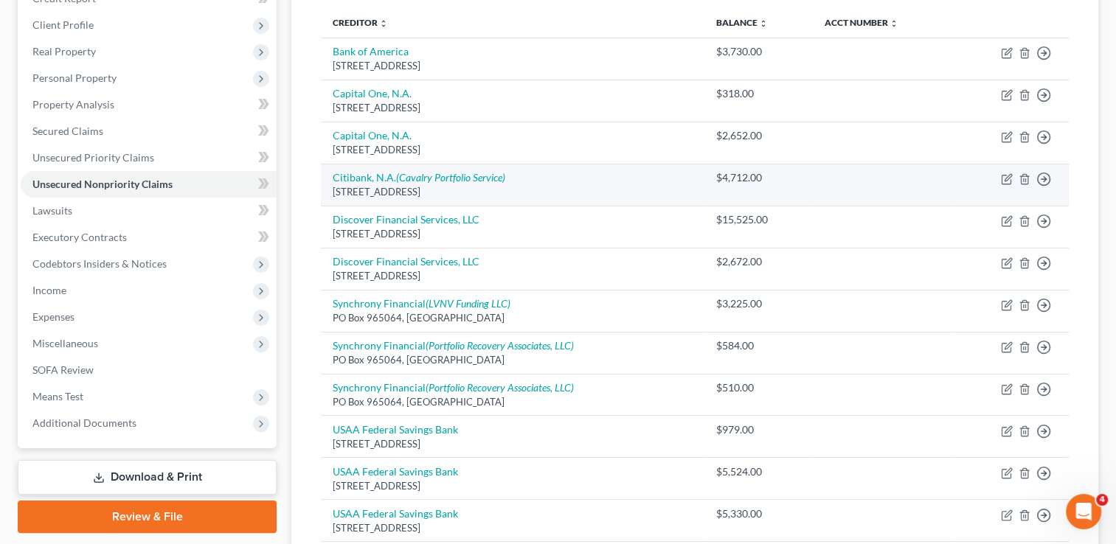
scroll to position [18, 0]
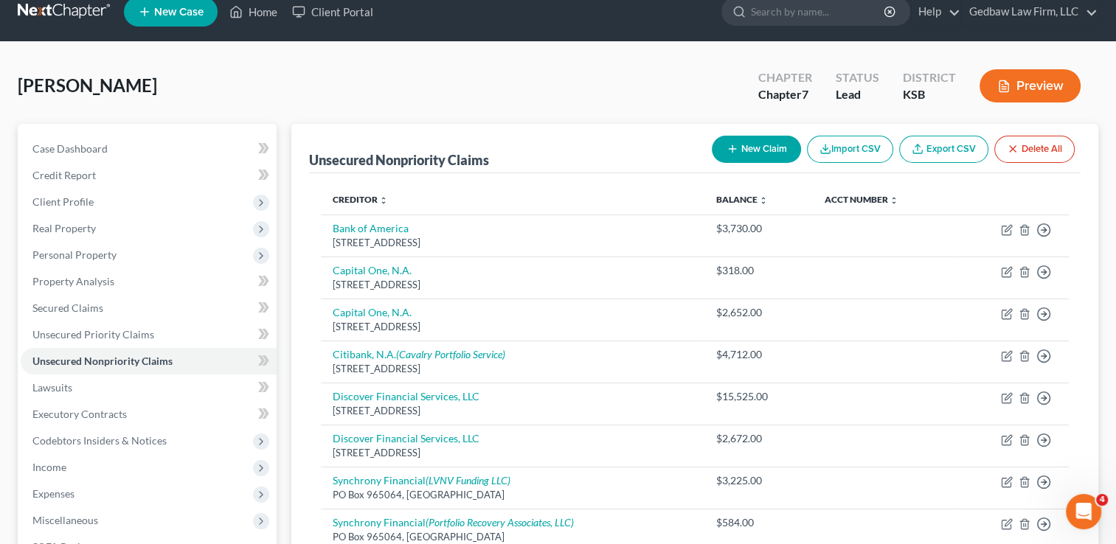
click at [773, 146] on button "New Claim" at bounding box center [756, 149] width 89 height 27
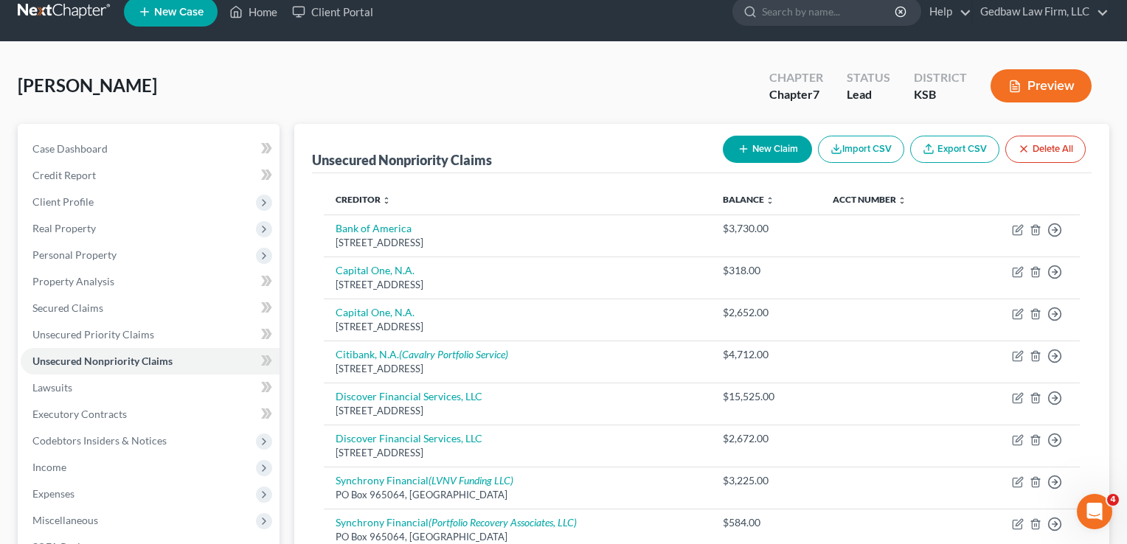
select select "0"
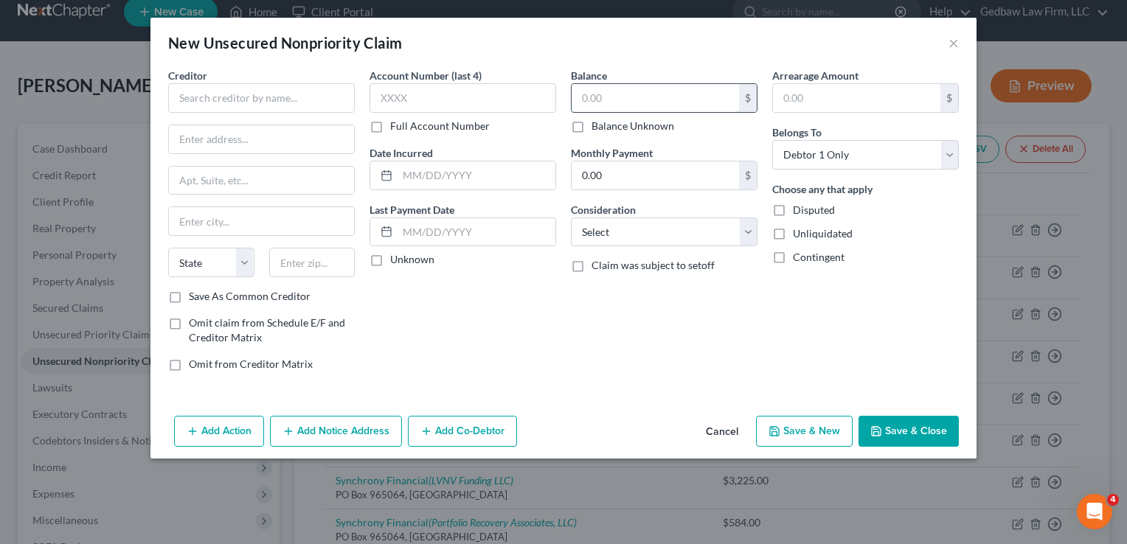
click at [693, 90] on input "text" at bounding box center [655, 98] width 167 height 28
type input "2,000"
click at [327, 100] on input "text" at bounding box center [261, 98] width 187 height 30
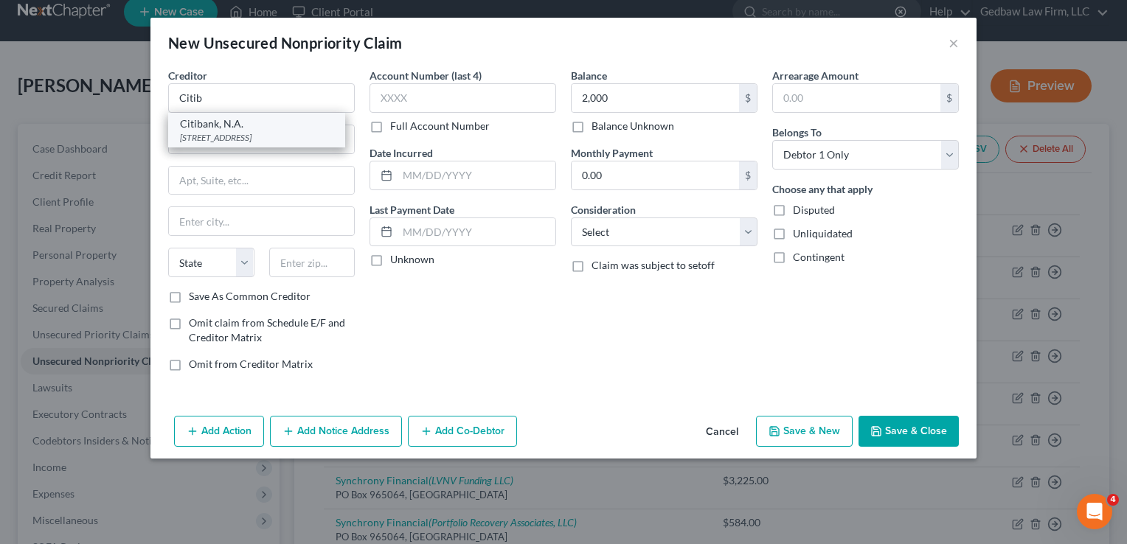
click at [297, 136] on div "[STREET_ADDRESS]" at bounding box center [256, 137] width 153 height 13
type input "Citibank, N.A."
type input "PO Box 6500"
type input "[GEOGRAPHIC_DATA]"
select select "43"
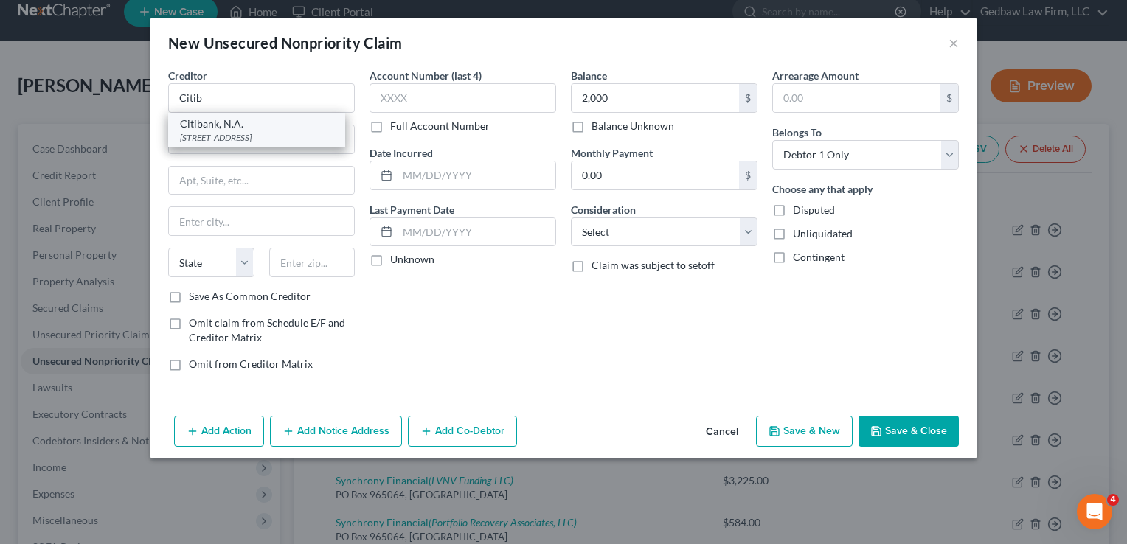
type input "57117"
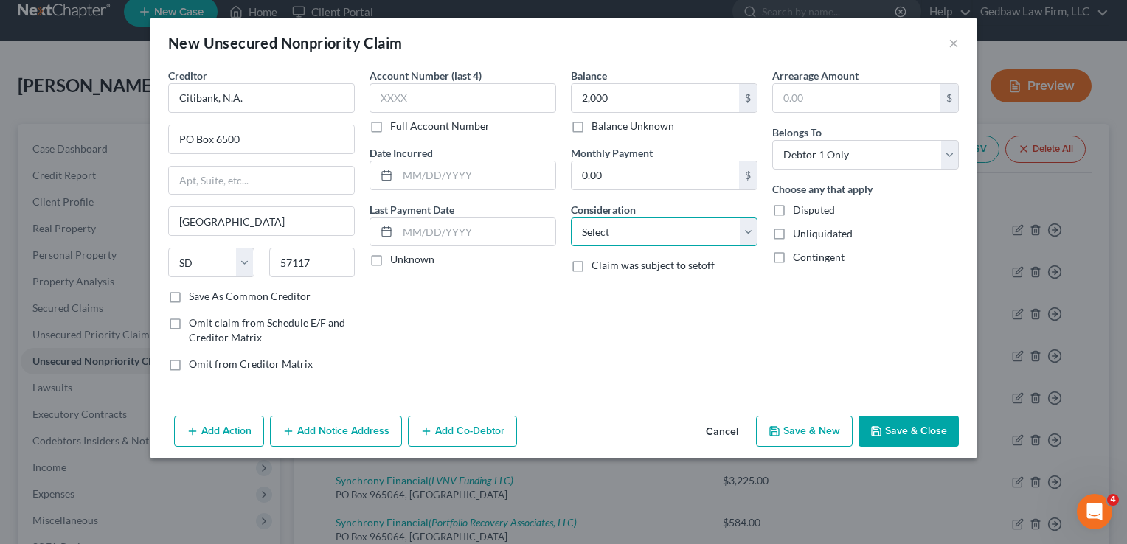
click at [708, 233] on select "Select Cable / Satellite Services Collection Agency Credit Card Debt Debt Couns…" at bounding box center [664, 233] width 187 height 30
select select "2"
click at [571, 218] on select "Select Cable / Satellite Services Collection Agency Credit Card Debt Debt Couns…" at bounding box center [664, 233] width 187 height 30
click at [932, 430] on button "Save & Close" at bounding box center [909, 431] width 100 height 31
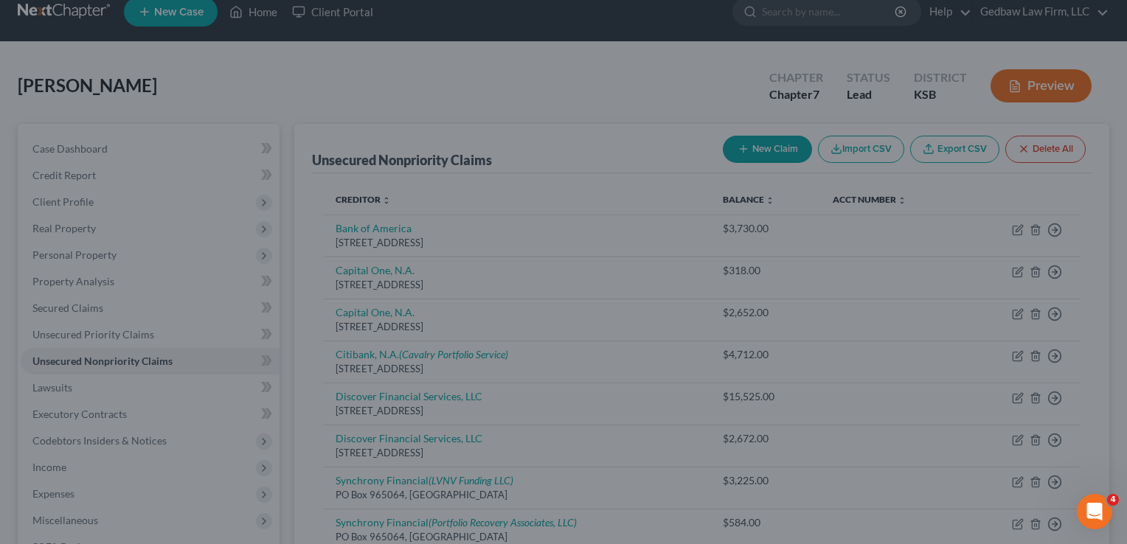
type input "2,000.00"
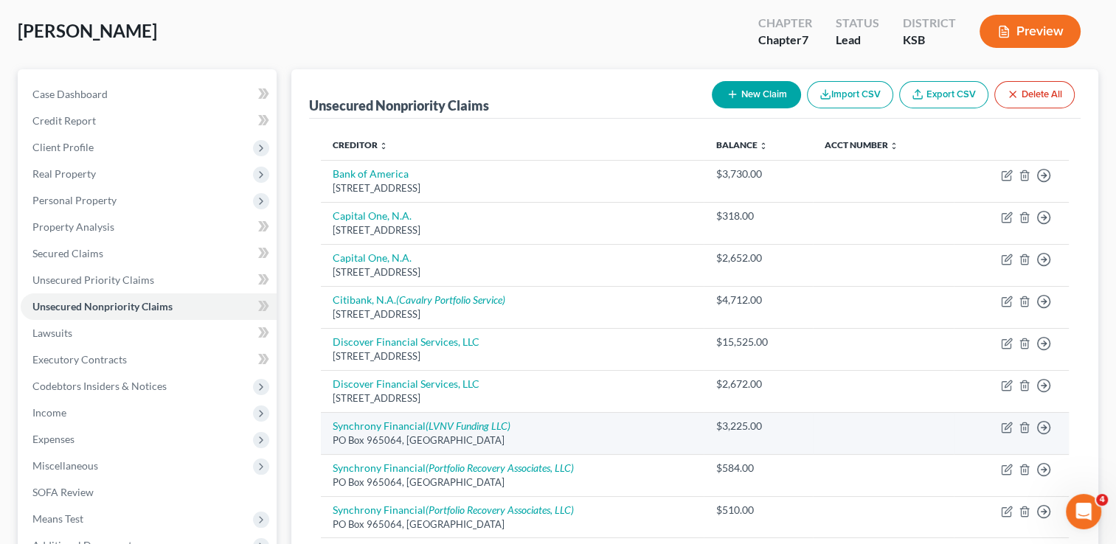
scroll to position [0, 0]
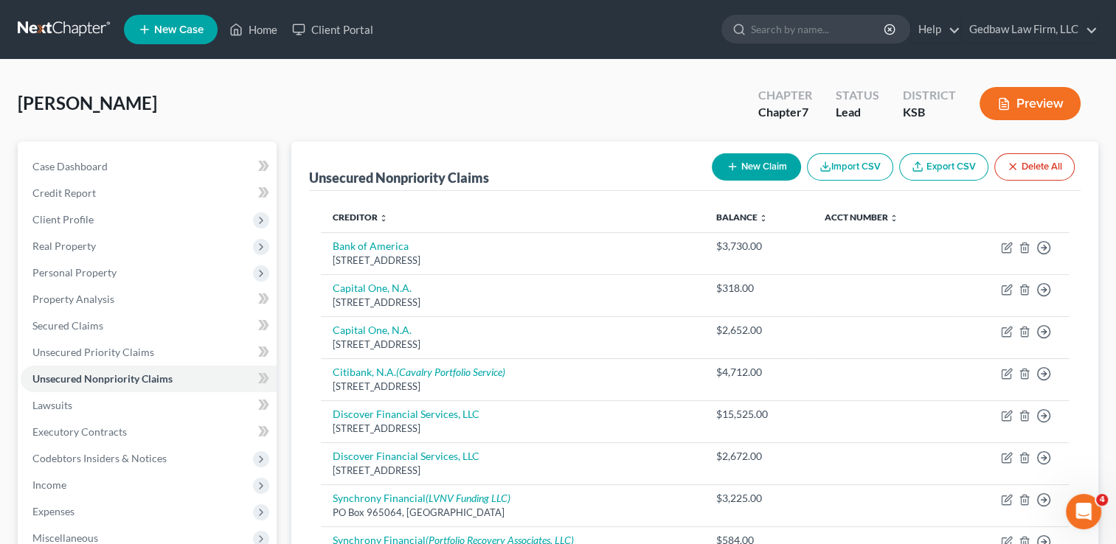
click at [766, 167] on button "New Claim" at bounding box center [756, 166] width 89 height 27
select select "0"
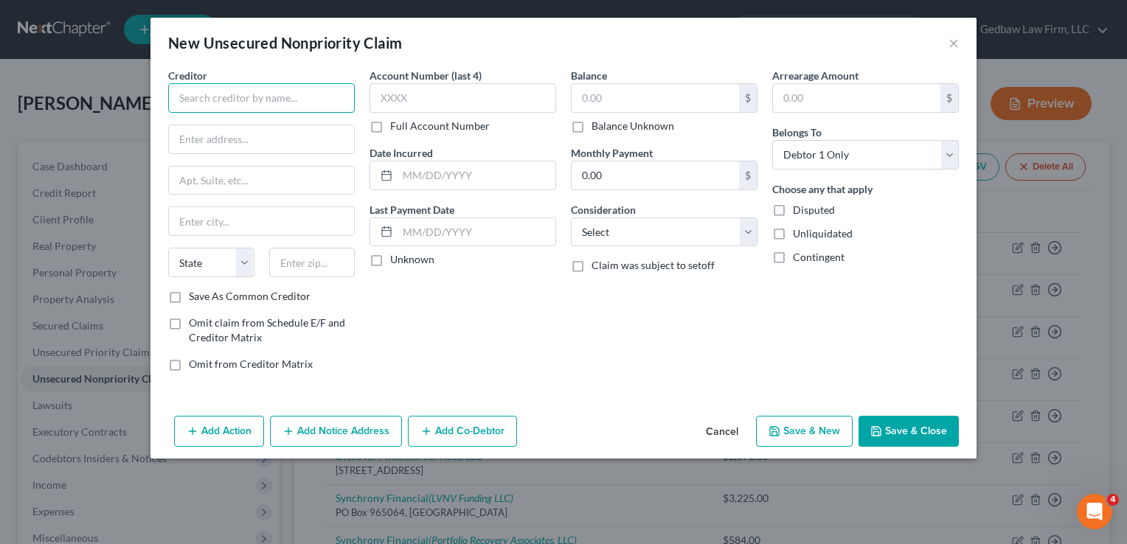
click at [325, 94] on input "text" at bounding box center [261, 98] width 187 height 30
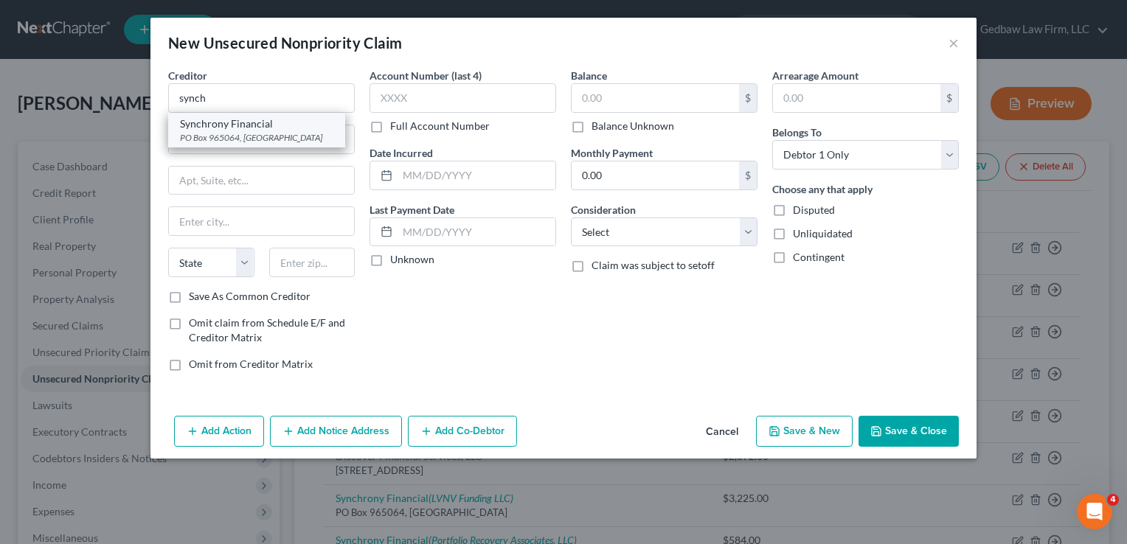
click at [301, 134] on div "PO Box 965064, [GEOGRAPHIC_DATA]" at bounding box center [256, 137] width 153 height 13
type input "Synchrony Financial"
type input "PO Box 965064"
type input "Orlando"
select select "9"
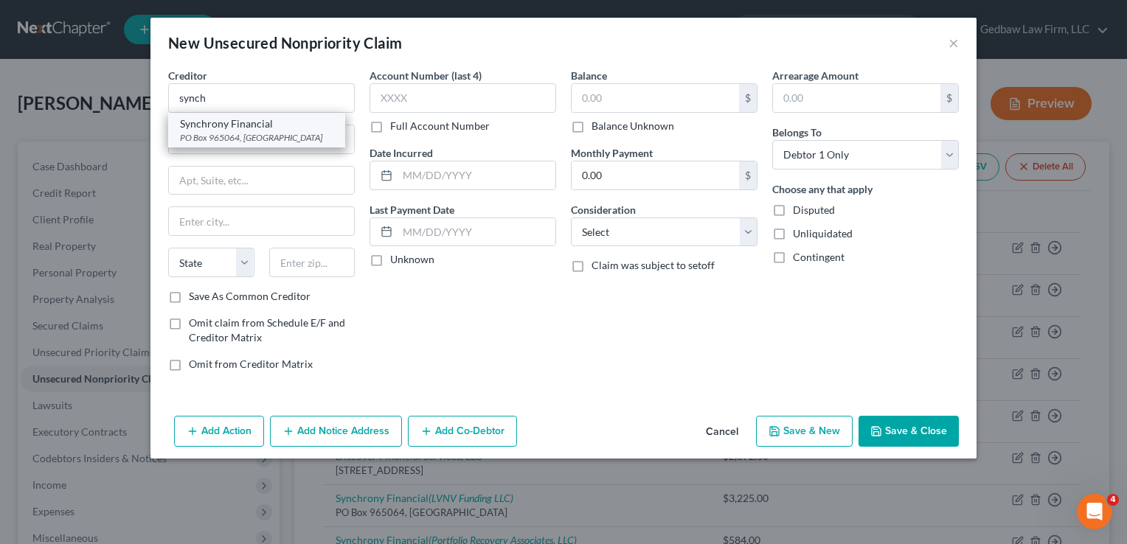
type input "32896"
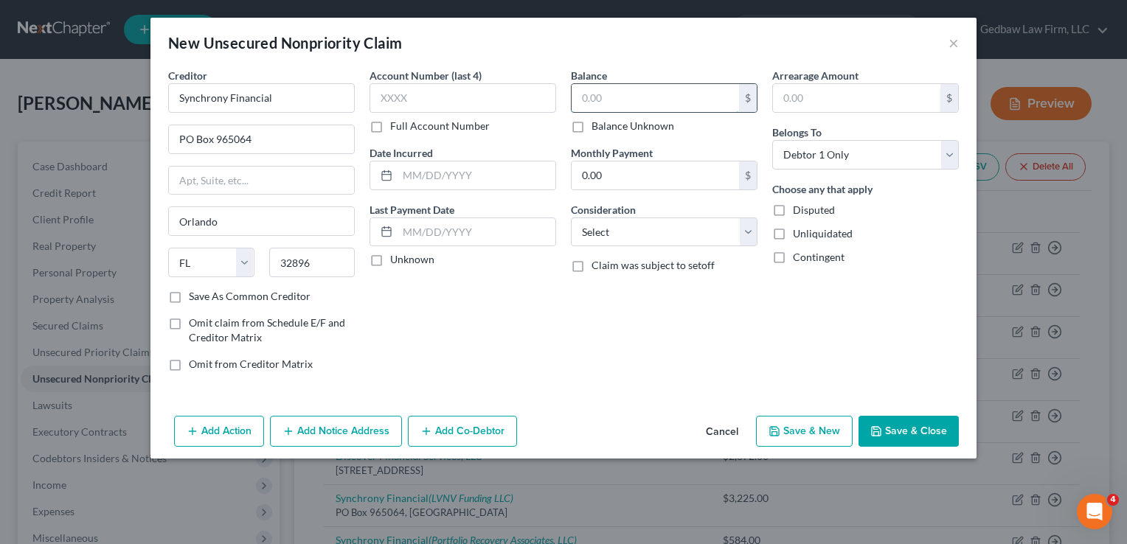
click at [642, 97] on input "text" at bounding box center [655, 98] width 167 height 28
type input "2,000"
click at [714, 242] on select "Select Cable / Satellite Services Collection Agency Credit Card Debt Debt Couns…" at bounding box center [664, 233] width 187 height 30
select select "2"
click at [571, 218] on select "Select Cable / Satellite Services Collection Agency Credit Card Debt Debt Couns…" at bounding box center [664, 233] width 187 height 30
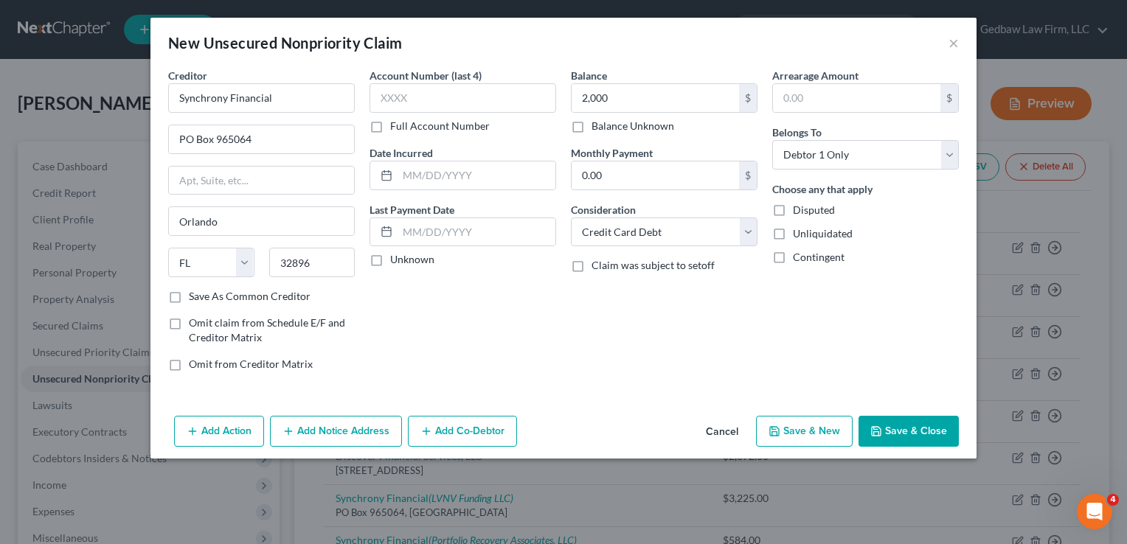
click at [918, 429] on button "Save & Close" at bounding box center [909, 431] width 100 height 31
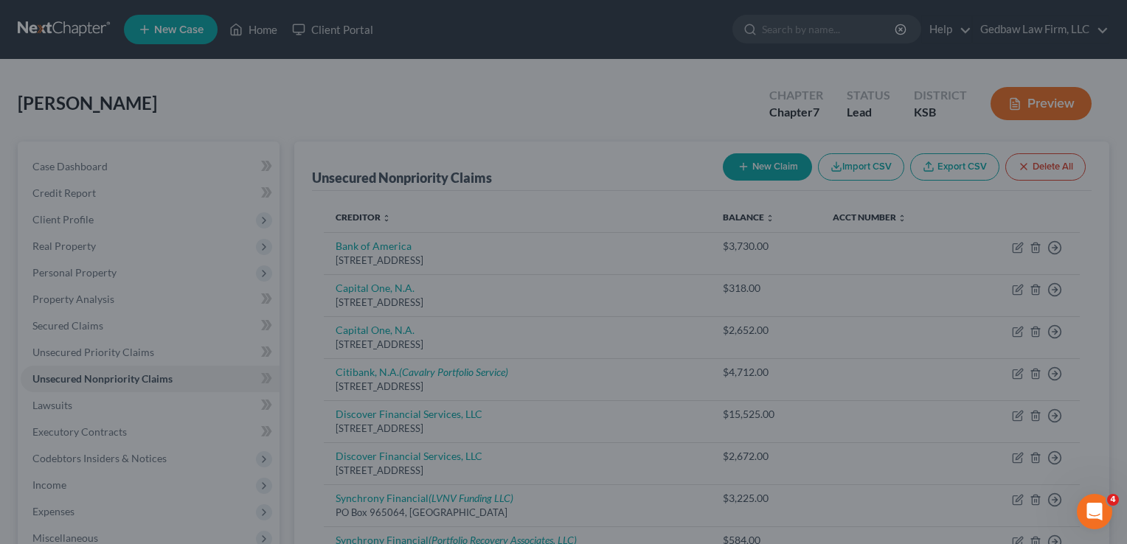
type input "2,000.00"
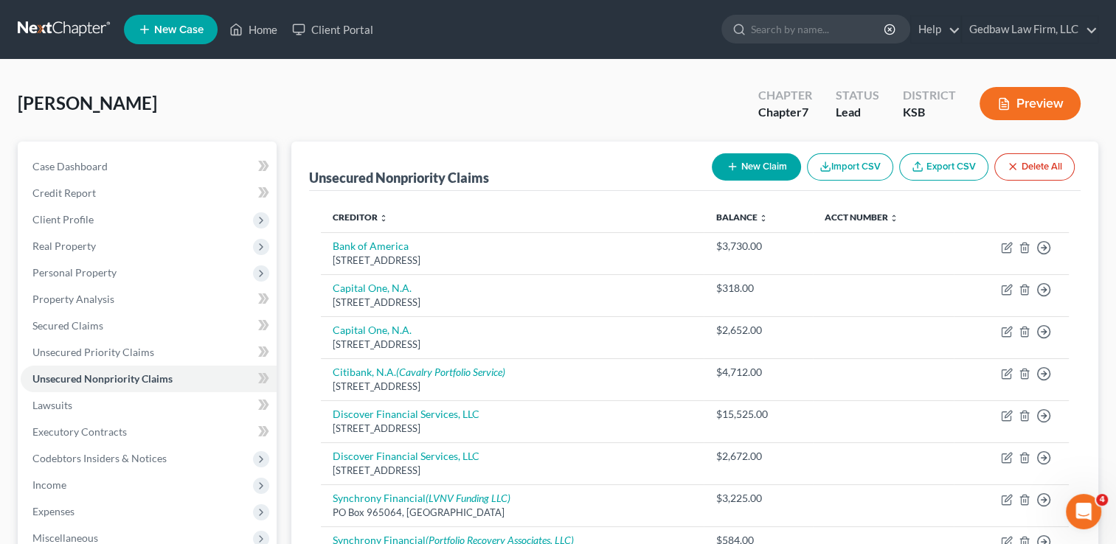
click at [758, 163] on button "New Claim" at bounding box center [756, 166] width 89 height 27
select select "0"
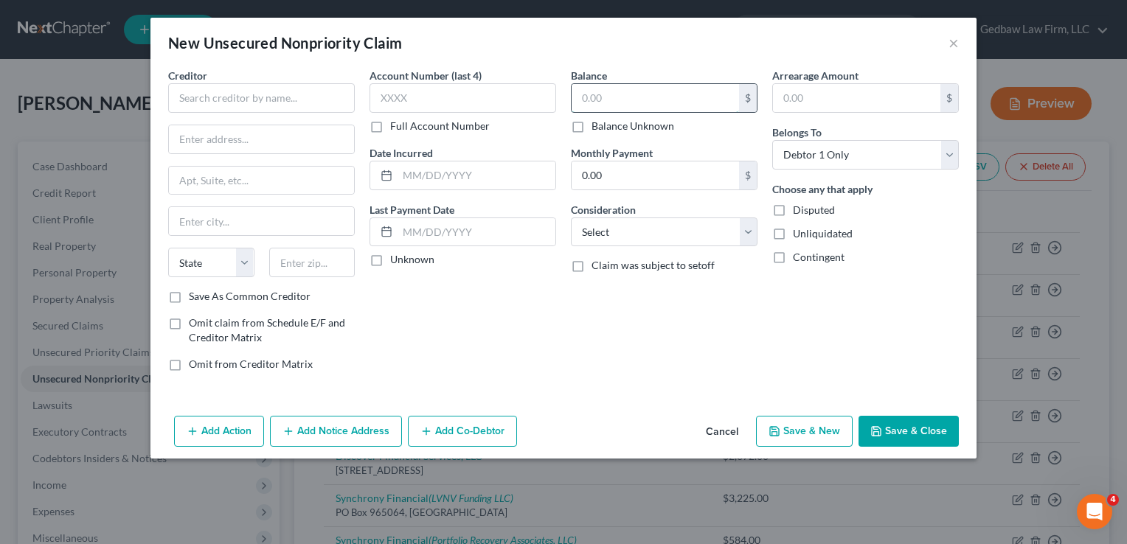
click at [632, 91] on input "text" at bounding box center [655, 98] width 167 height 28
type input "200"
click at [690, 227] on select "Select Cable / Satellite Services Collection Agency Credit Card Debt Debt Couns…" at bounding box center [664, 233] width 187 height 30
select select "2"
click at [571, 218] on select "Select Cable / Satellite Services Collection Agency Credit Card Debt Debt Couns…" at bounding box center [664, 233] width 187 height 30
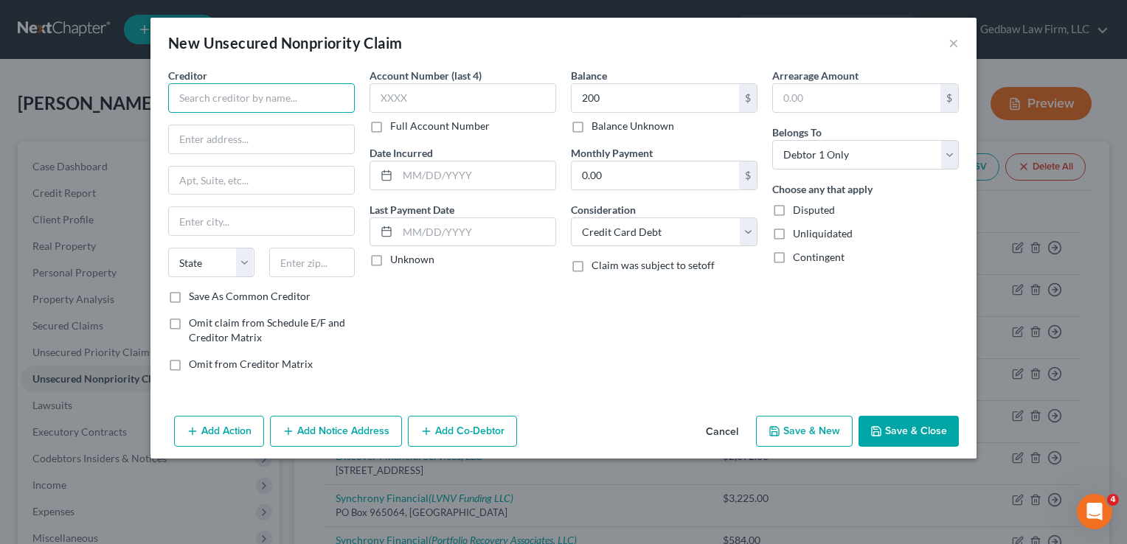
click at [330, 95] on input "text" at bounding box center [261, 98] width 187 height 30
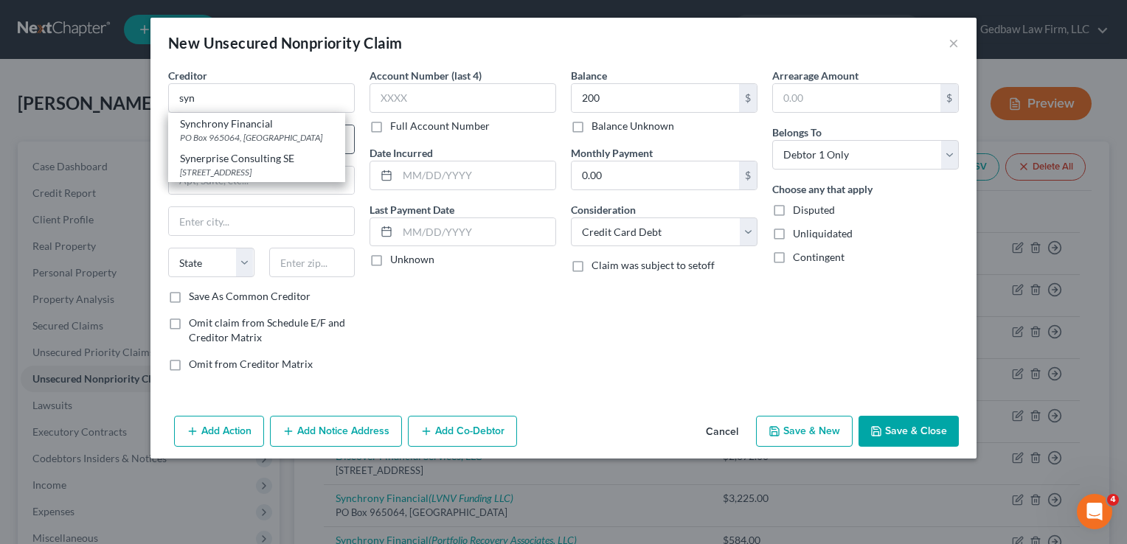
click at [289, 134] on div "PO Box 965064, [GEOGRAPHIC_DATA]" at bounding box center [256, 137] width 153 height 13
type input "Synchrony Financial"
type input "PO Box 965064"
type input "Orlando"
select select "9"
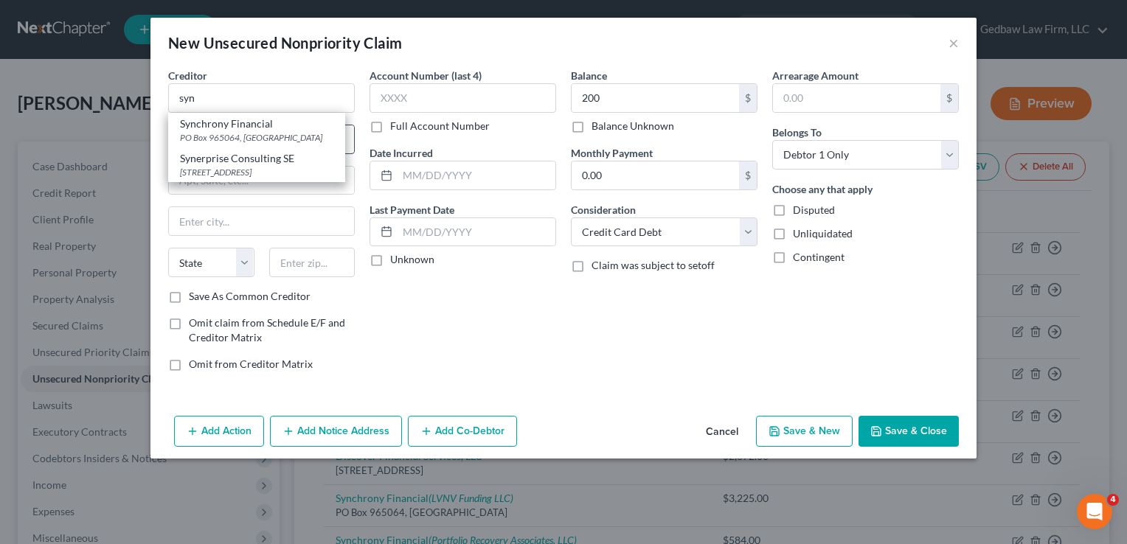
type input "32896"
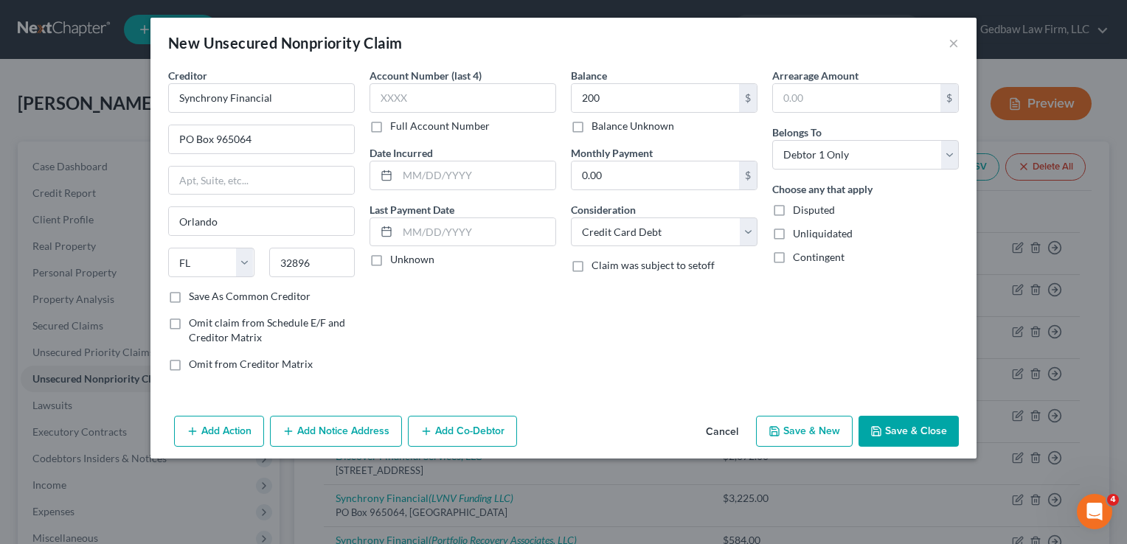
click at [931, 433] on button "Save & Close" at bounding box center [909, 431] width 100 height 31
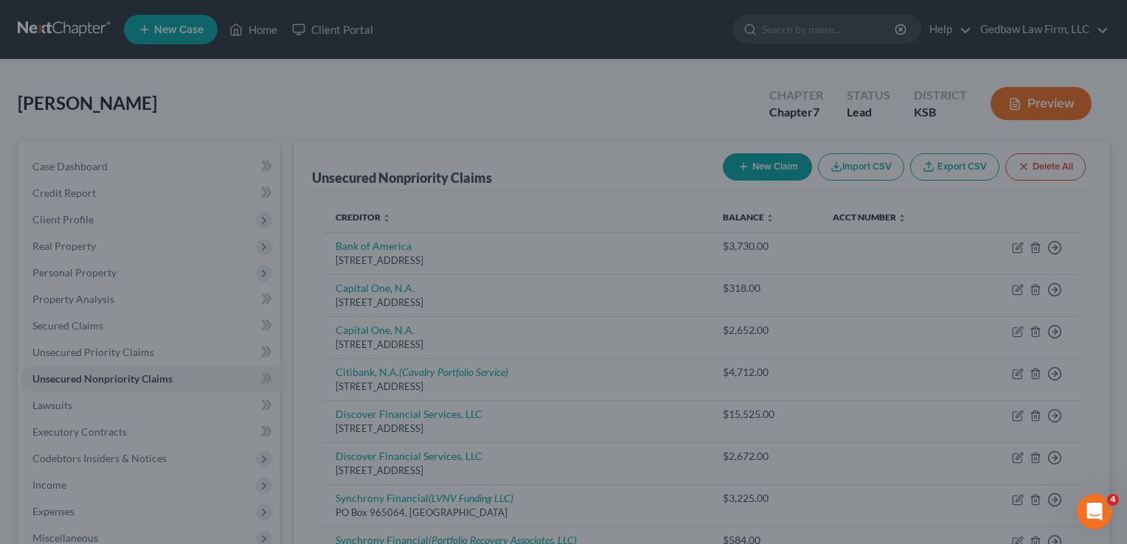
type input "200.00"
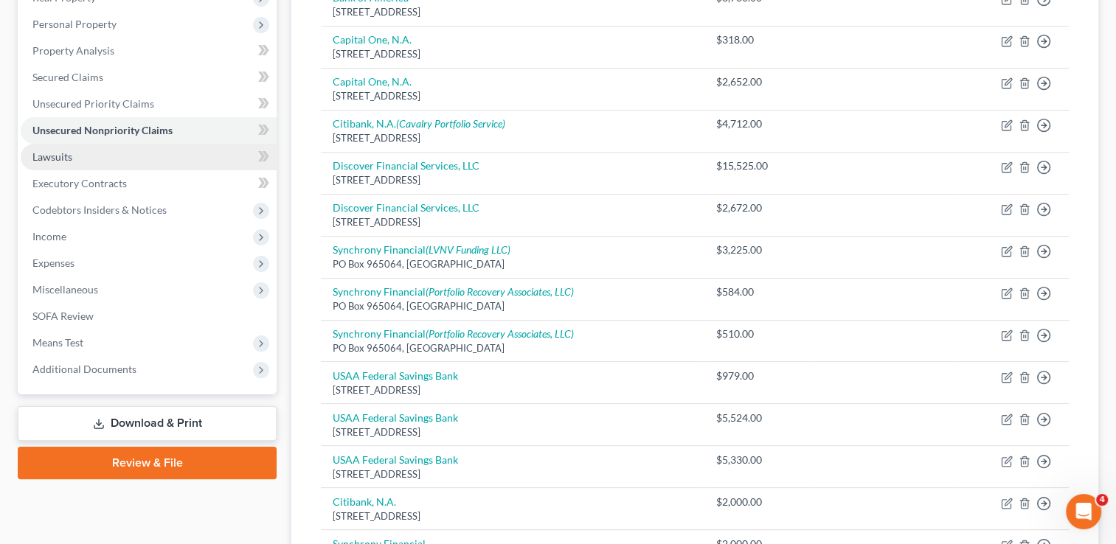
scroll to position [295, 0]
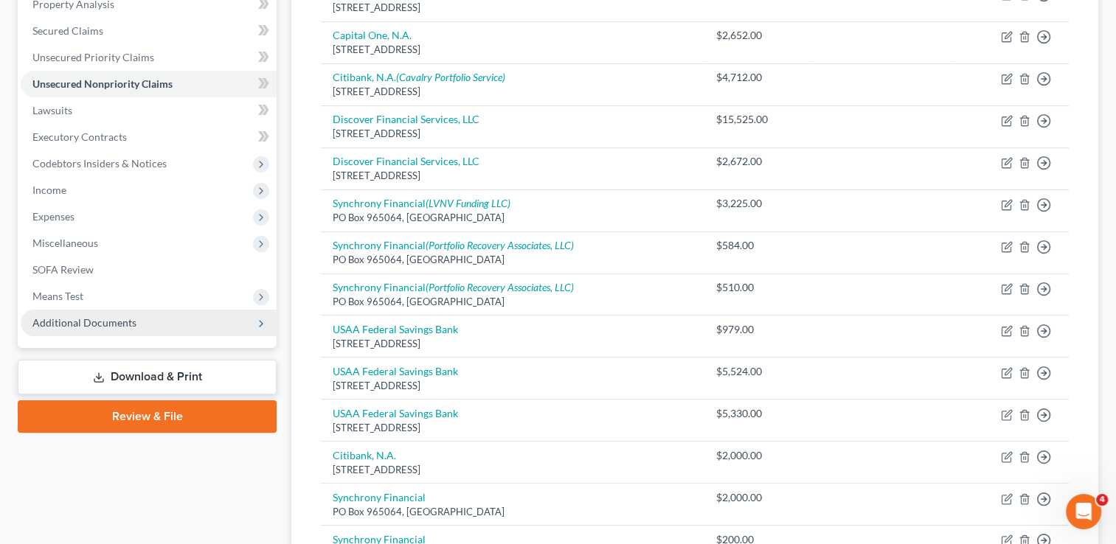
click at [133, 322] on span "Additional Documents" at bounding box center [84, 322] width 104 height 13
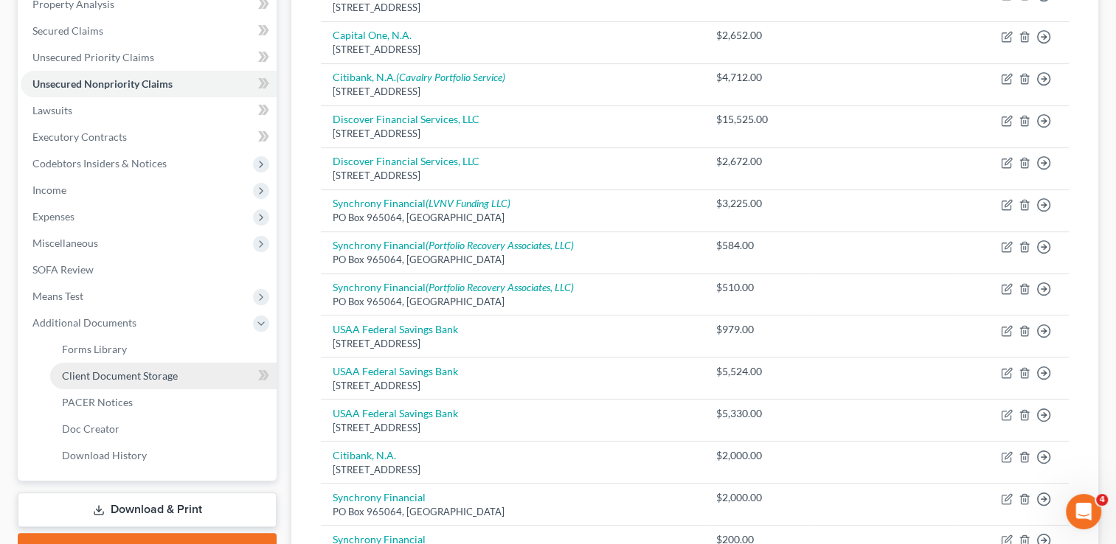
click at [139, 372] on span "Client Document Storage" at bounding box center [120, 376] width 116 height 13
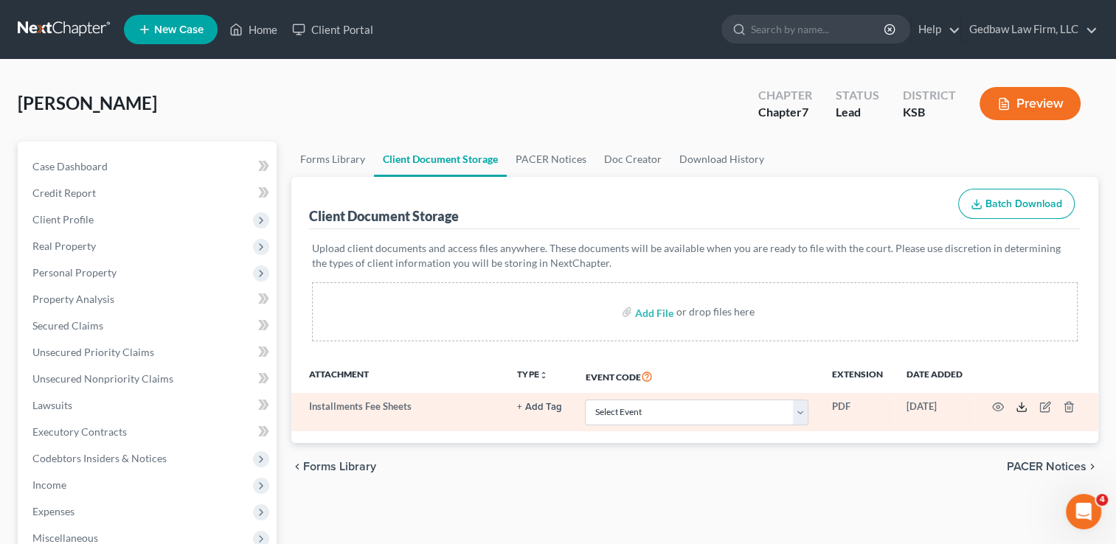
click at [1022, 408] on line at bounding box center [1022, 406] width 0 height 6
click at [1047, 406] on icon "button" at bounding box center [1046, 406] width 7 height 7
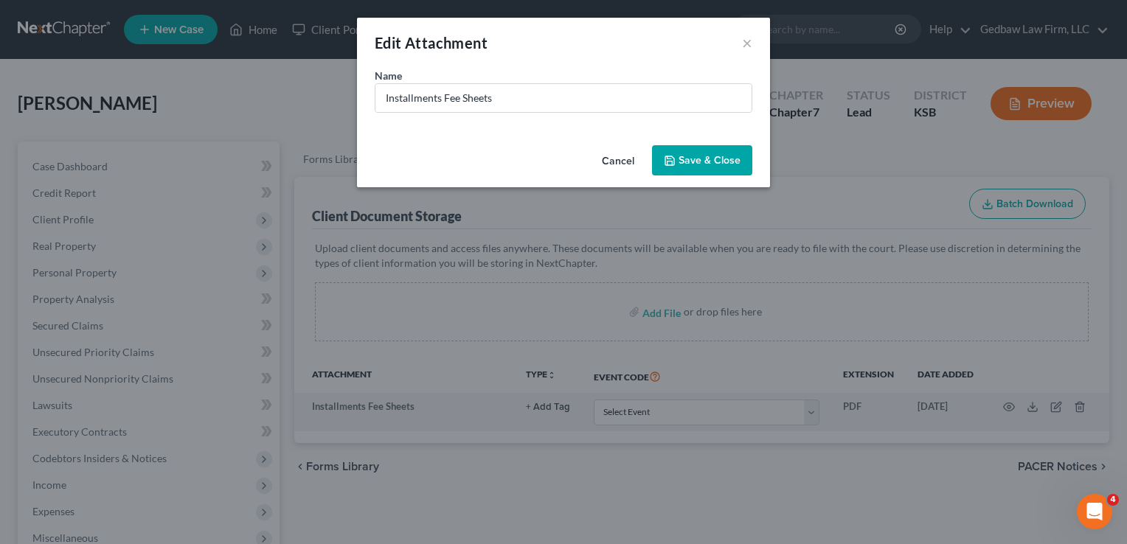
click at [623, 157] on button "Cancel" at bounding box center [618, 162] width 56 height 30
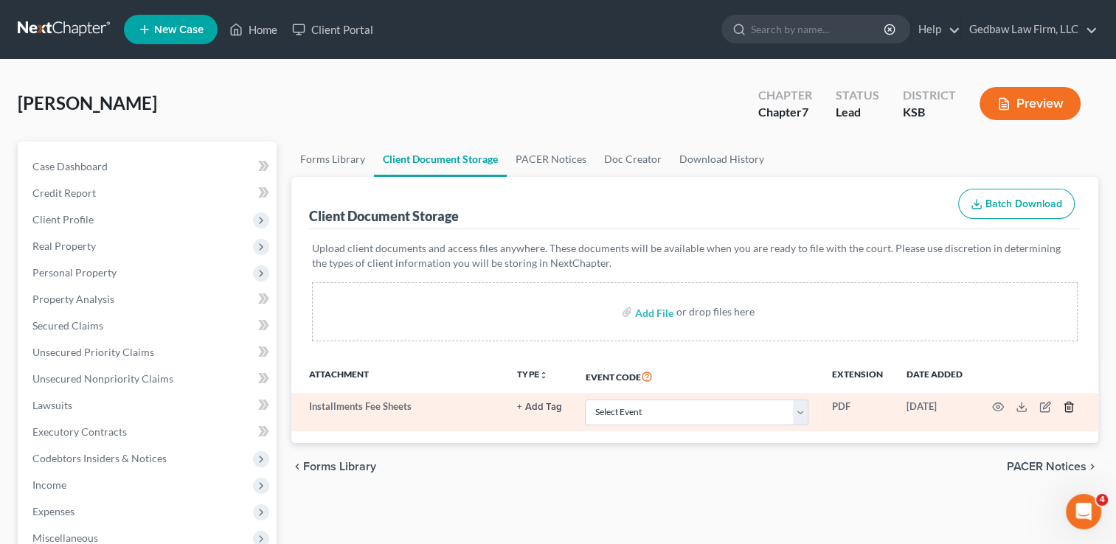
click at [1072, 409] on icon "button" at bounding box center [1069, 407] width 12 height 12
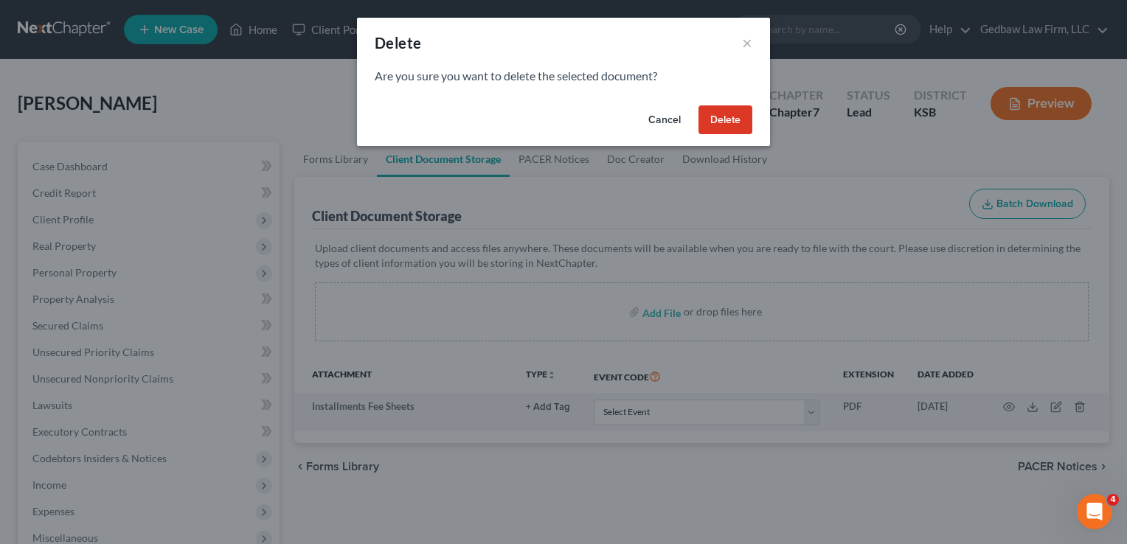
click at [733, 122] on button "Delete" at bounding box center [725, 120] width 54 height 30
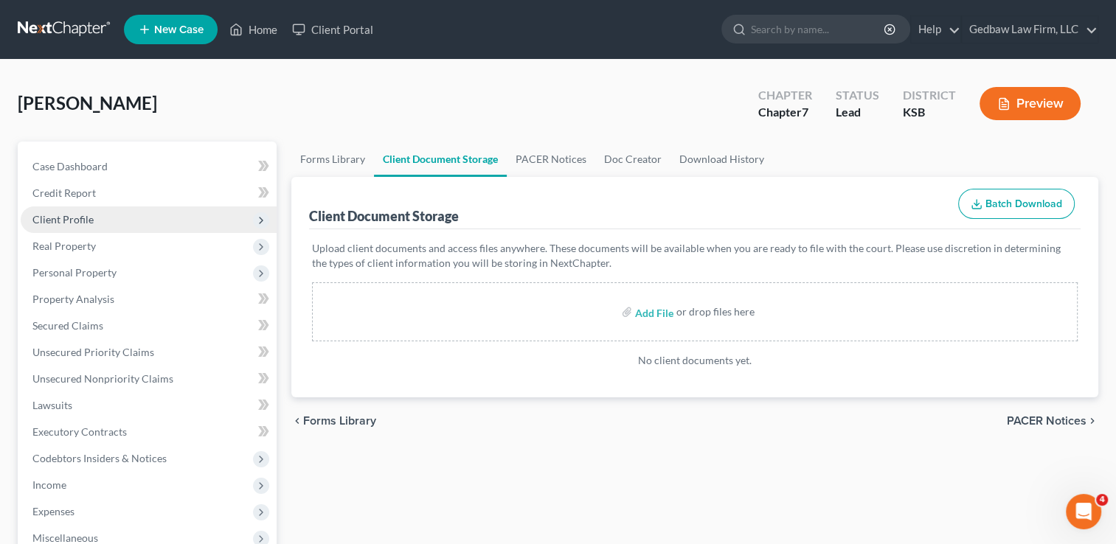
click at [92, 216] on span "Client Profile" at bounding box center [149, 220] width 256 height 27
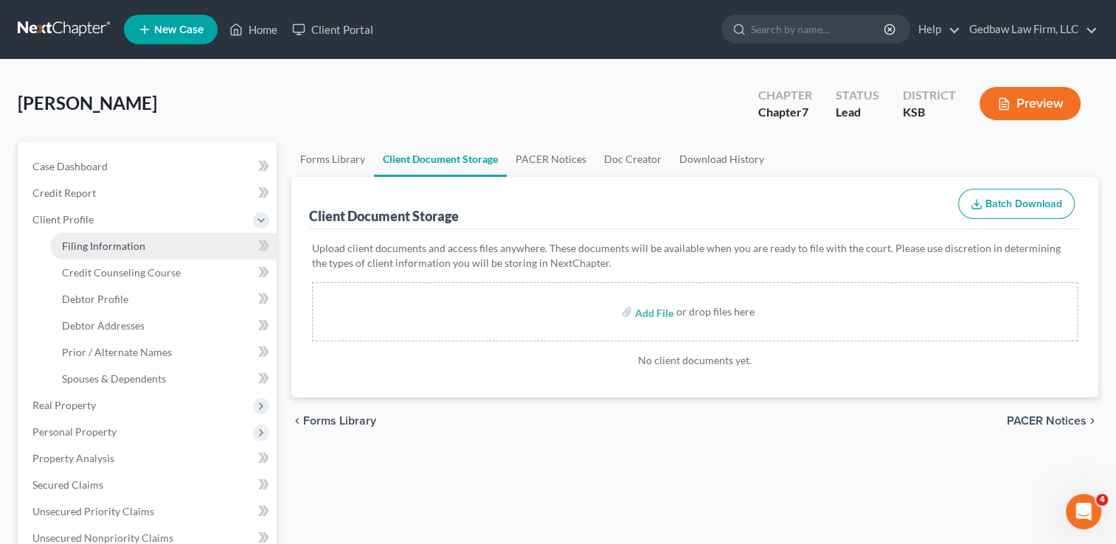
click at [107, 241] on span "Filing Information" at bounding box center [103, 246] width 83 height 13
select select "1"
select select "0"
select select "31"
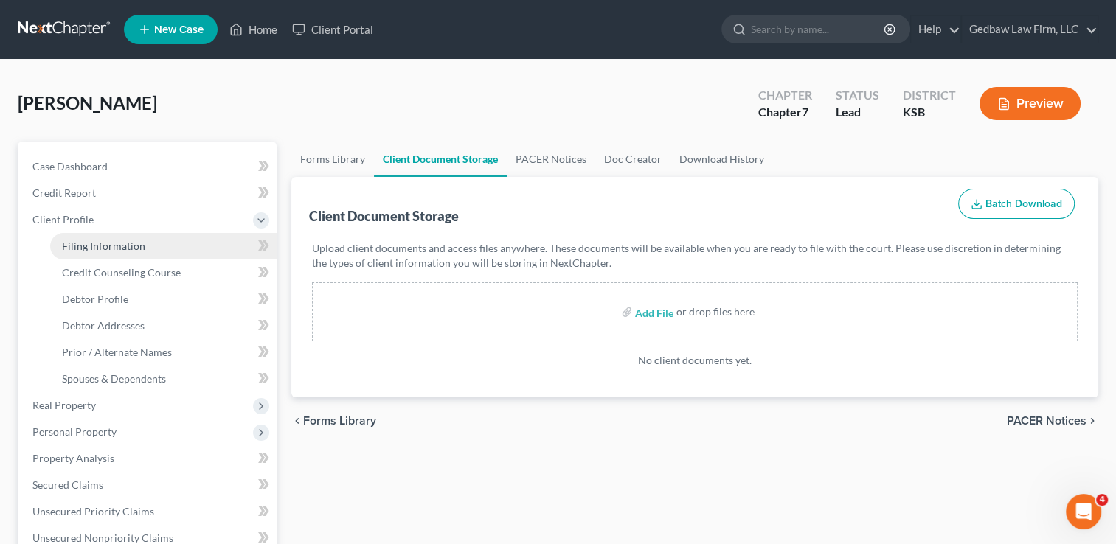
select select "1"
select select "17"
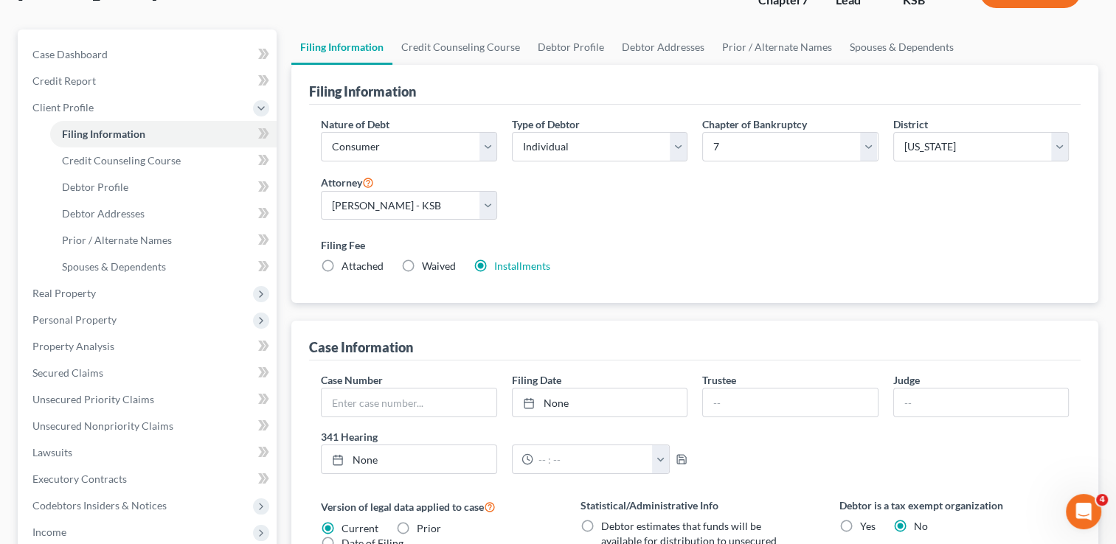
scroll to position [129, 0]
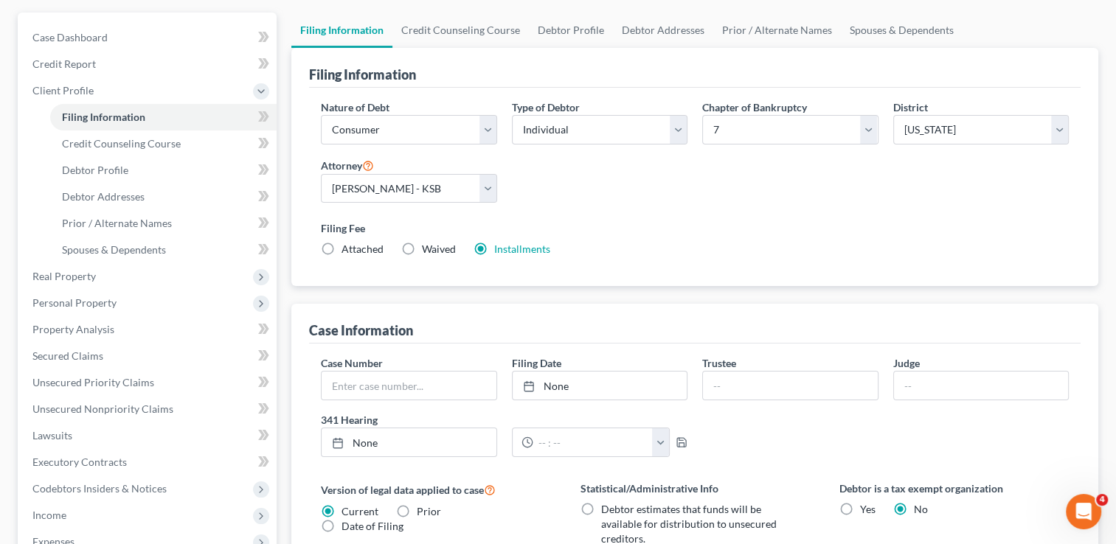
click at [422, 249] on label "Waived Waived" at bounding box center [439, 249] width 34 height 15
click at [428, 249] on input "Waived Waived" at bounding box center [433, 247] width 10 height 10
radio input "true"
click at [494, 250] on label "Installments Installments" at bounding box center [522, 249] width 56 height 15
click at [500, 250] on input "Installments Installments" at bounding box center [505, 247] width 10 height 10
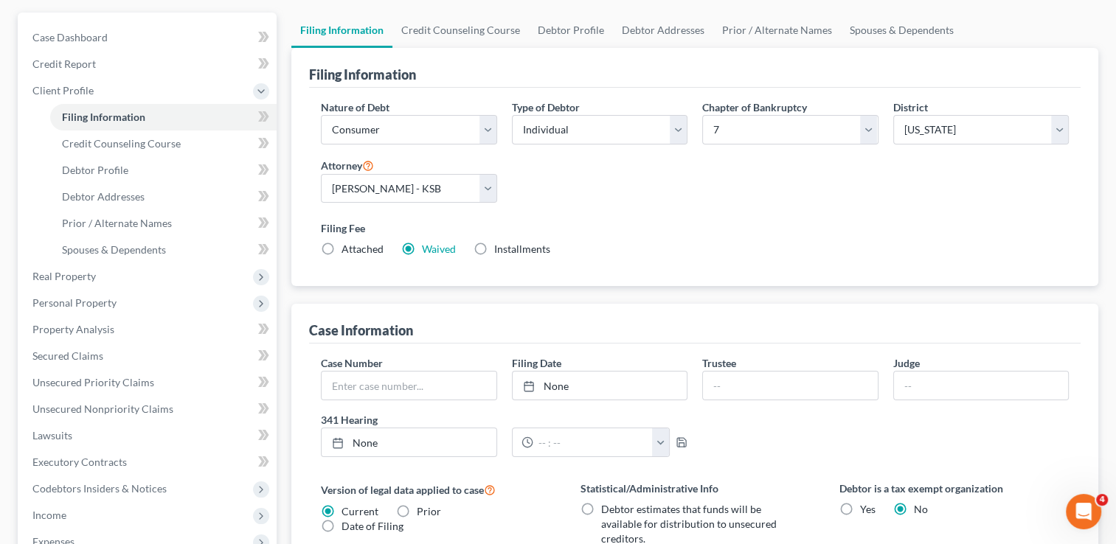
radio input "true"
radio input "false"
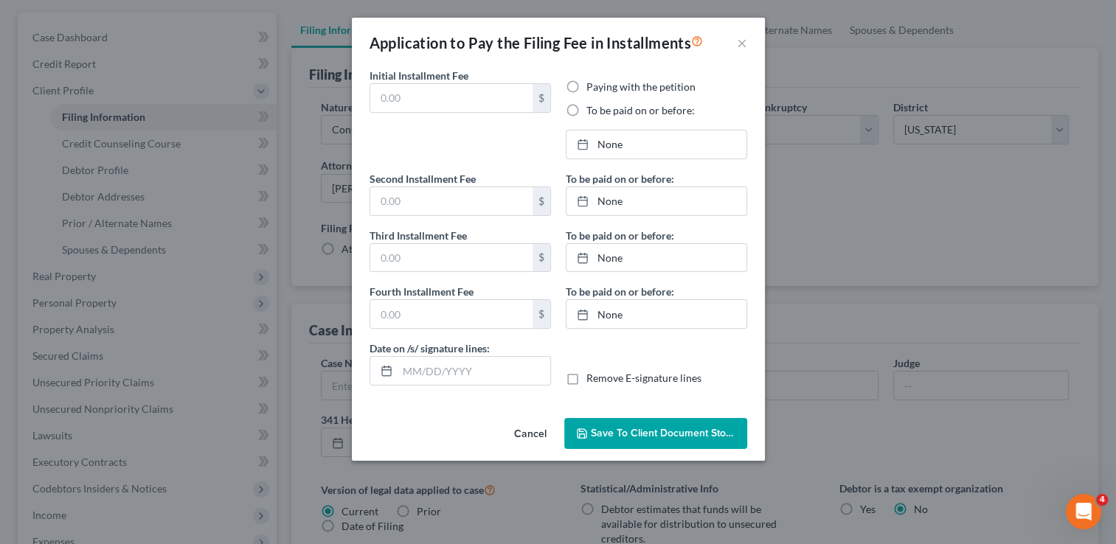
type input "90.00"
radio input "true"
type input "90.00"
type input "68.00"
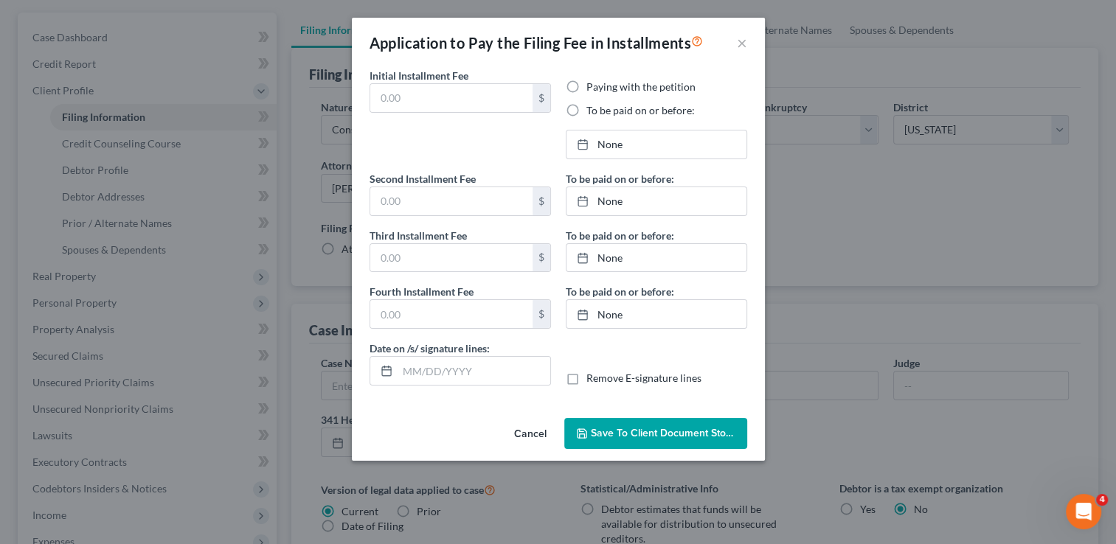
type input "[DATE]"
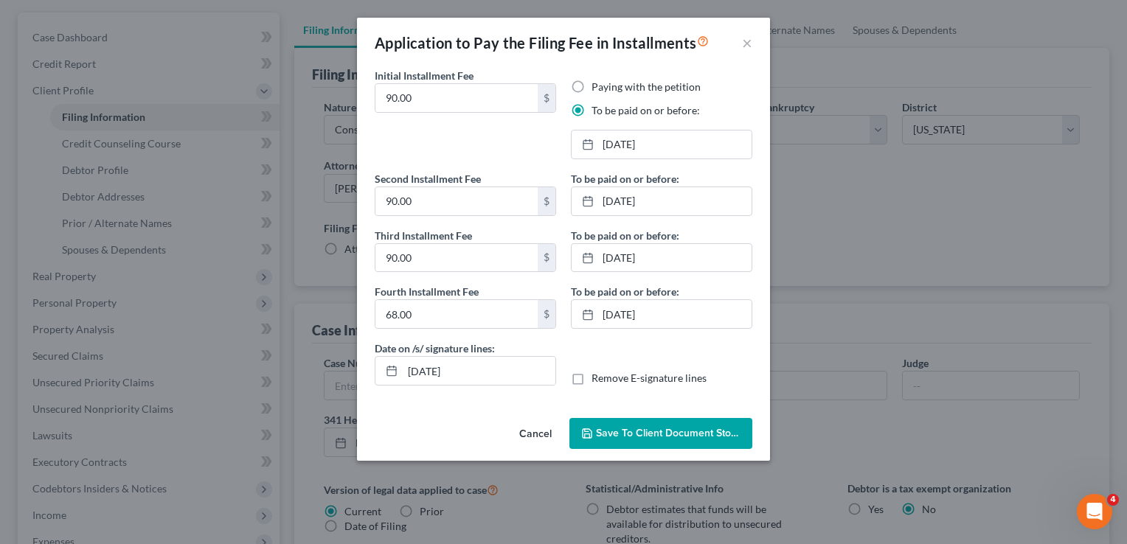
click at [701, 431] on span "Save to Client Document Storage" at bounding box center [674, 433] width 156 height 13
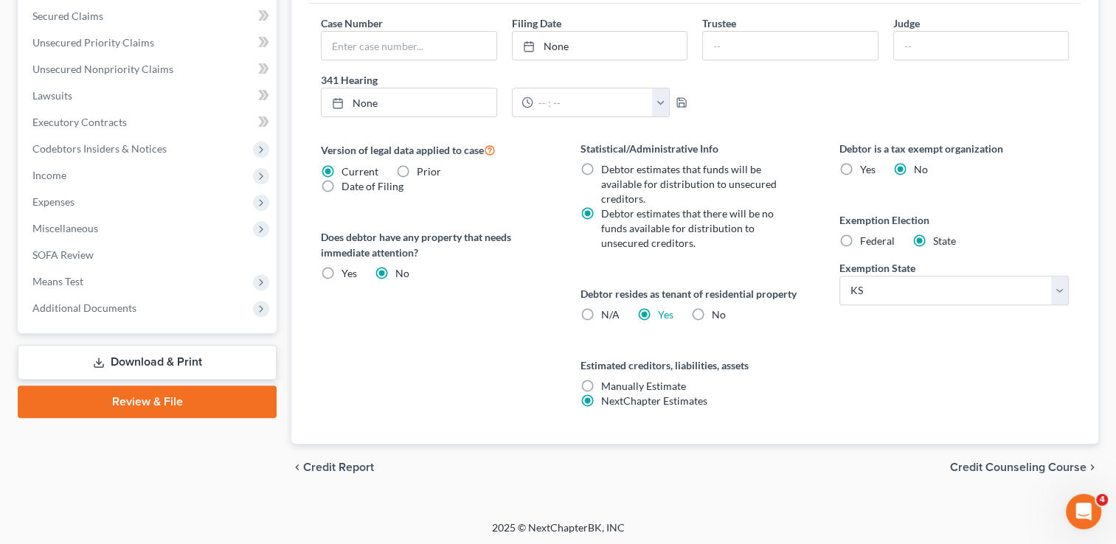
scroll to position [469, 0]
click at [175, 361] on link "Download & Print" at bounding box center [147, 362] width 259 height 35
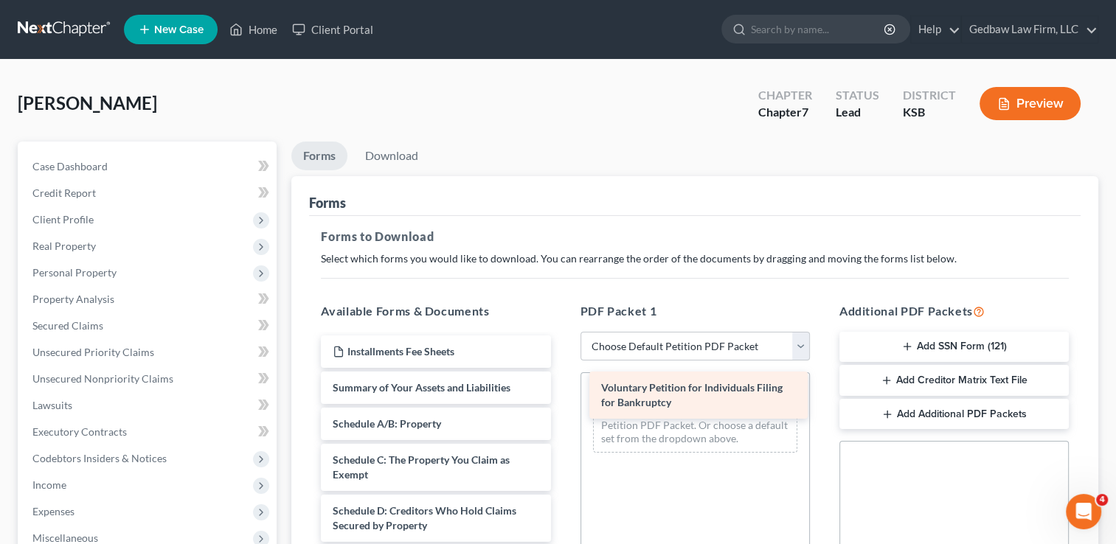
drag, startPoint x: 452, startPoint y: 396, endPoint x: 721, endPoint y: 398, distance: 268.5
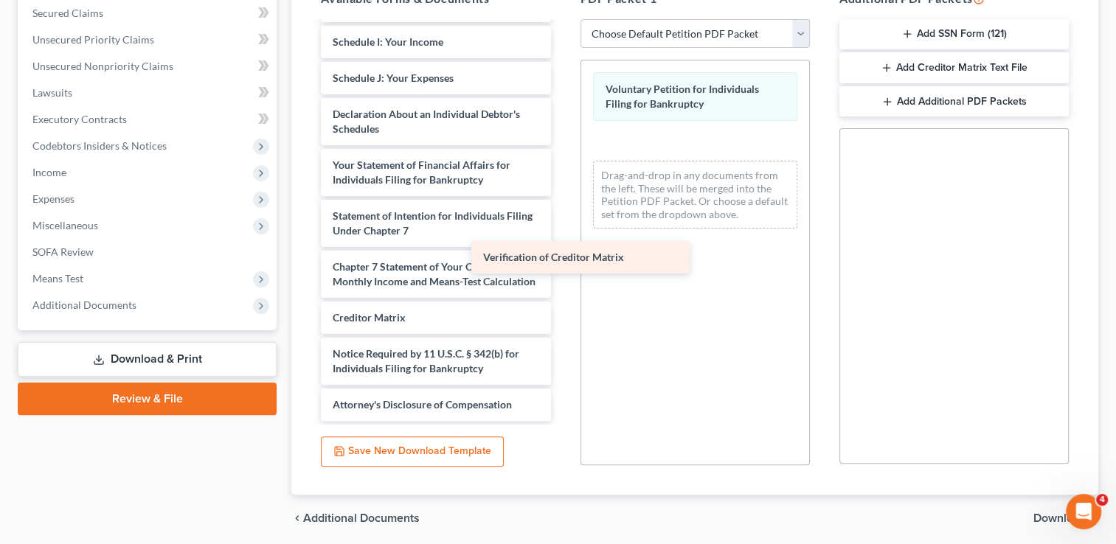
scroll to position [360, 0]
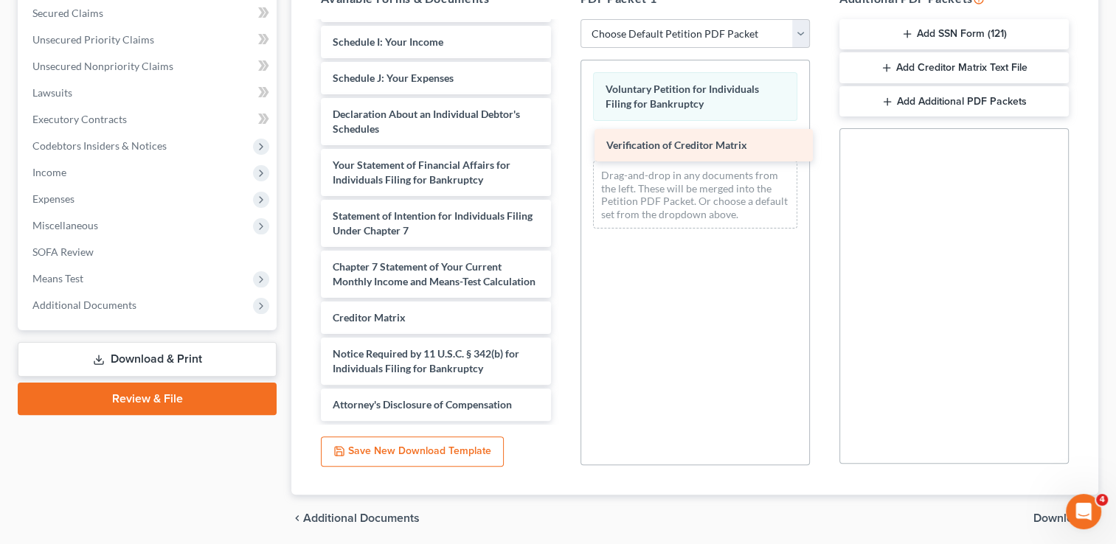
drag, startPoint x: 465, startPoint y: 320, endPoint x: 738, endPoint y: 149, distance: 322.7
click at [562, 149] on div "Verification of Creditor Matrix Installments Fee Sheets Summary of Your Assets …" at bounding box center [435, 49] width 253 height 743
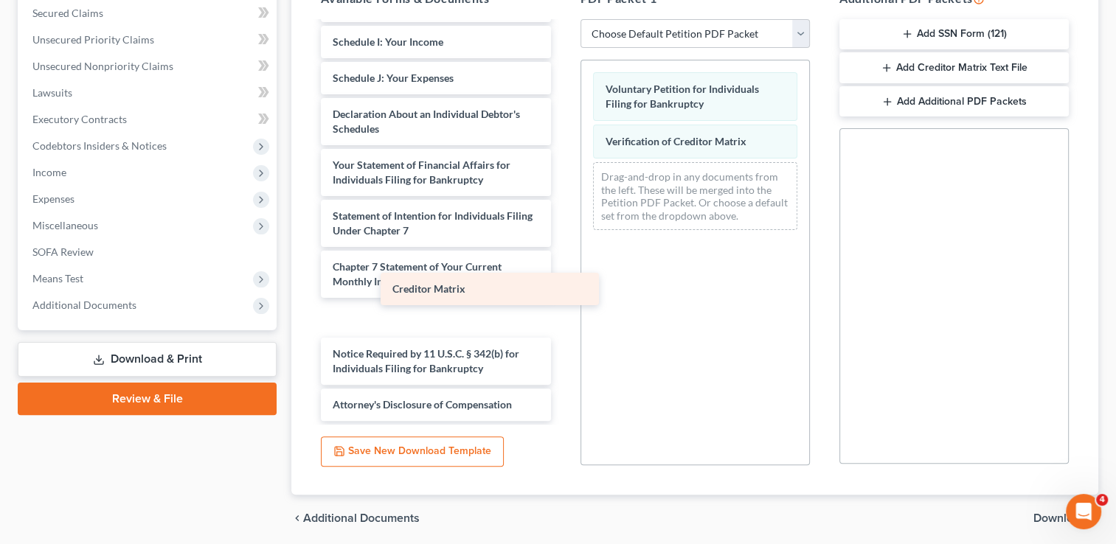
scroll to position [323, 0]
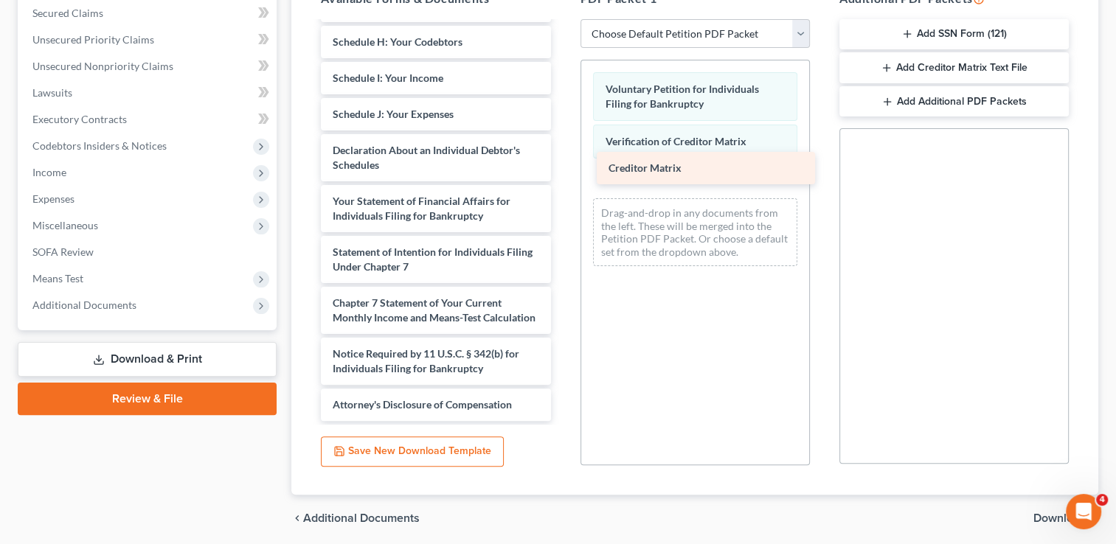
drag, startPoint x: 462, startPoint y: 314, endPoint x: 738, endPoint y: 166, distance: 313.2
click at [562, 166] on div "Creditor Matrix Installments Fee Sheets Summary of Your Assets and Liabilities …" at bounding box center [435, 67] width 253 height 707
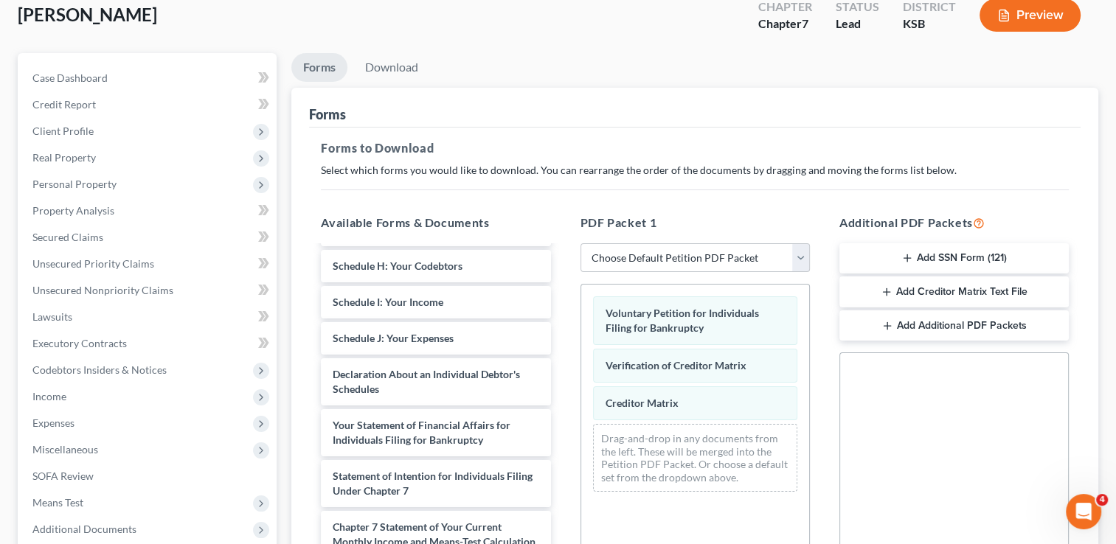
scroll to position [0, 0]
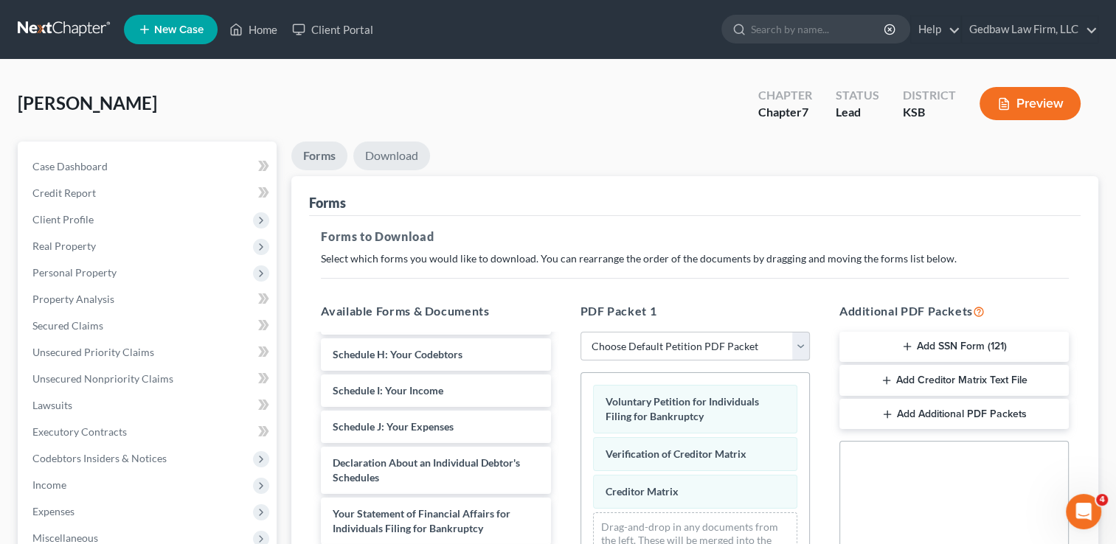
click at [392, 153] on link "Download" at bounding box center [391, 156] width 77 height 29
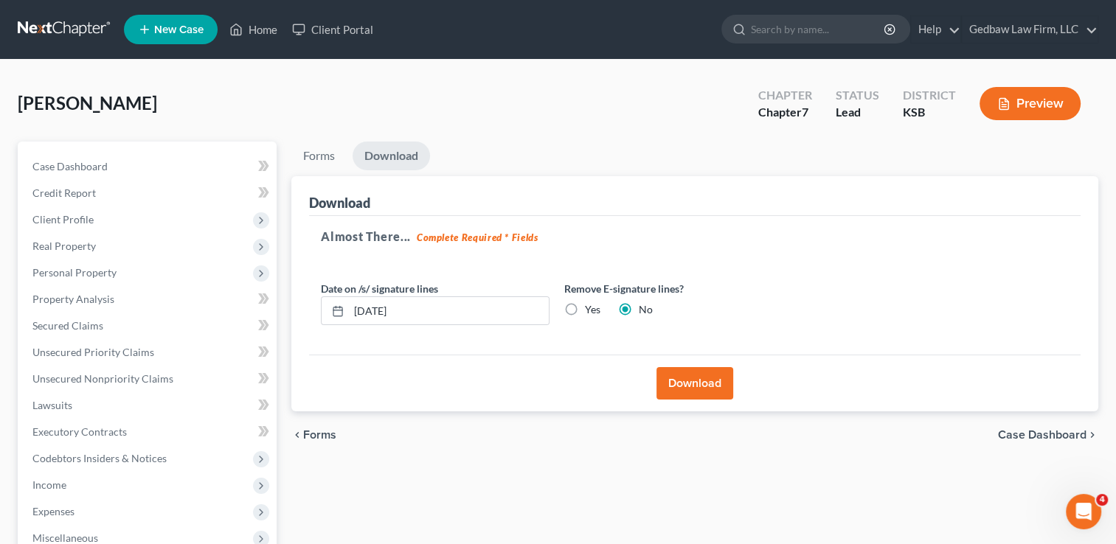
click at [585, 311] on label "Yes" at bounding box center [592, 309] width 15 height 15
click at [591, 311] on input "Yes" at bounding box center [596, 307] width 10 height 10
radio input "true"
radio input "false"
click at [712, 385] on button "Download" at bounding box center [694, 383] width 77 height 32
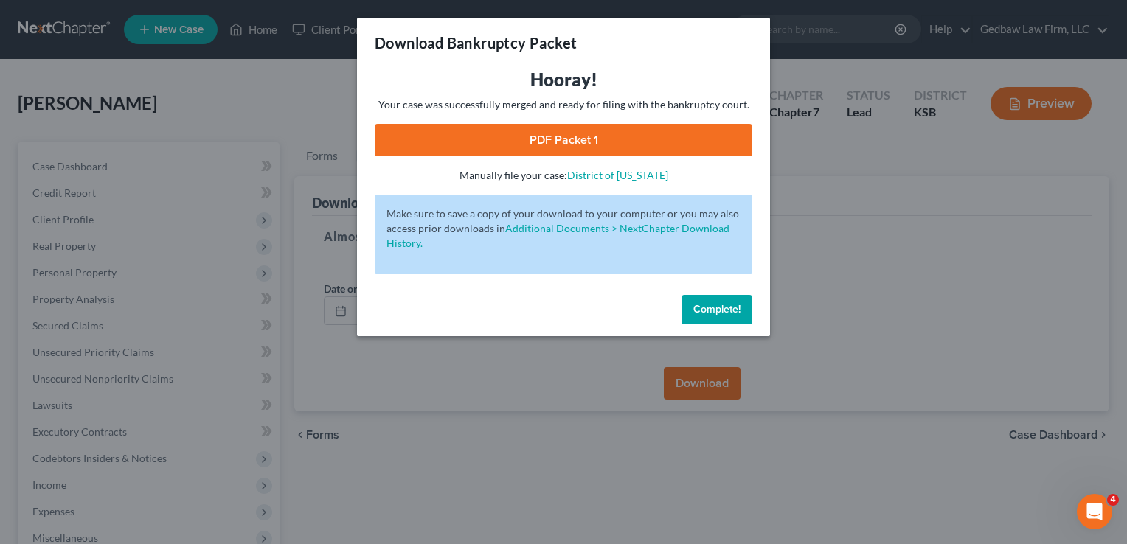
click at [584, 141] on link "PDF Packet 1" at bounding box center [564, 140] width 378 height 32
click at [733, 314] on span "Complete!" at bounding box center [716, 309] width 47 height 13
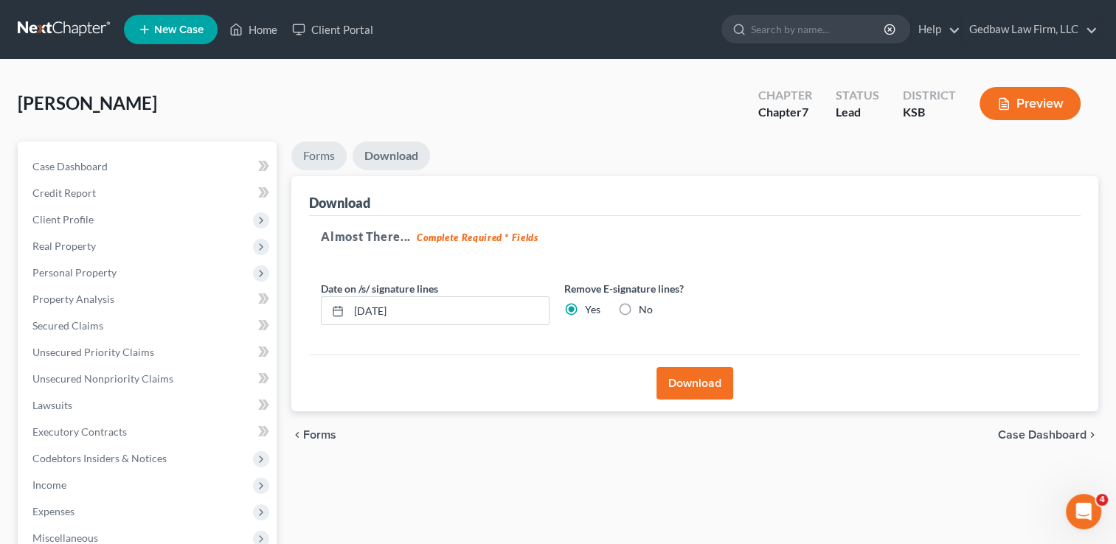
click at [318, 156] on link "Forms" at bounding box center [318, 156] width 55 height 29
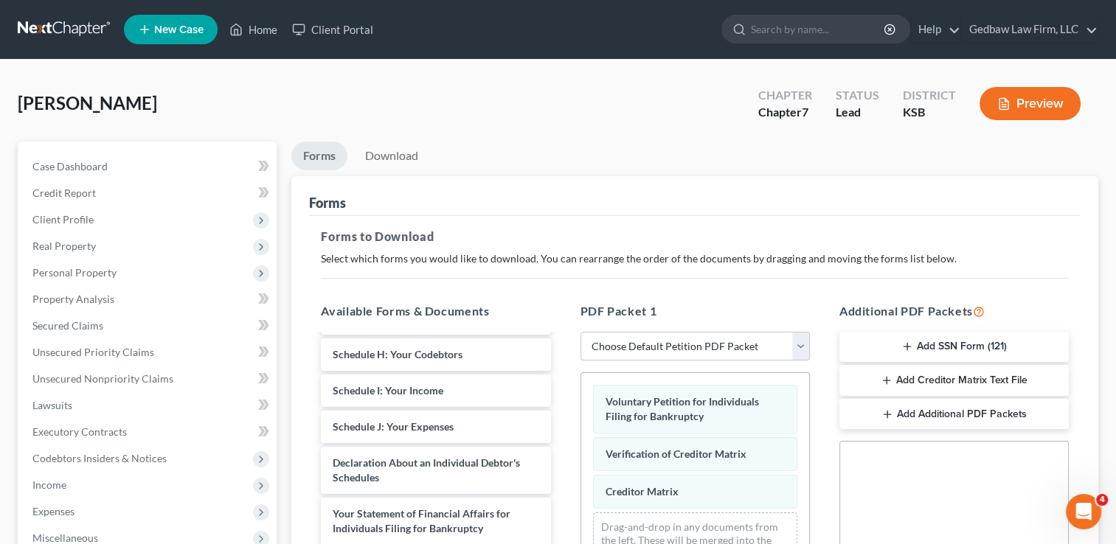
click at [1013, 385] on button "Add Creditor Matrix Text File" at bounding box center [953, 380] width 229 height 31
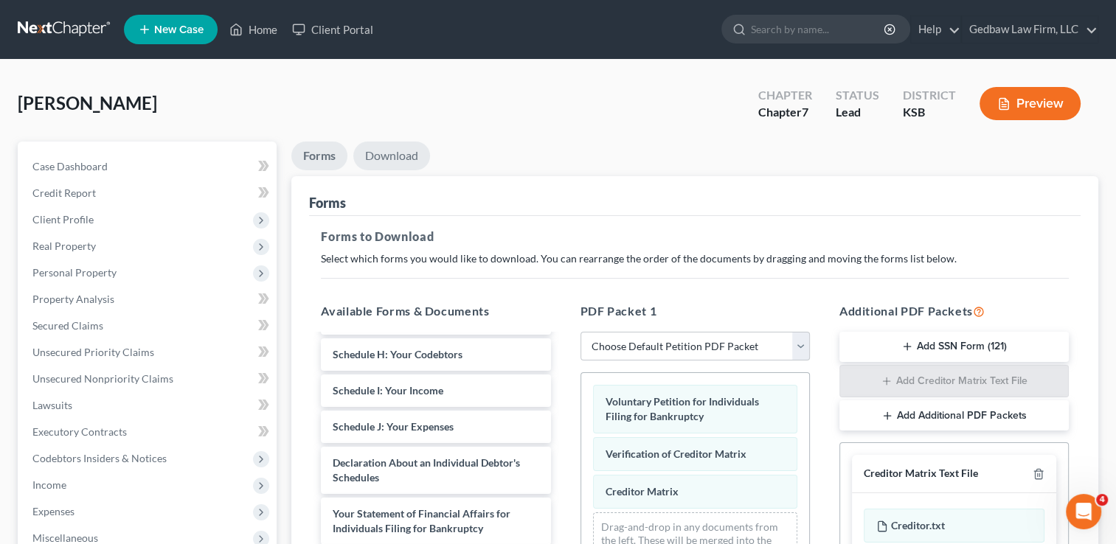
click at [410, 156] on link "Download" at bounding box center [391, 156] width 77 height 29
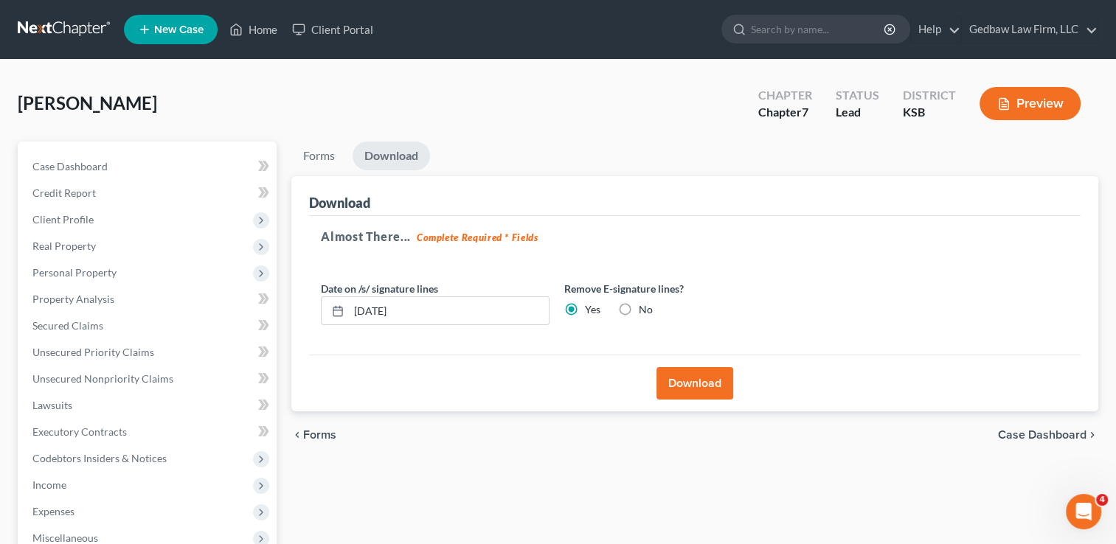
click at [707, 385] on button "Download" at bounding box center [694, 383] width 77 height 32
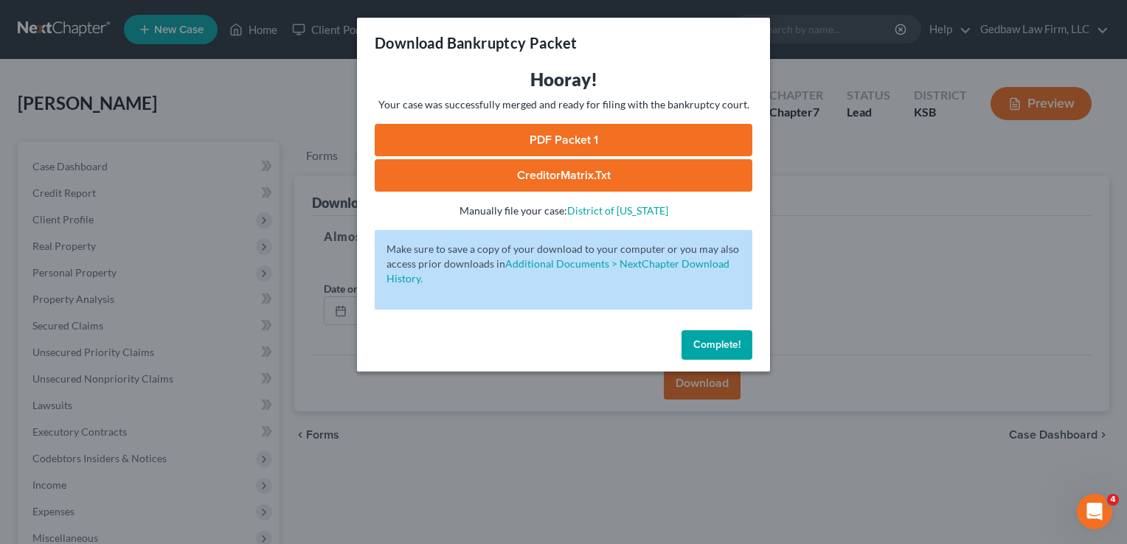
click at [570, 174] on link "CreditorMatrix.txt" at bounding box center [564, 175] width 378 height 32
click at [725, 344] on span "Complete!" at bounding box center [716, 345] width 47 height 13
